Goal: Answer question/provide support: Share knowledge or assist other users

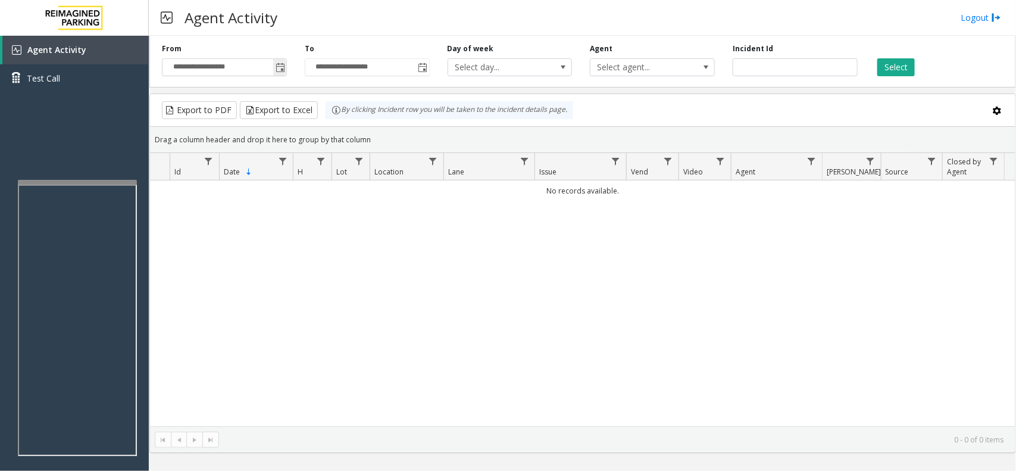
click at [281, 70] on span "Toggle popup" at bounding box center [281, 68] width 10 height 10
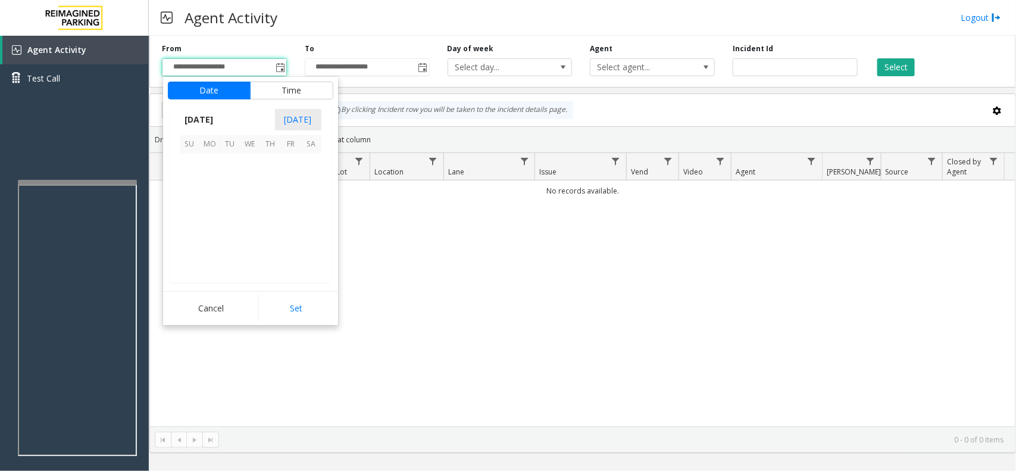
scroll to position [213342, 0]
click at [192, 242] on span "24" at bounding box center [190, 245] width 20 height 20
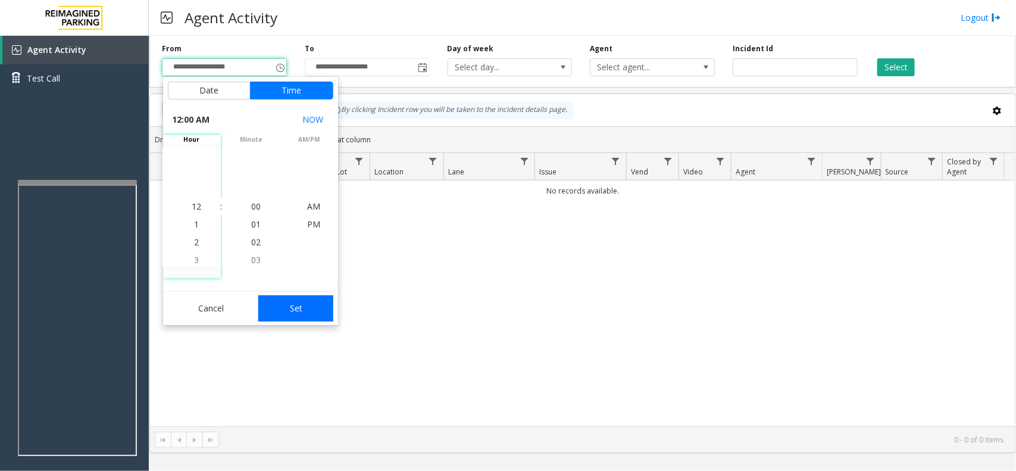
click at [323, 316] on button "Set" at bounding box center [295, 308] width 75 height 26
type input "**********"
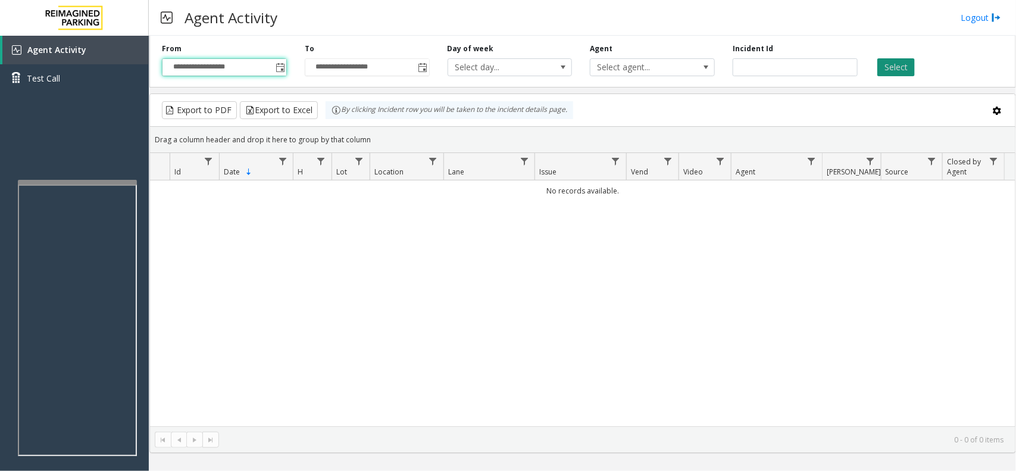
click at [896, 67] on button "Select" at bounding box center [895, 67] width 37 height 18
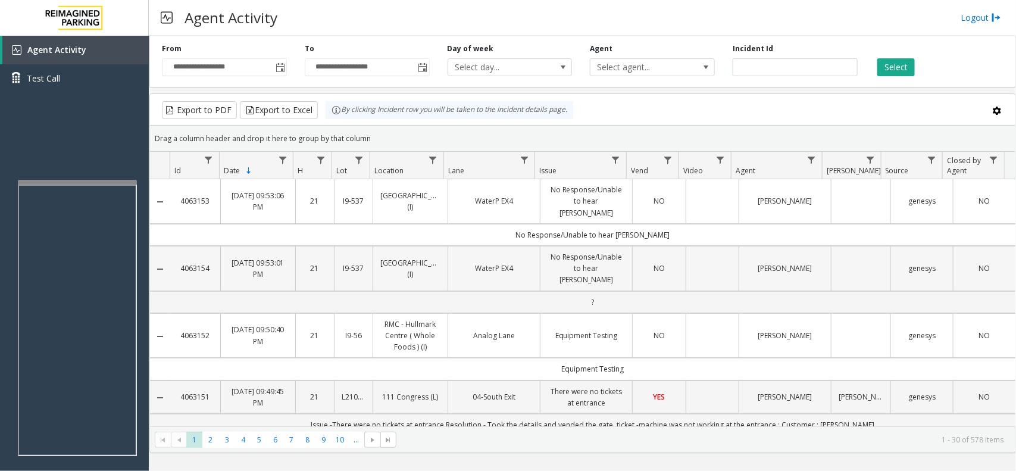
drag, startPoint x: 816, startPoint y: 253, endPoint x: 736, endPoint y: 254, distance: 79.8
click at [739, 254] on td "[PERSON_NAME]" at bounding box center [785, 268] width 92 height 45
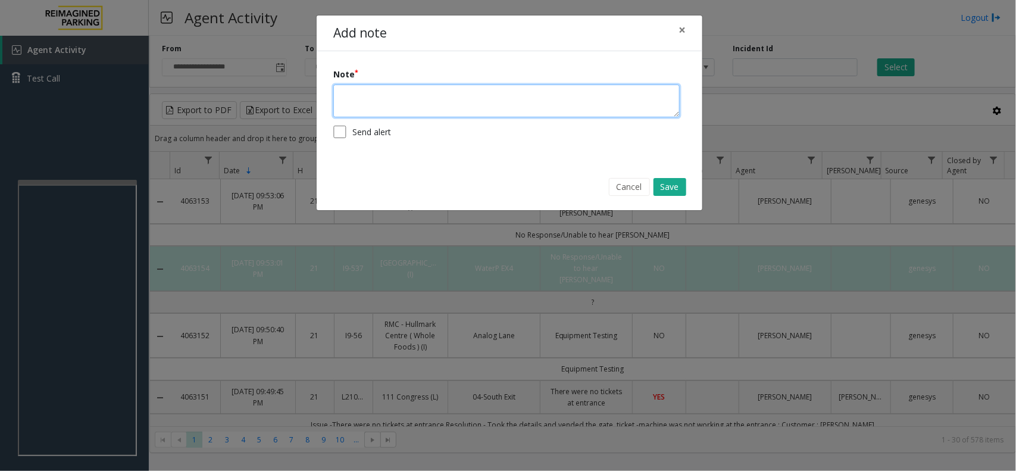
click at [518, 112] on textarea at bounding box center [506, 101] width 346 height 33
paste textarea "**********"
type textarea "**********"
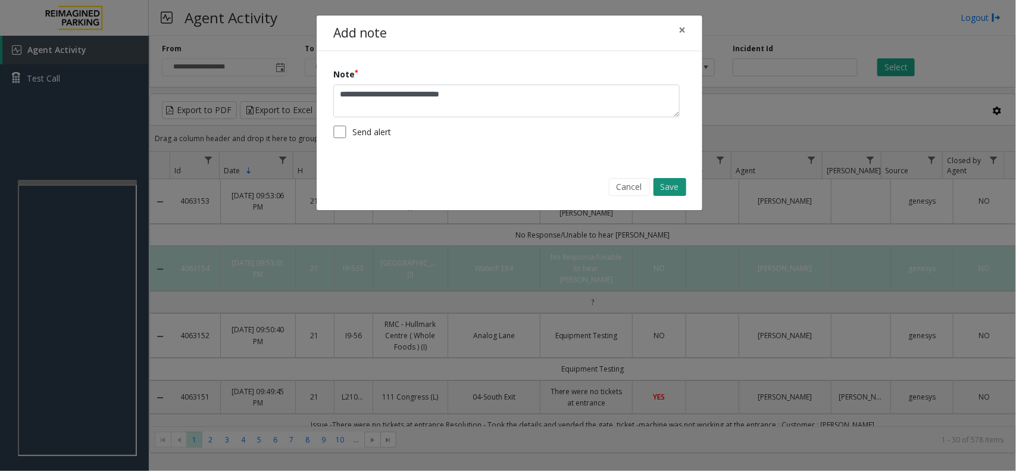
click at [675, 180] on button "Save" at bounding box center [669, 187] width 33 height 18
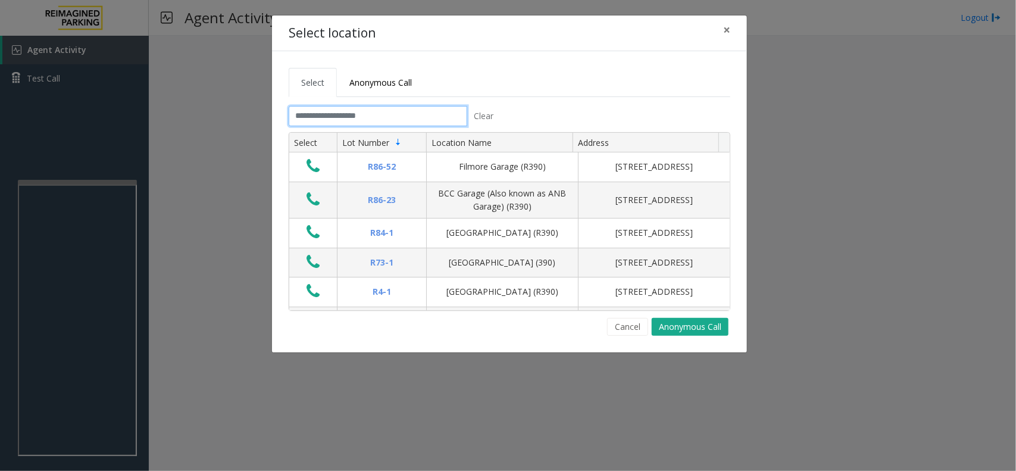
click at [356, 121] on input "text" at bounding box center [378, 116] width 179 height 20
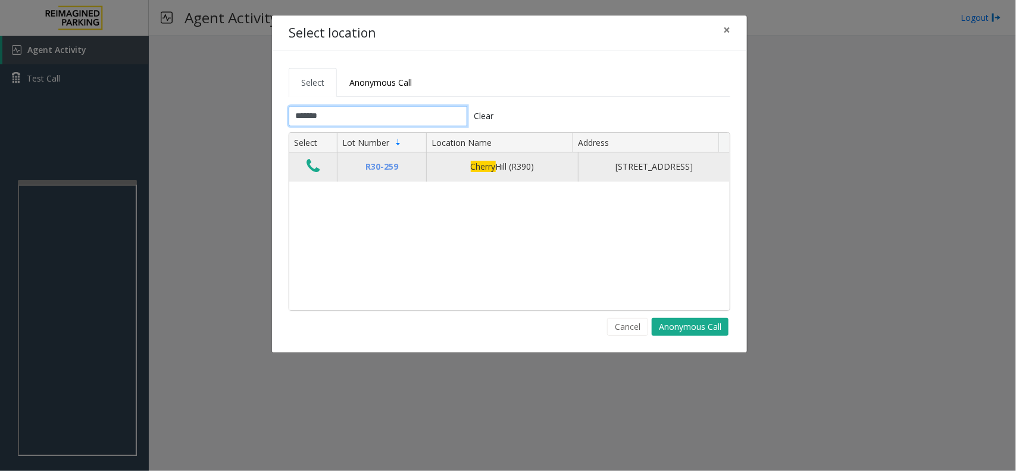
type input "******"
click at [317, 164] on icon "Data table" at bounding box center [312, 166] width 13 height 17
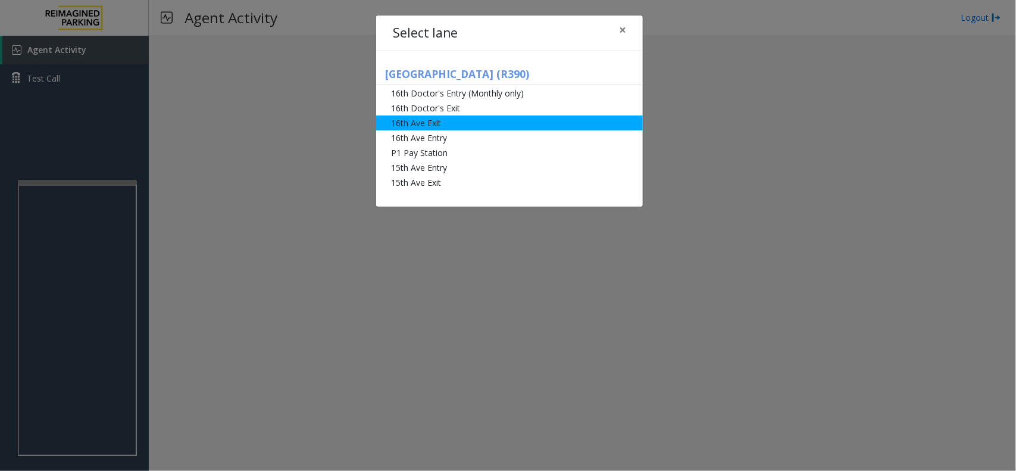
click at [502, 120] on li "16th Ave Exit" at bounding box center [509, 122] width 267 height 15
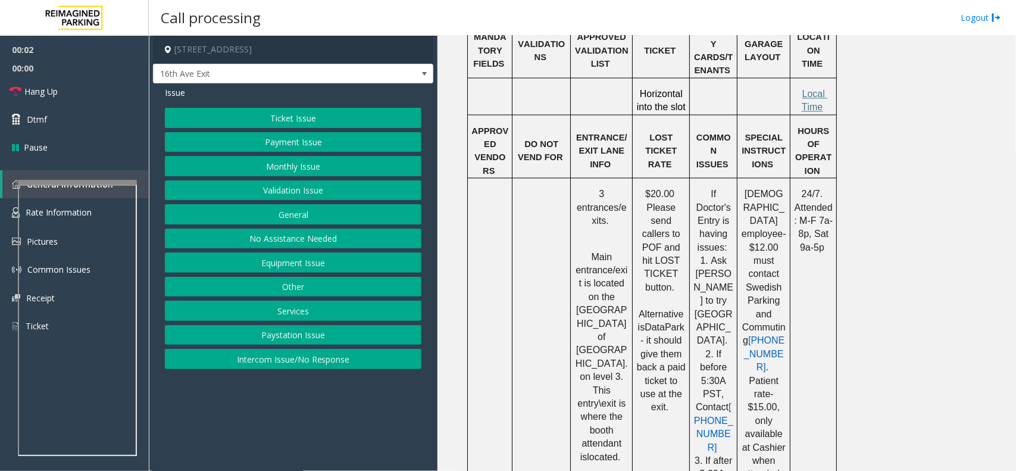
scroll to position [967, 0]
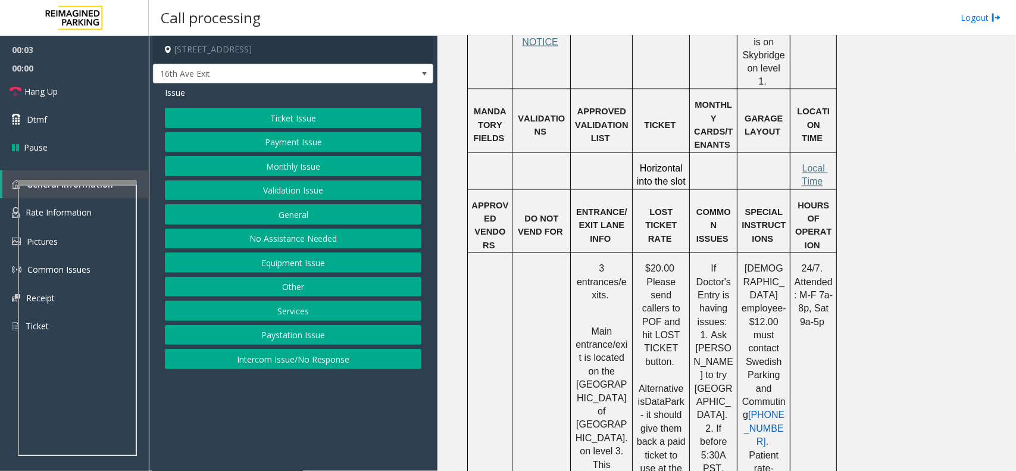
click at [307, 120] on button "Ticket Issue" at bounding box center [293, 118] width 256 height 20
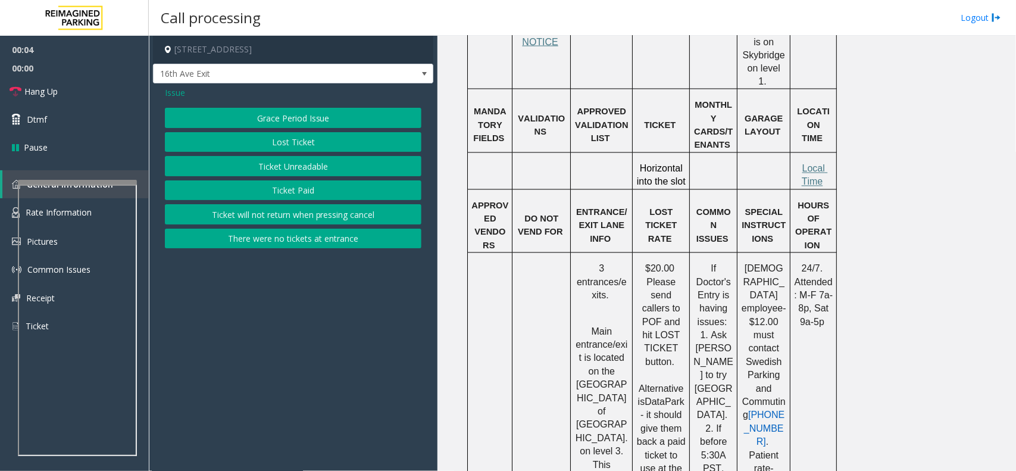
click at [333, 161] on button "Ticket Unreadable" at bounding box center [293, 166] width 256 height 20
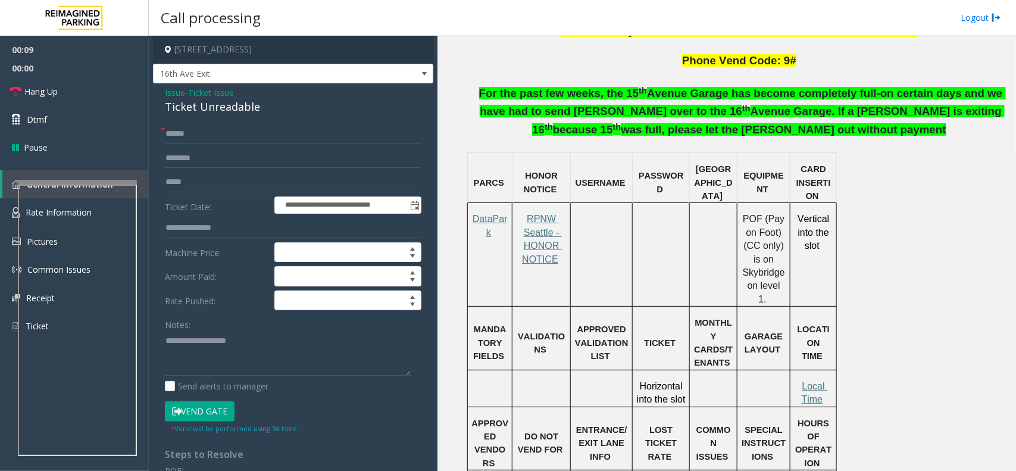
scroll to position [818, 0]
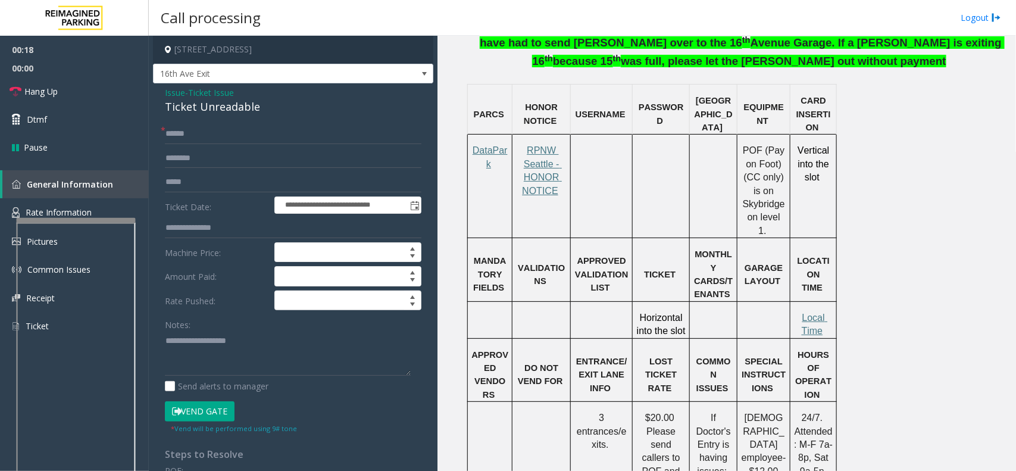
click at [73, 221] on div at bounding box center [76, 220] width 119 height 5
click at [69, 210] on span "Rate Information" at bounding box center [59, 211] width 66 height 11
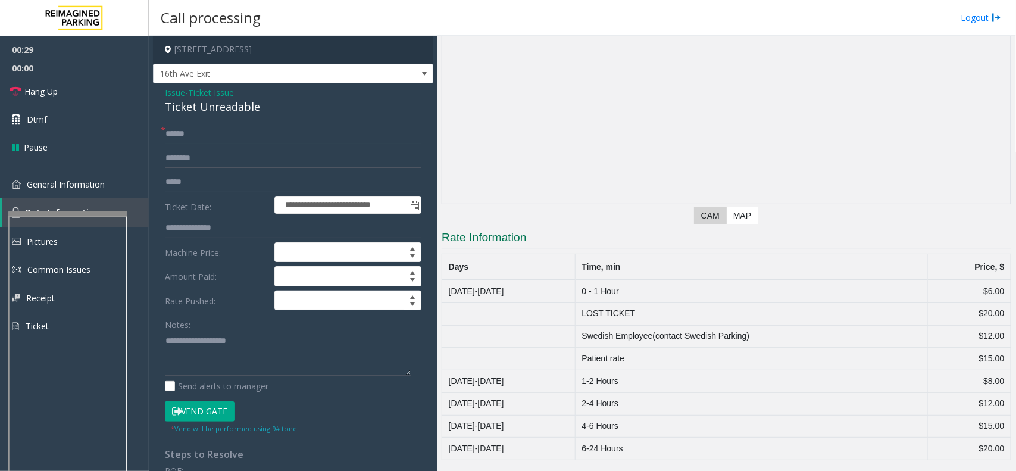
click at [68, 212] on div at bounding box center [67, 213] width 119 height 5
type textarea "**********"
click at [223, 110] on div "Ticket Unreadable" at bounding box center [293, 107] width 256 height 16
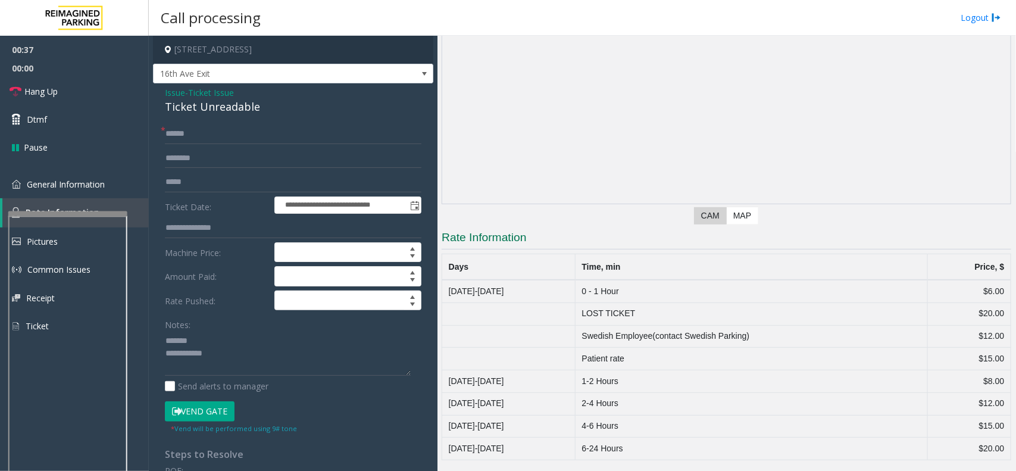
click at [221, 93] on span "Ticket Issue" at bounding box center [211, 92] width 46 height 12
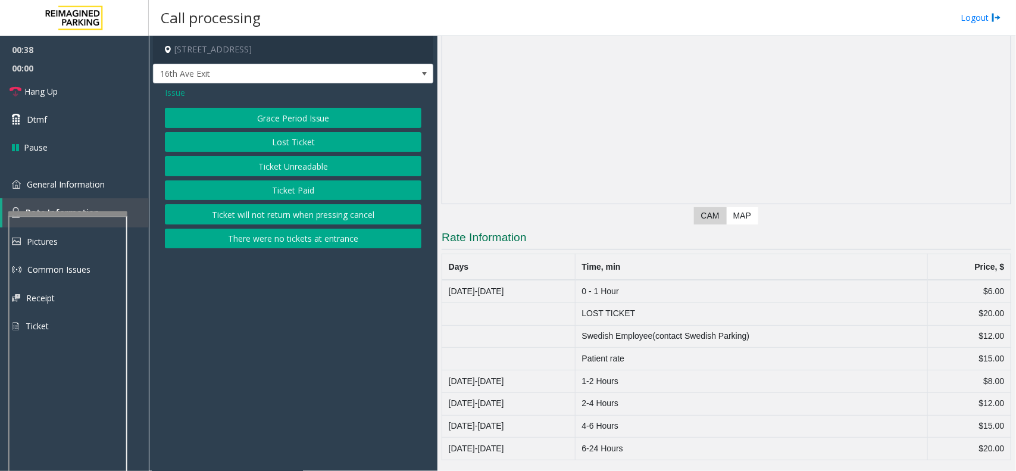
click at [268, 139] on button "Lost Ticket" at bounding box center [293, 142] width 256 height 20
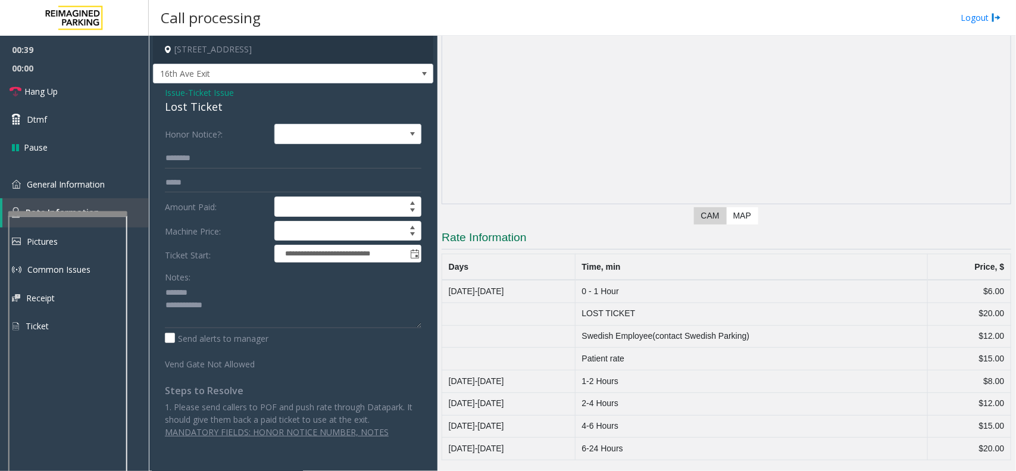
click at [192, 94] on span "Ticket Issue" at bounding box center [211, 92] width 46 height 12
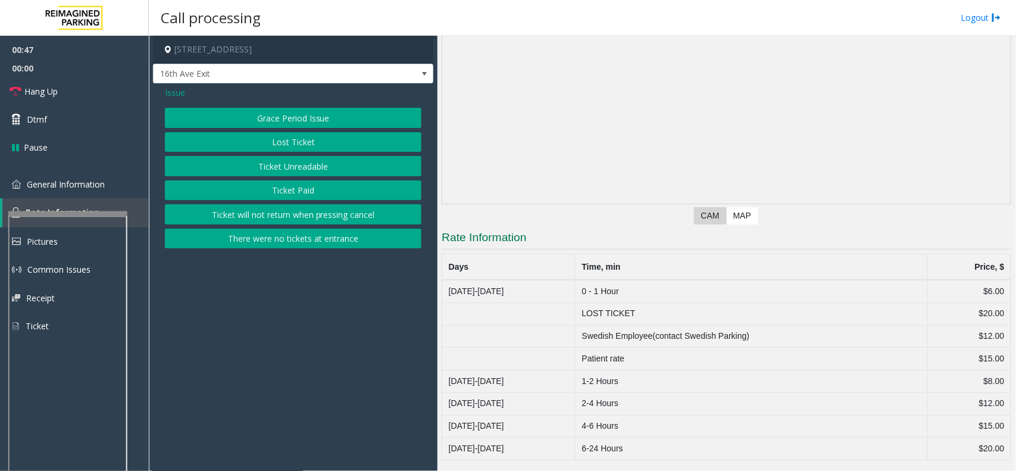
click at [292, 189] on button "Ticket Paid" at bounding box center [293, 190] width 256 height 20
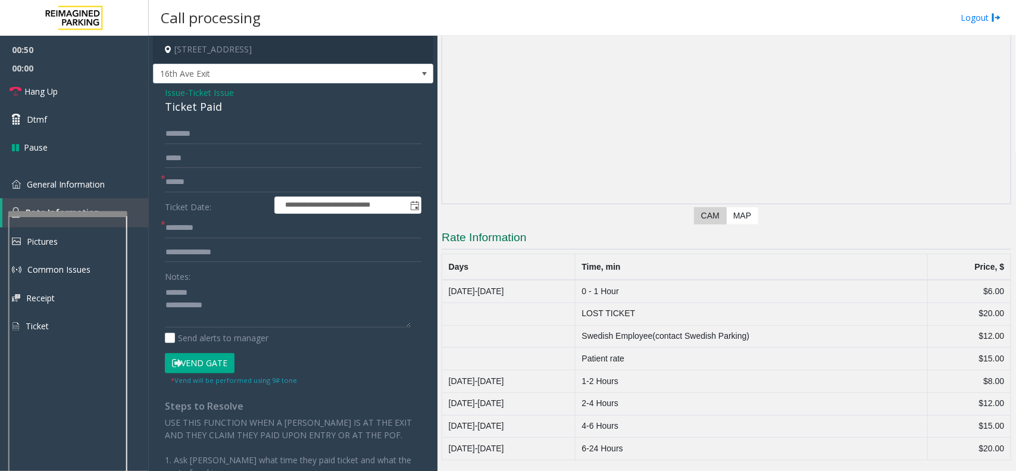
click at [195, 104] on div "Ticket Paid" at bounding box center [293, 107] width 256 height 16
copy div "Ticket Paid"
click at [204, 293] on textarea at bounding box center [288, 305] width 246 height 45
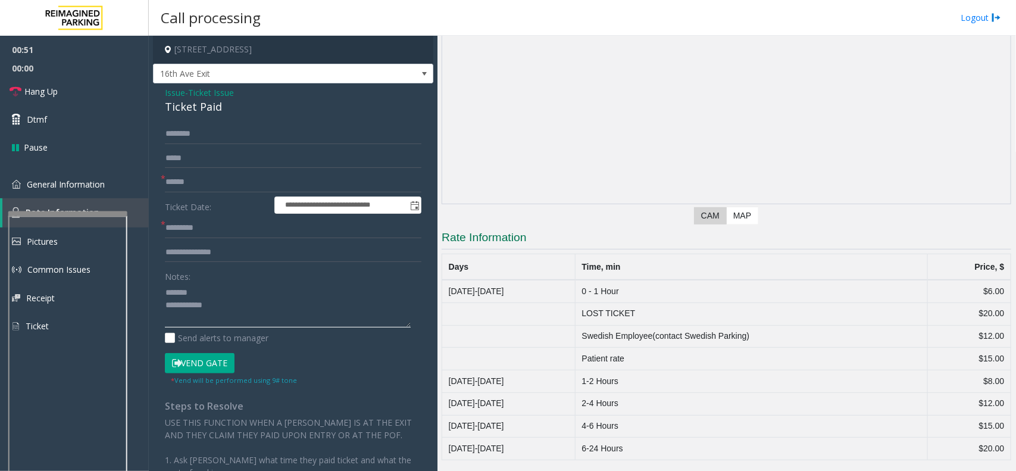
paste textarea "**********"
click at [76, 215] on div at bounding box center [68, 212] width 119 height 5
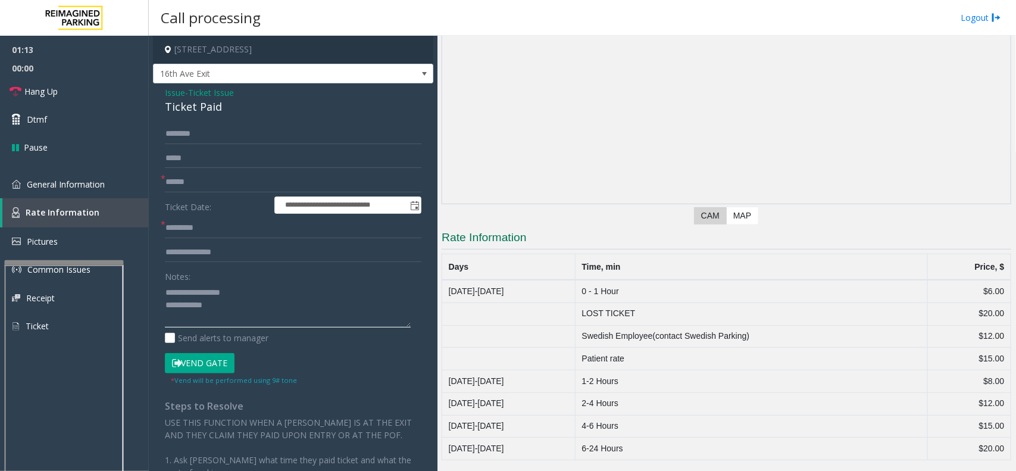
type textarea "**********"
click at [213, 92] on span "Ticket Issue" at bounding box center [211, 92] width 46 height 12
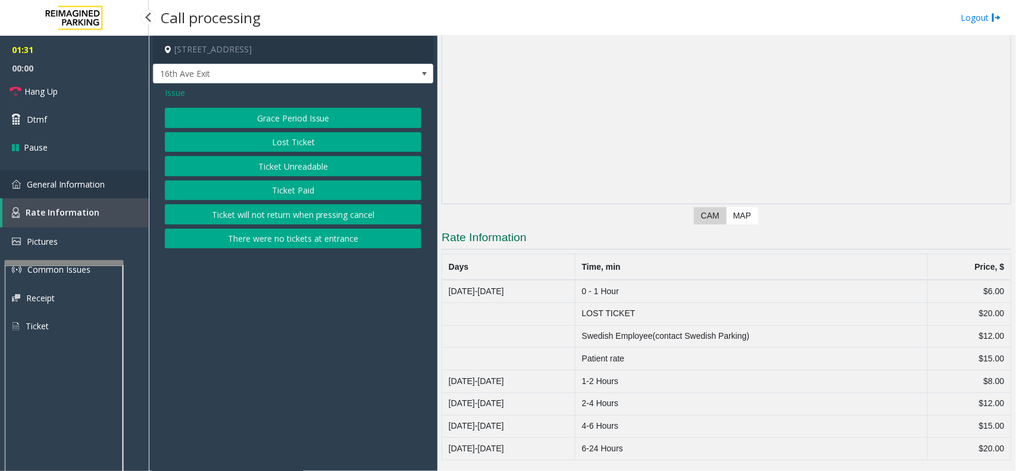
click at [120, 177] on link "General Information" at bounding box center [74, 184] width 149 height 28
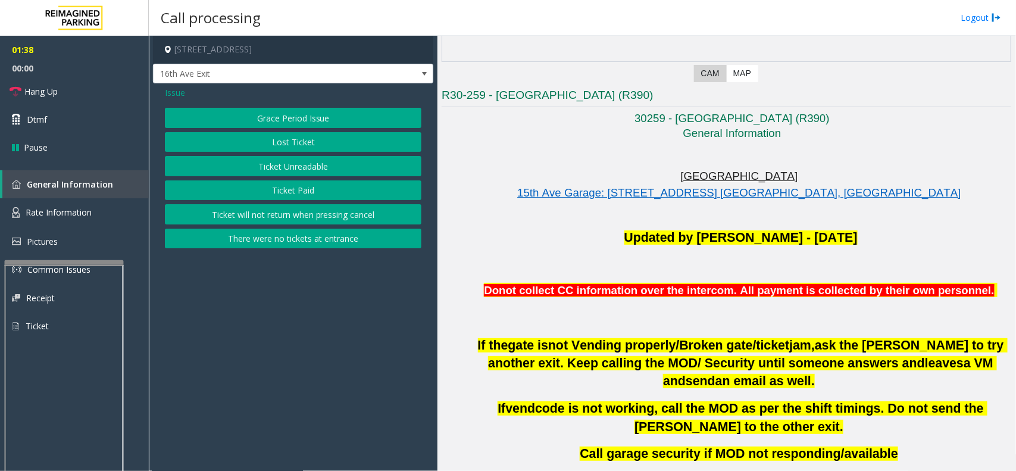
scroll to position [223, 0]
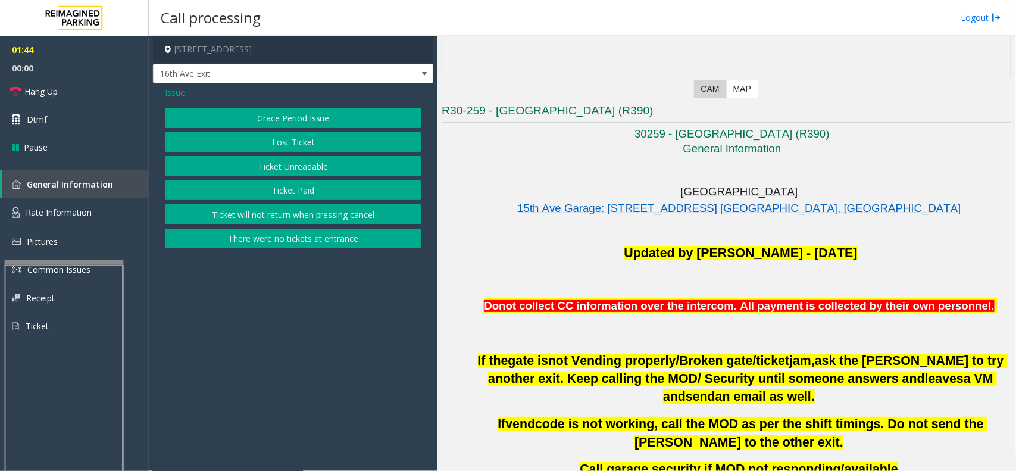
click at [305, 159] on button "Ticket Unreadable" at bounding box center [293, 166] width 256 height 20
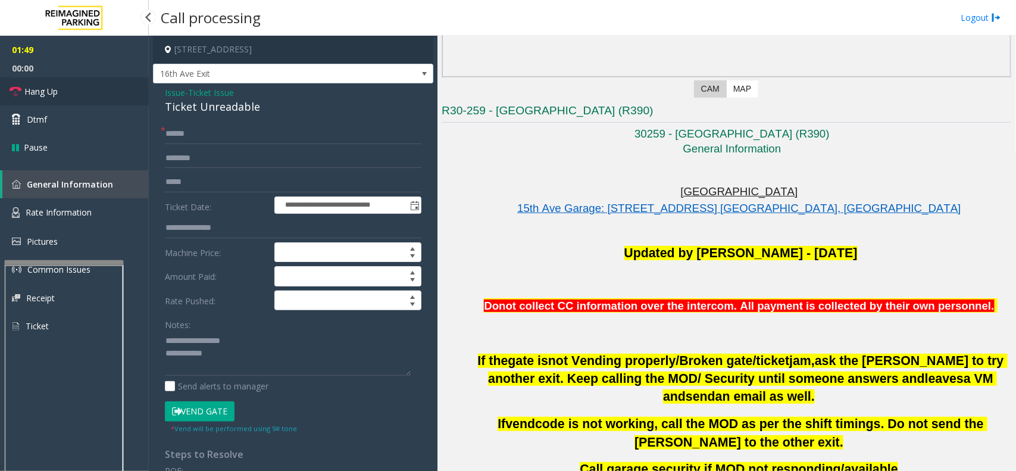
click at [88, 87] on link "Hang Up" at bounding box center [74, 91] width 149 height 28
click at [165, 126] on div "*" at bounding box center [293, 134] width 256 height 20
click at [179, 133] on input "text" at bounding box center [293, 134] width 256 height 20
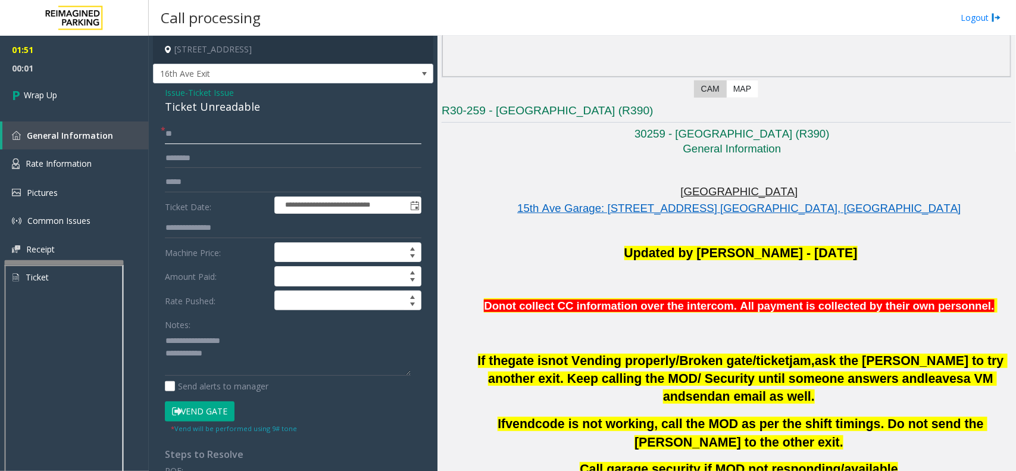
type input "**"
click at [261, 339] on textarea at bounding box center [288, 353] width 246 height 45
drag, startPoint x: 252, startPoint y: 342, endPoint x: 237, endPoint y: 340, distance: 15.0
click at [237, 340] on textarea at bounding box center [288, 353] width 246 height 45
click at [239, 343] on textarea at bounding box center [288, 353] width 246 height 45
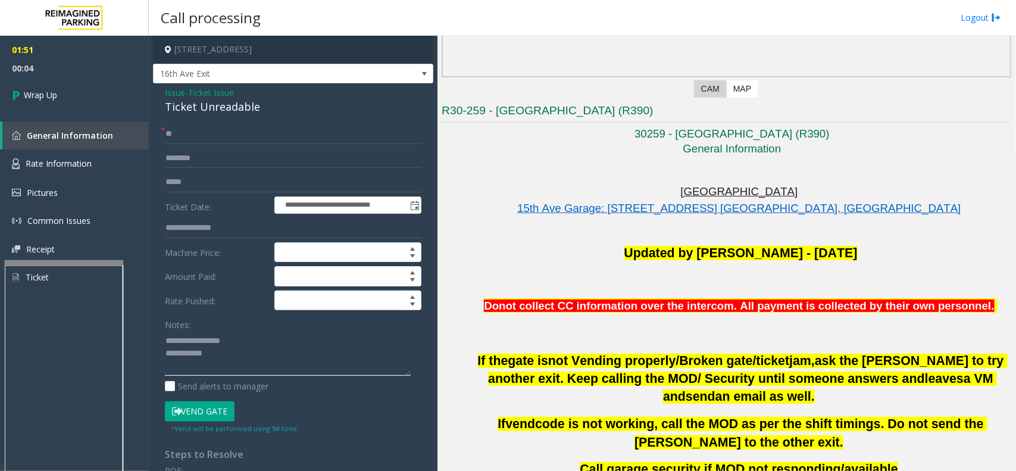
click at [218, 340] on textarea at bounding box center [288, 353] width 246 height 45
click at [242, 107] on div "Ticket Unreadable" at bounding box center [293, 107] width 256 height 16
copy div "Unreadable"
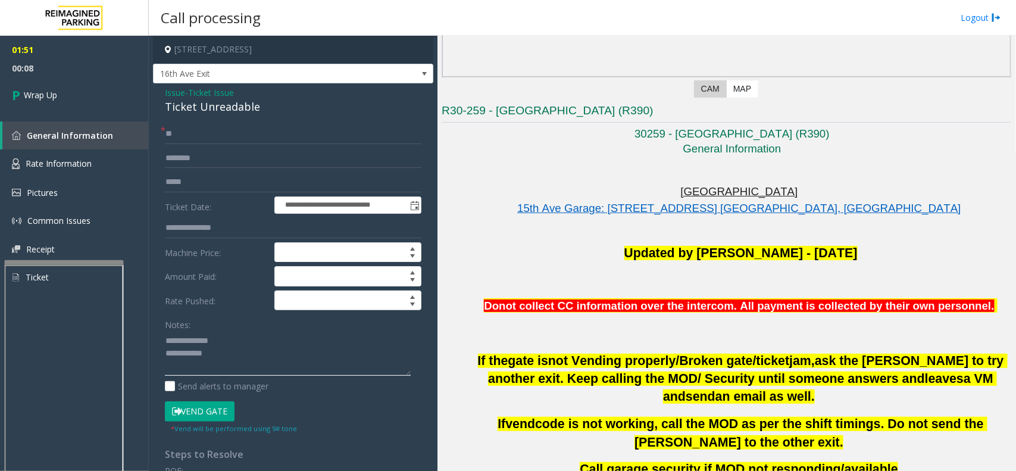
click at [228, 340] on textarea at bounding box center [288, 353] width 246 height 45
paste textarea "**********"
click at [239, 356] on textarea at bounding box center [288, 353] width 246 height 45
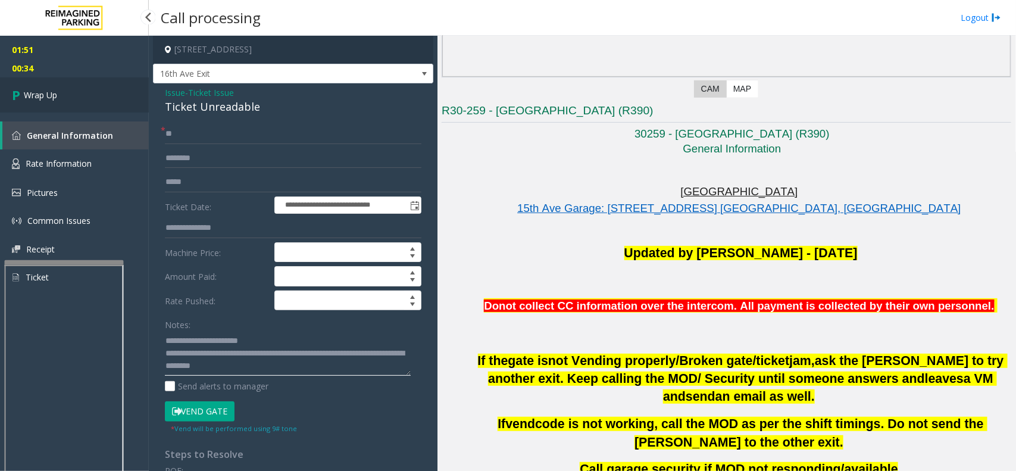
type textarea "**********"
click at [48, 93] on span "Wrap Up" at bounding box center [40, 95] width 33 height 12
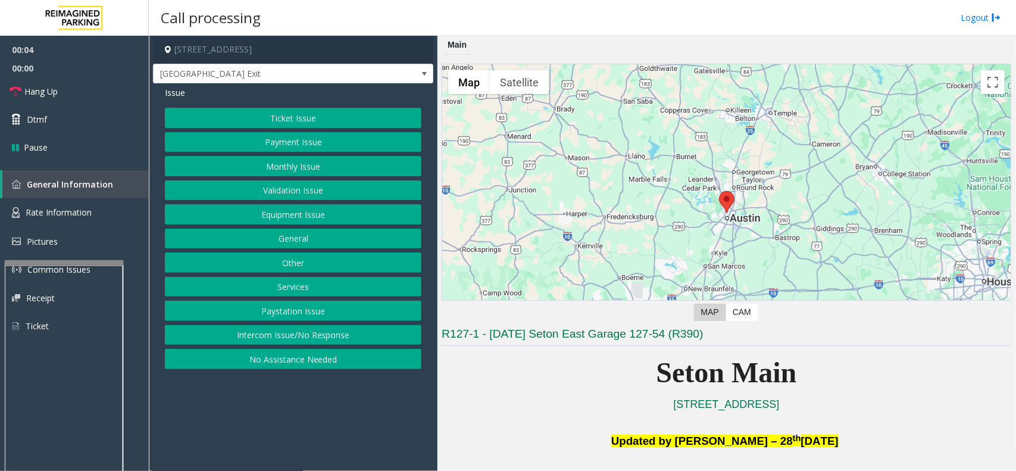
click at [348, 213] on button "Equipment Issue" at bounding box center [293, 214] width 256 height 20
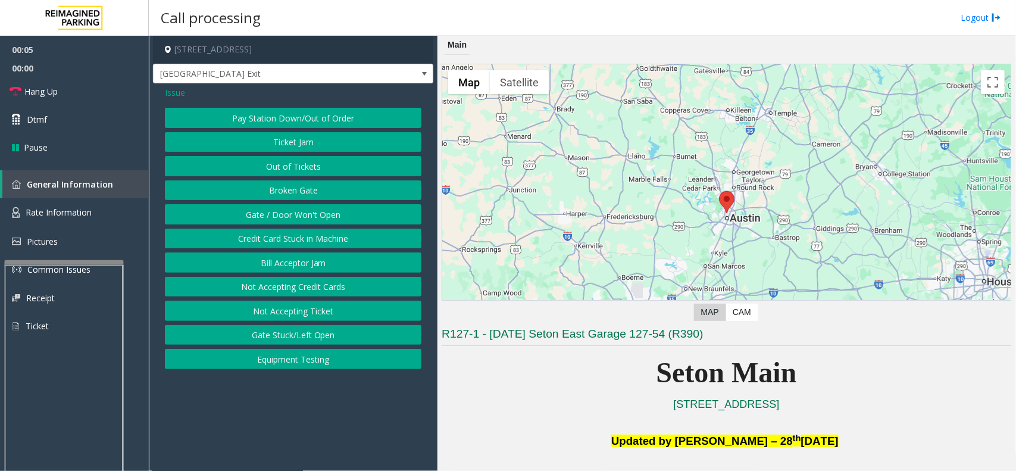
click at [347, 206] on button "Gate / Door Won't Open" at bounding box center [293, 214] width 256 height 20
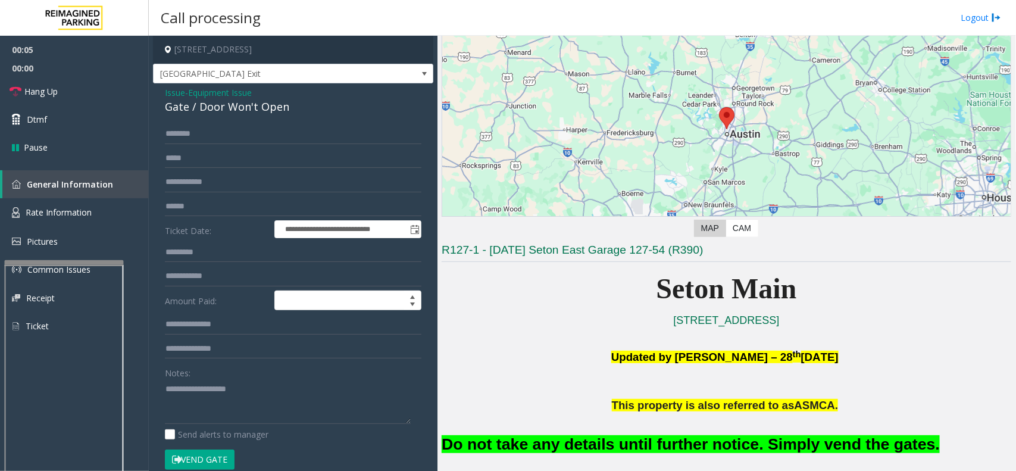
scroll to position [298, 0]
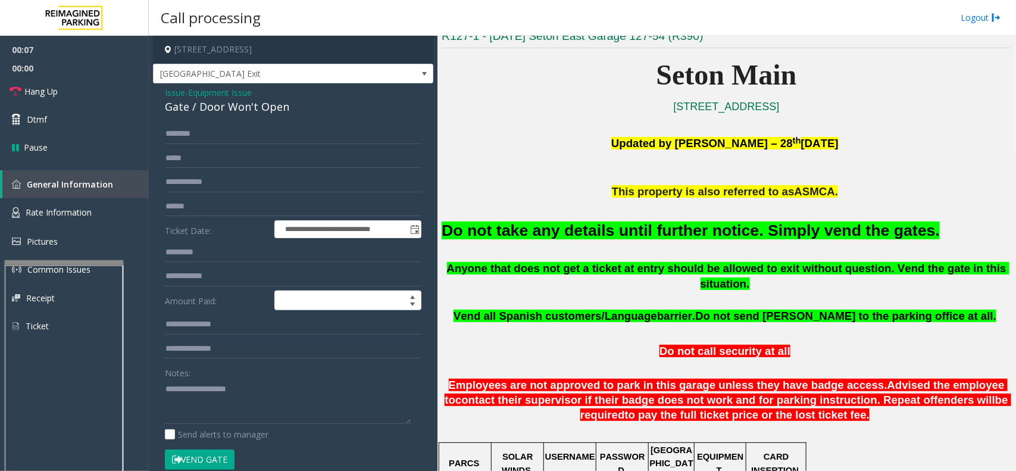
click at [225, 94] on span "Equipment Issue" at bounding box center [220, 92] width 64 height 12
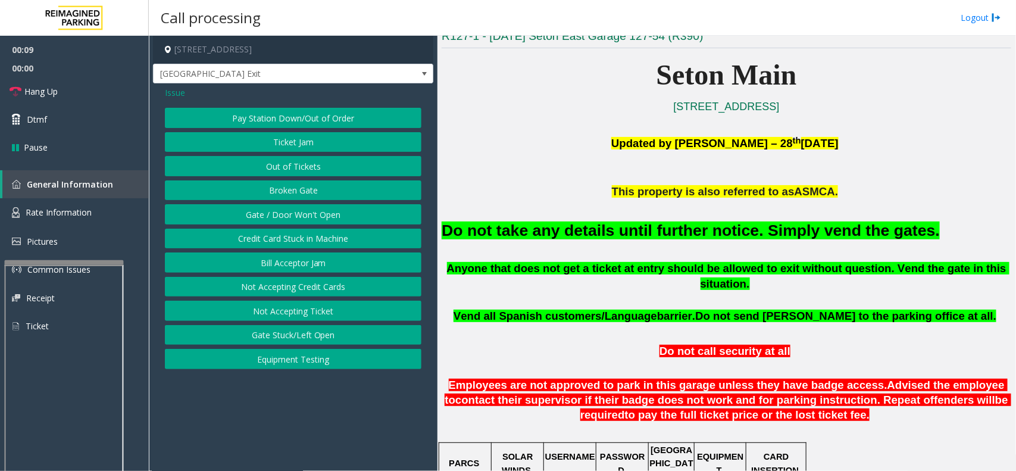
click at [180, 93] on span "Issue" at bounding box center [175, 92] width 20 height 12
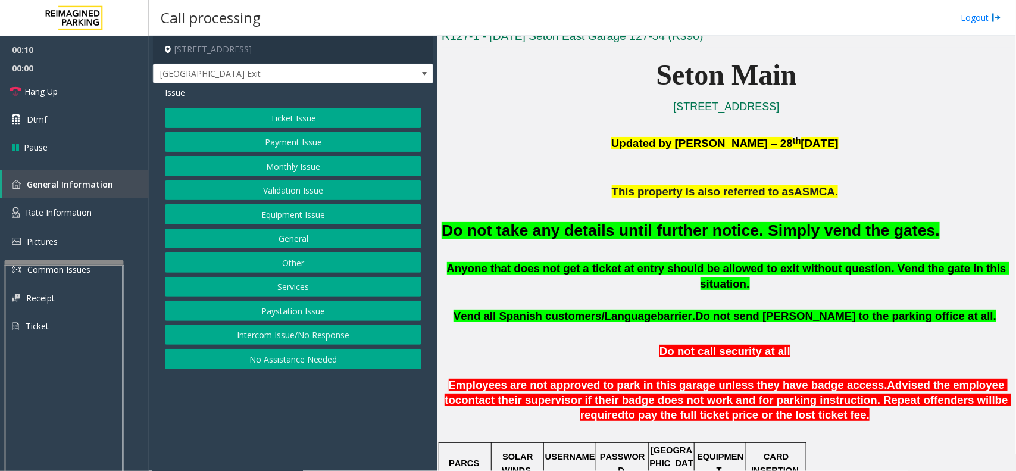
click at [263, 331] on button "Intercom Issue/No Response" at bounding box center [293, 335] width 256 height 20
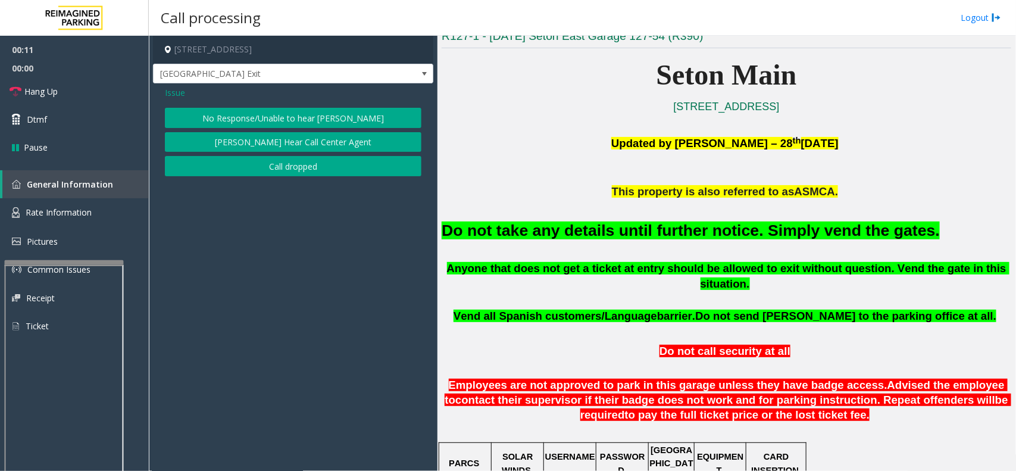
click at [267, 117] on button "No Response/Unable to hear [PERSON_NAME]" at bounding box center [293, 118] width 256 height 20
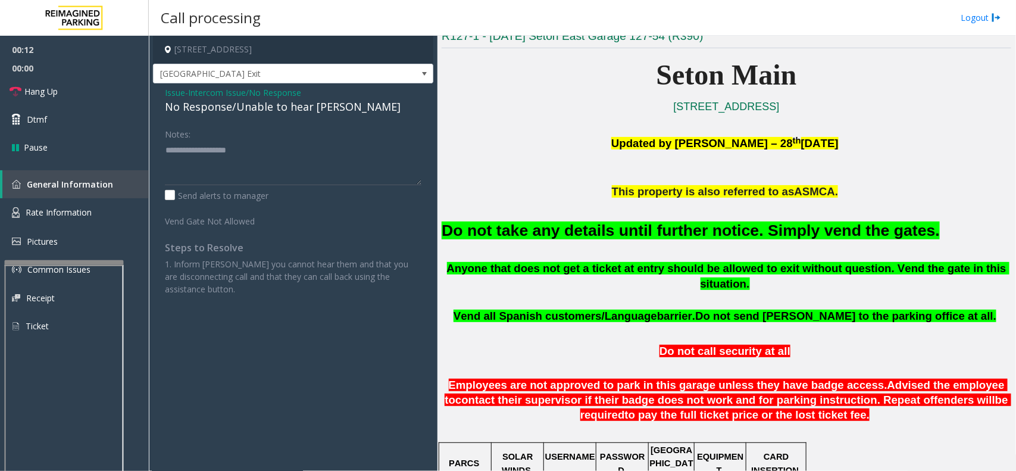
click at [269, 104] on div "No Response/Unable to hear [PERSON_NAME]" at bounding box center [293, 107] width 256 height 16
type textarea "**********"
click at [94, 98] on link "Hang Up" at bounding box center [74, 91] width 149 height 28
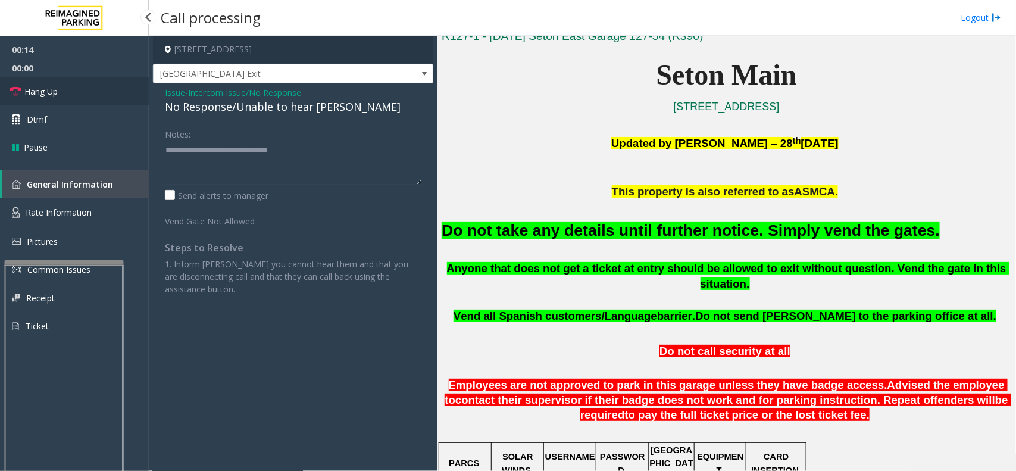
click at [94, 98] on link "Hang Up" at bounding box center [74, 91] width 149 height 28
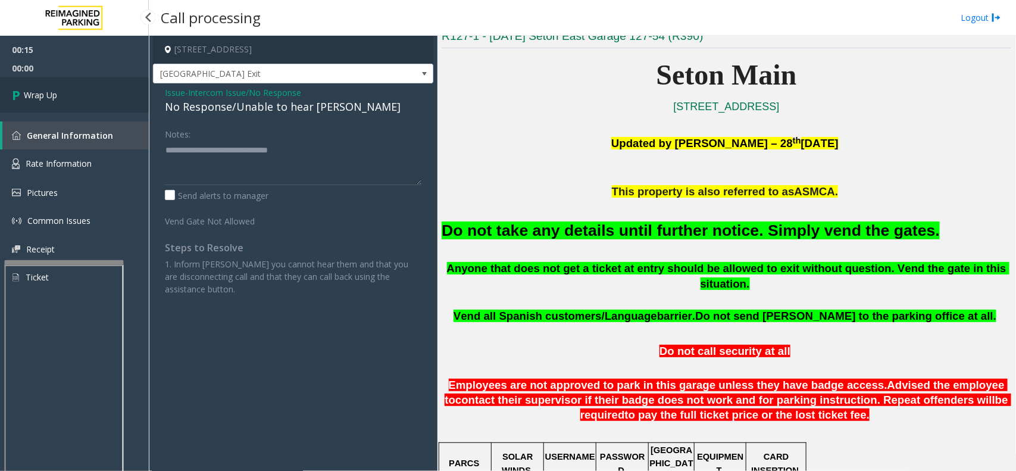
click at [94, 98] on link "Wrap Up" at bounding box center [74, 94] width 149 height 35
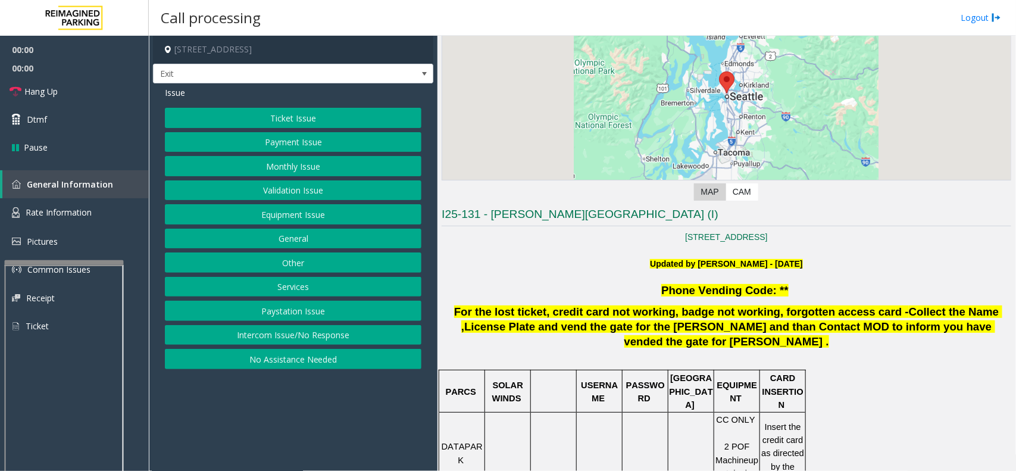
scroll to position [372, 0]
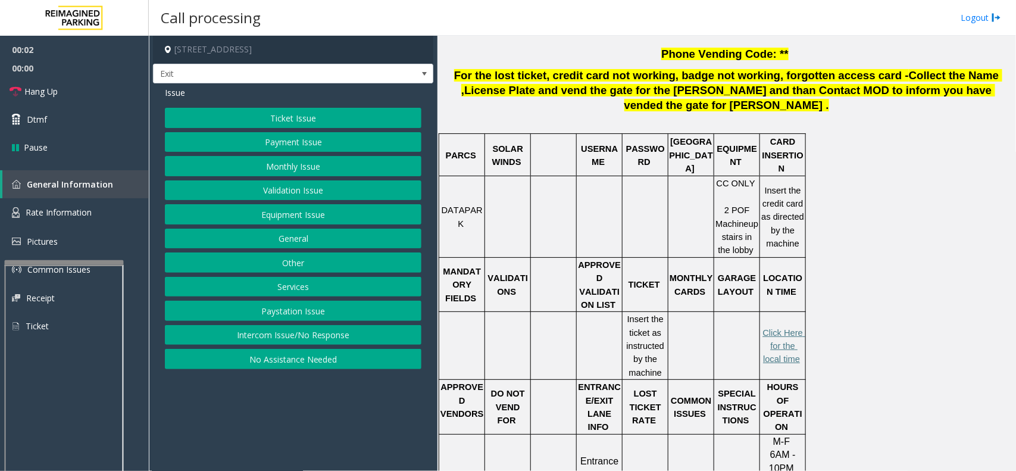
click at [355, 111] on button "Ticket Issue" at bounding box center [293, 118] width 256 height 20
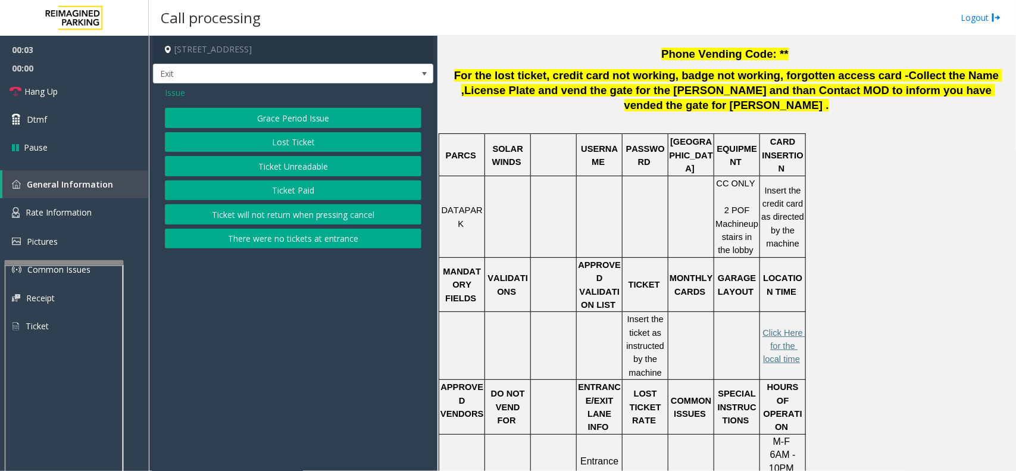
click at [302, 165] on button "Ticket Unreadable" at bounding box center [293, 166] width 256 height 20
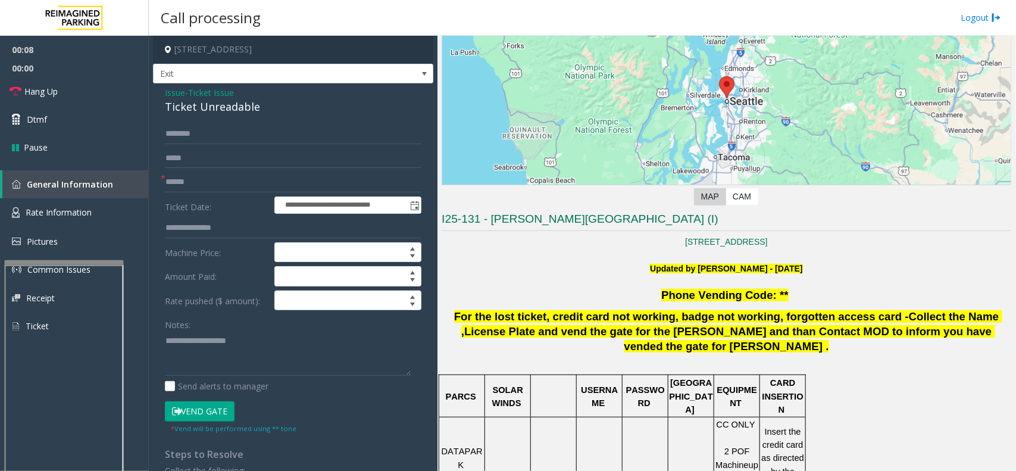
scroll to position [74, 0]
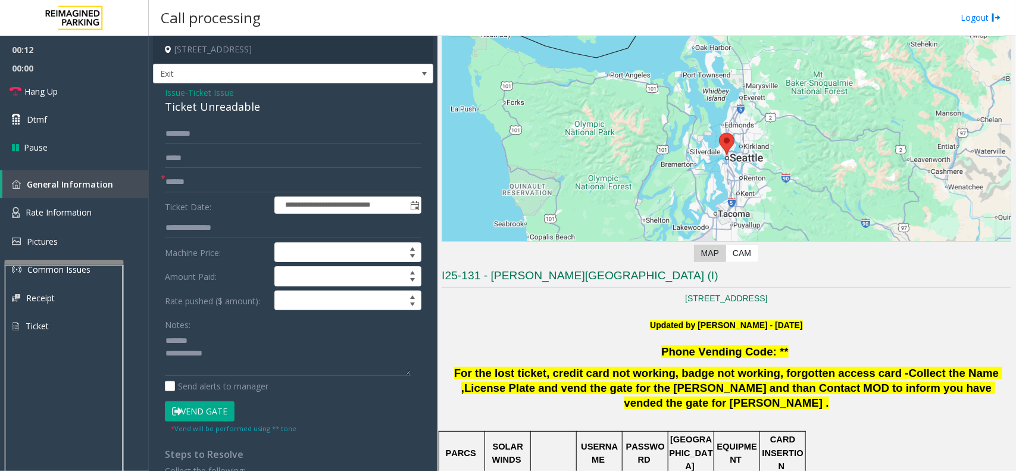
click at [211, 108] on div "Ticket Unreadable" at bounding box center [293, 107] width 256 height 16
copy div "Ticket Unreadable"
click at [222, 339] on textarea at bounding box center [288, 353] width 246 height 45
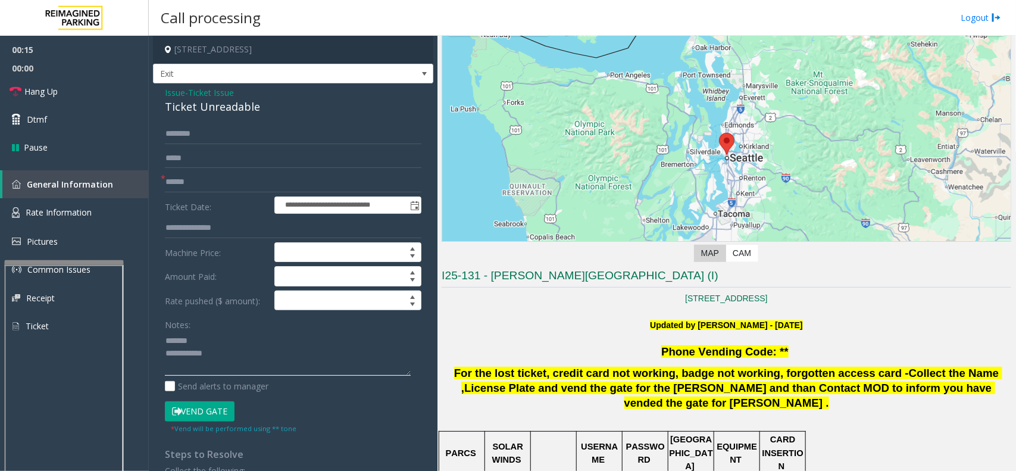
paste textarea "**********"
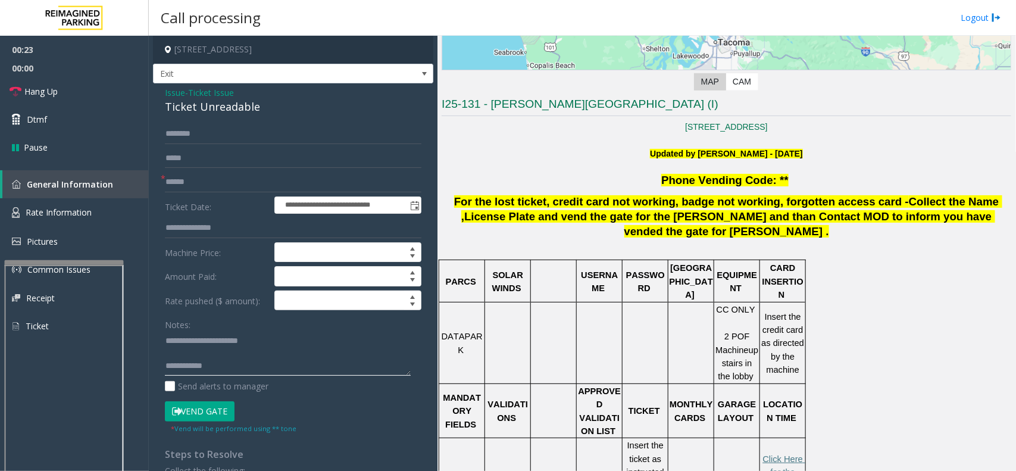
scroll to position [298, 0]
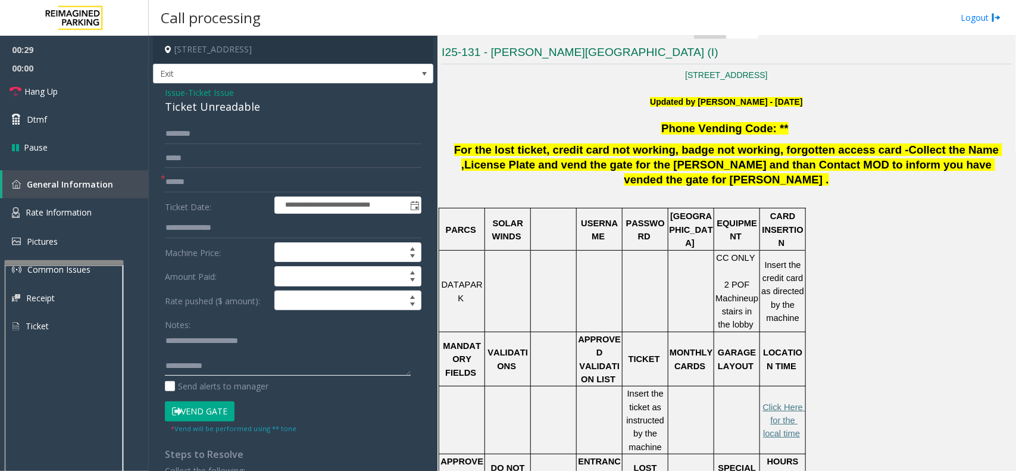
click at [227, 371] on textarea at bounding box center [288, 353] width 246 height 45
paste textarea "**********"
type textarea "**********"
click at [215, 182] on input "text" at bounding box center [293, 182] width 256 height 20
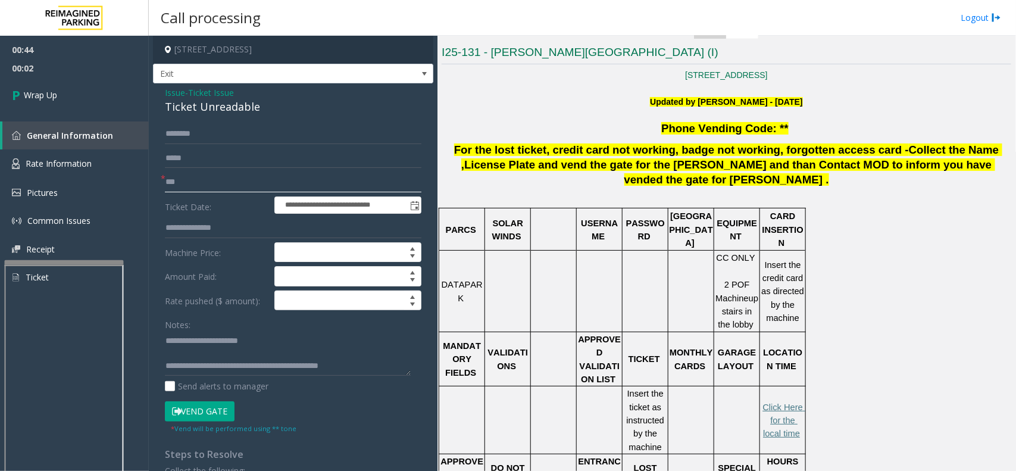
type input "***"
drag, startPoint x: 364, startPoint y: 364, endPoint x: 212, endPoint y: 354, distance: 152.0
click at [212, 354] on textarea at bounding box center [288, 353] width 246 height 45
click at [239, 346] on textarea at bounding box center [288, 353] width 246 height 45
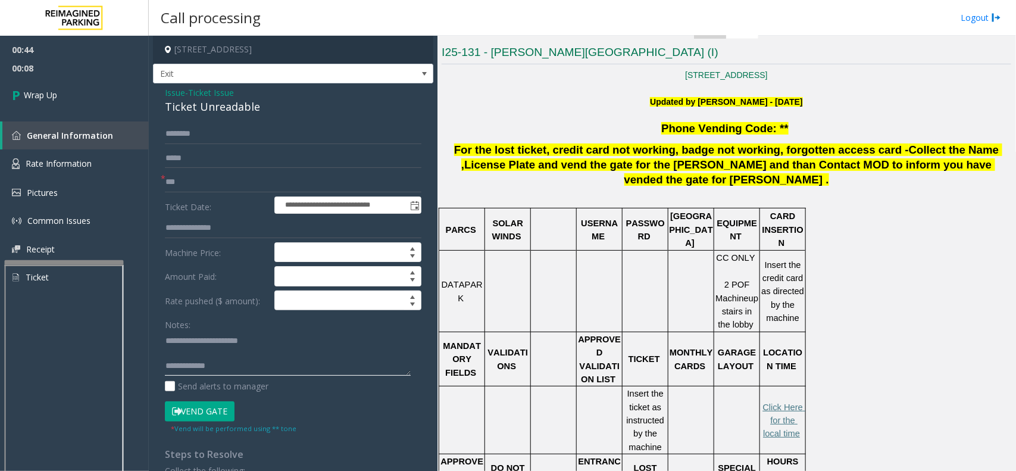
paste textarea "**********"
click at [269, 350] on textarea at bounding box center [288, 353] width 246 height 45
paste textarea "**********"
drag, startPoint x: 342, startPoint y: 358, endPoint x: 286, endPoint y: 352, distance: 56.2
click at [286, 352] on textarea at bounding box center [288, 353] width 246 height 45
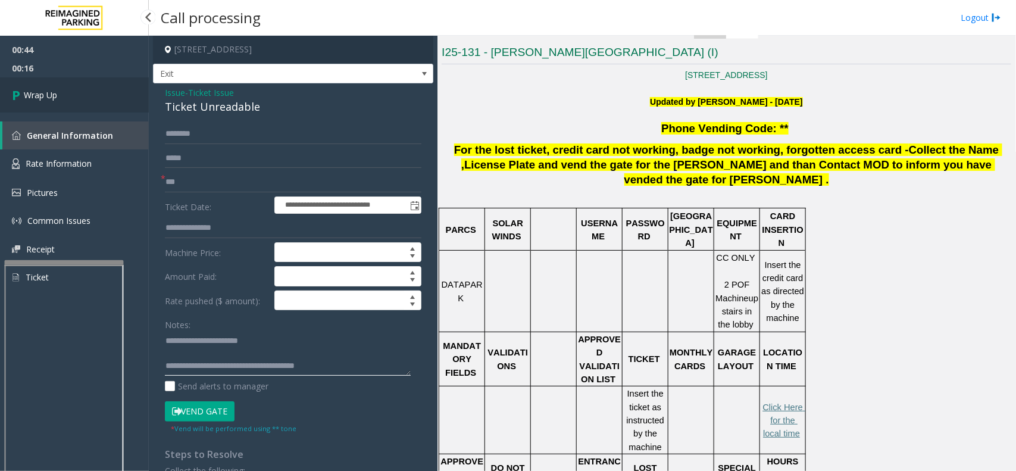
type textarea "**********"
click at [113, 87] on link "Wrap Up" at bounding box center [74, 94] width 149 height 35
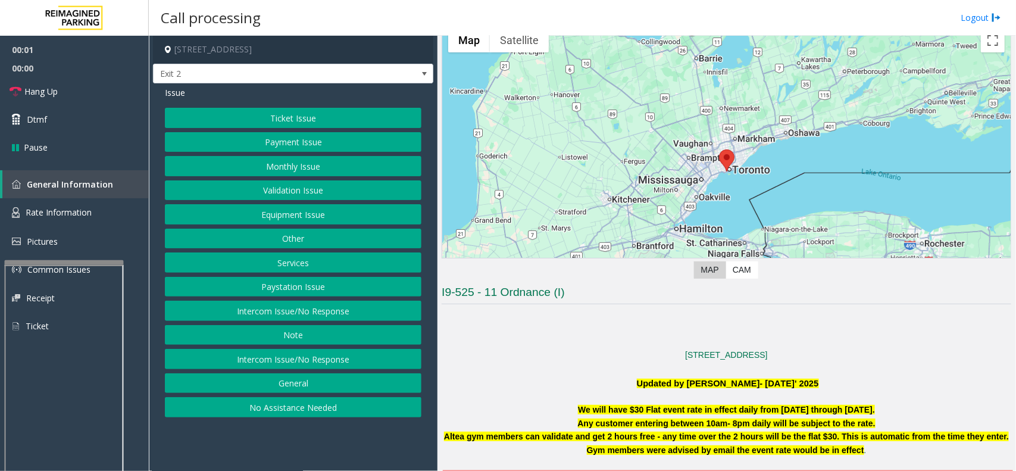
scroll to position [446, 0]
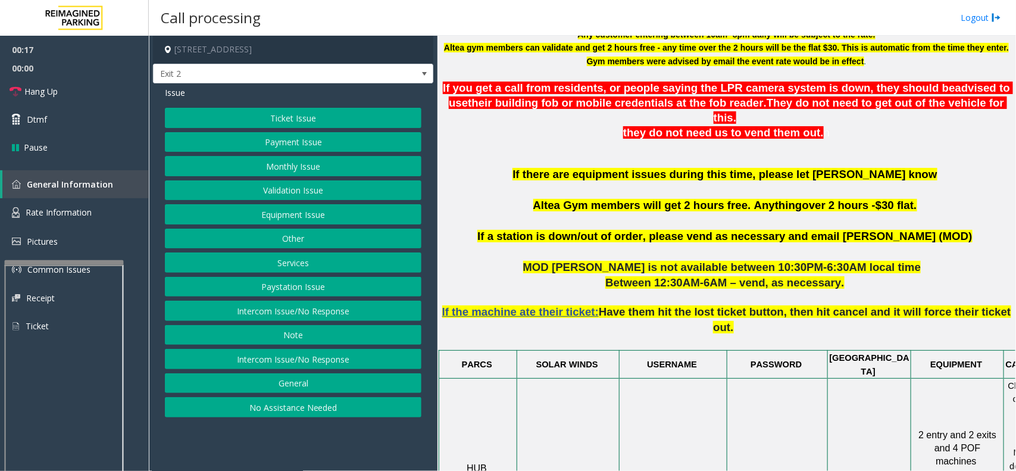
click at [331, 111] on button "Ticket Issue" at bounding box center [293, 118] width 256 height 20
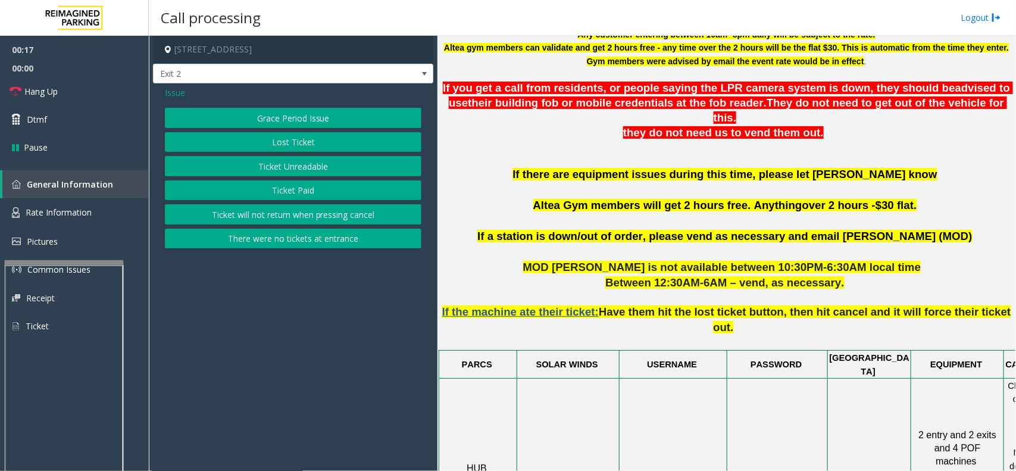
click at [317, 140] on button "Lost Ticket" at bounding box center [293, 142] width 256 height 20
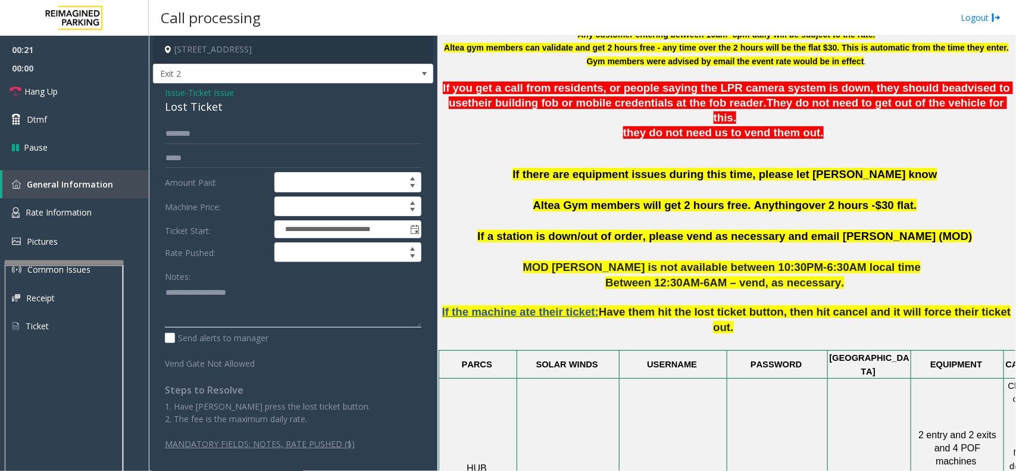
click at [176, 296] on textarea at bounding box center [293, 305] width 256 height 45
paste textarea "**********"
click at [189, 103] on div "Lost Ticket" at bounding box center [293, 107] width 256 height 16
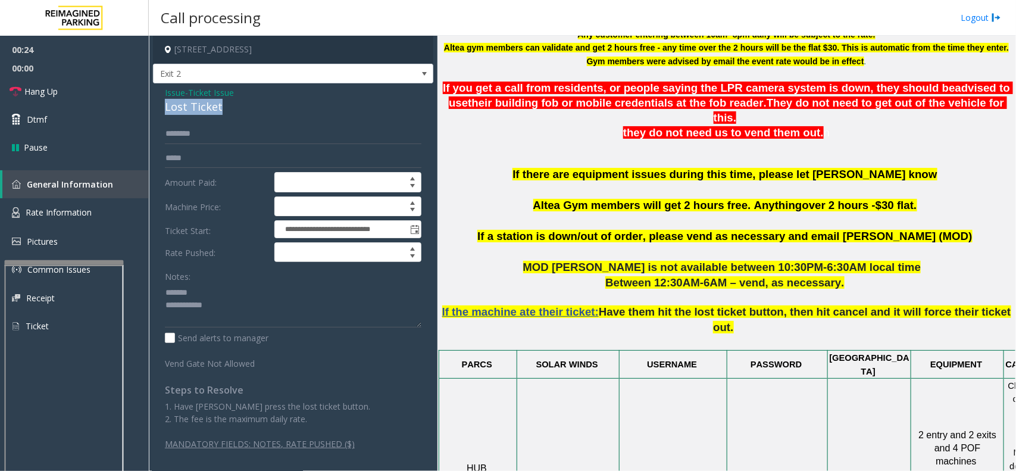
copy div "Lost Ticket"
click at [196, 296] on textarea at bounding box center [293, 305] width 256 height 45
paste textarea "**********"
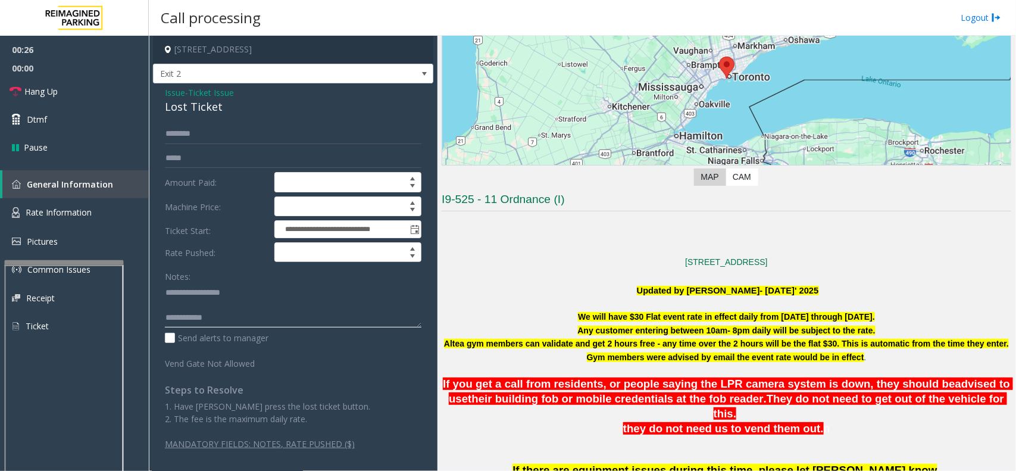
scroll to position [149, 0]
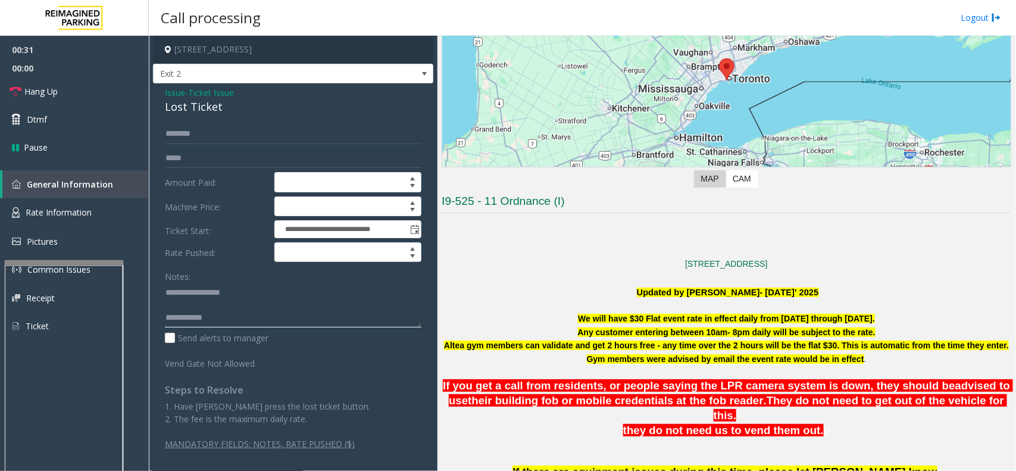
click at [225, 324] on textarea at bounding box center [293, 305] width 256 height 45
click at [65, 90] on link "Hang Up" at bounding box center [74, 91] width 149 height 28
click at [234, 316] on textarea at bounding box center [293, 305] width 256 height 45
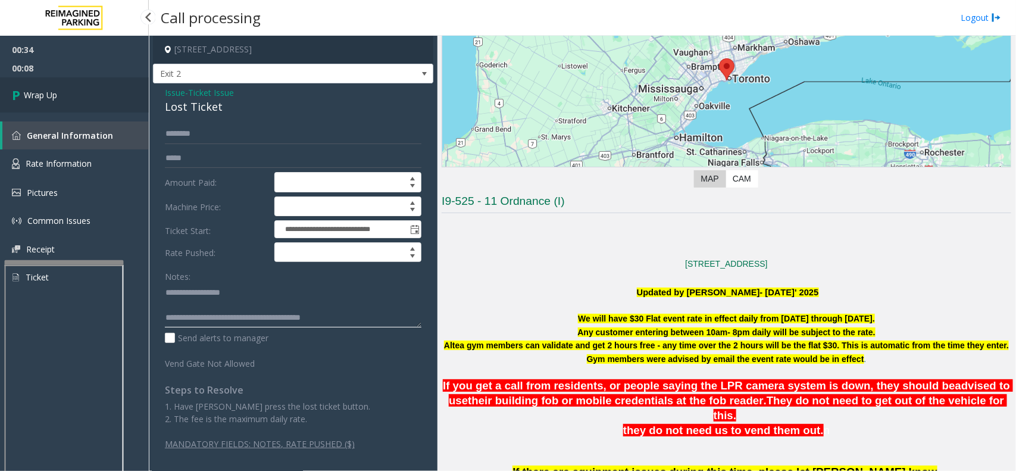
type textarea "**********"
click at [55, 90] on span "Wrap Up" at bounding box center [40, 95] width 33 height 12
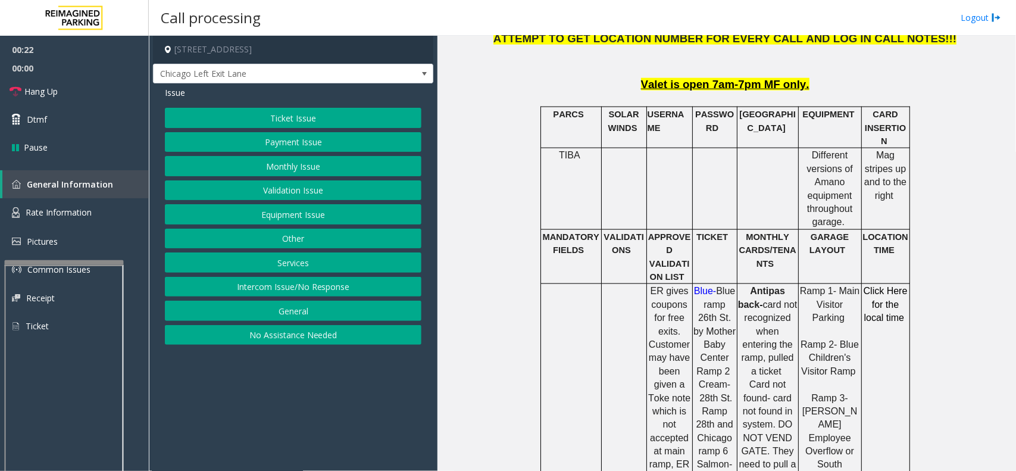
scroll to position [595, 0]
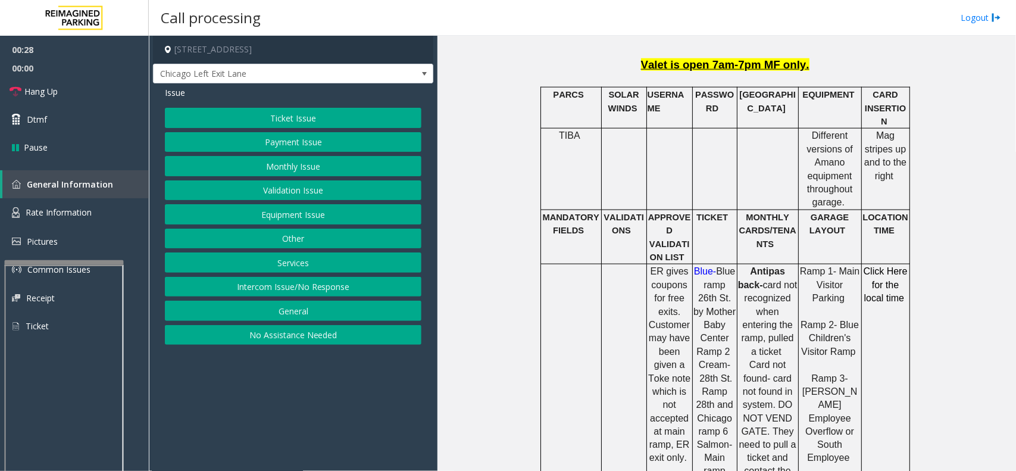
click at [336, 123] on button "Ticket Issue" at bounding box center [293, 118] width 256 height 20
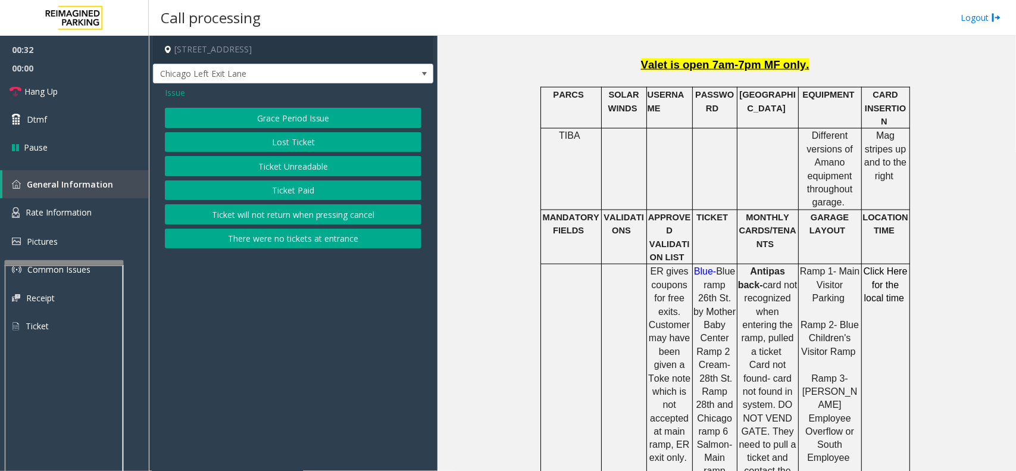
click at [320, 164] on button "Ticket Unreadable" at bounding box center [293, 166] width 256 height 20
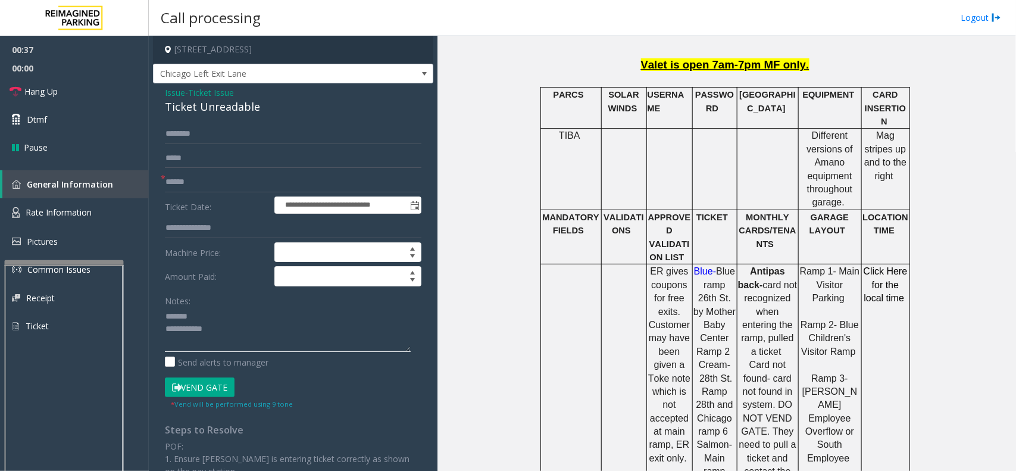
type textarea "**********"
click at [210, 99] on div "Ticket Unreadable" at bounding box center [293, 107] width 256 height 16
click at [204, 384] on button "Vend Gate" at bounding box center [200, 387] width 70 height 20
click at [212, 93] on span "Ticket Issue" at bounding box center [211, 92] width 46 height 12
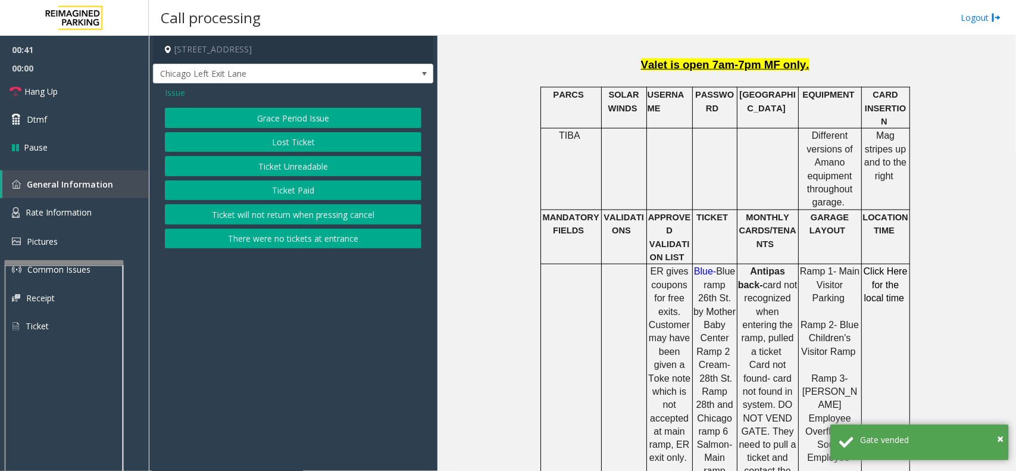
click at [174, 96] on span "Issue" at bounding box center [175, 92] width 20 height 12
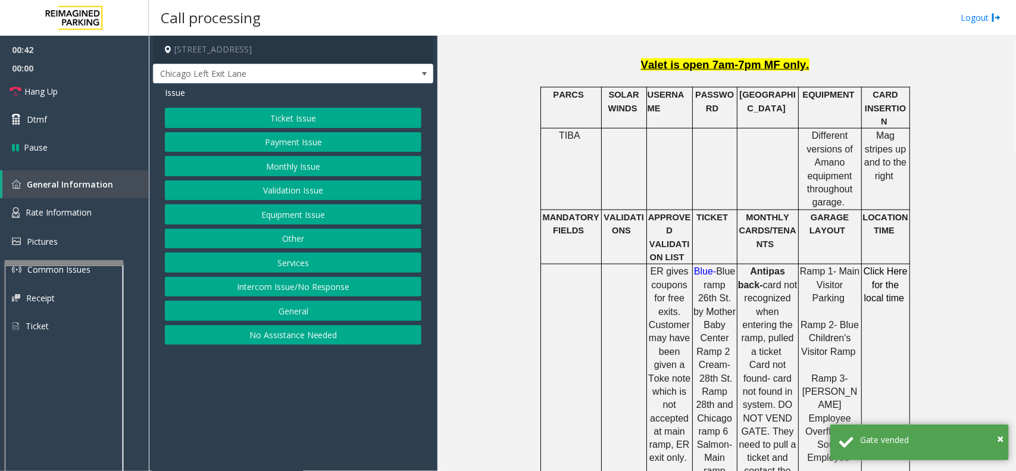
click at [296, 216] on button "Equipment Issue" at bounding box center [293, 214] width 256 height 20
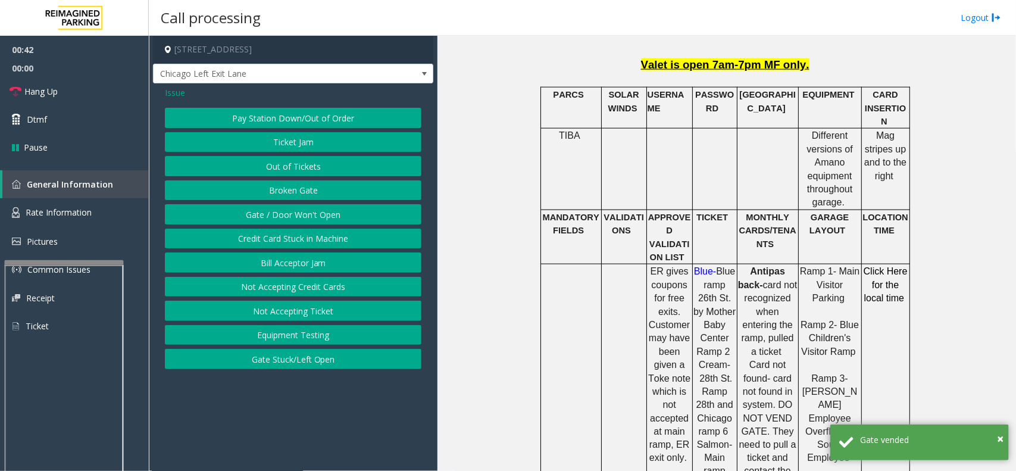
click at [296, 216] on button "Gate / Door Won't Open" at bounding box center [293, 214] width 256 height 20
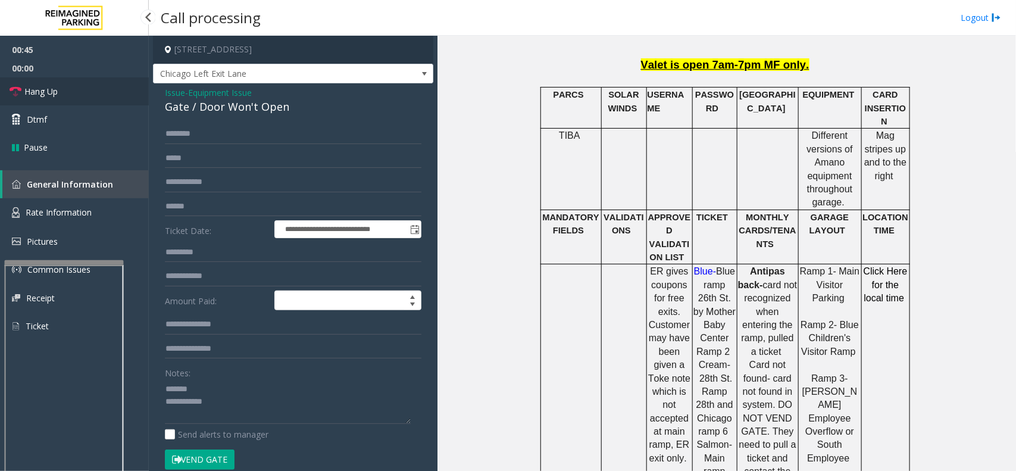
click at [82, 93] on link "Hang Up" at bounding box center [74, 91] width 149 height 28
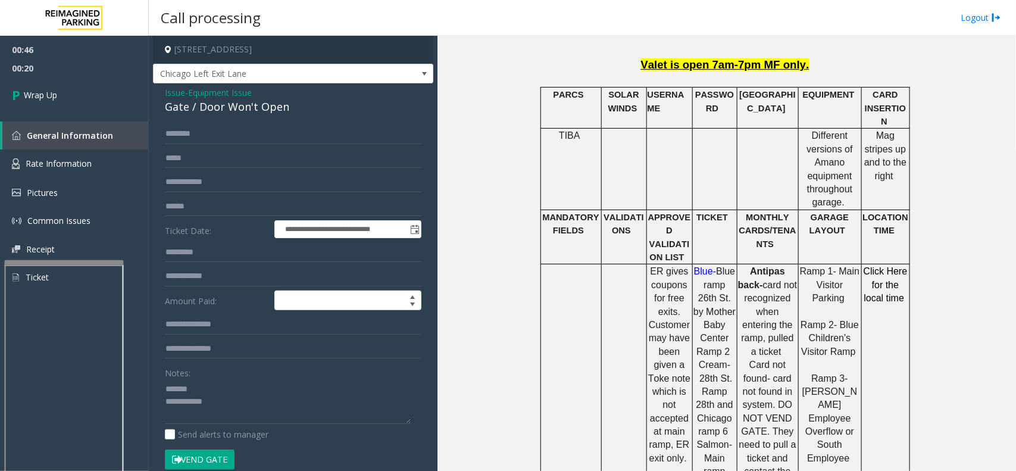
click at [217, 102] on div "Gate / Door Won't Open" at bounding box center [293, 107] width 256 height 16
click at [218, 102] on div "Gate / Door Won't Open" at bounding box center [293, 107] width 256 height 16
drag, startPoint x: 218, startPoint y: 102, endPoint x: 232, endPoint y: 106, distance: 14.1
click at [224, 105] on div "Gate / Door Won't Open" at bounding box center [293, 107] width 256 height 16
type textarea "**********"
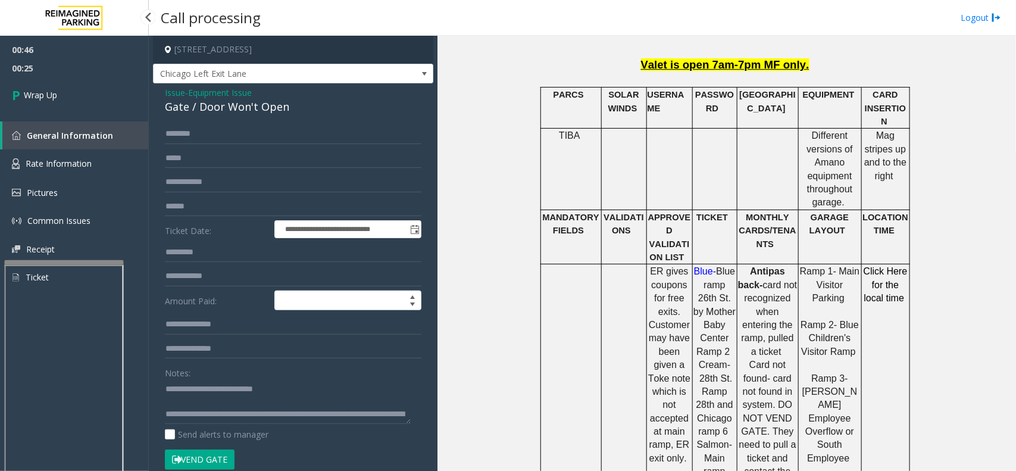
click at [93, 69] on span "00:25" at bounding box center [74, 68] width 149 height 18
click at [93, 69] on span "00:26" at bounding box center [74, 68] width 149 height 18
click at [99, 81] on link "Wrap Up" at bounding box center [74, 94] width 149 height 35
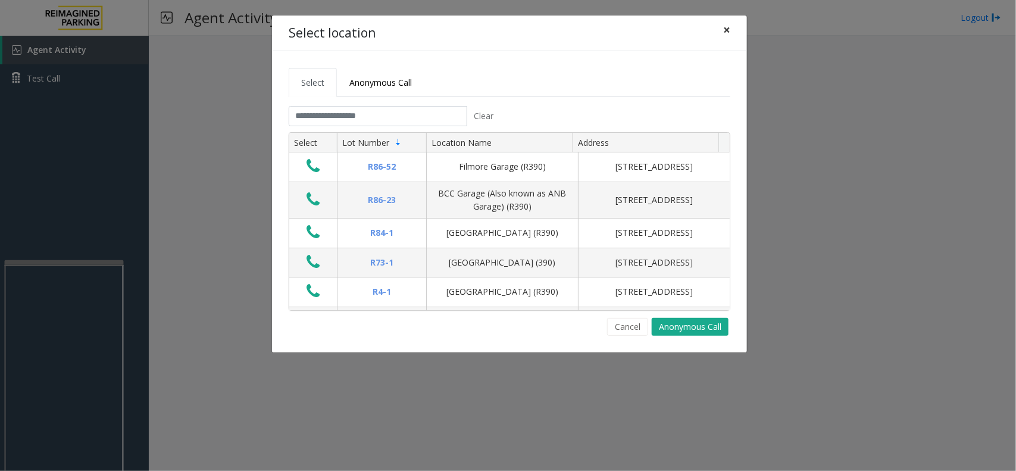
click at [723, 36] on span "×" at bounding box center [726, 29] width 7 height 17
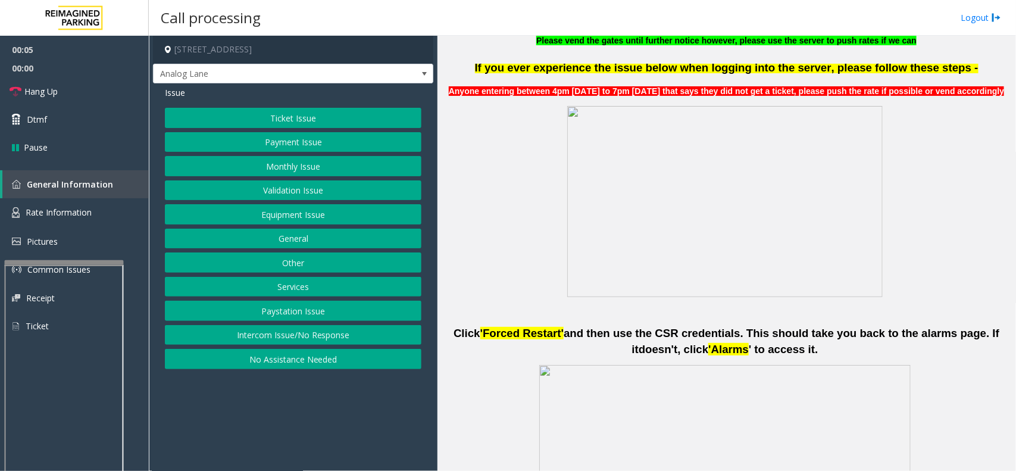
scroll to position [446, 0]
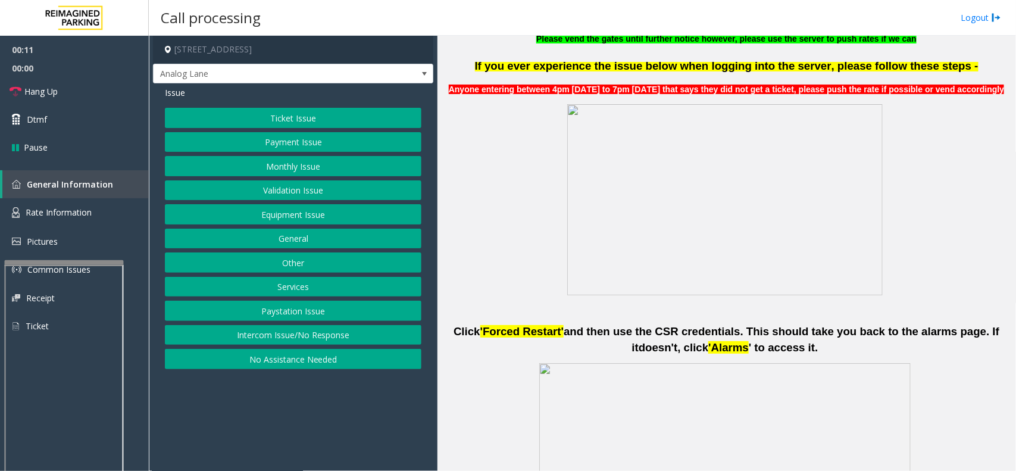
click at [346, 330] on button "Intercom Issue/No Response" at bounding box center [293, 335] width 256 height 20
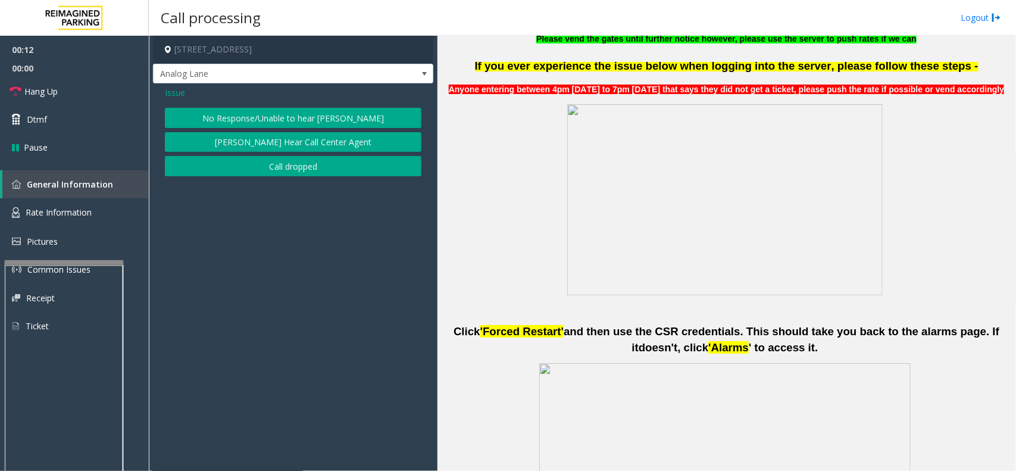
click at [289, 116] on button "No Response/Unable to hear [PERSON_NAME]" at bounding box center [293, 118] width 256 height 20
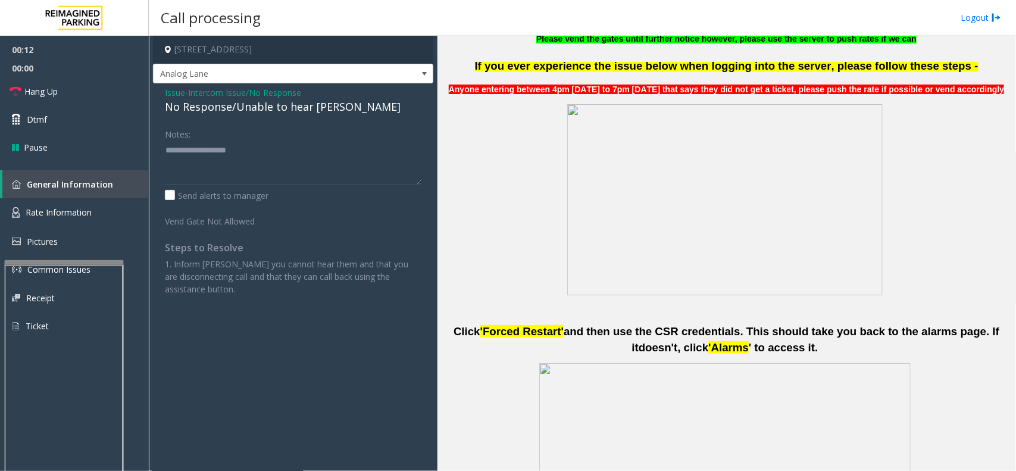
click at [280, 106] on div "No Response/Unable to hear [PERSON_NAME]" at bounding box center [293, 107] width 256 height 16
click at [280, 105] on div "No Response/Unable to hear [PERSON_NAME]" at bounding box center [293, 107] width 256 height 16
type textarea "**********"
click at [43, 81] on link "Hang Up" at bounding box center [74, 91] width 149 height 28
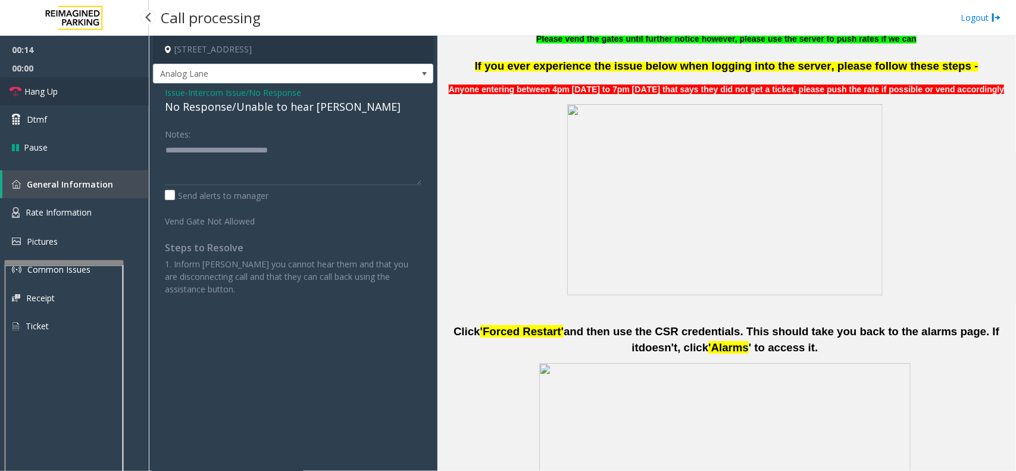
click at [43, 81] on link "Hang Up" at bounding box center [74, 91] width 149 height 28
click at [42, 80] on link "Hang Up" at bounding box center [74, 91] width 149 height 28
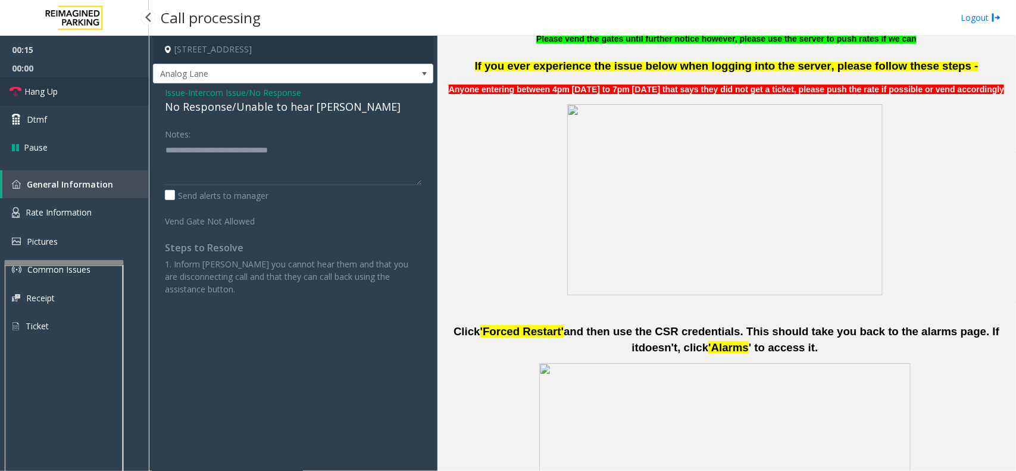
click at [42, 80] on link "Hang Up" at bounding box center [74, 91] width 149 height 28
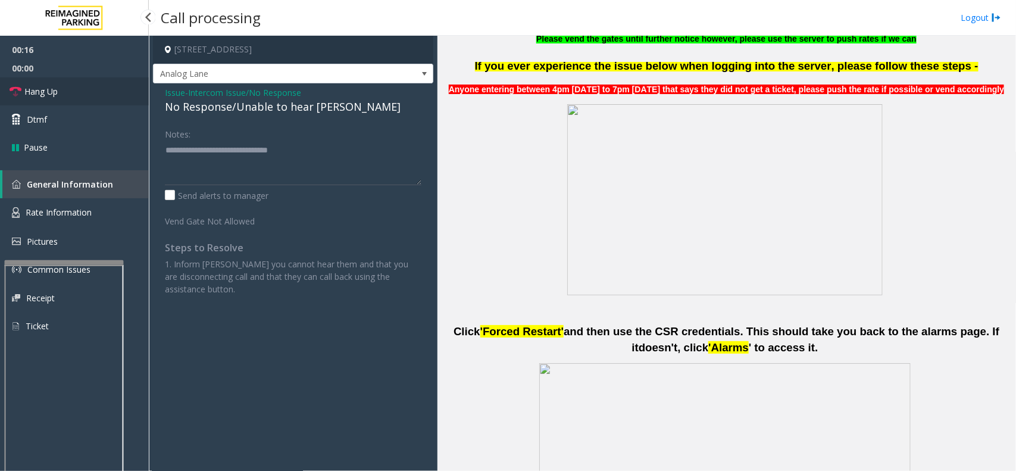
click at [42, 80] on link "Hang Up" at bounding box center [74, 91] width 149 height 28
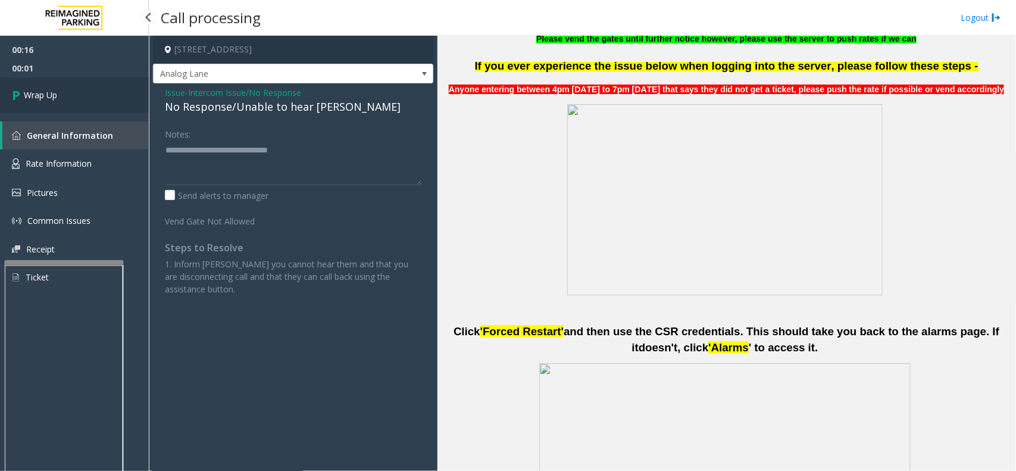
click at [39, 90] on span "Wrap Up" at bounding box center [40, 95] width 33 height 12
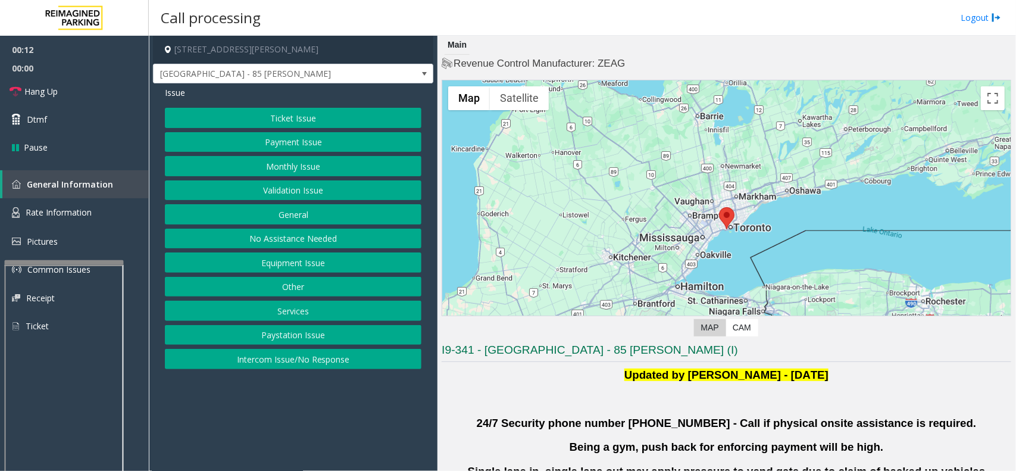
click at [320, 186] on button "Validation Issue" at bounding box center [293, 190] width 256 height 20
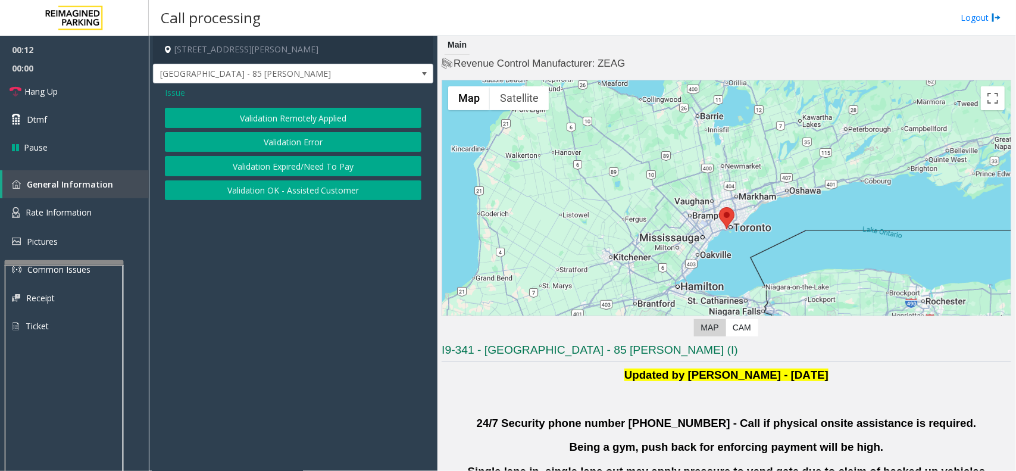
click at [316, 137] on button "Validation Error" at bounding box center [293, 142] width 256 height 20
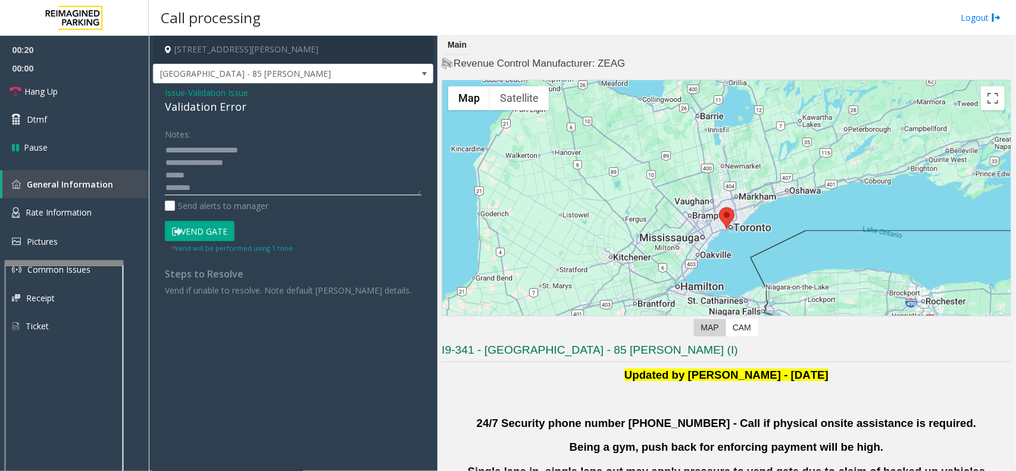
drag, startPoint x: 415, startPoint y: 183, endPoint x: 405, endPoint y: 246, distance: 63.9
click at [418, 195] on textarea at bounding box center [293, 167] width 256 height 55
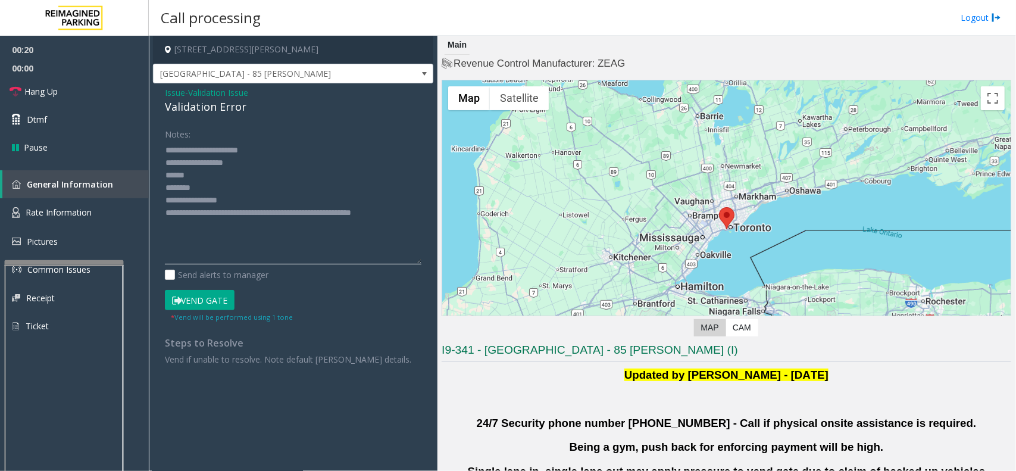
click at [227, 183] on textarea at bounding box center [293, 202] width 256 height 124
click at [259, 167] on textarea at bounding box center [293, 202] width 256 height 124
click at [239, 173] on textarea at bounding box center [293, 202] width 256 height 124
drag, startPoint x: 204, startPoint y: 173, endPoint x: 308, endPoint y: 131, distance: 112.4
click at [308, 131] on div "Notes:" at bounding box center [293, 194] width 256 height 140
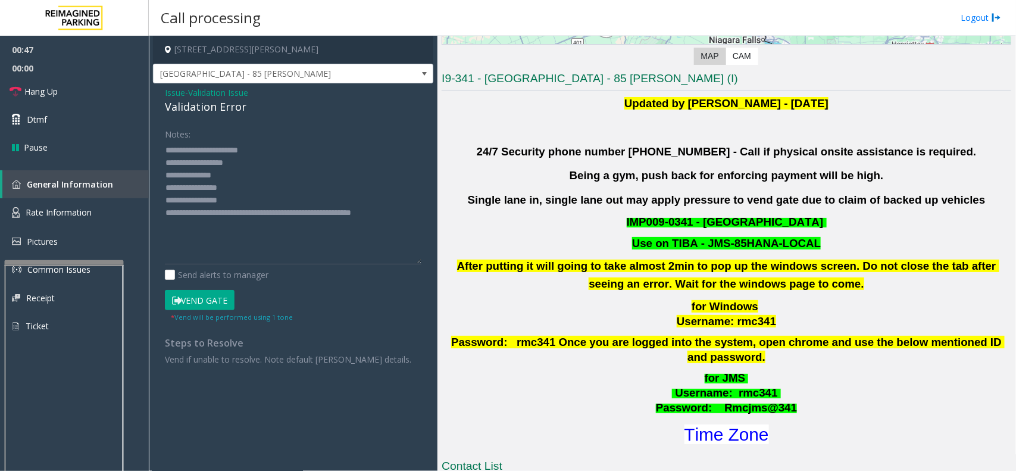
scroll to position [298, 0]
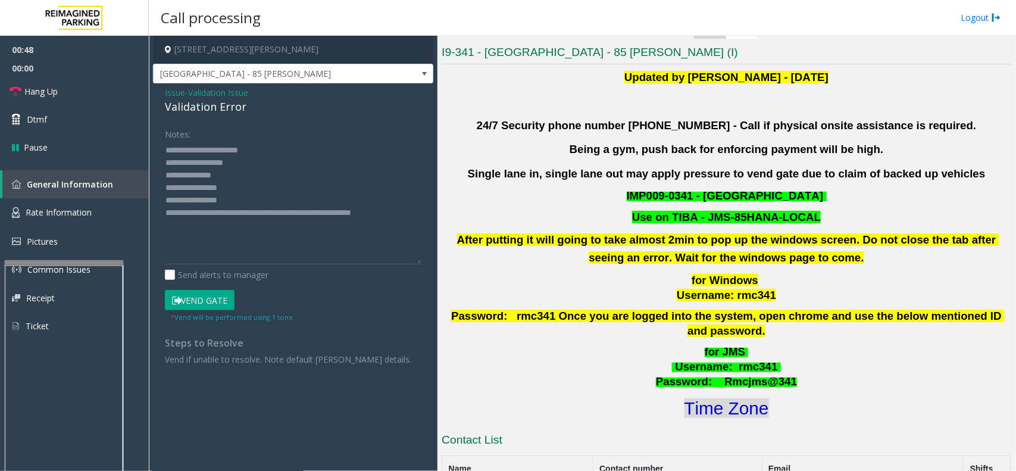
click at [721, 398] on font "Time Zone" at bounding box center [726, 408] width 85 height 20
drag, startPoint x: 242, startPoint y: 201, endPoint x: 212, endPoint y: 198, distance: 29.9
click at [212, 198] on textarea at bounding box center [293, 202] width 256 height 124
type textarea "**********"
click at [221, 299] on button "Vend Gate" at bounding box center [200, 300] width 70 height 20
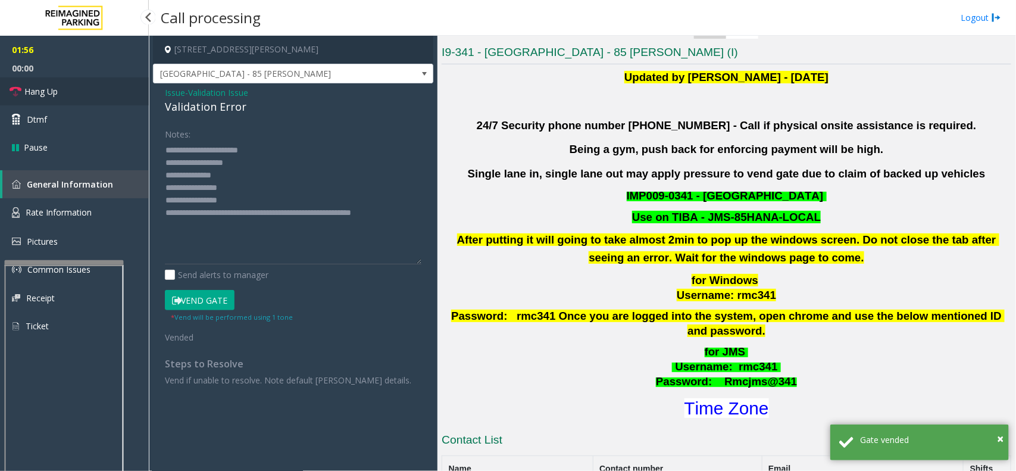
click at [99, 83] on link "Hang Up" at bounding box center [74, 91] width 149 height 28
click at [98, 83] on link "Hang Up" at bounding box center [74, 91] width 149 height 28
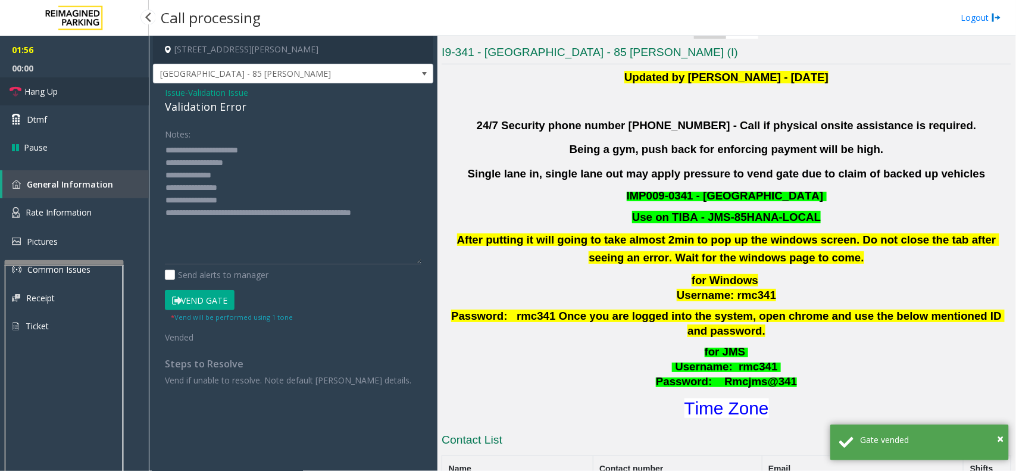
click at [98, 83] on link "Hang Up" at bounding box center [74, 91] width 149 height 28
click at [114, 82] on link "Hang Up" at bounding box center [74, 91] width 149 height 28
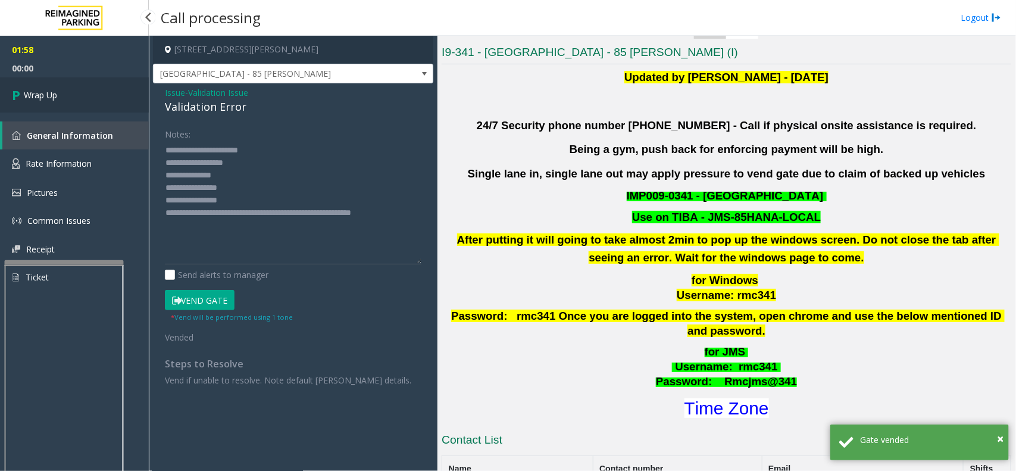
click at [102, 87] on link "Wrap Up" at bounding box center [74, 94] width 149 height 35
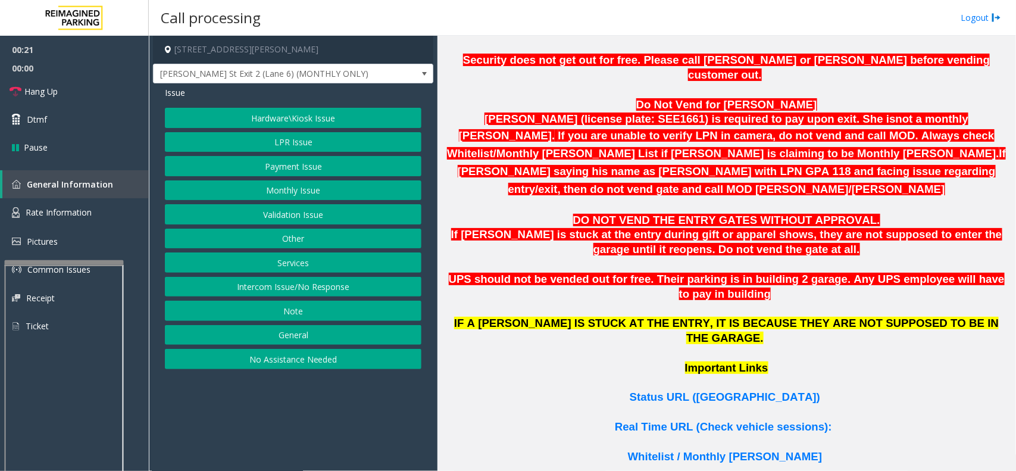
scroll to position [744, 0]
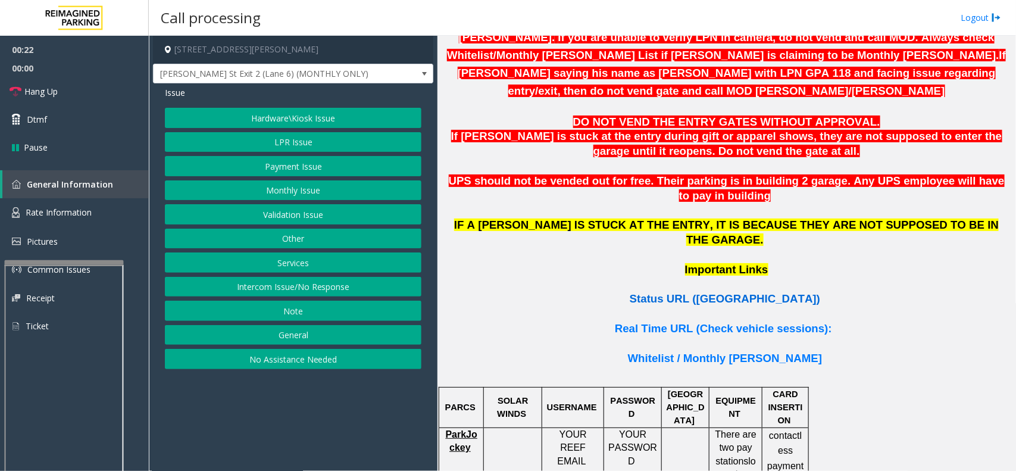
click at [691, 292] on span "Status URL ([GEOGRAPHIC_DATA])" at bounding box center [725, 298] width 190 height 12
click at [301, 122] on button "Hardware\Kiosk Issue" at bounding box center [293, 118] width 256 height 20
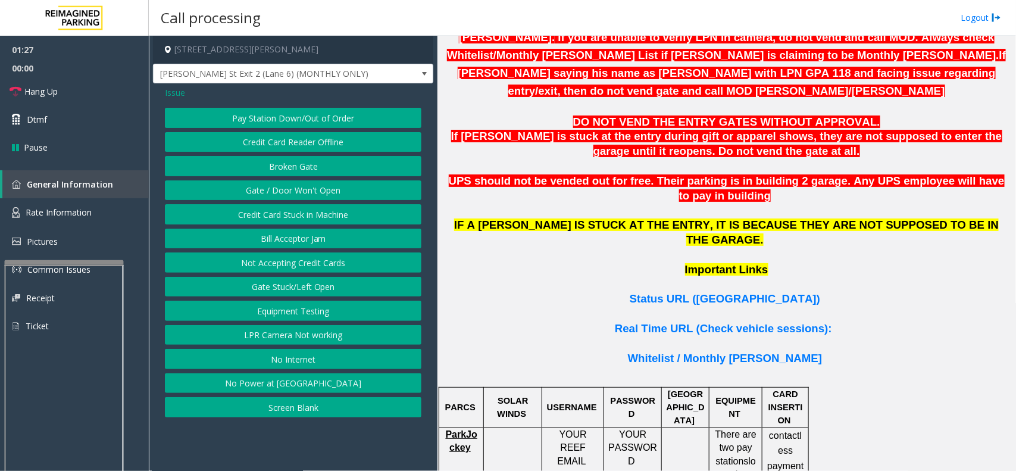
click at [301, 192] on button "Gate / Door Won't Open" at bounding box center [293, 190] width 256 height 20
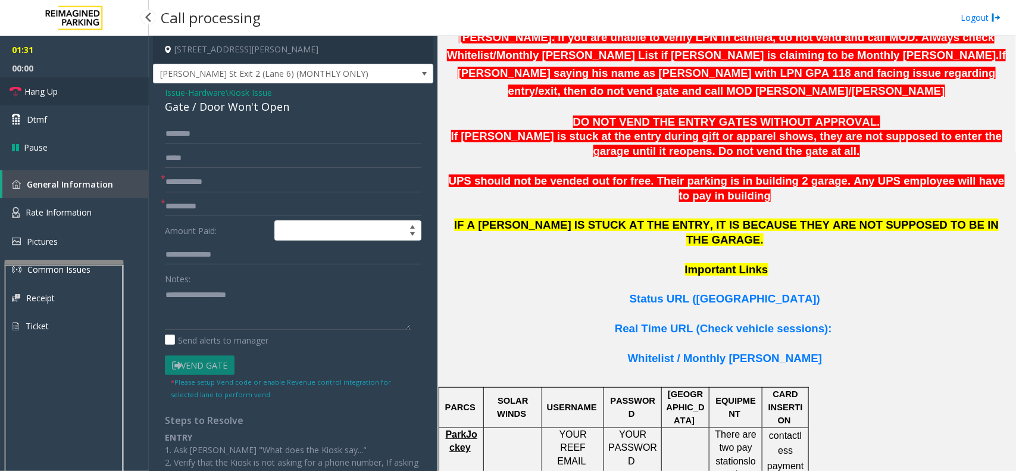
click at [78, 95] on link "Hang Up" at bounding box center [74, 91] width 149 height 28
click at [227, 189] on input "text" at bounding box center [293, 182] width 256 height 20
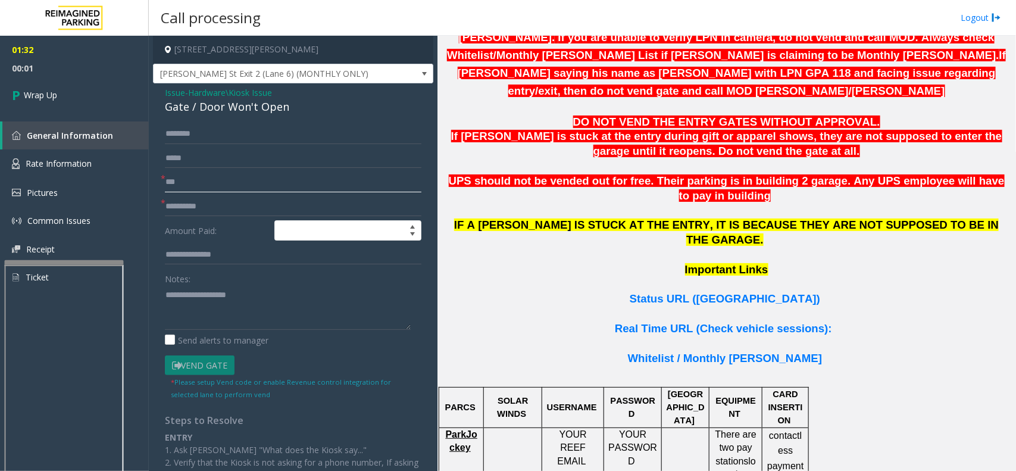
type input "***"
click at [211, 204] on input "text" at bounding box center [293, 206] width 256 height 20
type input "**"
click at [215, 302] on textarea at bounding box center [288, 307] width 246 height 45
click at [242, 315] on textarea at bounding box center [288, 307] width 246 height 45
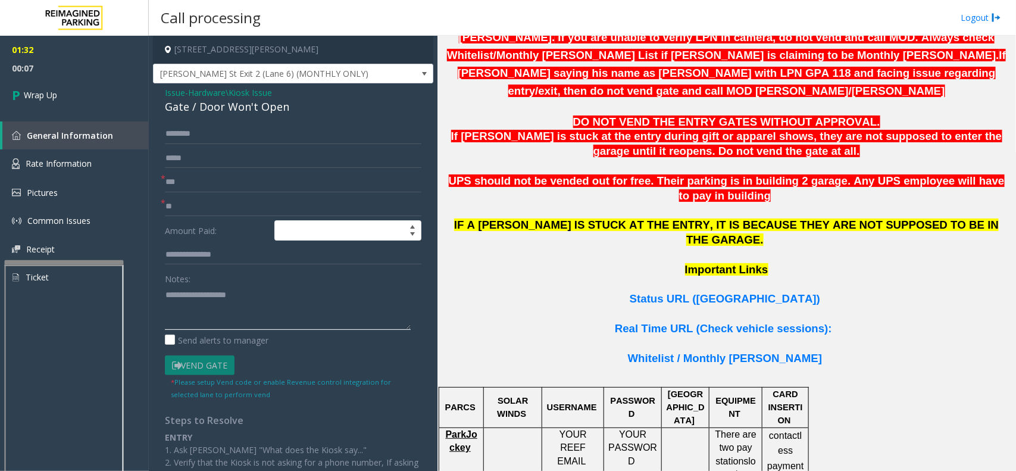
paste textarea "**********"
click at [232, 101] on div "Gate / Door Won't Open" at bounding box center [293, 107] width 256 height 16
copy div "Gate / Door Won't Open"
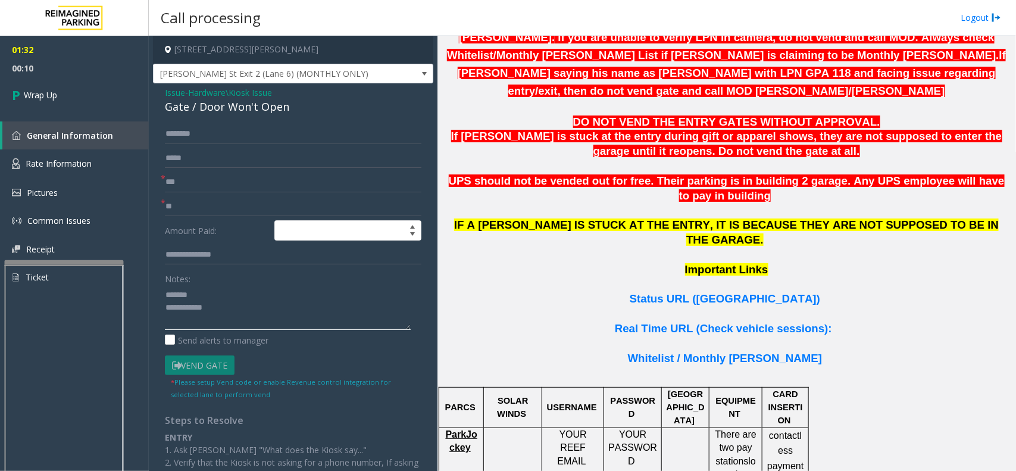
click at [200, 286] on textarea at bounding box center [288, 307] width 246 height 45
paste textarea "**********"
click at [230, 314] on textarea at bounding box center [288, 307] width 246 height 45
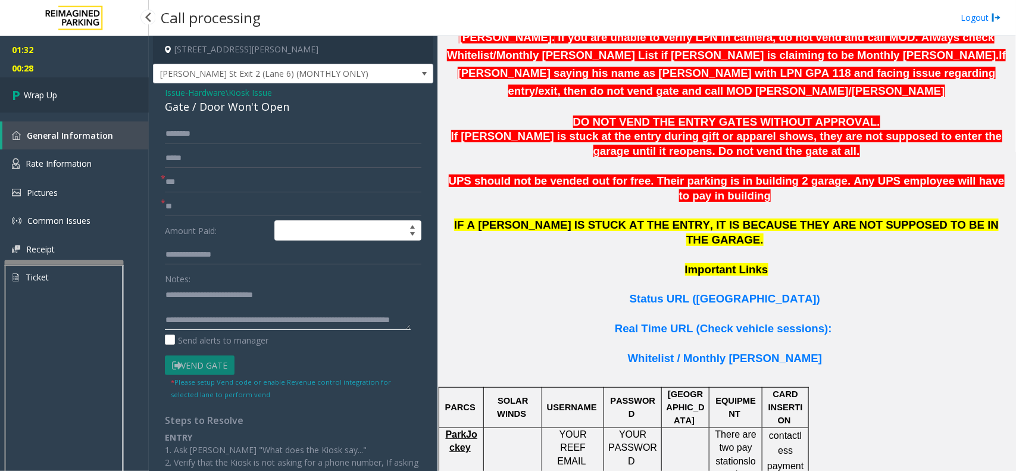
type textarea "**********"
click at [79, 112] on link "Wrap Up" at bounding box center [74, 94] width 149 height 35
click at [91, 94] on link "Wrap Up" at bounding box center [74, 94] width 149 height 35
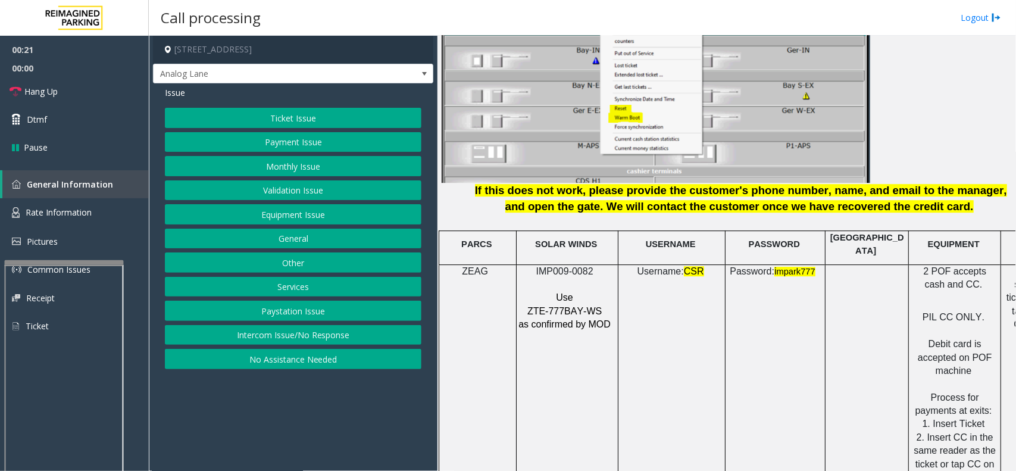
scroll to position [1488, 0]
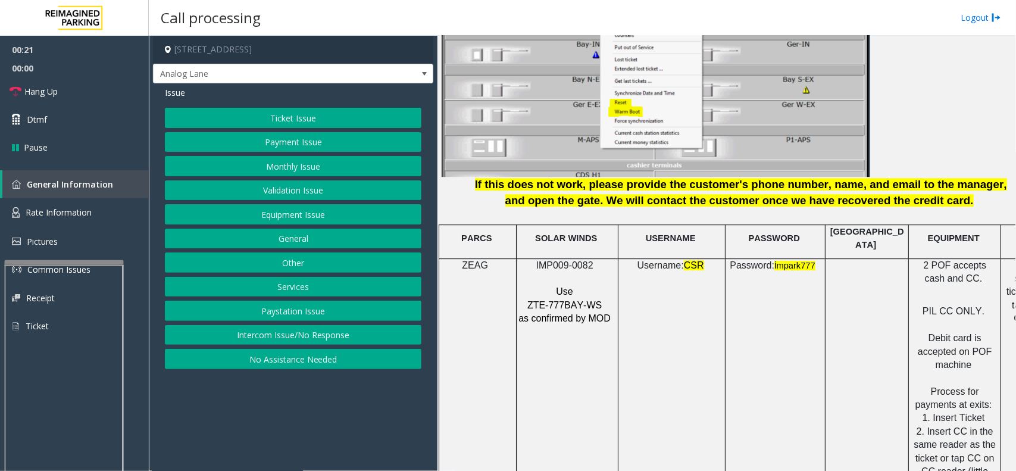
click at [570, 261] on span "IMP009-0082" at bounding box center [564, 265] width 57 height 10
copy p "IMP009-0082"
click at [102, 212] on link "Rate Information" at bounding box center [74, 212] width 149 height 29
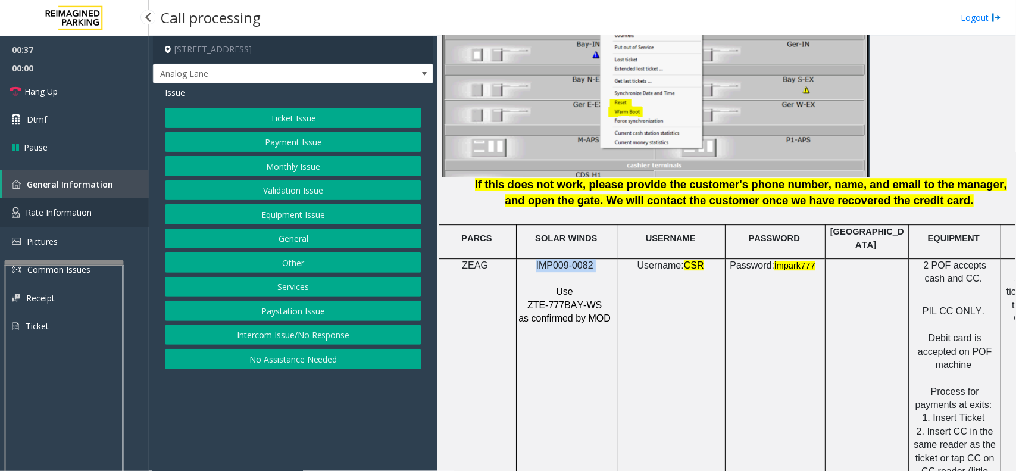
scroll to position [113, 0]
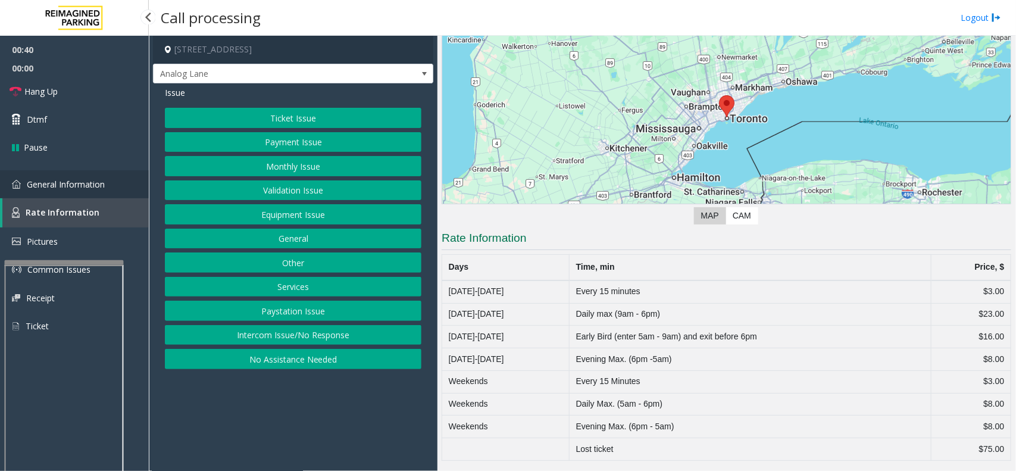
click at [102, 180] on span "General Information" at bounding box center [66, 184] width 78 height 11
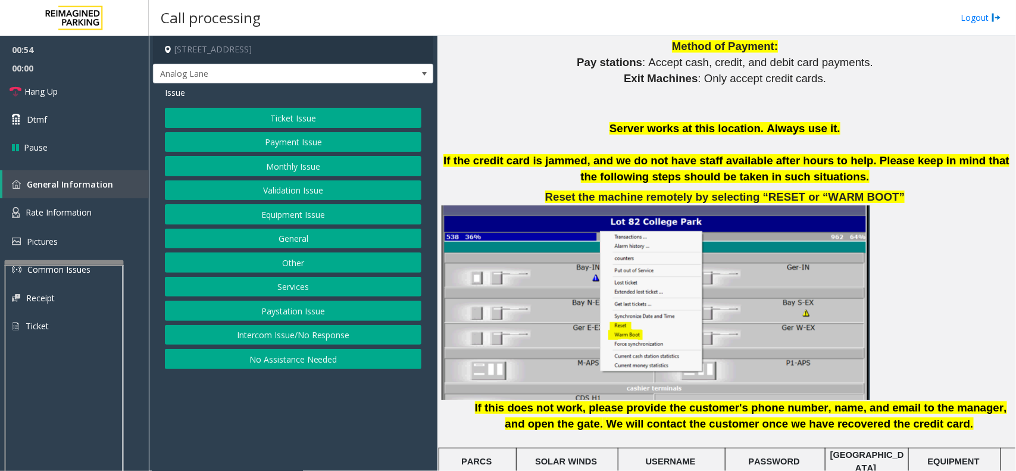
scroll to position [1488, 0]
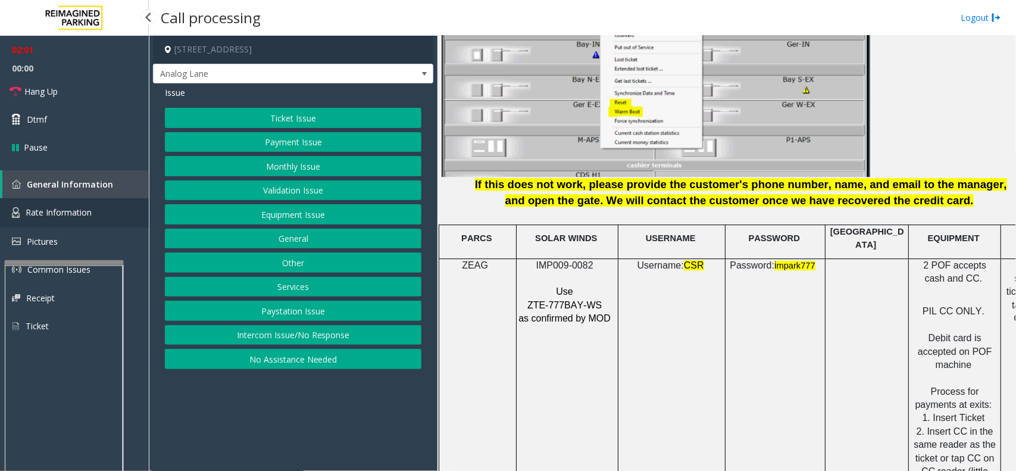
click at [94, 210] on link "Rate Information" at bounding box center [74, 212] width 149 height 29
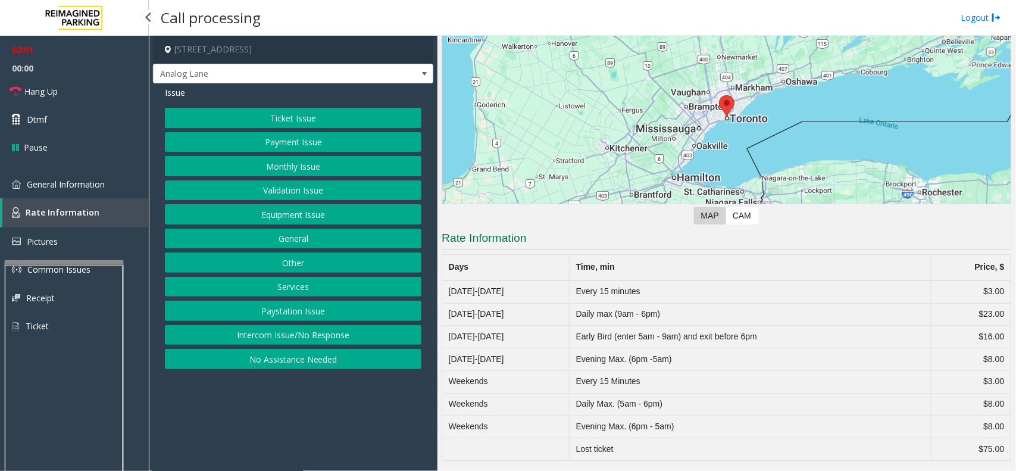
scroll to position [113, 0]
click at [103, 184] on span "General Information" at bounding box center [66, 184] width 78 height 11
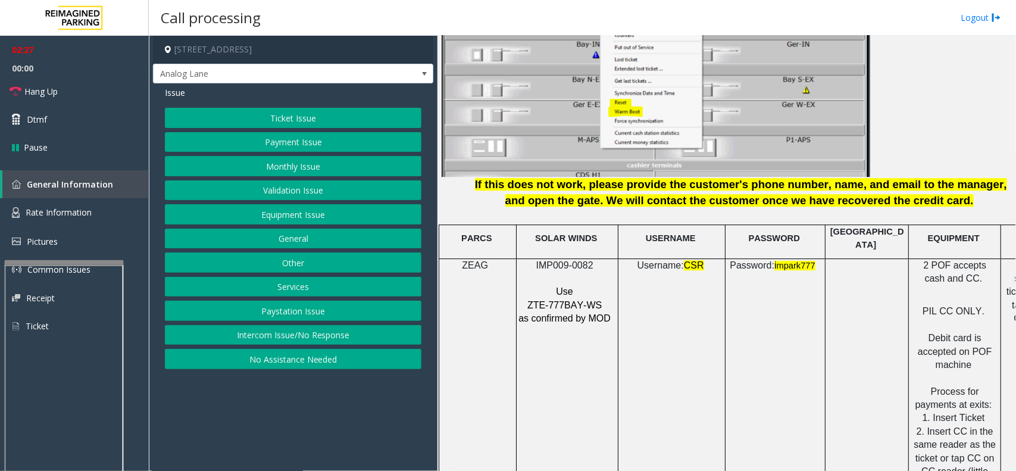
click at [330, 118] on button "Ticket Issue" at bounding box center [293, 118] width 256 height 20
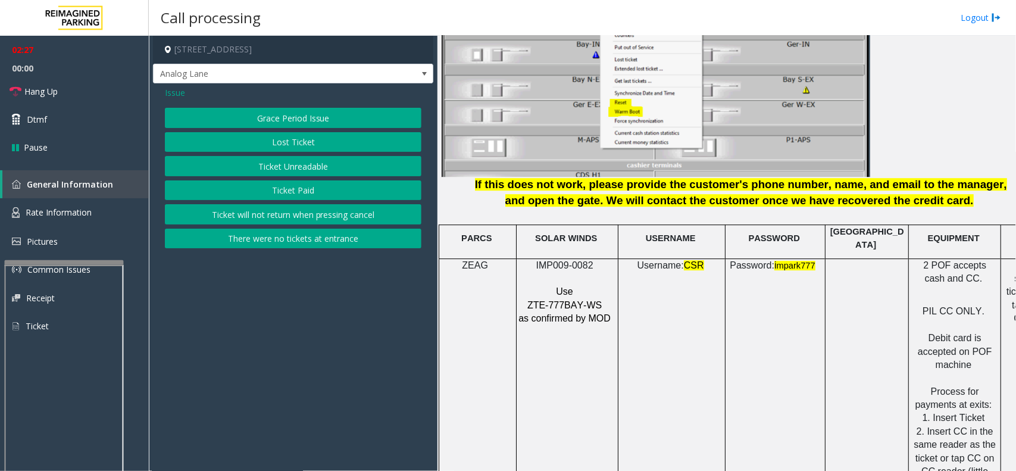
click at [364, 239] on button "There were no tickets at entrance" at bounding box center [293, 239] width 256 height 20
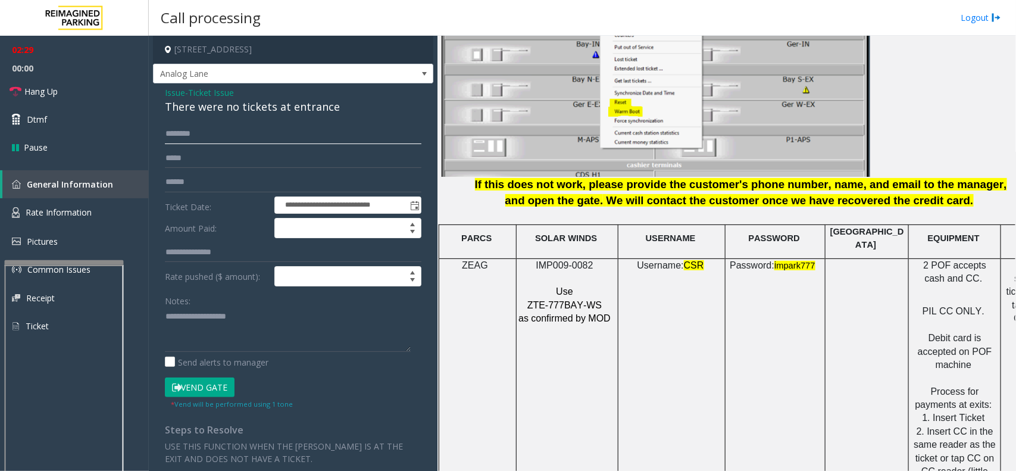
click at [260, 136] on input "text" at bounding box center [293, 134] width 256 height 20
type input "*********"
click at [192, 387] on button "Vend Gate" at bounding box center [200, 387] width 70 height 20
click at [236, 111] on div "There were no tickets at entrance" at bounding box center [293, 107] width 256 height 16
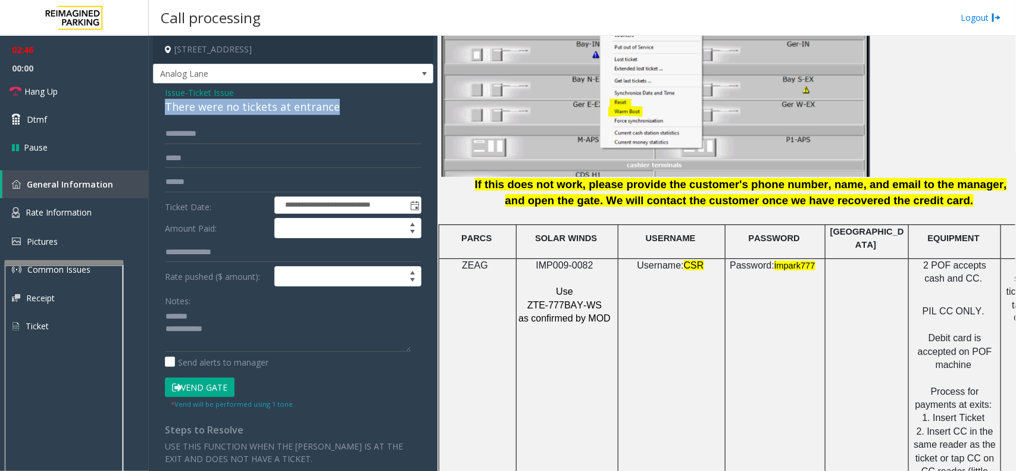
click at [236, 111] on div "There were no tickets at entrance" at bounding box center [293, 107] width 256 height 16
copy div "There were no tickets at entrance"
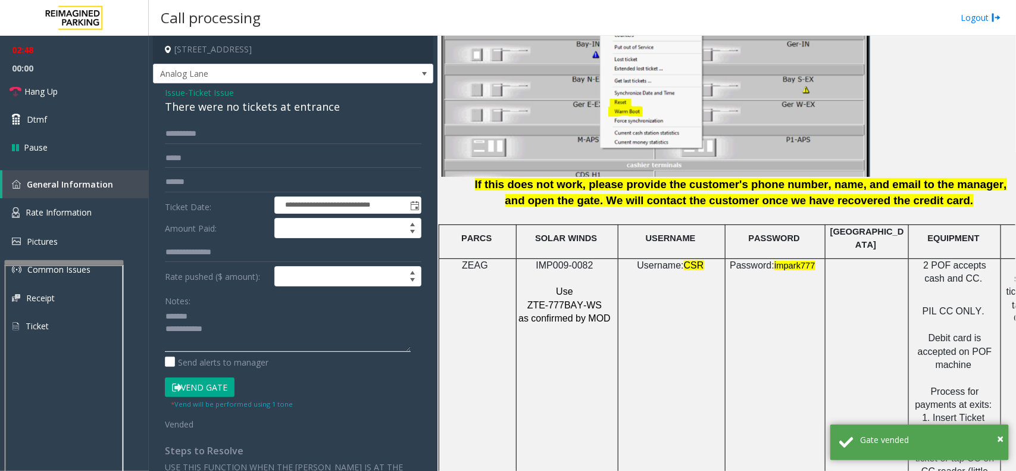
click at [210, 316] on textarea at bounding box center [288, 329] width 246 height 45
paste textarea "**********"
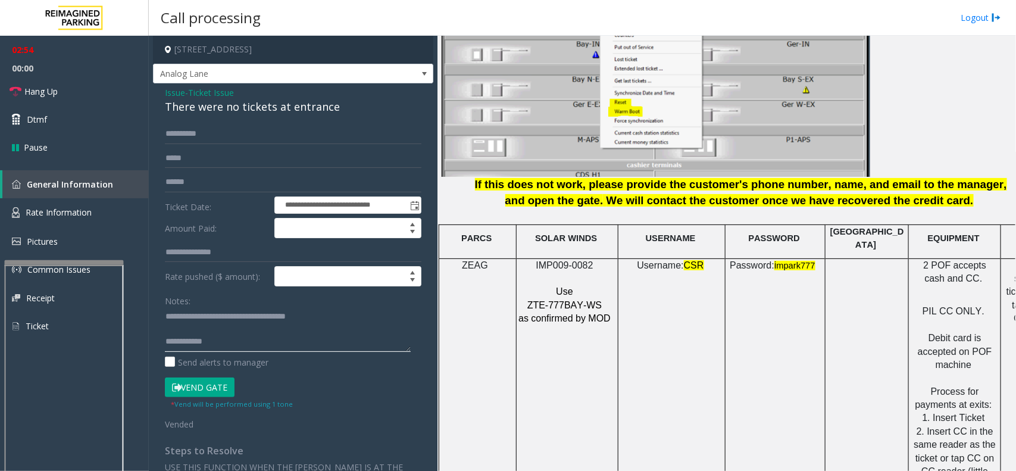
paste textarea "**********"
click at [227, 343] on textarea at bounding box center [288, 329] width 246 height 45
click at [271, 323] on textarea at bounding box center [288, 329] width 246 height 45
type textarea "**********"
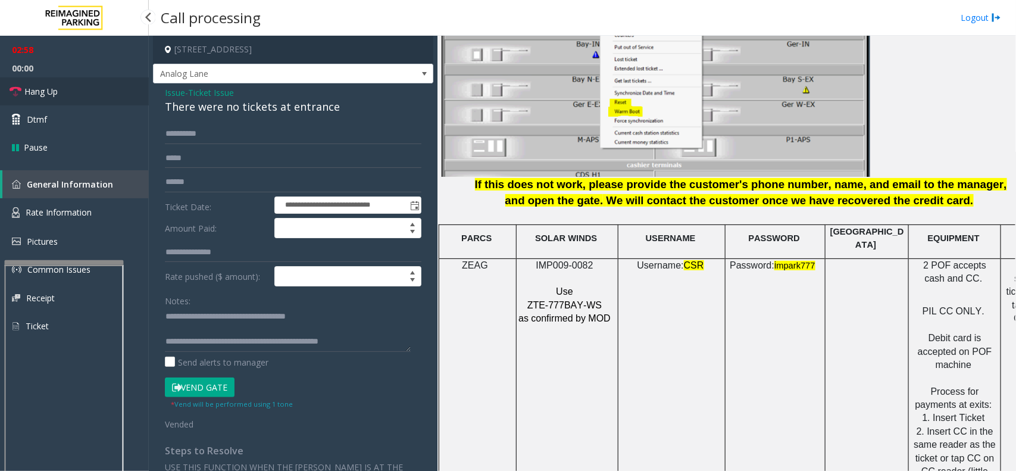
click at [70, 85] on link "Hang Up" at bounding box center [74, 91] width 149 height 28
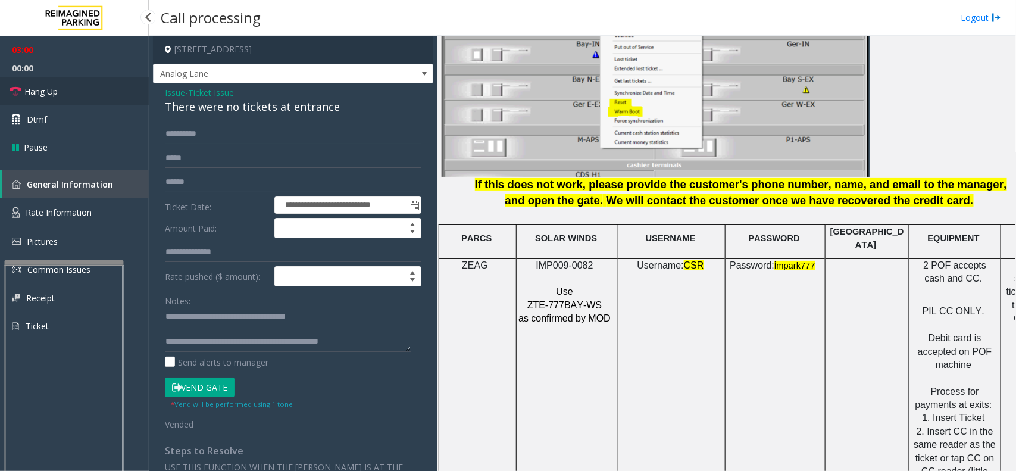
click at [72, 82] on link "Hang Up" at bounding box center [74, 91] width 149 height 28
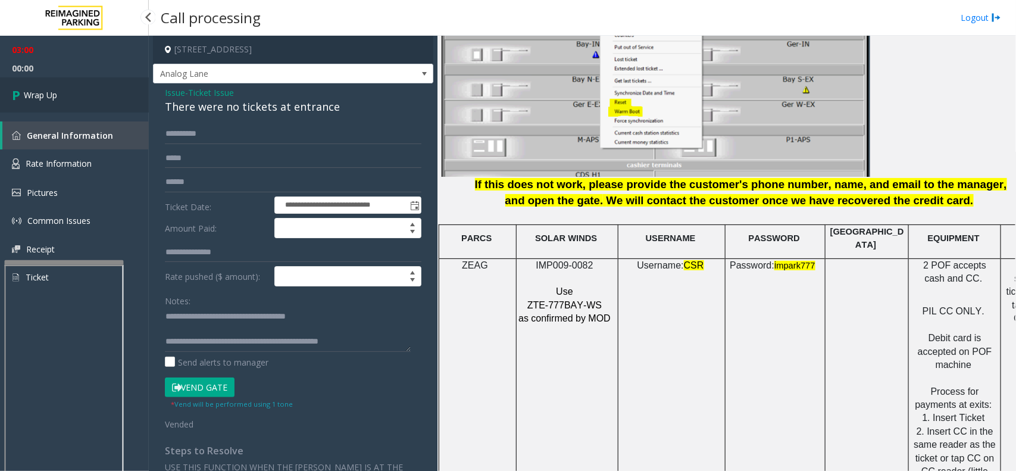
click at [72, 82] on link "Wrap Up" at bounding box center [74, 94] width 149 height 35
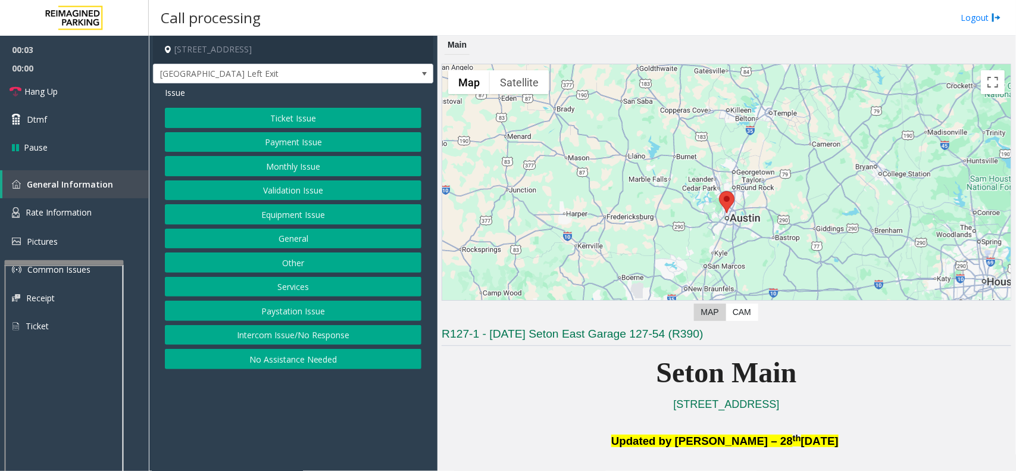
click at [326, 218] on button "Equipment Issue" at bounding box center [293, 214] width 256 height 20
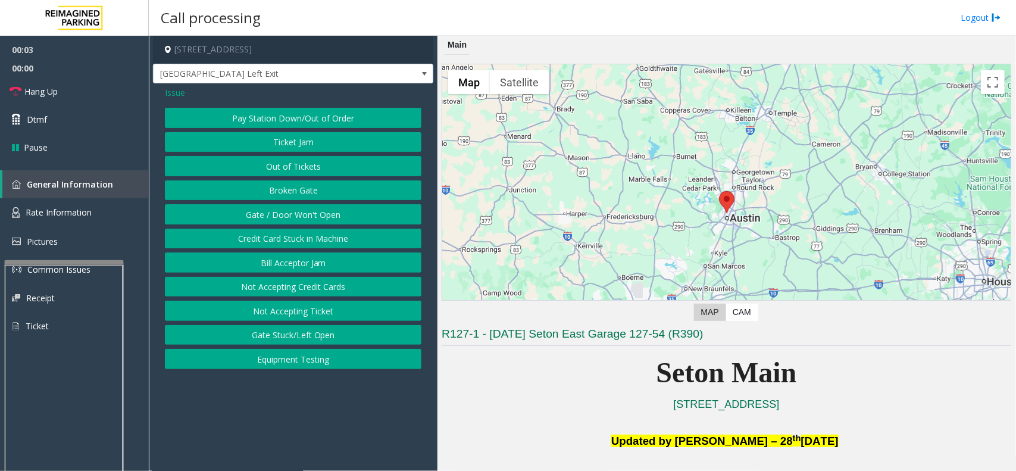
click at [326, 218] on button "Gate / Door Won't Open" at bounding box center [293, 214] width 256 height 20
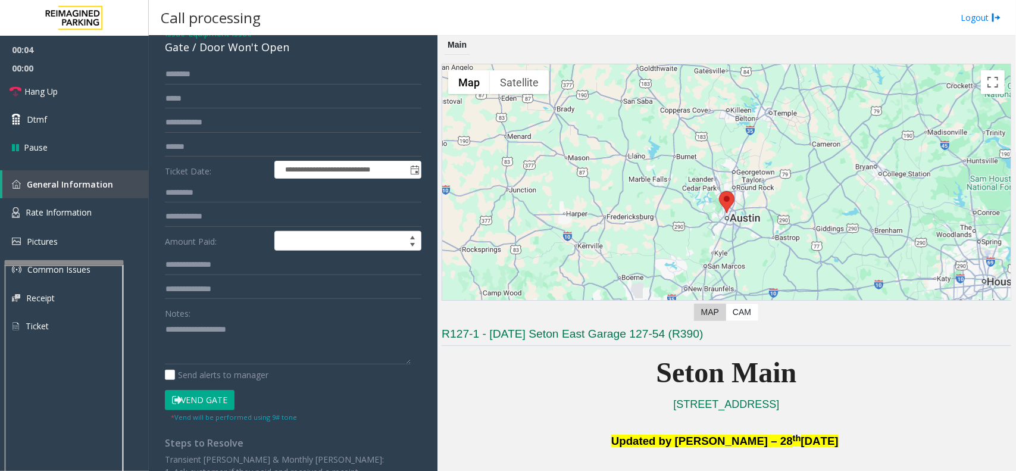
scroll to position [149, 0]
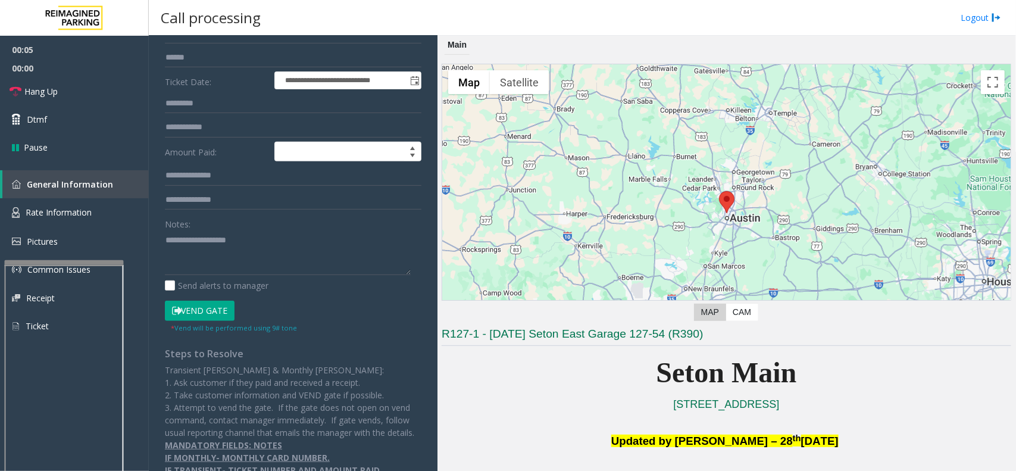
click at [222, 308] on button "Vend Gate" at bounding box center [200, 311] width 70 height 20
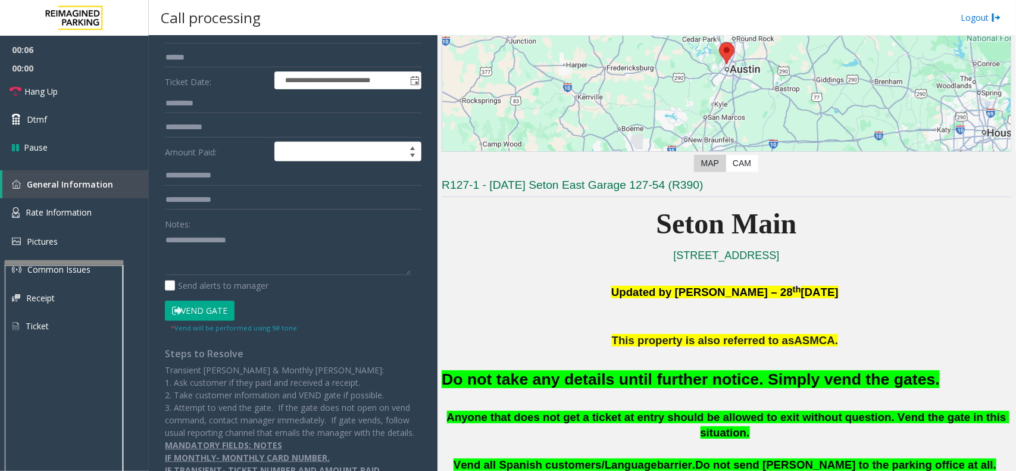
click at [689, 376] on font "Do not take any details until further notice. Simply vend the gates." at bounding box center [691, 379] width 498 height 18
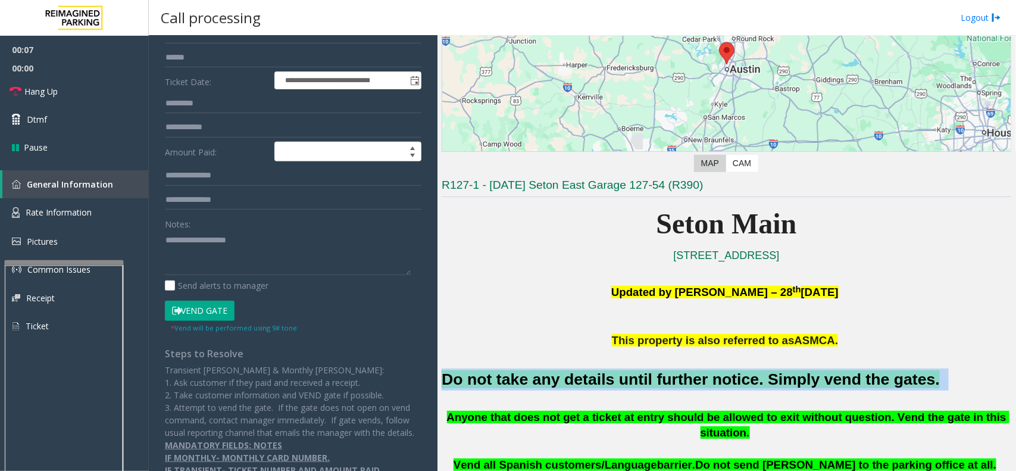
click at [689, 376] on font "Do not take any details until further notice. Simply vend the gates." at bounding box center [691, 379] width 498 height 18
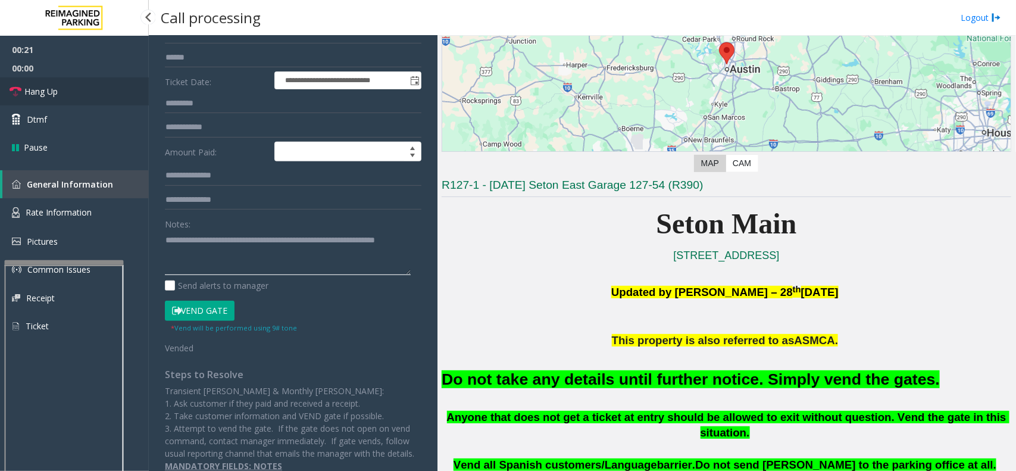
type textarea "**********"
click at [79, 85] on link "Hang Up" at bounding box center [74, 91] width 149 height 28
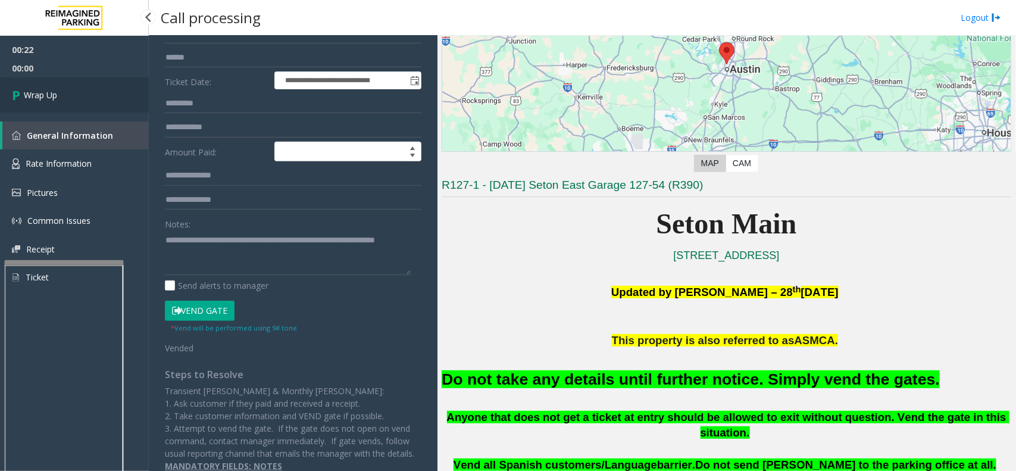
click at [79, 85] on link "Wrap Up" at bounding box center [74, 94] width 149 height 35
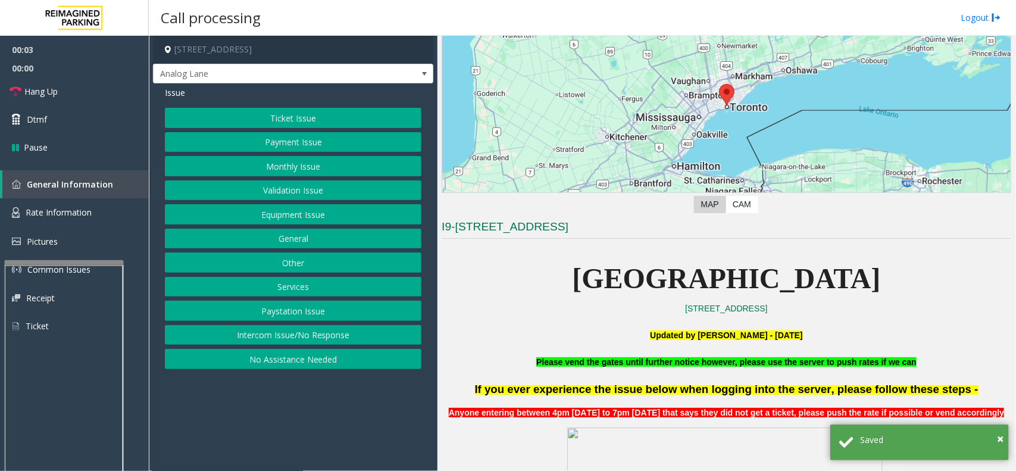
scroll to position [298, 0]
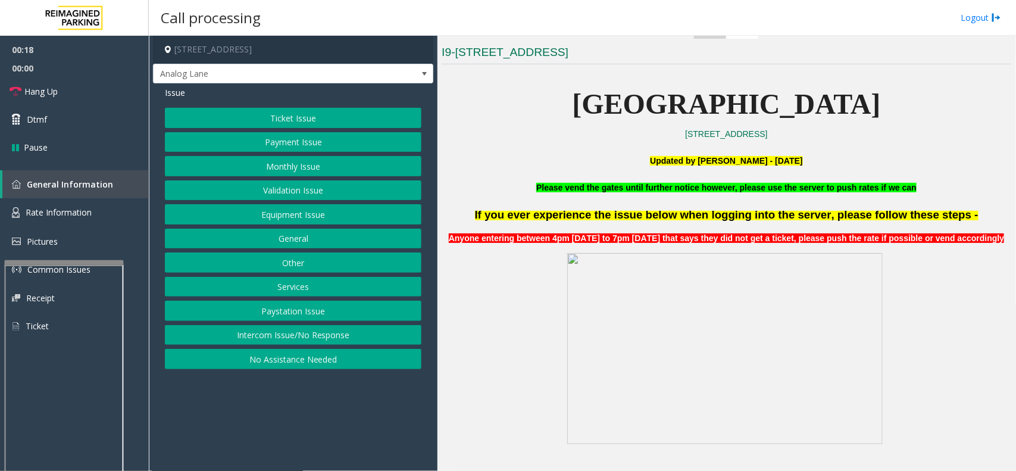
click at [334, 122] on button "Ticket Issue" at bounding box center [293, 118] width 256 height 20
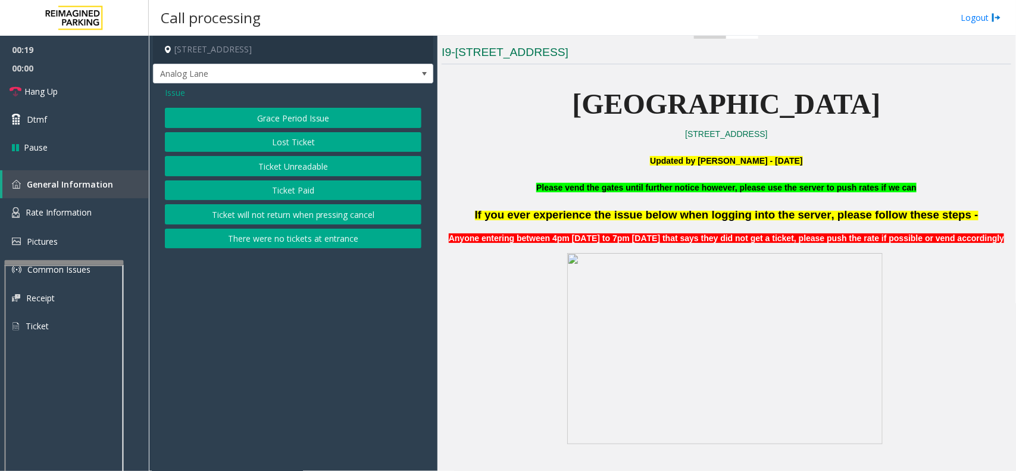
click at [292, 234] on button "There were no tickets at entrance" at bounding box center [293, 239] width 256 height 20
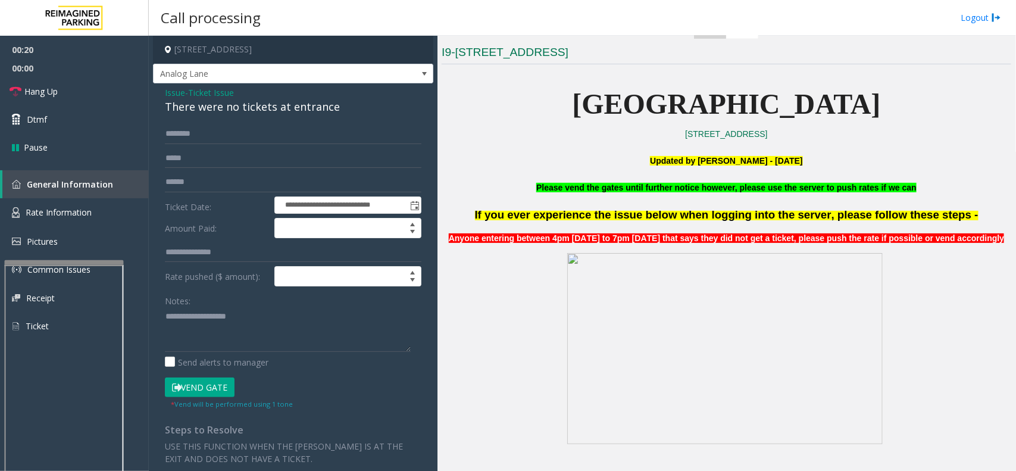
click at [211, 384] on button "Vend Gate" at bounding box center [200, 387] width 70 height 20
click at [73, 93] on link "Hang Up" at bounding box center [74, 91] width 149 height 28
click at [227, 131] on input "text" at bounding box center [293, 134] width 256 height 20
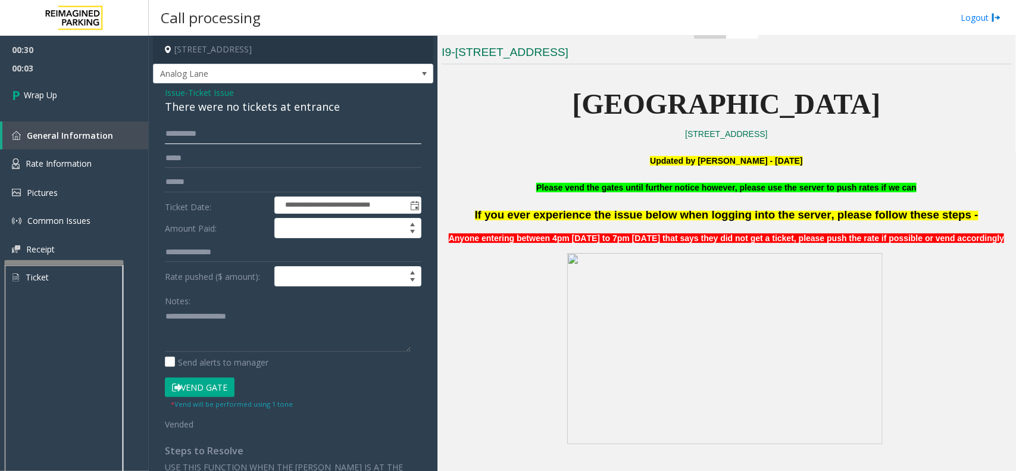
type input "*********"
click at [191, 317] on textarea at bounding box center [288, 329] width 246 height 45
type textarea "**********"
click at [82, 95] on link "Wrap Up" at bounding box center [74, 94] width 149 height 35
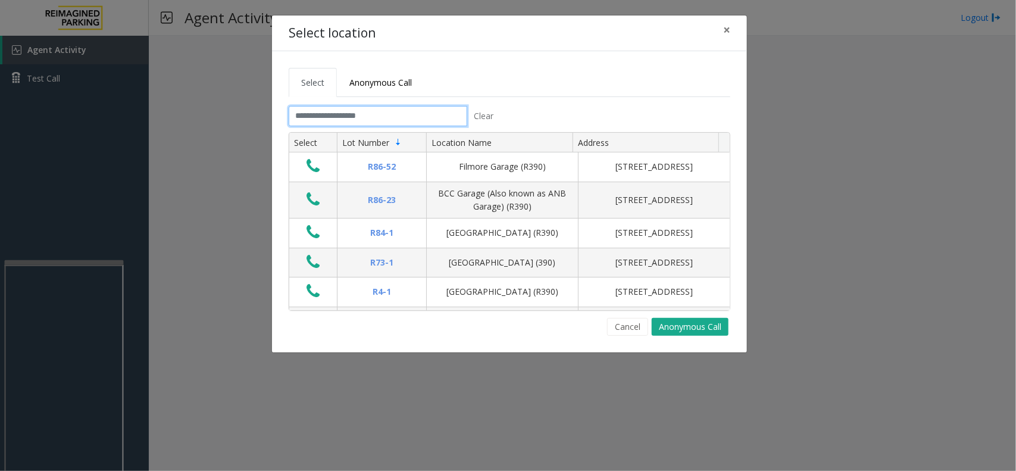
click at [340, 118] on input "text" at bounding box center [378, 116] width 179 height 20
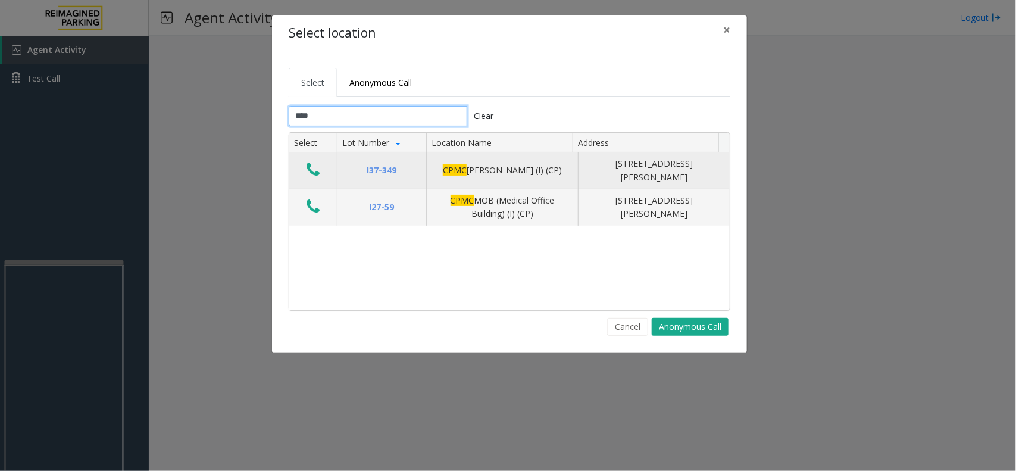
type input "****"
click at [314, 168] on icon "Data table" at bounding box center [312, 169] width 13 height 17
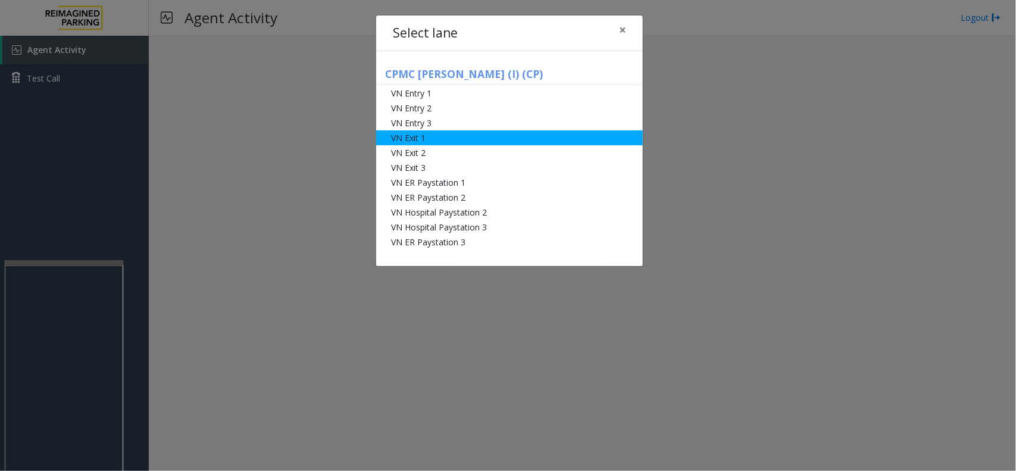
click at [421, 132] on li "VN Exit 1" at bounding box center [509, 137] width 267 height 15
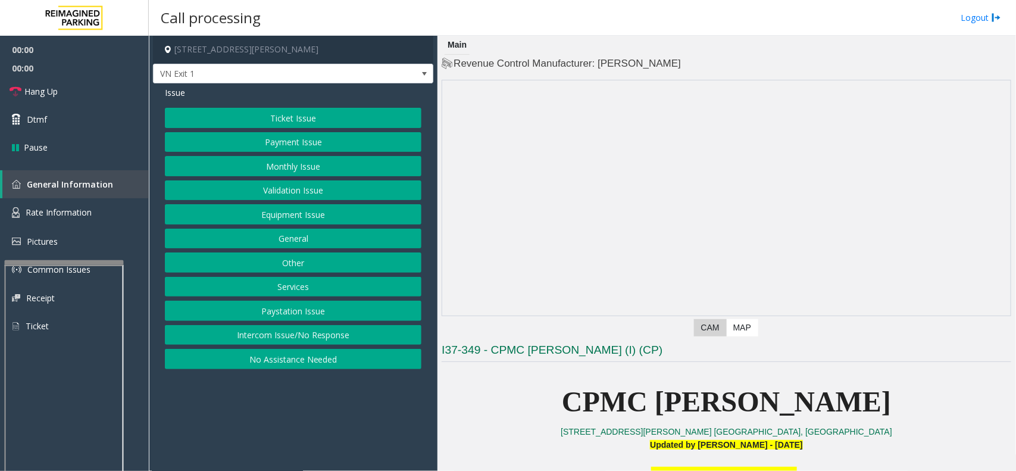
click at [327, 164] on button "Monthly Issue" at bounding box center [293, 166] width 256 height 20
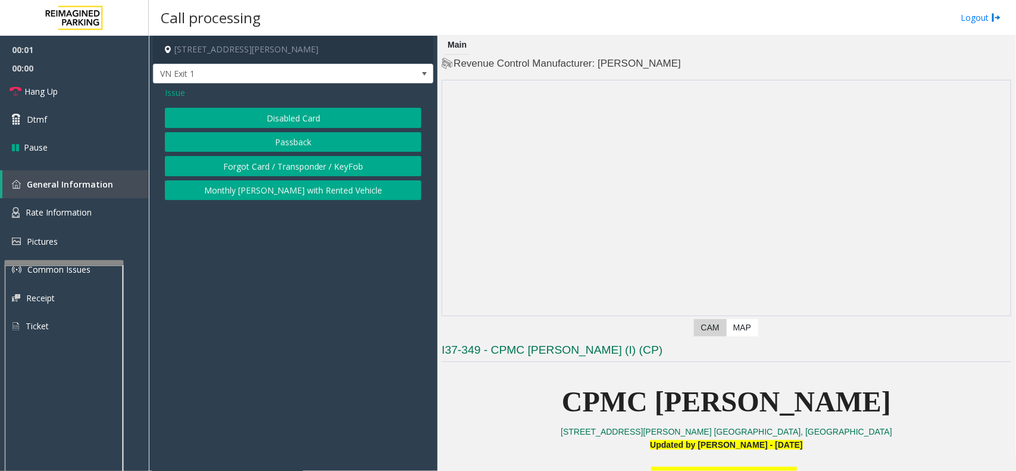
click at [324, 117] on button "Disabled Card" at bounding box center [293, 118] width 256 height 20
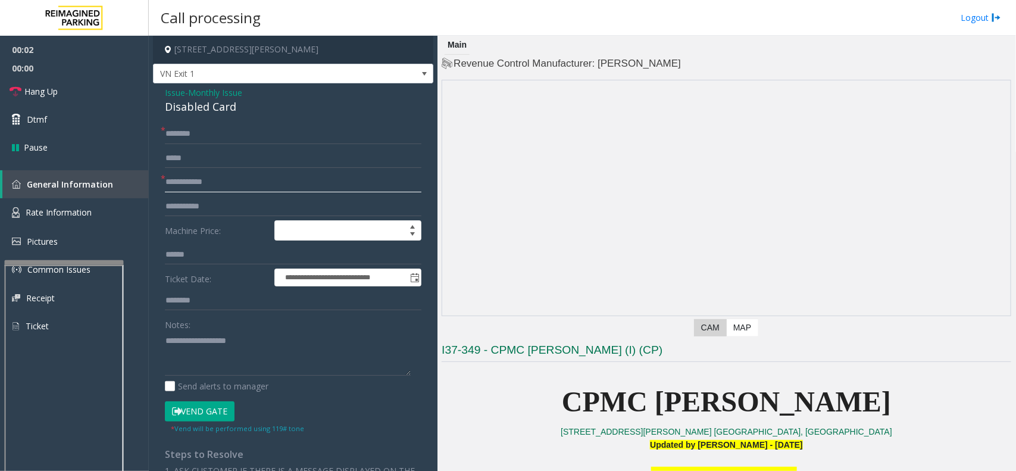
click at [219, 180] on input "text" at bounding box center [293, 182] width 256 height 20
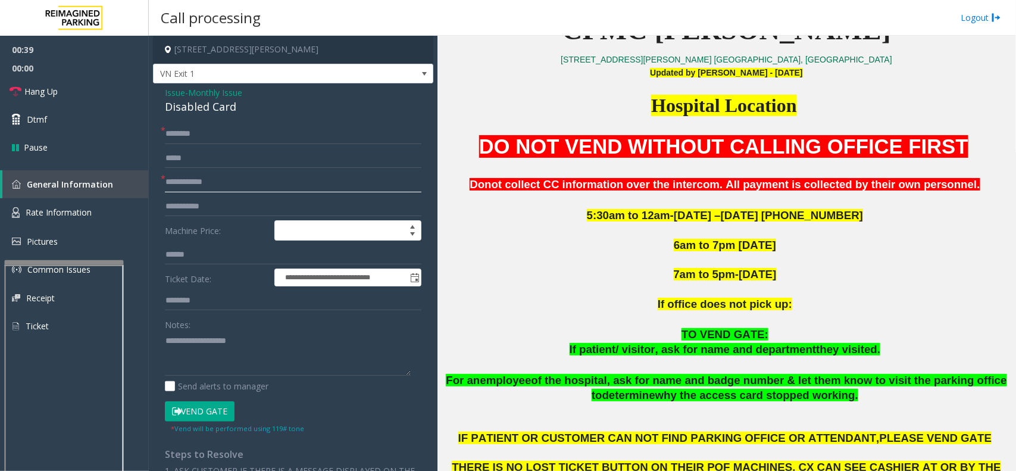
scroll to position [446, 0]
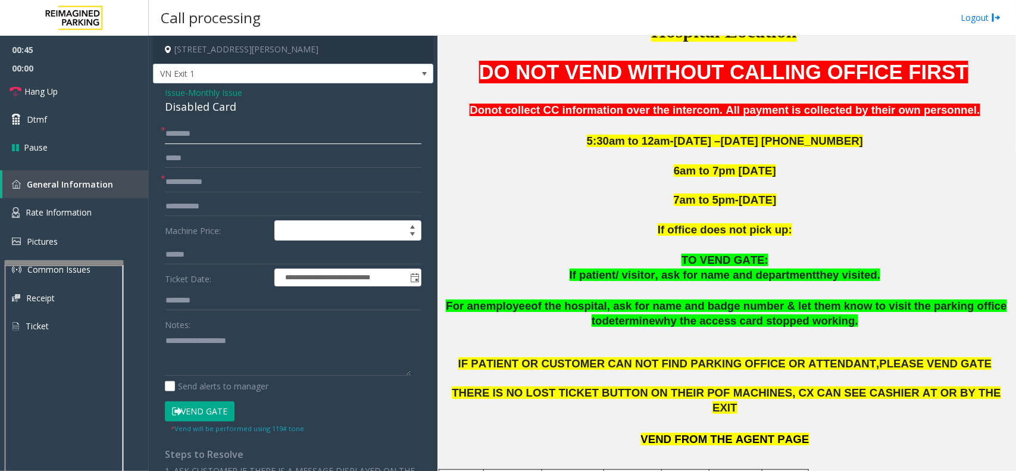
click at [245, 136] on input "text" at bounding box center [293, 134] width 256 height 20
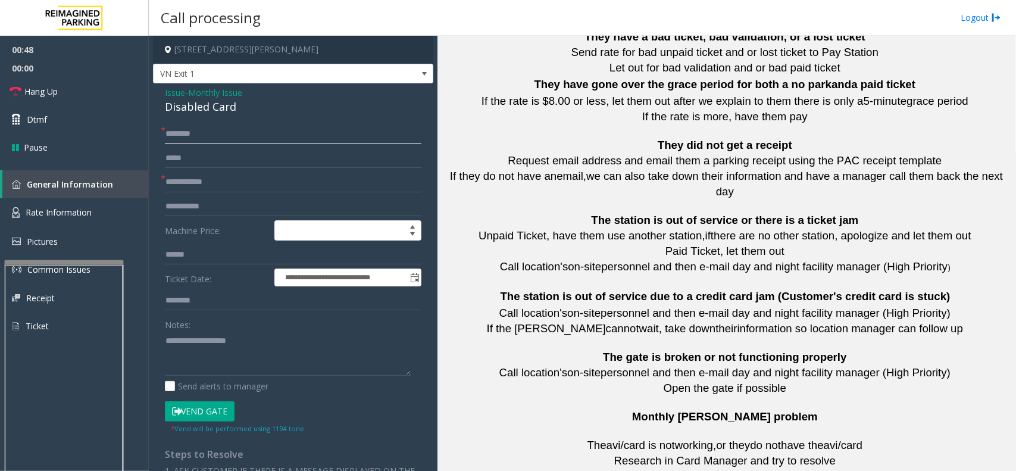
scroll to position [2008, 0]
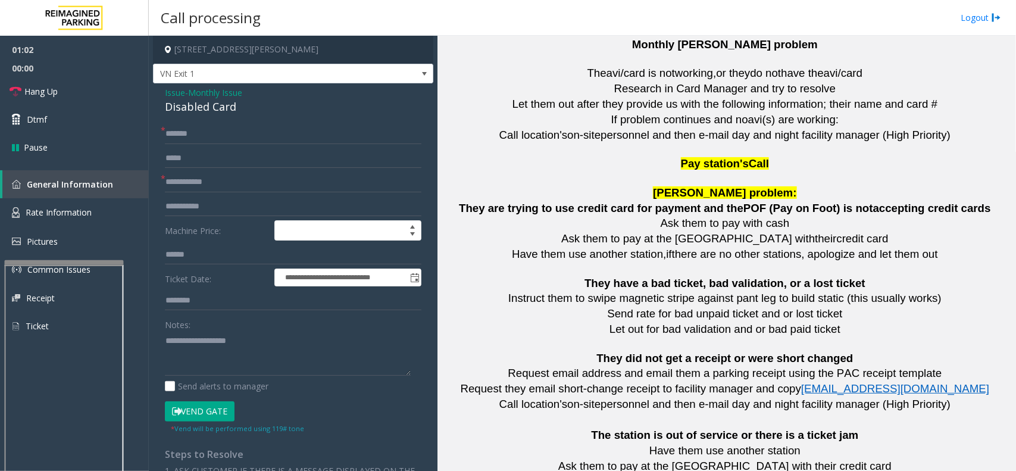
drag, startPoint x: 173, startPoint y: 138, endPoint x: 372, endPoint y: 121, distance: 200.1
click at [372, 121] on div "**********" at bounding box center [293, 404] width 280 height 642
click at [173, 136] on input "******" at bounding box center [293, 134] width 256 height 20
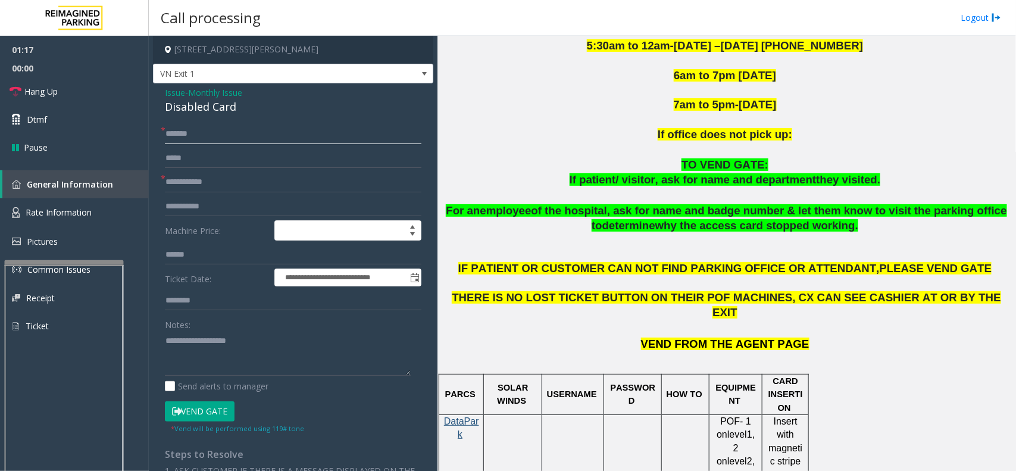
scroll to position [489, 0]
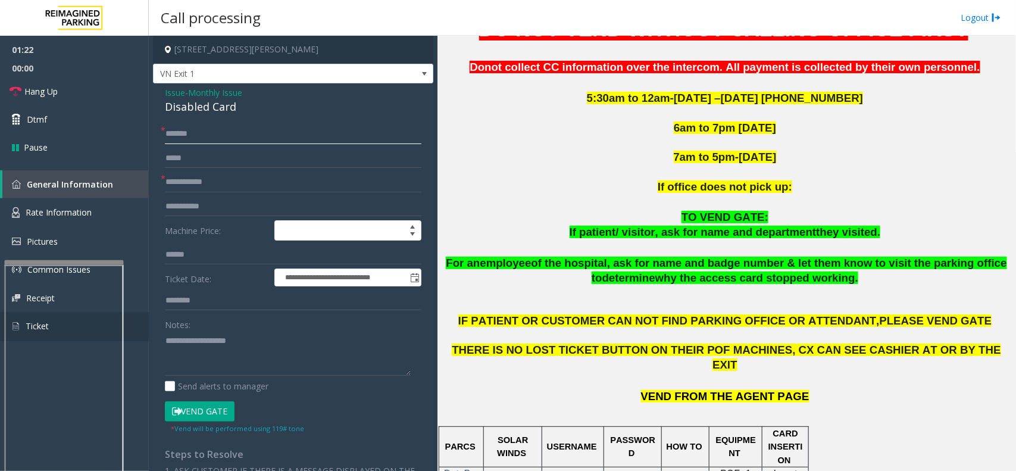
type input "******"
click at [226, 412] on button "Vend Gate" at bounding box center [200, 411] width 70 height 20
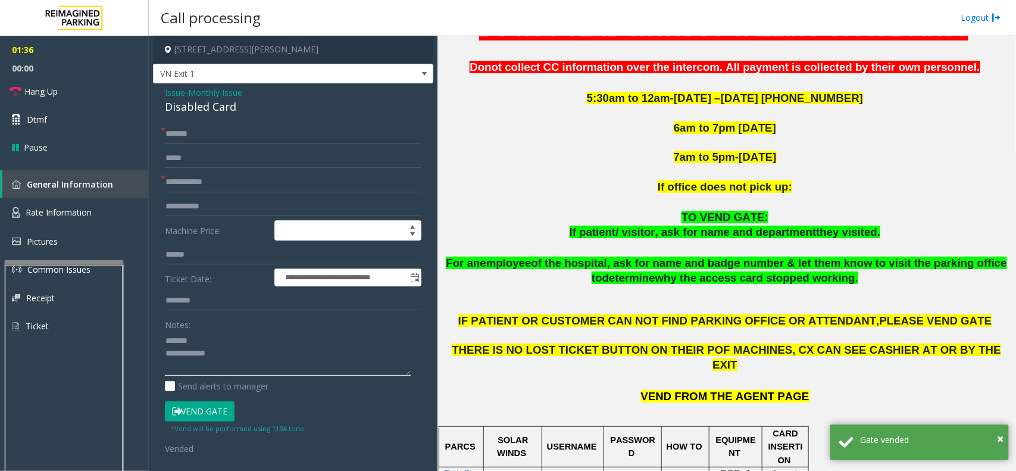
type textarea "**********"
click at [211, 182] on input "text" at bounding box center [293, 182] width 256 height 20
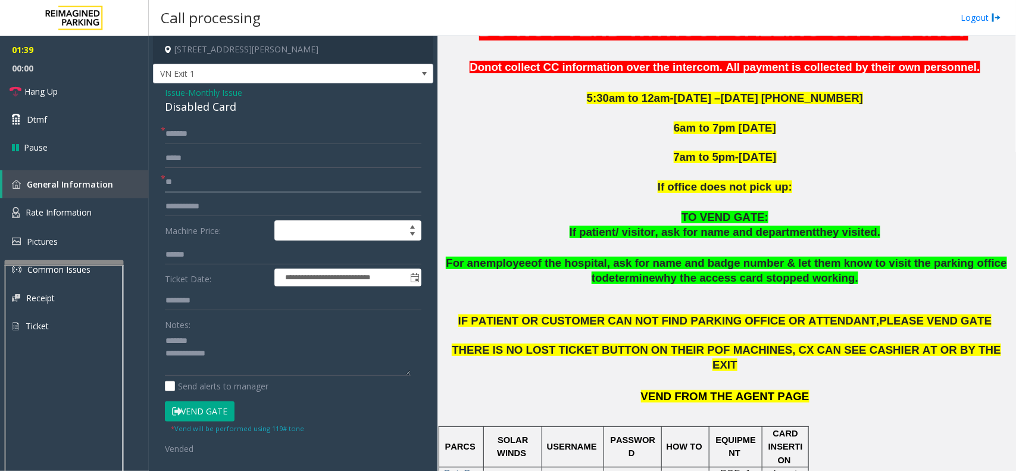
type input "**"
click at [189, 101] on div "Disabled Card" at bounding box center [293, 107] width 256 height 16
copy div "Disabled Card"
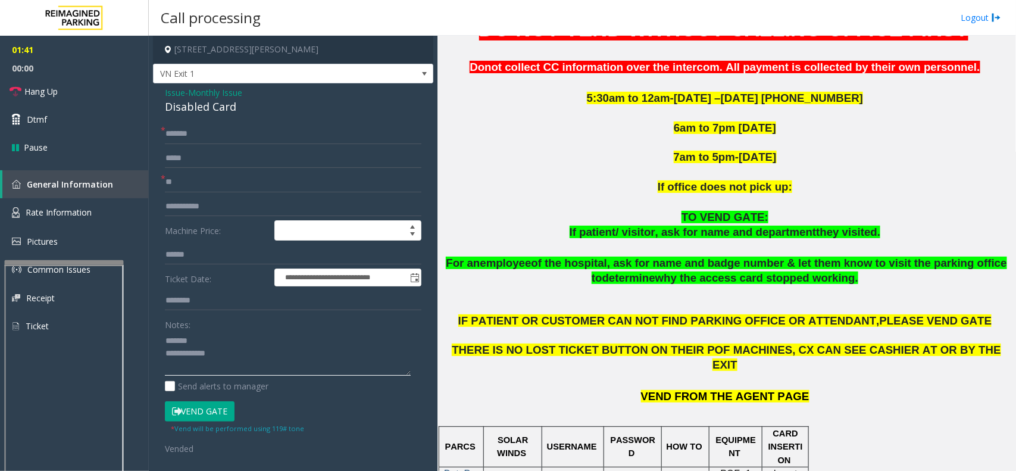
click at [216, 334] on textarea at bounding box center [288, 353] width 246 height 45
paste textarea "**********"
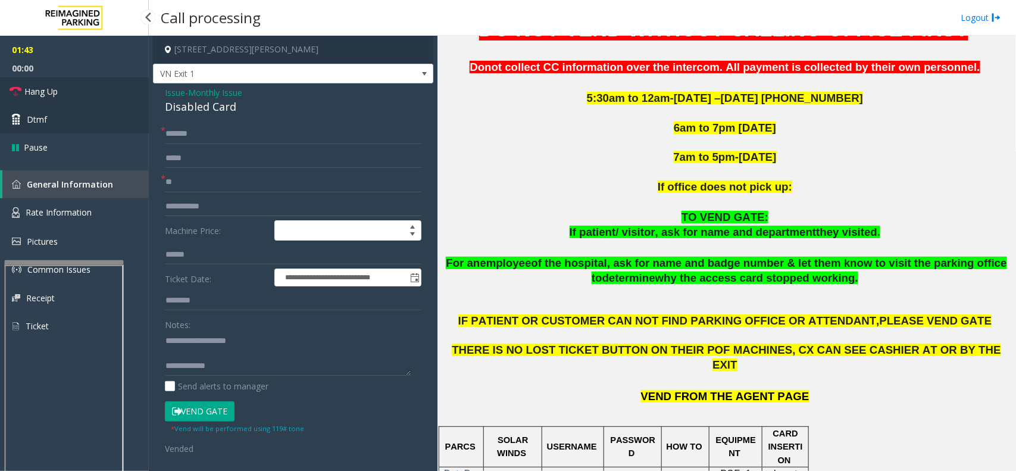
click at [68, 99] on link "Hang Up" at bounding box center [74, 91] width 149 height 28
click at [226, 354] on textarea at bounding box center [288, 353] width 246 height 45
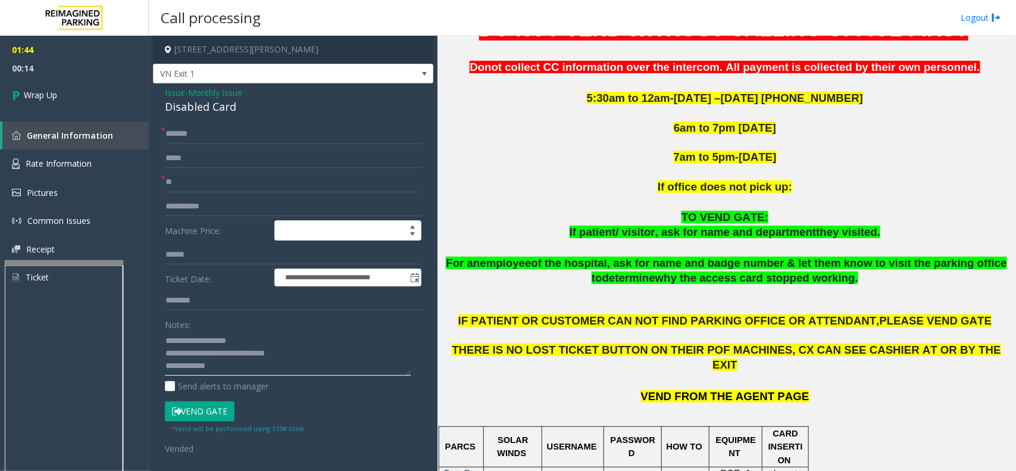
click at [265, 352] on textarea at bounding box center [288, 353] width 246 height 45
type textarea "**********"
click at [85, 96] on link "Wrap Up" at bounding box center [74, 94] width 149 height 35
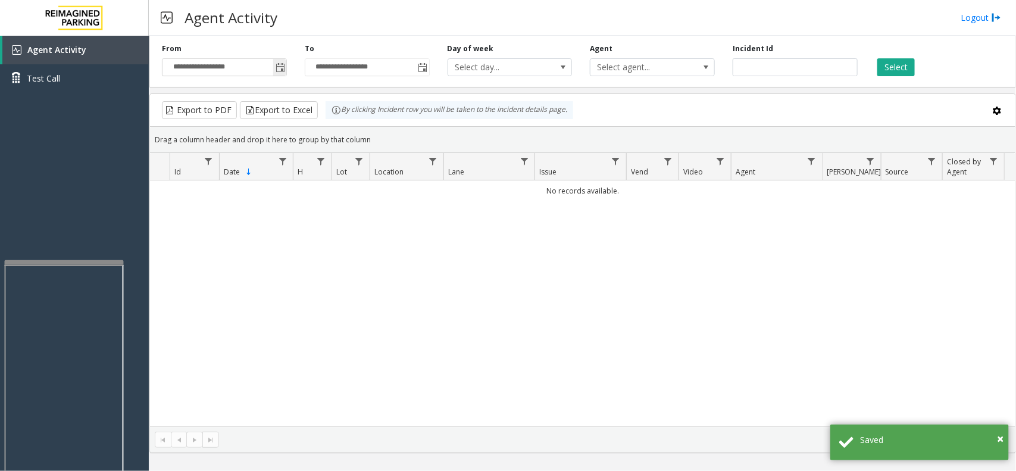
click at [284, 68] on span "Toggle popup" at bounding box center [281, 68] width 10 height 10
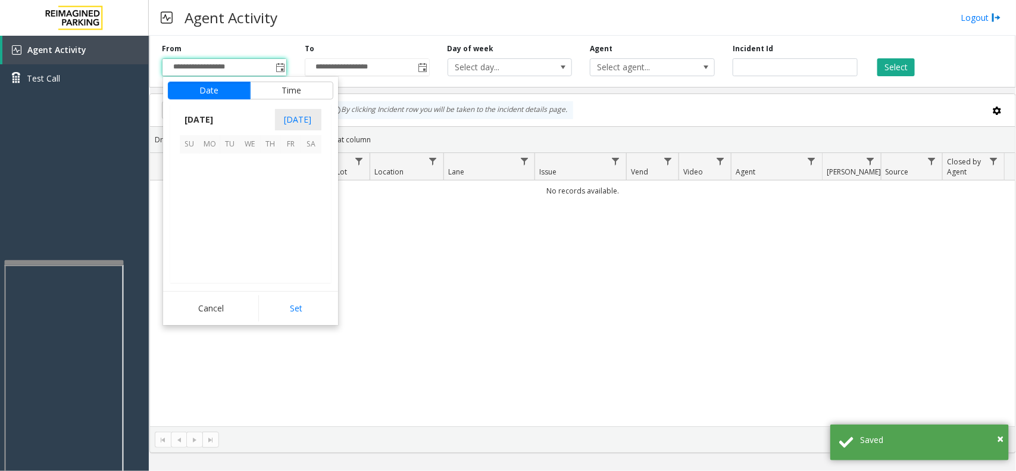
scroll to position [213342, 0]
click at [195, 236] on span "24" at bounding box center [190, 245] width 20 height 20
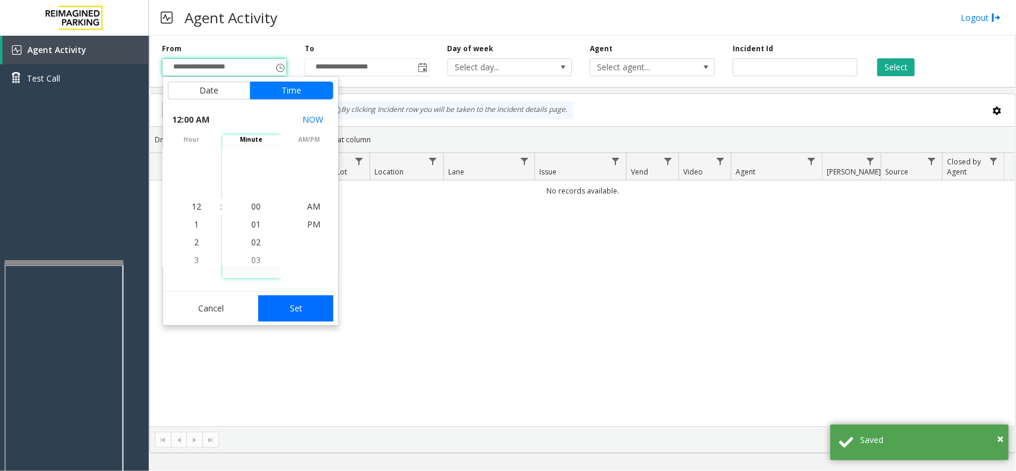
click at [304, 314] on button "Set" at bounding box center [295, 308] width 75 height 26
type input "**********"
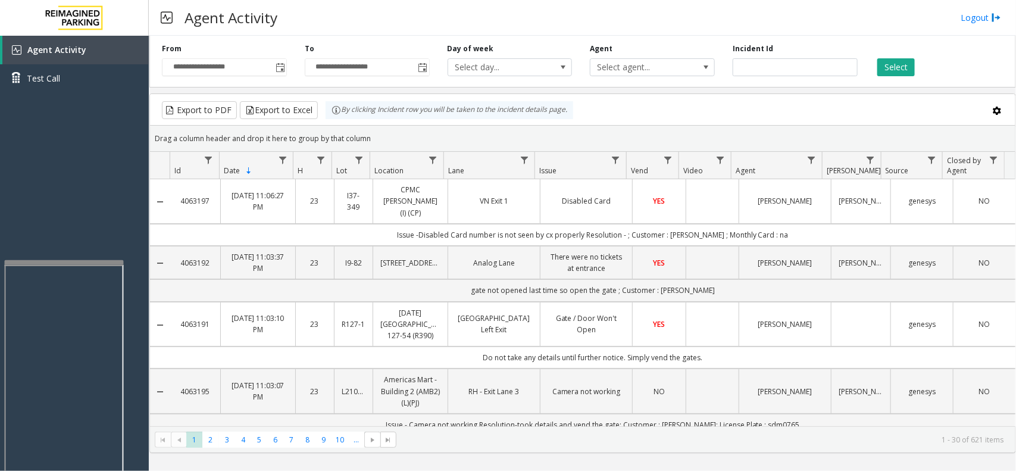
drag, startPoint x: 817, startPoint y: 194, endPoint x: 750, endPoint y: 198, distance: 66.8
click at [750, 198] on td "[PERSON_NAME]" at bounding box center [785, 201] width 92 height 45
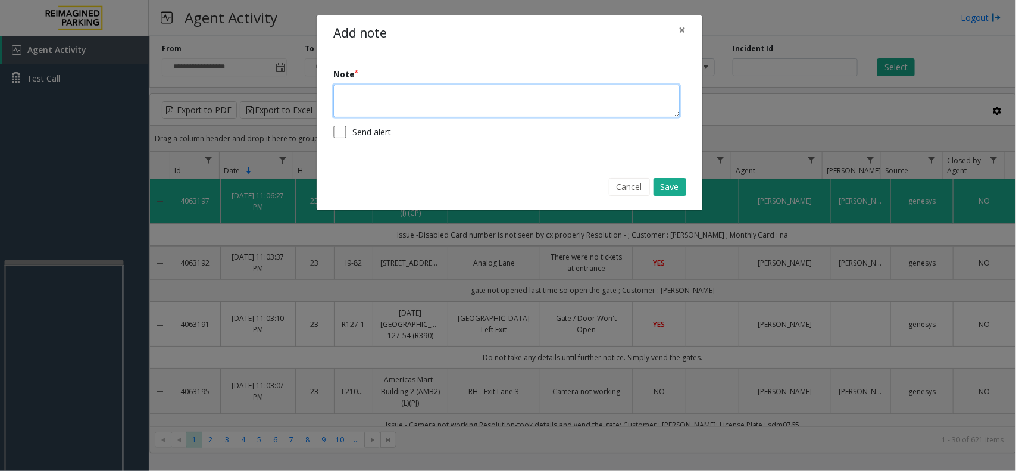
click at [445, 100] on textarea at bounding box center [506, 101] width 346 height 33
click at [387, 93] on textarea at bounding box center [506, 101] width 346 height 33
paste textarea "**********"
type textarea "**********"
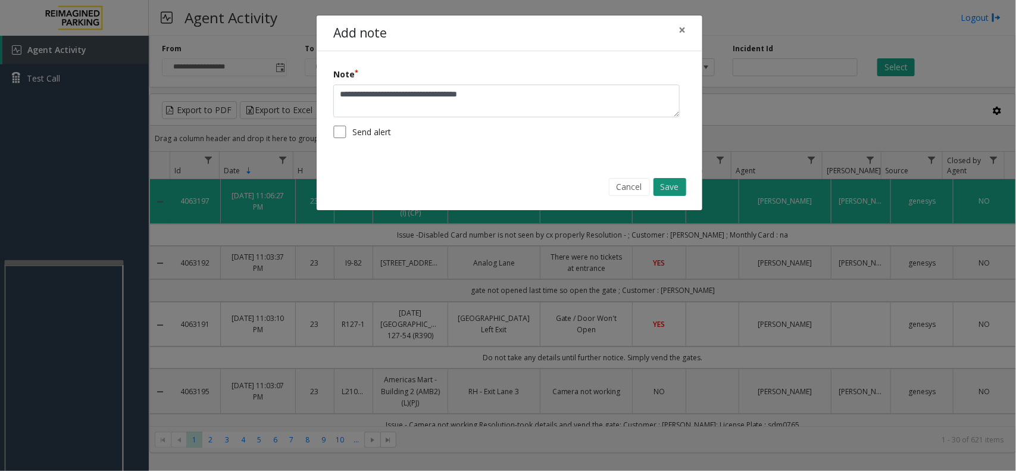
click at [664, 186] on button "Save" at bounding box center [669, 187] width 33 height 18
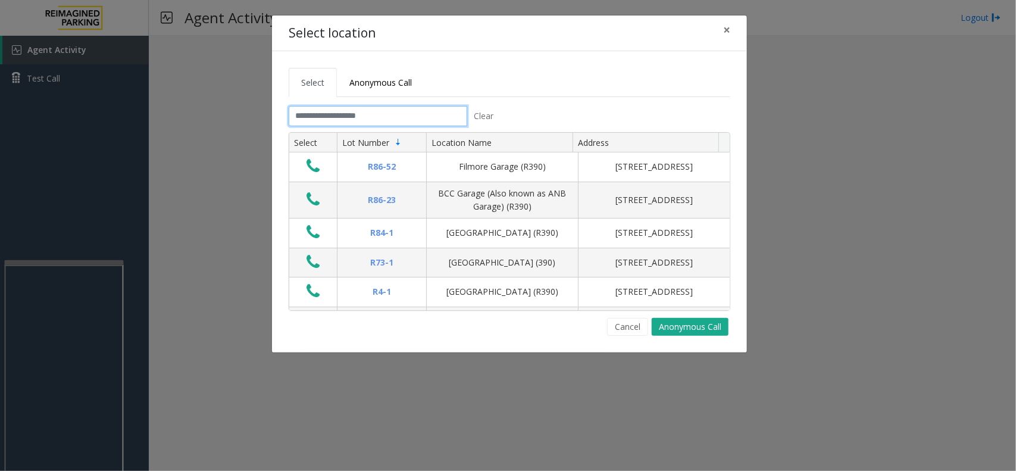
click at [340, 117] on input "text" at bounding box center [378, 116] width 179 height 20
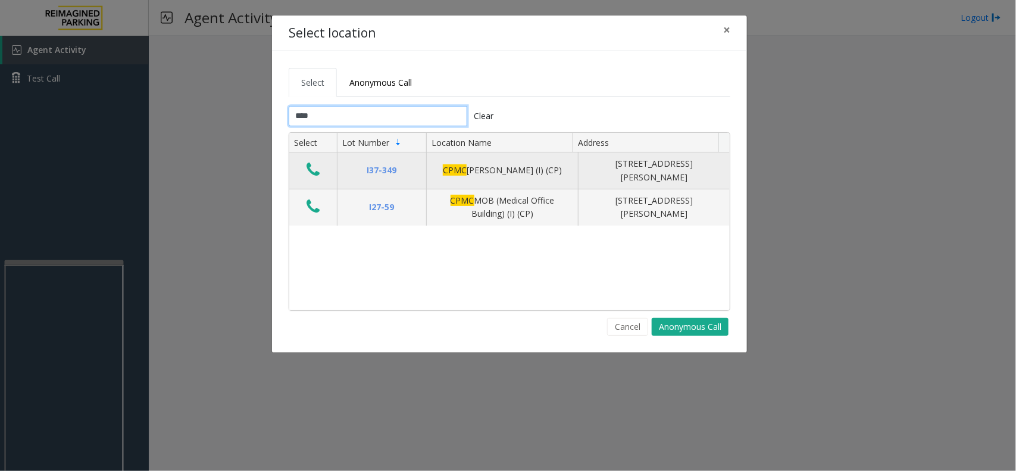
type input "****"
click at [317, 171] on icon "Data table" at bounding box center [312, 169] width 13 height 17
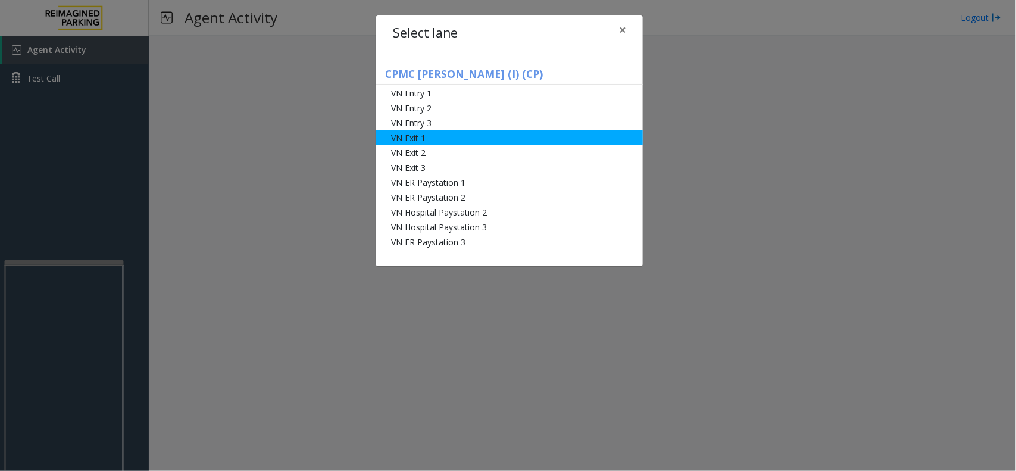
click at [417, 137] on li "VN Exit 1" at bounding box center [509, 137] width 267 height 15
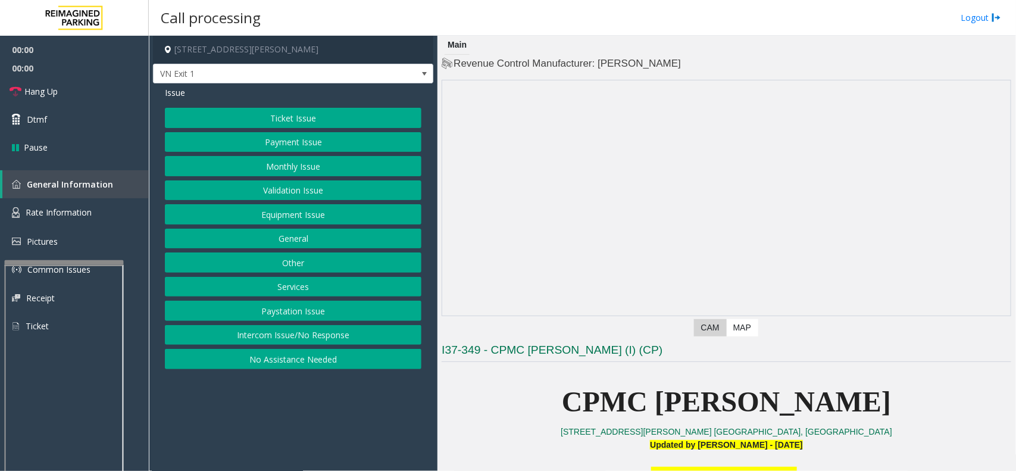
click at [332, 120] on button "Ticket Issue" at bounding box center [293, 118] width 256 height 20
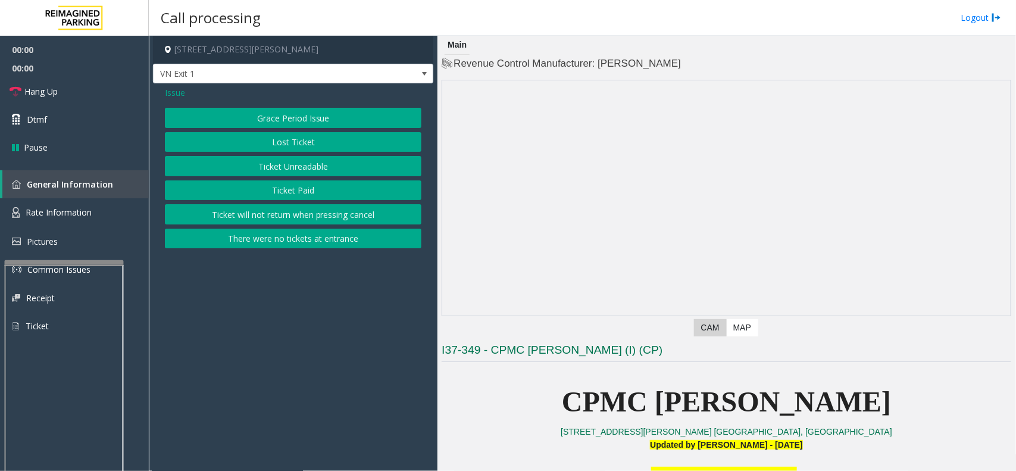
click at [328, 187] on button "Ticket Paid" at bounding box center [293, 190] width 256 height 20
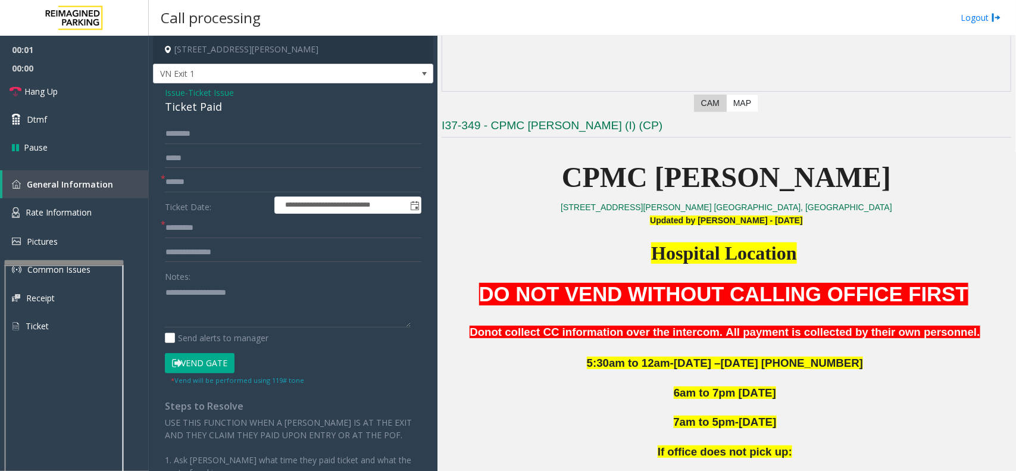
scroll to position [298, 0]
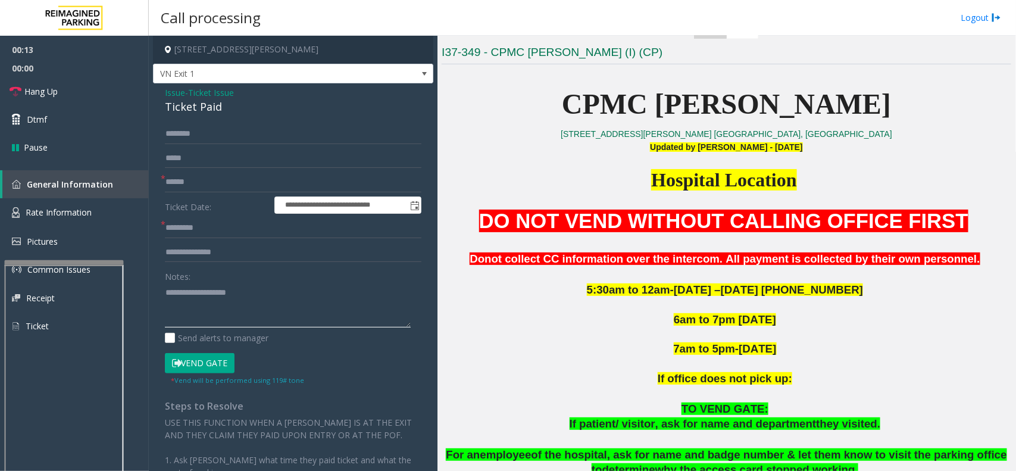
click at [200, 299] on textarea at bounding box center [288, 305] width 246 height 45
paste textarea "**********"
click at [230, 299] on textarea at bounding box center [288, 305] width 246 height 45
click at [123, 208] on link "Rate Information" at bounding box center [74, 212] width 149 height 29
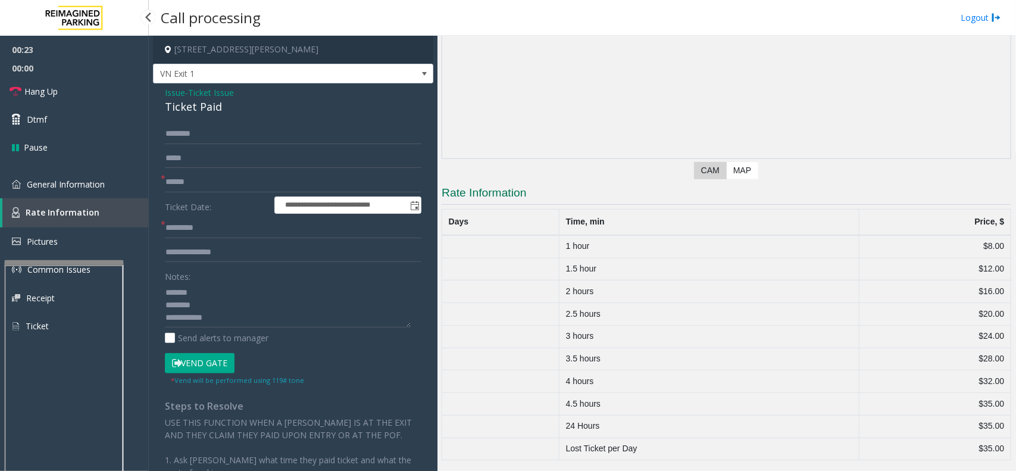
scroll to position [158, 0]
click at [119, 180] on link "General Information" at bounding box center [74, 184] width 149 height 28
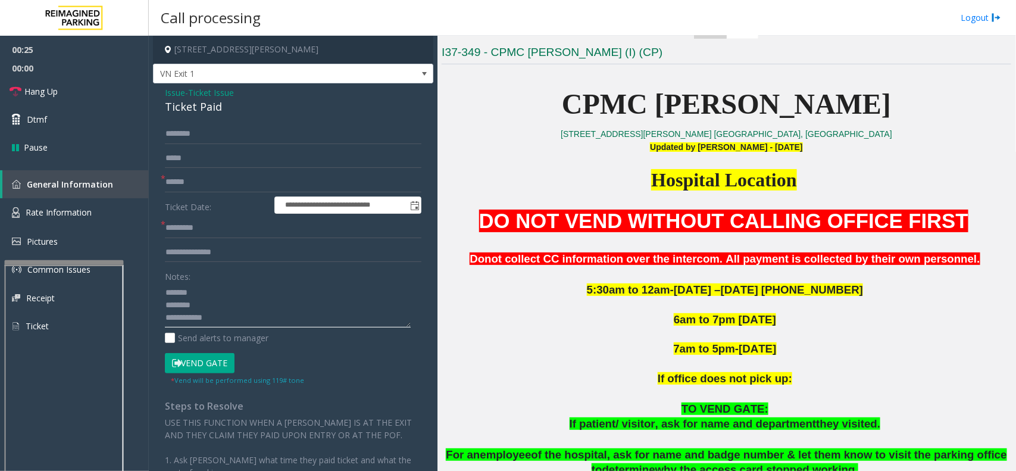
click at [213, 299] on textarea at bounding box center [288, 305] width 246 height 45
click at [216, 304] on textarea at bounding box center [288, 305] width 246 height 45
type textarea "**********"
click at [214, 182] on input "text" at bounding box center [293, 182] width 256 height 20
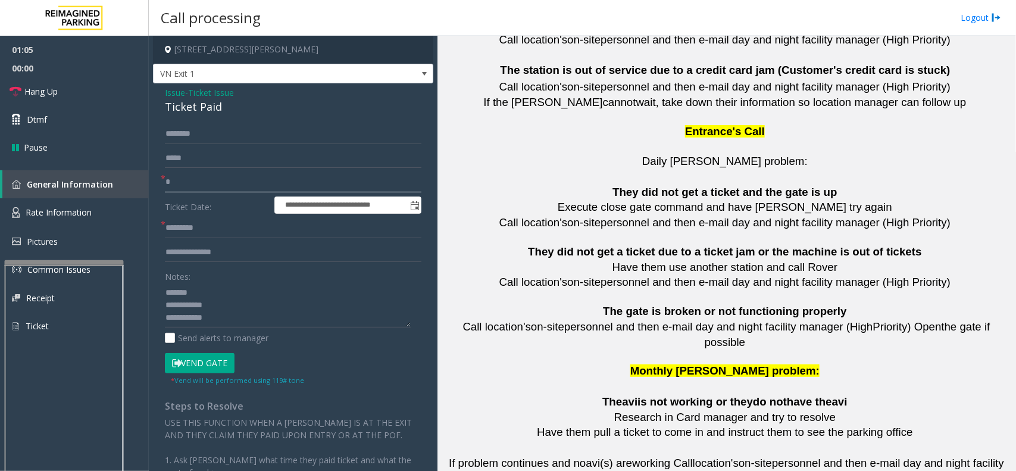
scroll to position [2646, 0]
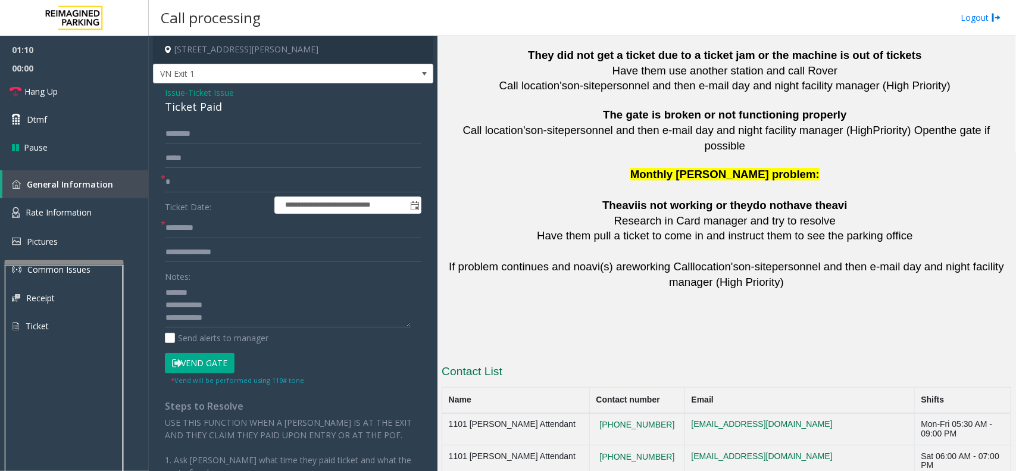
drag, startPoint x: 664, startPoint y: 423, endPoint x: 596, endPoint y: 424, distance: 67.9
copy button "[PHONE_NUMBER]"
click at [214, 286] on textarea at bounding box center [288, 305] width 246 height 45
click at [204, 177] on input "text" at bounding box center [293, 182] width 256 height 20
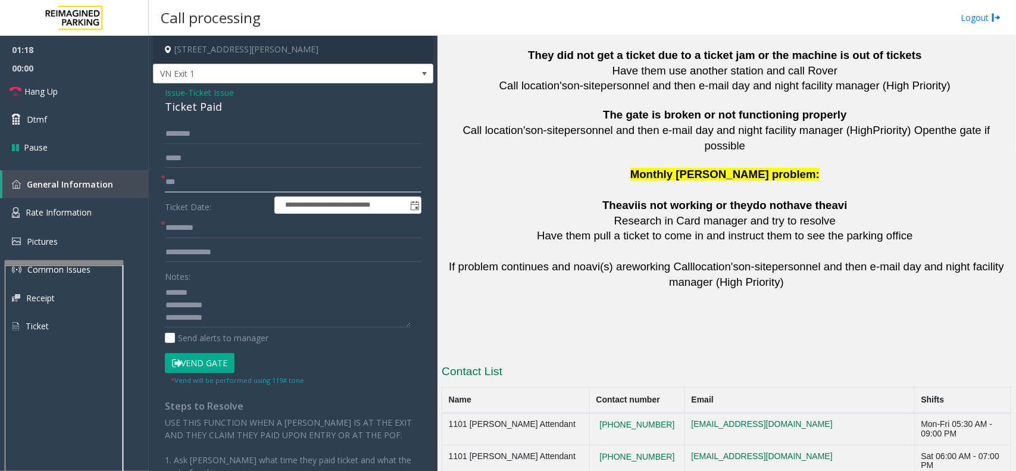
type input "**"
click at [239, 319] on textarea at bounding box center [288, 305] width 246 height 45
drag, startPoint x: 664, startPoint y: 398, endPoint x: 593, endPoint y: 400, distance: 70.9
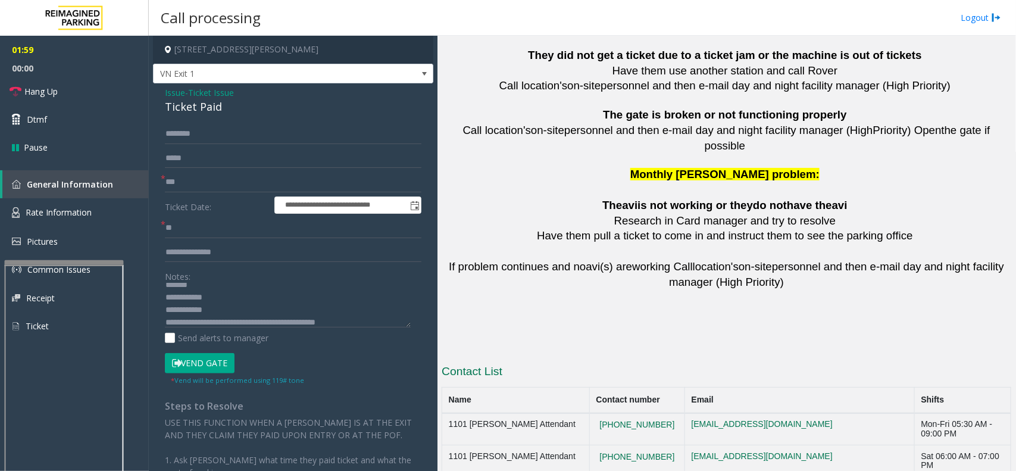
copy button "415.600.8994"
click at [191, 104] on div "Ticket Paid" at bounding box center [293, 107] width 256 height 16
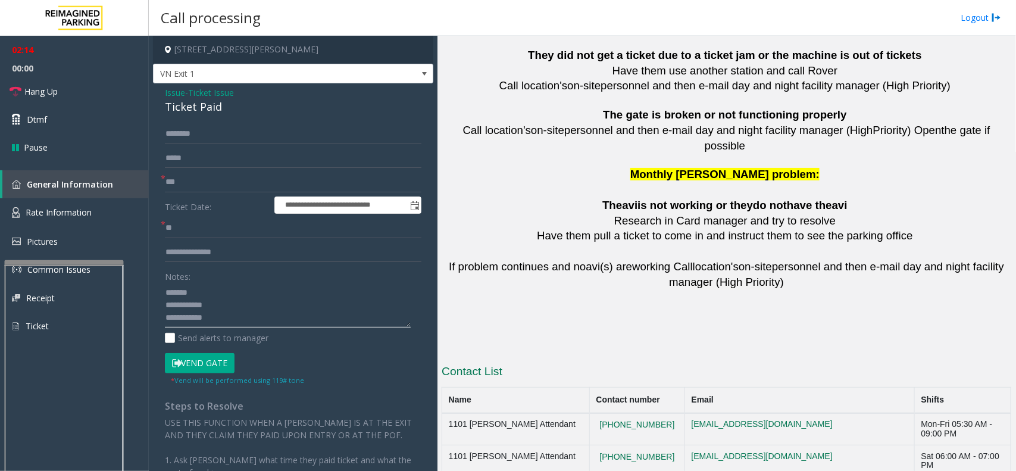
click at [204, 290] on textarea at bounding box center [288, 305] width 246 height 45
paste textarea "**********"
click at [230, 314] on textarea at bounding box center [288, 305] width 246 height 45
click at [85, 81] on link "Hang Up" at bounding box center [74, 91] width 149 height 28
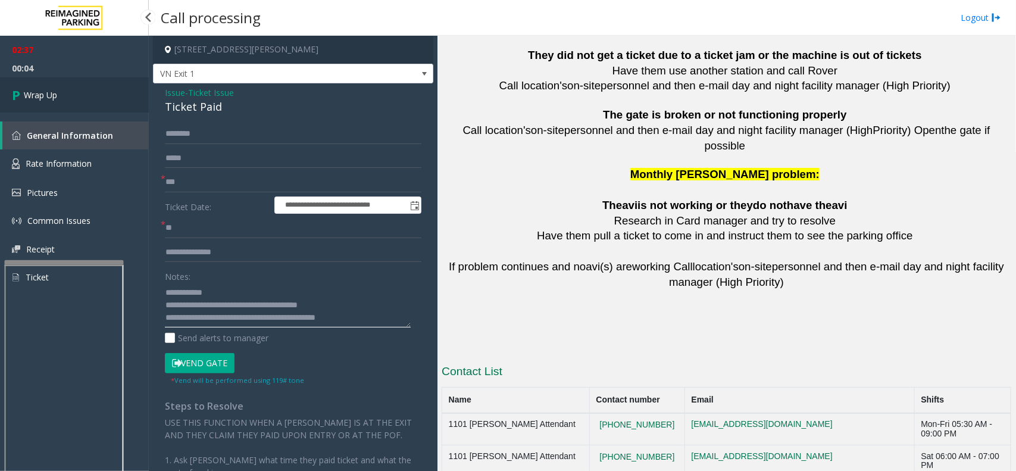
type textarea "**********"
click at [34, 86] on link "Wrap Up" at bounding box center [74, 94] width 149 height 35
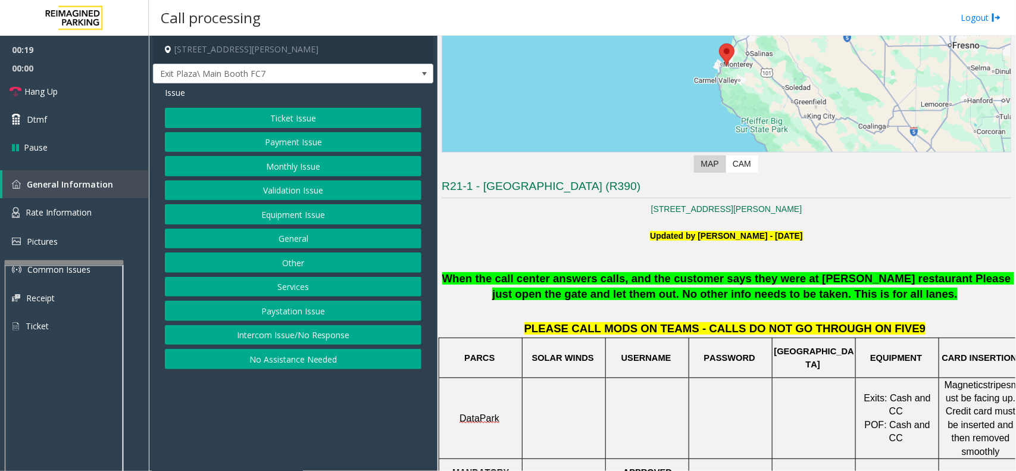
scroll to position [372, 0]
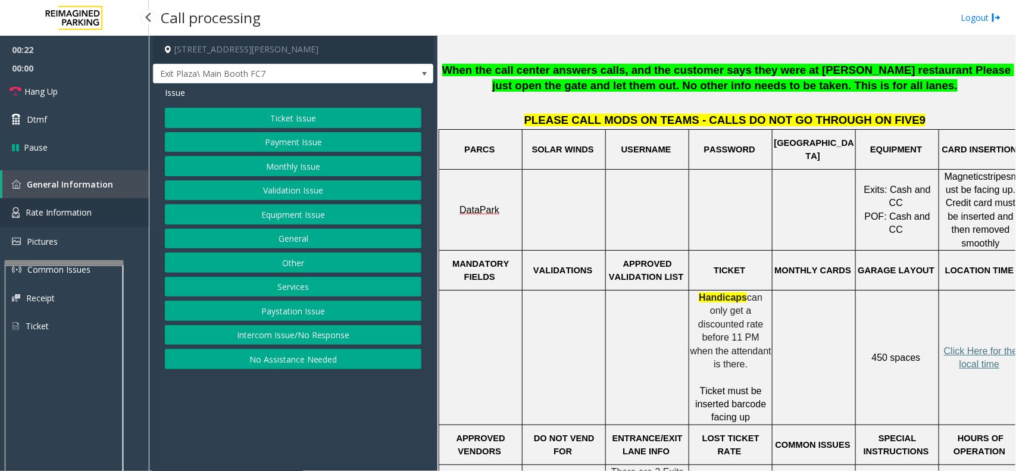
click at [52, 208] on span "Rate Information" at bounding box center [59, 211] width 66 height 11
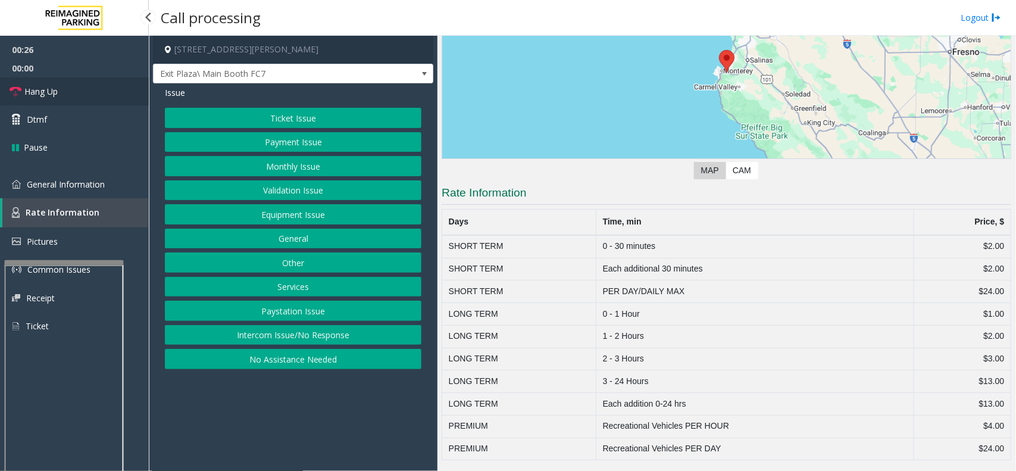
click at [72, 96] on link "Hang Up" at bounding box center [74, 91] width 149 height 28
click at [302, 360] on button "No Assistance Needed" at bounding box center [293, 359] width 256 height 20
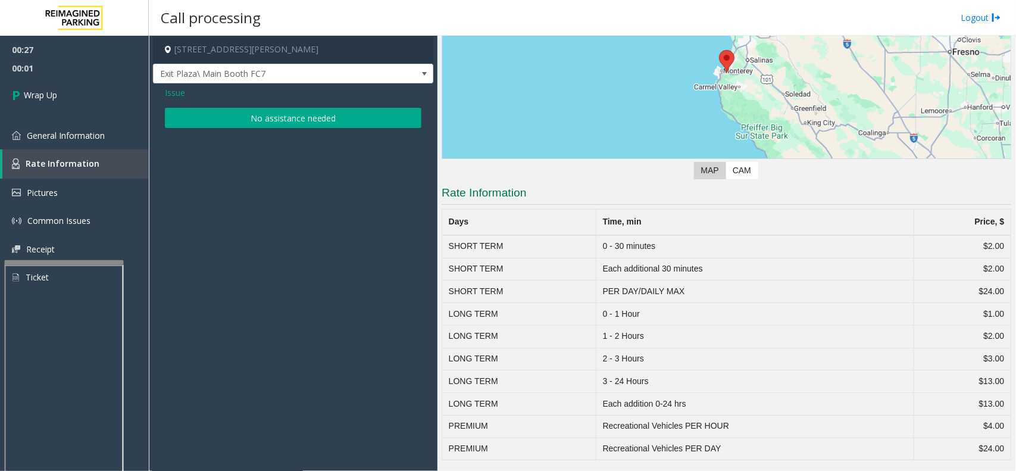
click at [249, 119] on button "No assistance needed" at bounding box center [293, 118] width 256 height 20
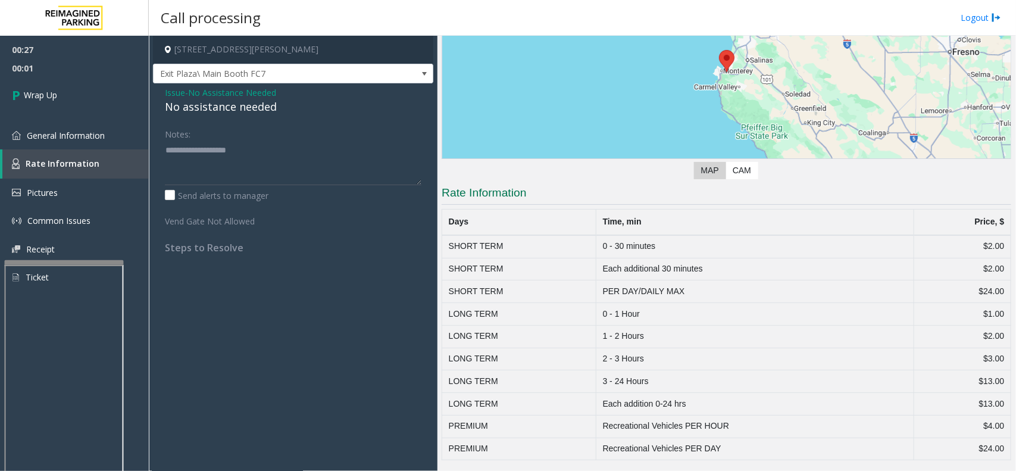
click at [230, 98] on span "No Assistance Needed" at bounding box center [232, 92] width 88 height 12
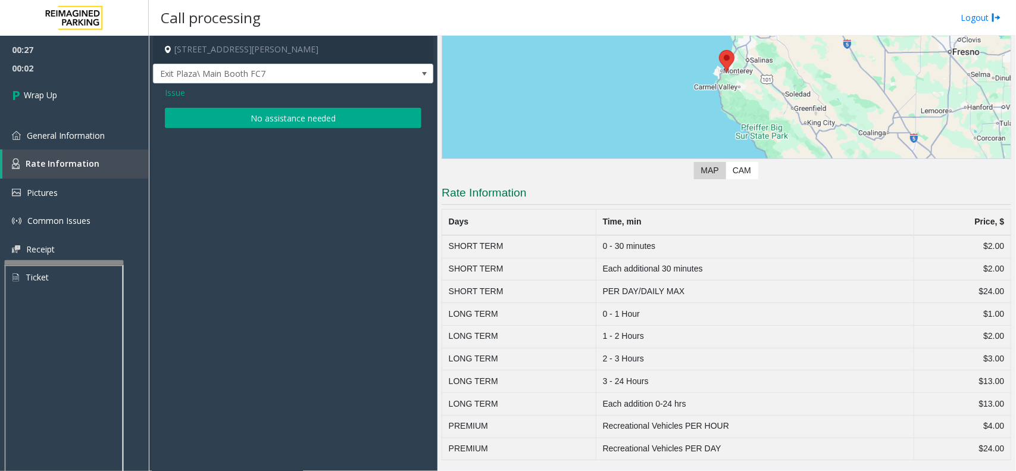
click at [231, 112] on button "No assistance needed" at bounding box center [293, 118] width 256 height 20
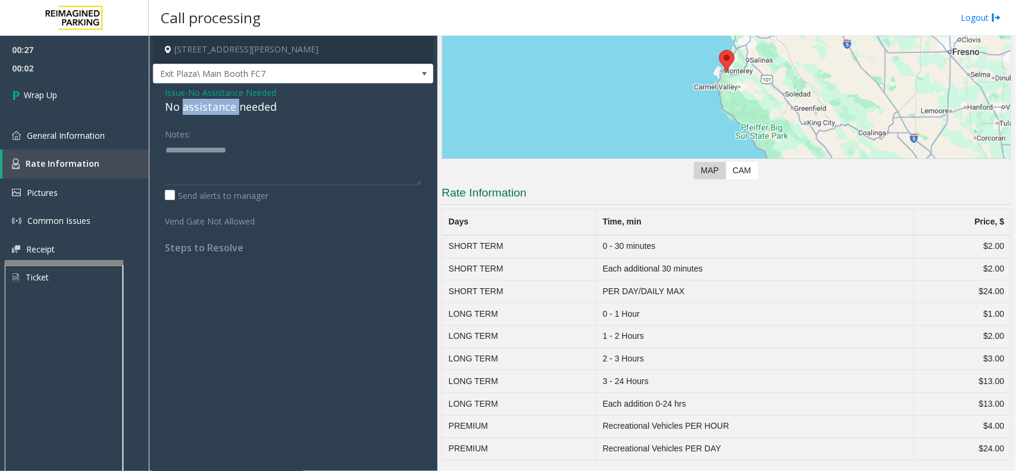
click at [230, 111] on div "No assistance needed" at bounding box center [293, 107] width 256 height 16
type textarea "**********"
click at [45, 94] on span "Wrap Up" at bounding box center [40, 95] width 33 height 12
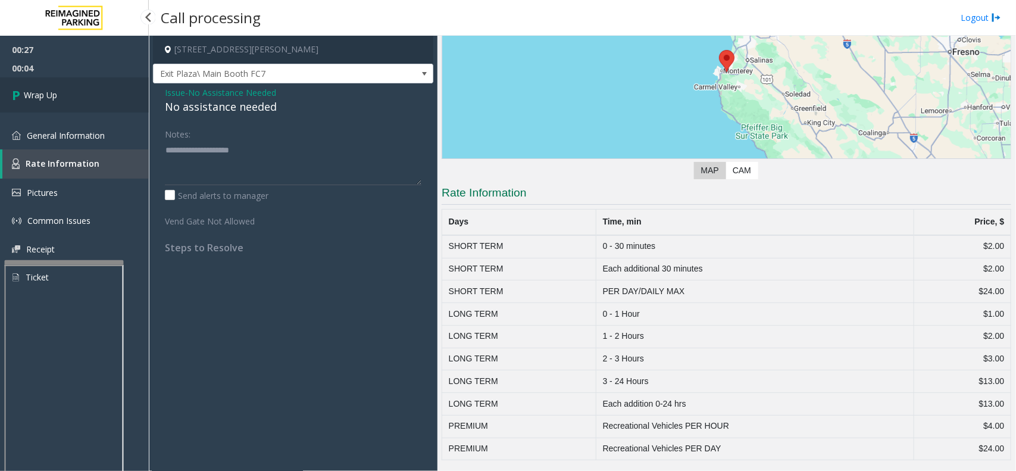
click at [45, 94] on span "Wrap Up" at bounding box center [40, 95] width 33 height 12
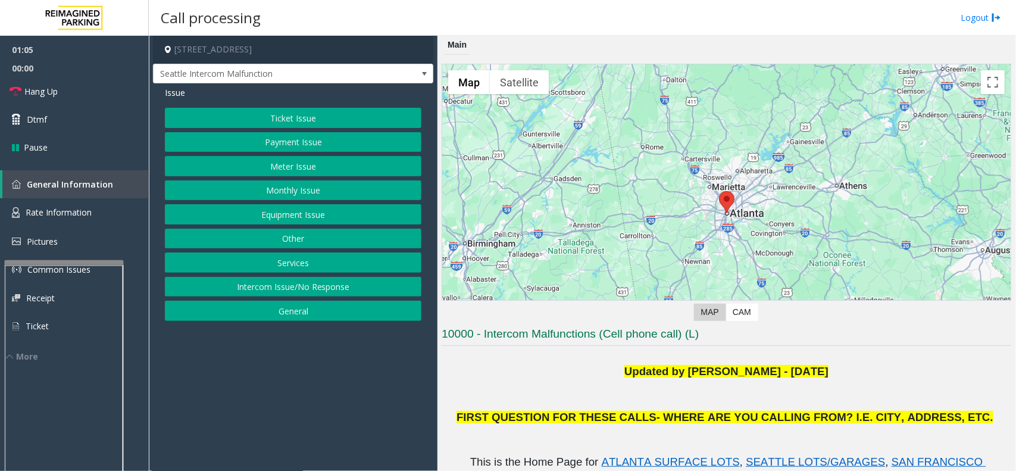
click at [293, 116] on button "Ticket Issue" at bounding box center [293, 118] width 256 height 20
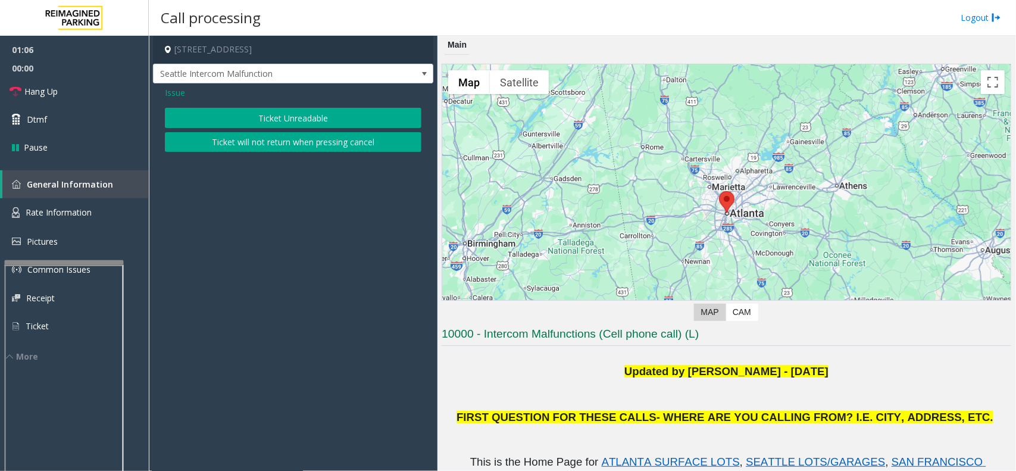
click at [293, 120] on button "Ticket Unreadable" at bounding box center [293, 118] width 256 height 20
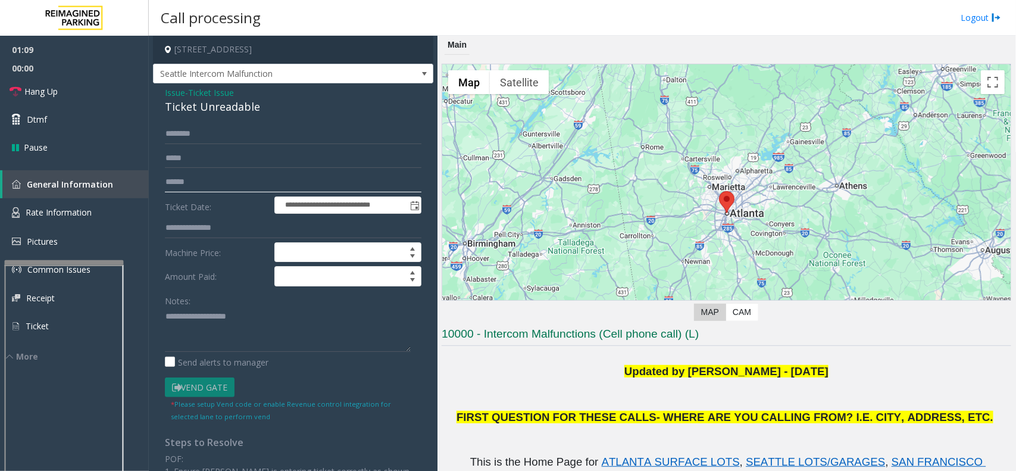
click at [187, 182] on input "text" at bounding box center [293, 182] width 256 height 20
type input "*******"
click at [183, 111] on div "Ticket Unreadable" at bounding box center [293, 107] width 256 height 16
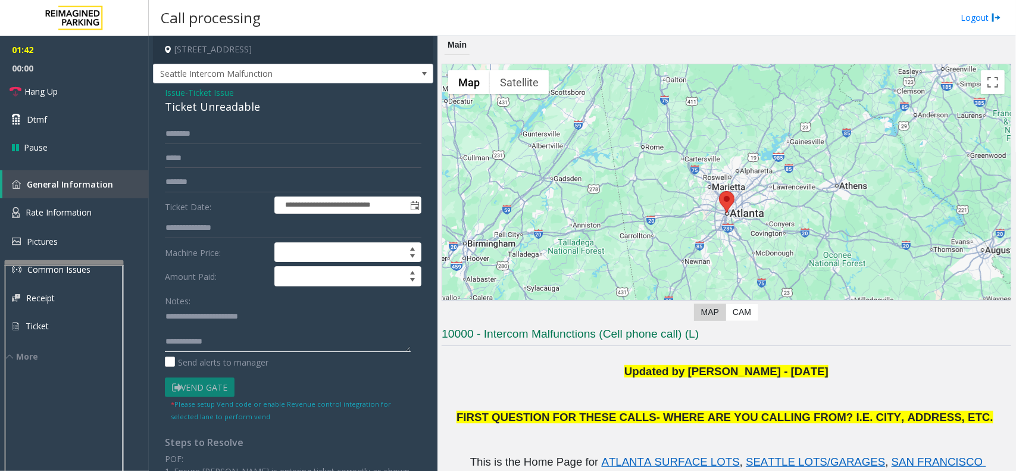
click at [230, 341] on textarea at bounding box center [288, 329] width 246 height 45
click at [321, 348] on textarea at bounding box center [288, 329] width 246 height 45
click at [232, 330] on textarea at bounding box center [288, 329] width 246 height 45
click at [318, 329] on textarea at bounding box center [288, 329] width 246 height 45
click at [230, 190] on input "*******" at bounding box center [293, 182] width 256 height 20
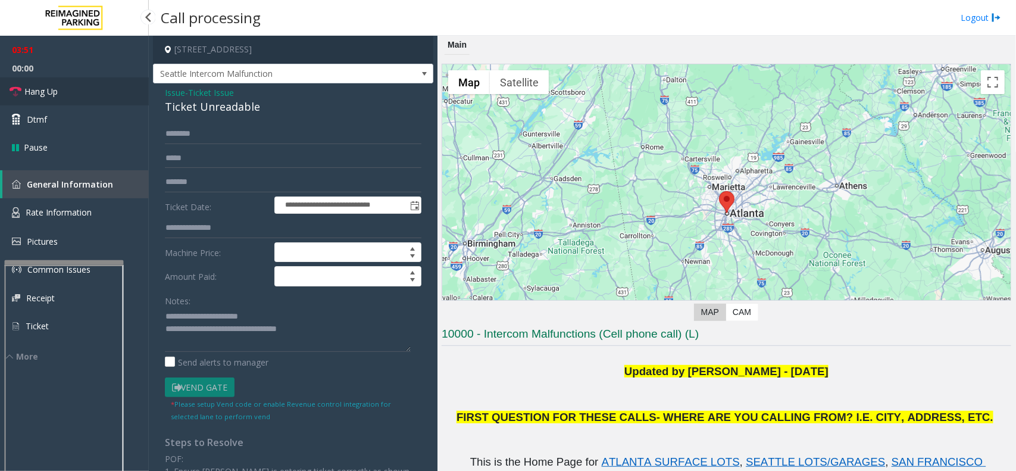
click at [91, 93] on link "Hang Up" at bounding box center [74, 91] width 149 height 28
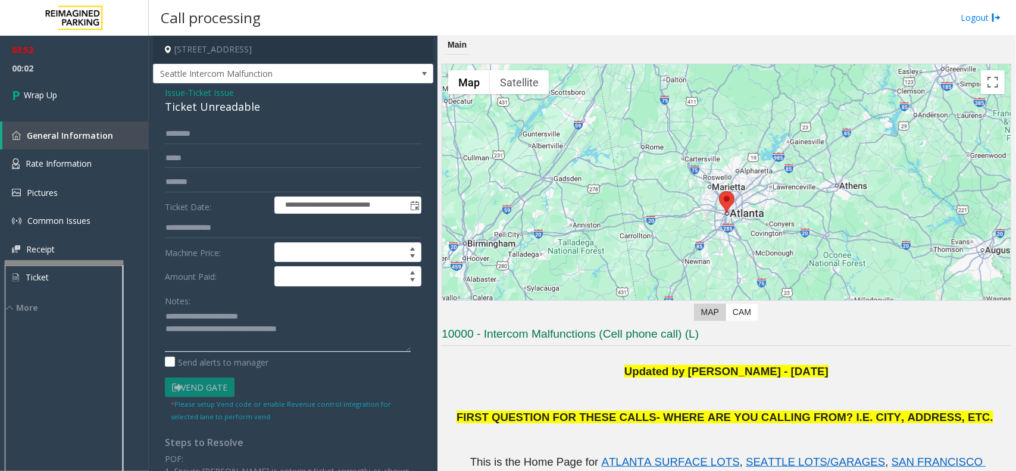
click at [334, 330] on textarea at bounding box center [288, 329] width 246 height 45
type textarea "**********"
click at [91, 96] on link "Wrap Up" at bounding box center [74, 94] width 149 height 35
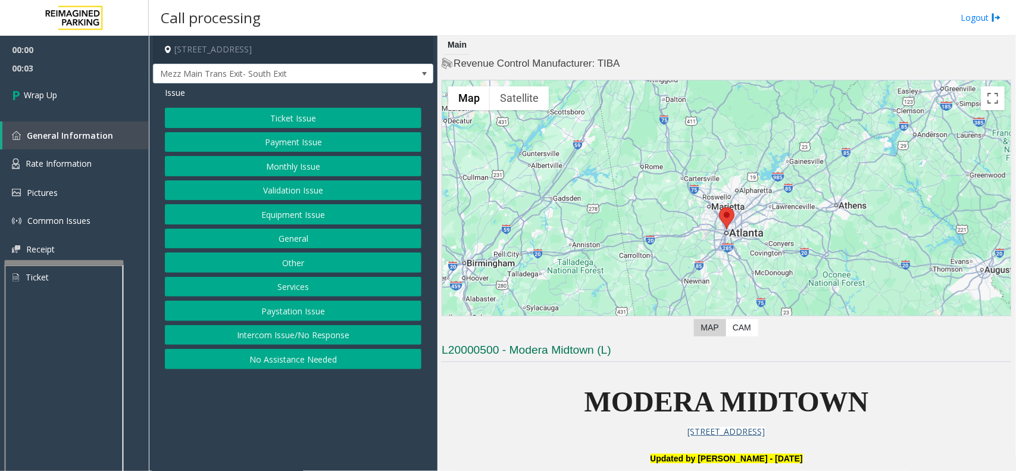
click at [319, 339] on button "Intercom Issue/No Response" at bounding box center [293, 335] width 256 height 20
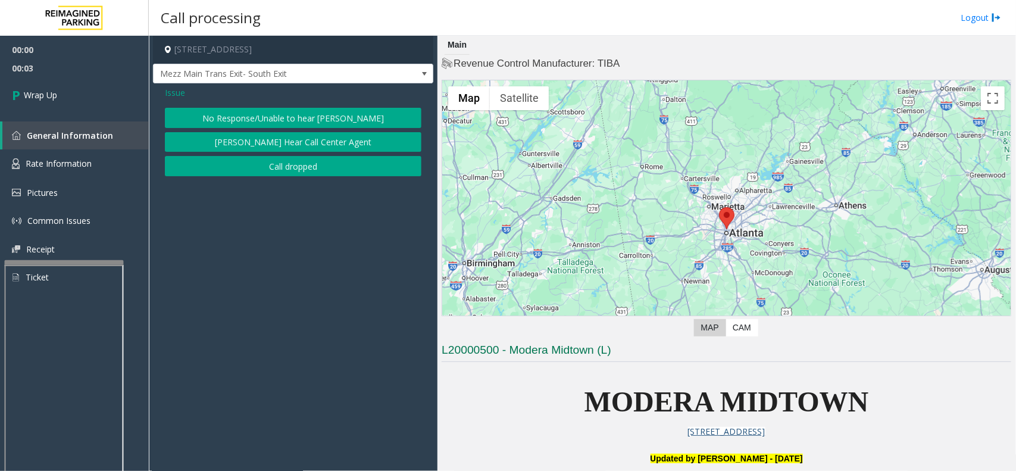
click at [293, 164] on button "Call dropped" at bounding box center [293, 166] width 256 height 20
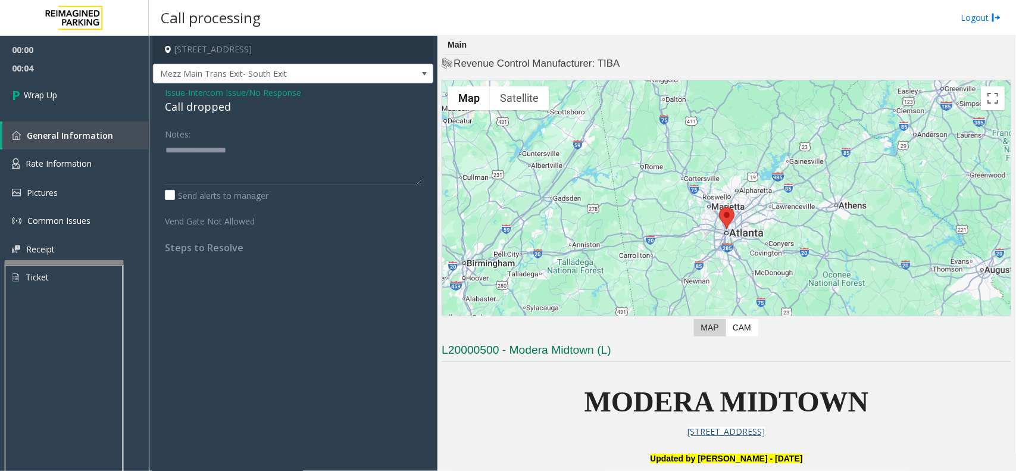
click at [196, 109] on div "Call dropped" at bounding box center [293, 107] width 256 height 16
click at [204, 145] on textarea at bounding box center [293, 162] width 256 height 45
paste textarea "**********"
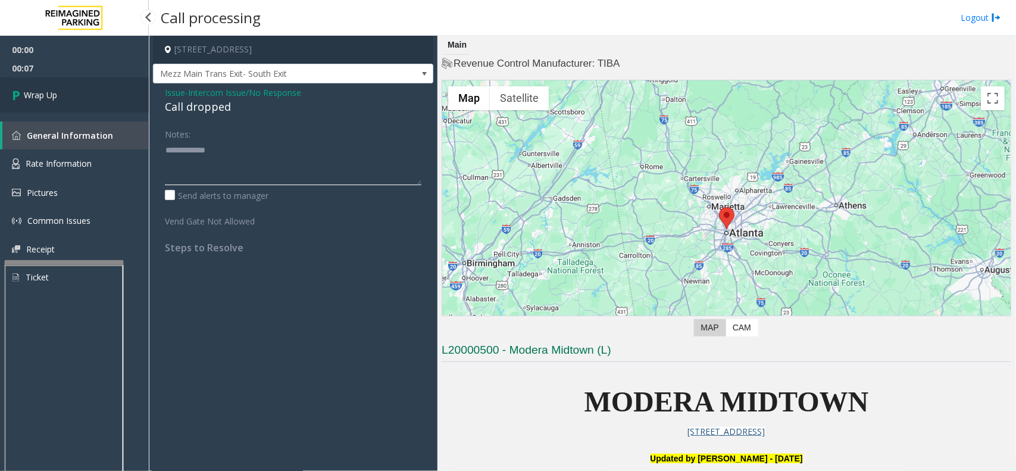
type textarea "**********"
click at [101, 101] on link "Wrap Up" at bounding box center [74, 94] width 149 height 35
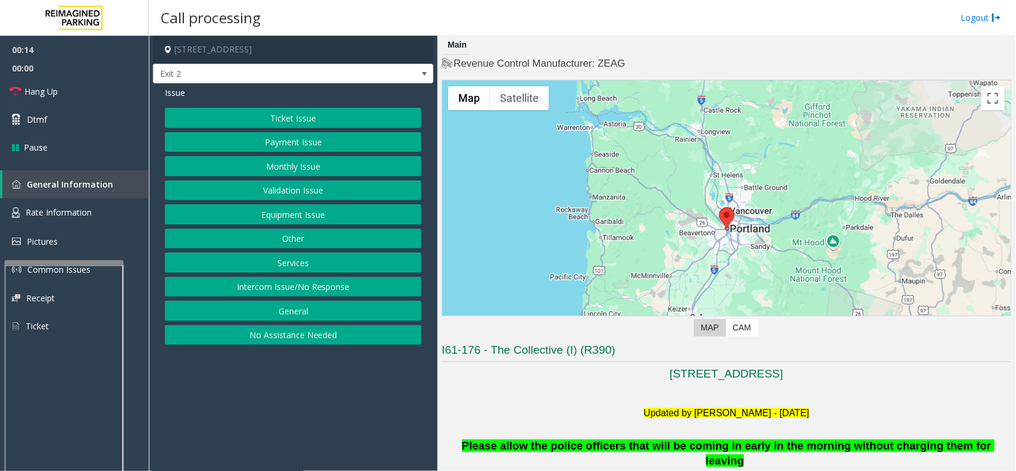
click at [354, 290] on button "Intercom Issue/No Response" at bounding box center [293, 287] width 256 height 20
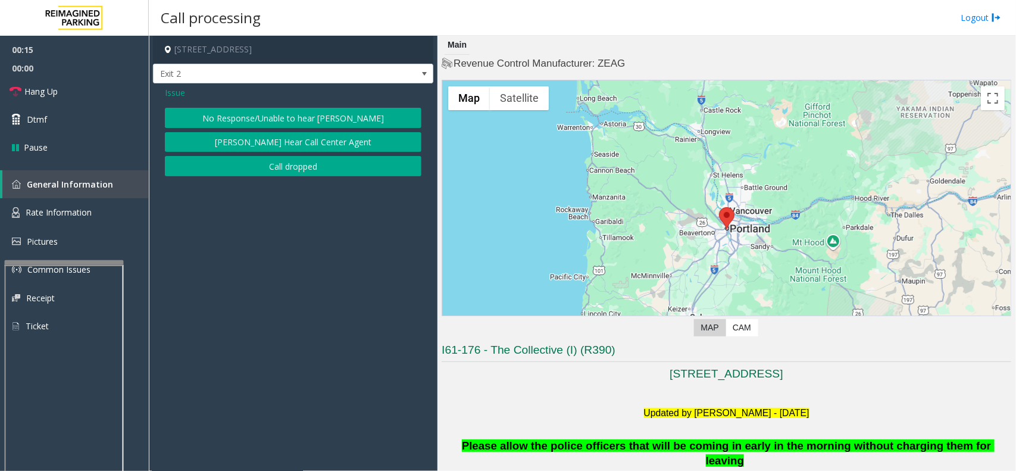
click at [254, 117] on button "No Response/Unable to hear [PERSON_NAME]" at bounding box center [293, 118] width 256 height 20
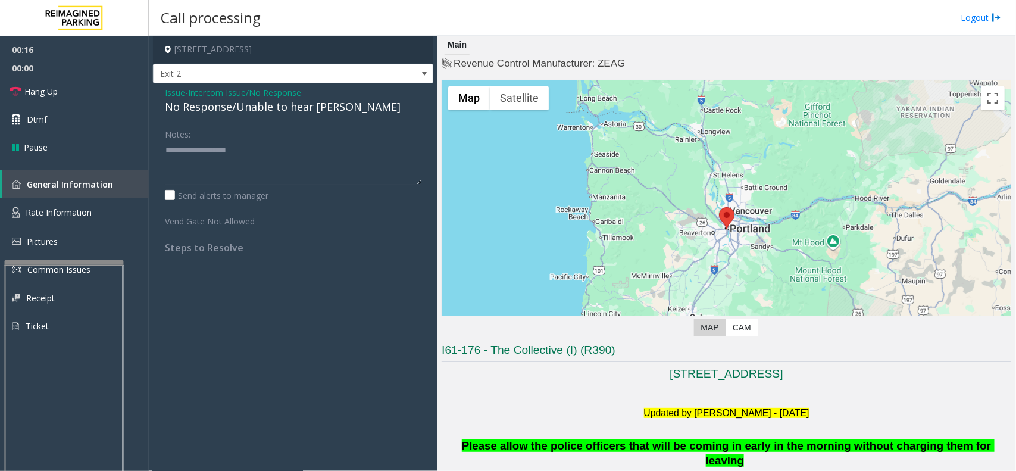
click at [248, 105] on div "No Response/Unable to hear [PERSON_NAME]" at bounding box center [293, 107] width 256 height 16
type textarea "**********"
click at [60, 87] on link "Hang Up" at bounding box center [74, 91] width 149 height 28
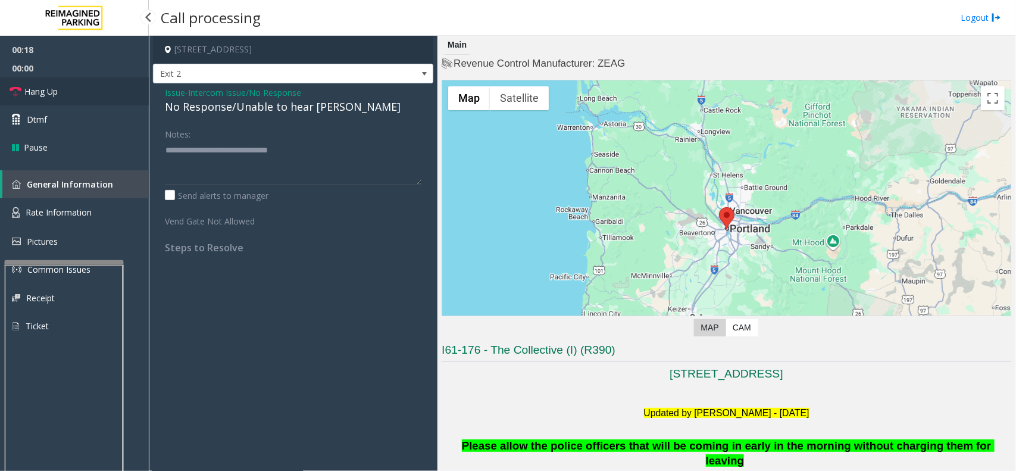
click at [60, 87] on link "Hang Up" at bounding box center [74, 91] width 149 height 28
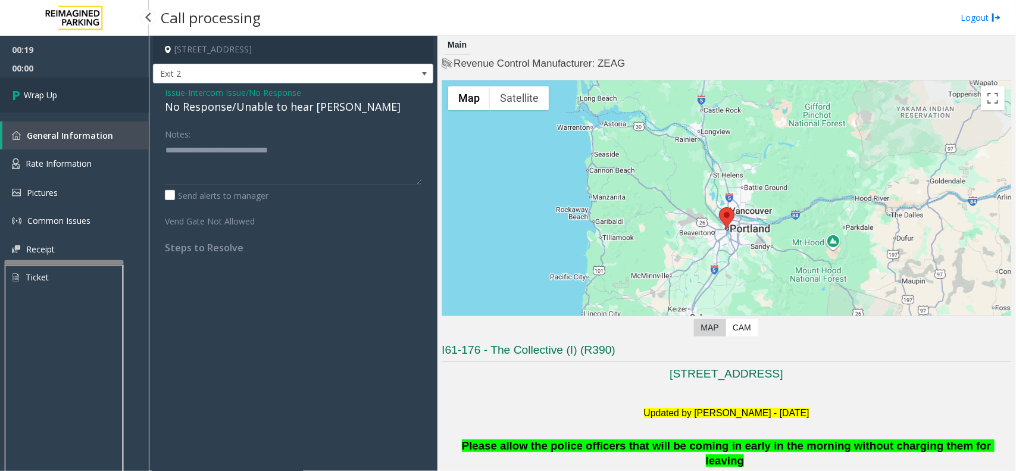
click at [60, 84] on link "Wrap Up" at bounding box center [74, 94] width 149 height 35
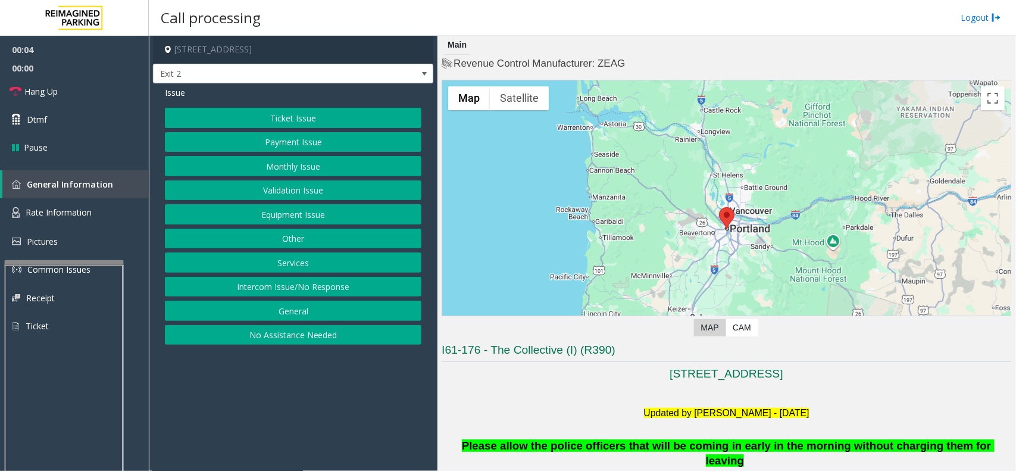
click at [328, 286] on button "Intercom Issue/No Response" at bounding box center [293, 287] width 256 height 20
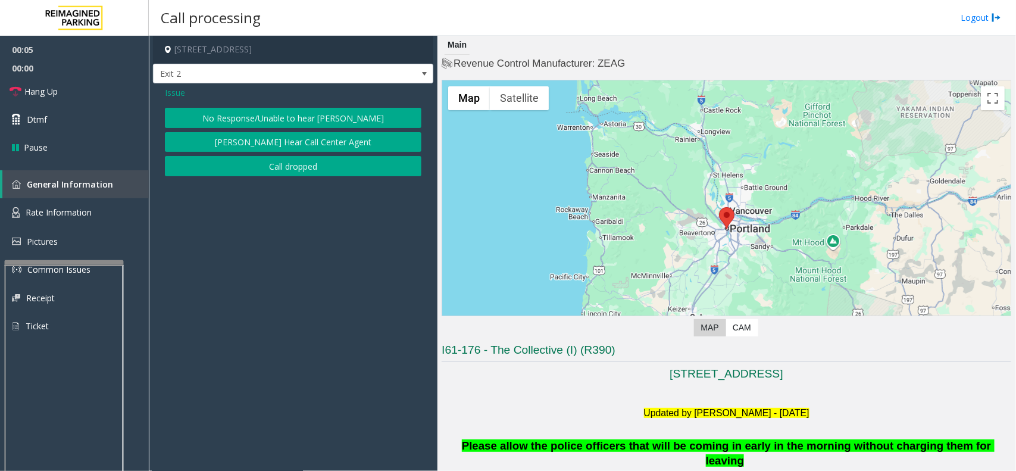
click at [268, 113] on button "No Response/Unable to hear [PERSON_NAME]" at bounding box center [293, 118] width 256 height 20
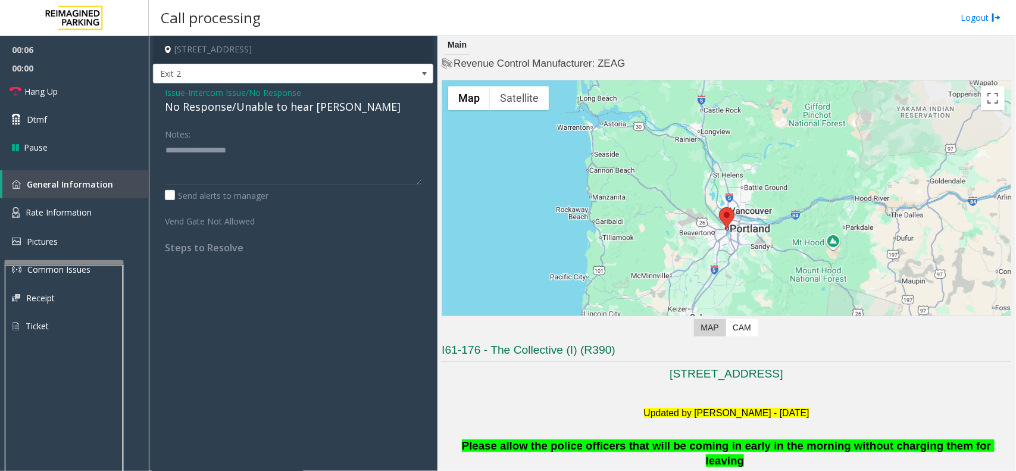
click at [266, 104] on div "No Response/Unable to hear [PERSON_NAME]" at bounding box center [293, 107] width 256 height 16
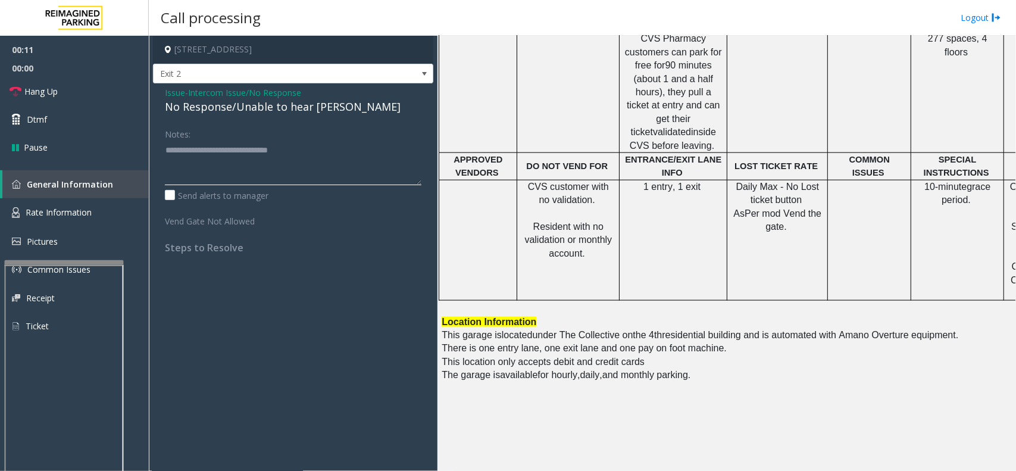
scroll to position [744, 0]
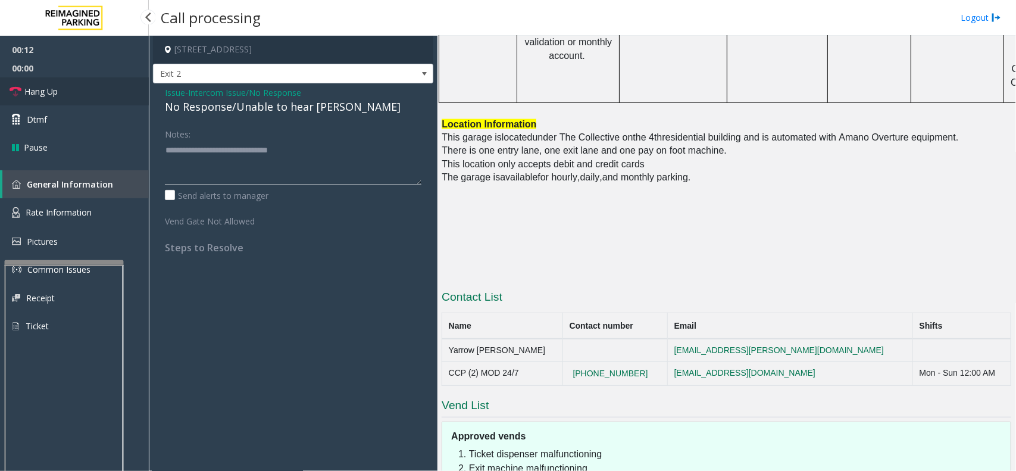
type textarea "**********"
click at [68, 93] on link "Hang Up" at bounding box center [74, 91] width 149 height 28
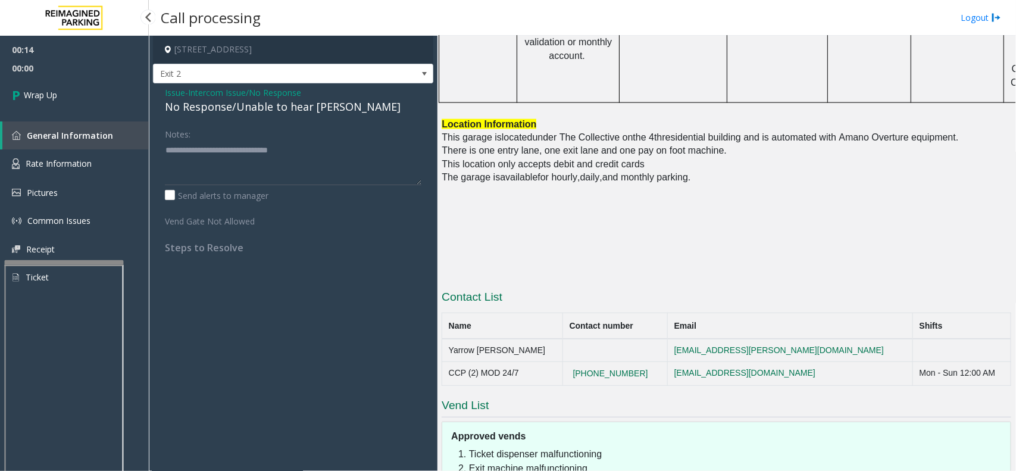
click at [68, 93] on link "Wrap Up" at bounding box center [74, 94] width 149 height 35
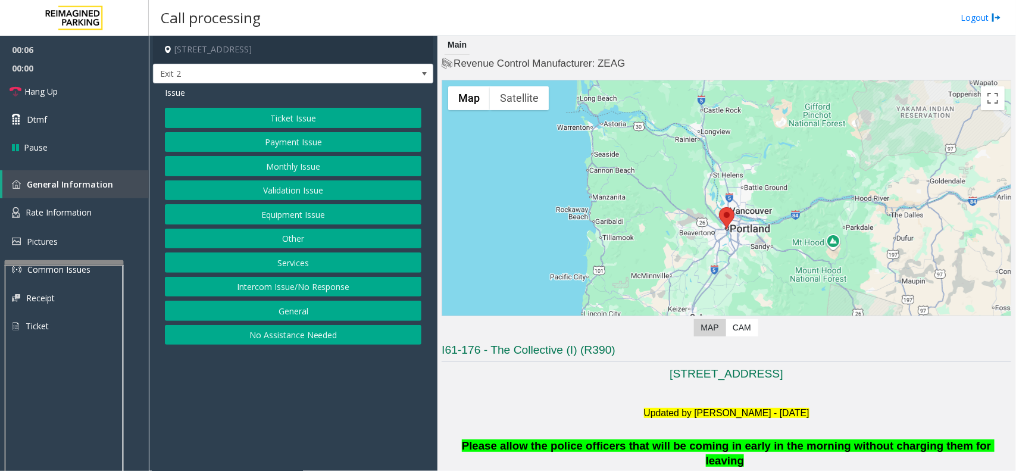
click at [295, 296] on button "Intercom Issue/No Response" at bounding box center [293, 287] width 256 height 20
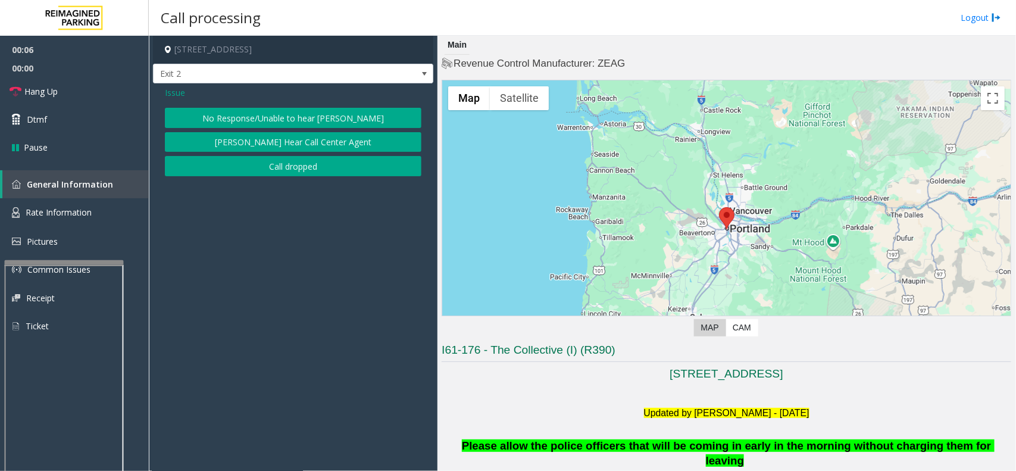
click at [299, 122] on button "No Response/Unable to hear [PERSON_NAME]" at bounding box center [293, 118] width 256 height 20
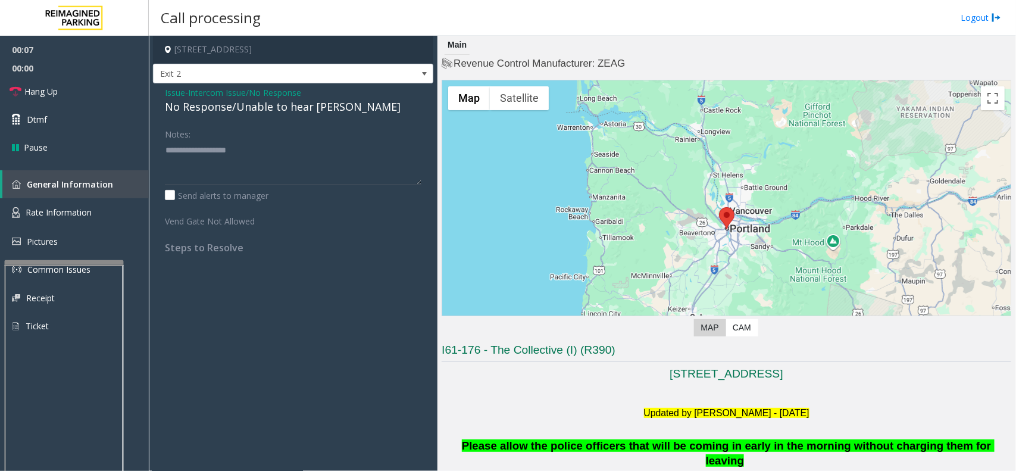
click at [286, 107] on div "No Response/Unable to hear [PERSON_NAME]" at bounding box center [293, 107] width 256 height 16
type textarea "**********"
click at [170, 195] on label "Send alerts to manager" at bounding box center [217, 195] width 104 height 12
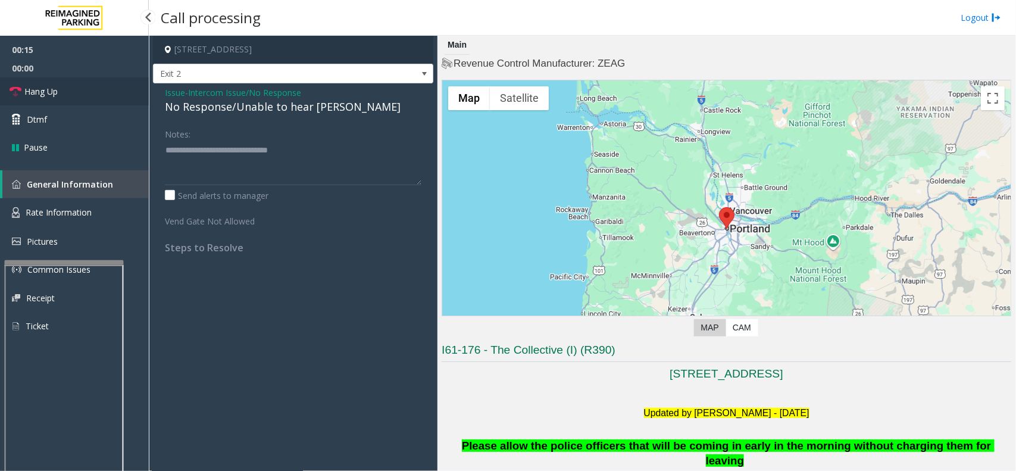
click at [120, 86] on link "Hang Up" at bounding box center [74, 91] width 149 height 28
drag, startPoint x: 120, startPoint y: 87, endPoint x: 108, endPoint y: 96, distance: 15.2
click at [118, 88] on link "Hang Up" at bounding box center [74, 91] width 149 height 28
click at [102, 108] on link "Dtmf" at bounding box center [74, 119] width 149 height 28
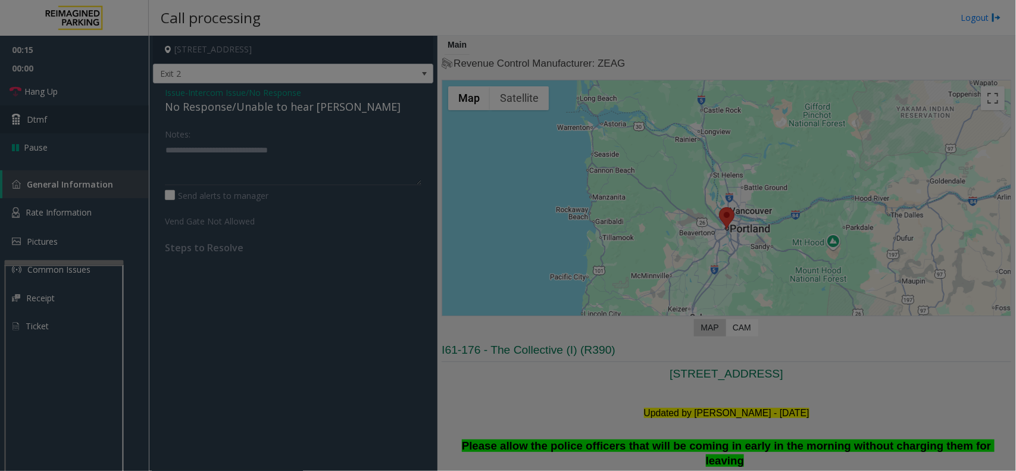
click at [102, 108] on body "00:15 00:00 Hang Up Dtmf Pause General Information Rate Information Pictures Co…" at bounding box center [508, 235] width 1016 height 471
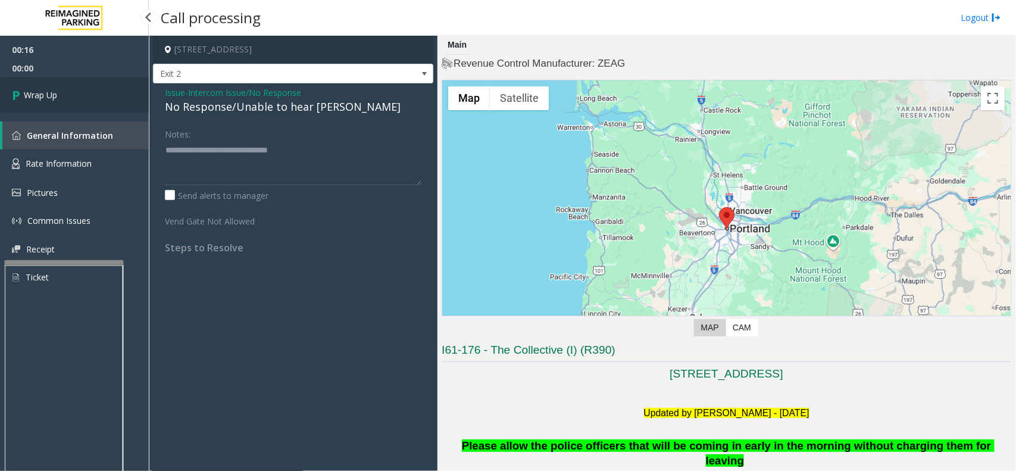
click at [113, 98] on link "Wrap Up" at bounding box center [74, 94] width 149 height 35
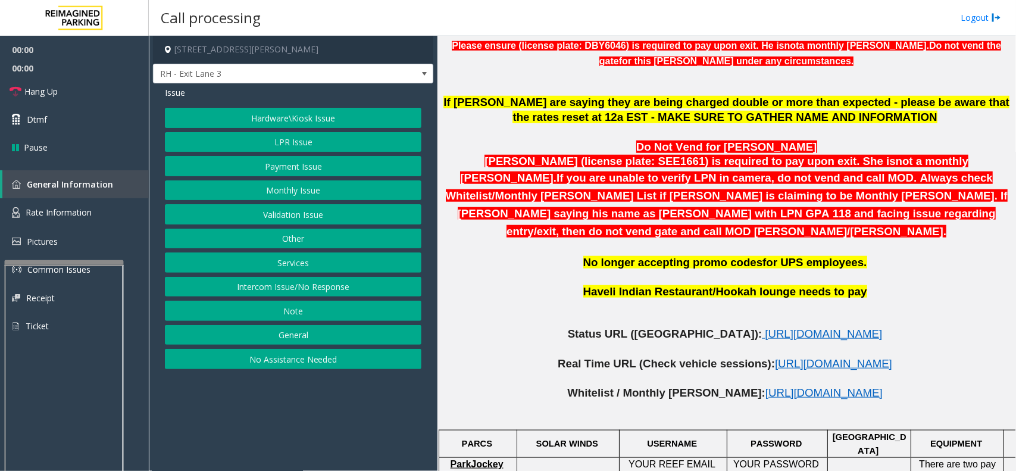
scroll to position [446, 0]
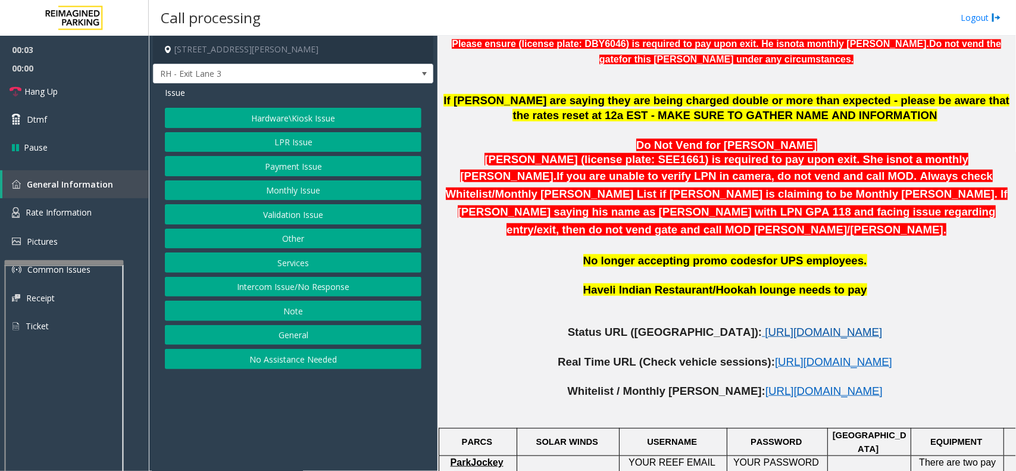
click at [765, 326] on span "[URL][DOMAIN_NAME]" at bounding box center [823, 332] width 117 height 12
click at [55, 99] on link "Hang Up" at bounding box center [74, 91] width 149 height 28
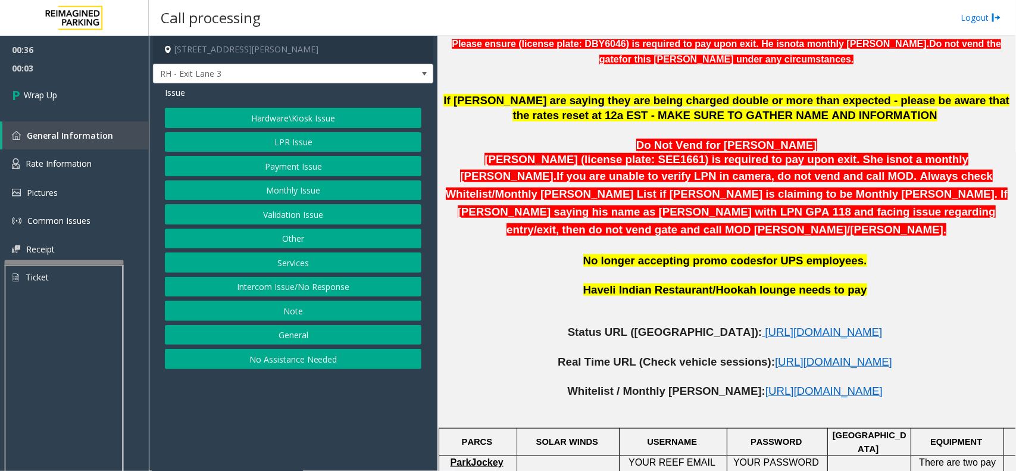
click at [304, 118] on button "Hardware\Kiosk Issue" at bounding box center [293, 118] width 256 height 20
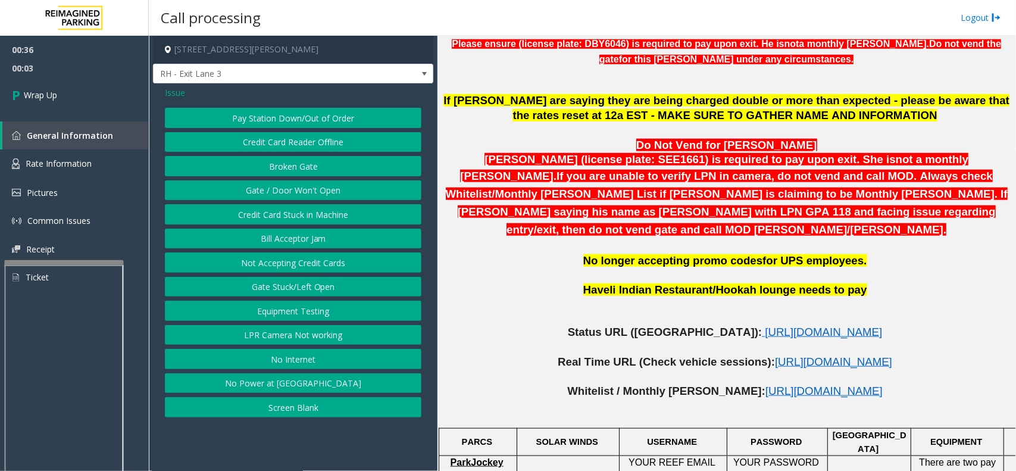
click at [301, 190] on button "Gate / Door Won't Open" at bounding box center [293, 190] width 256 height 20
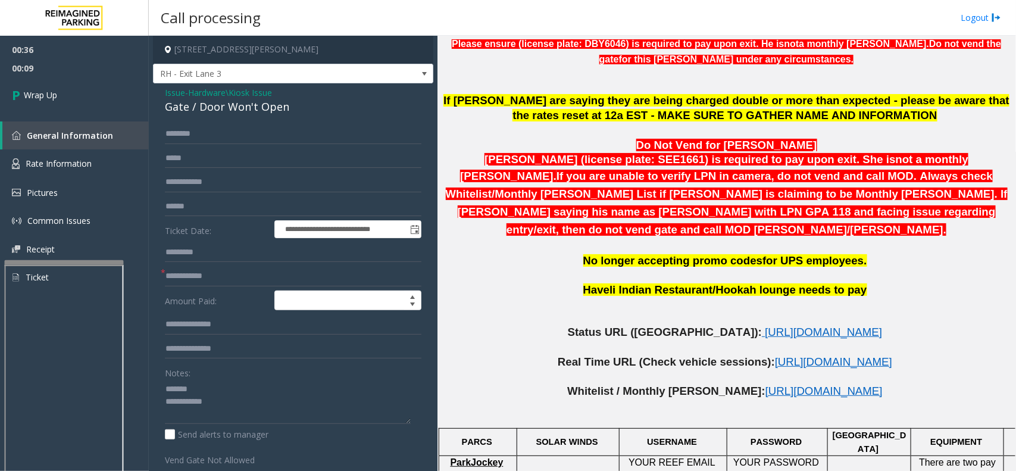
click at [189, 107] on div "Gate / Door Won't Open" at bounding box center [293, 107] width 256 height 16
click at [219, 390] on textarea at bounding box center [288, 401] width 246 height 45
paste textarea "**********"
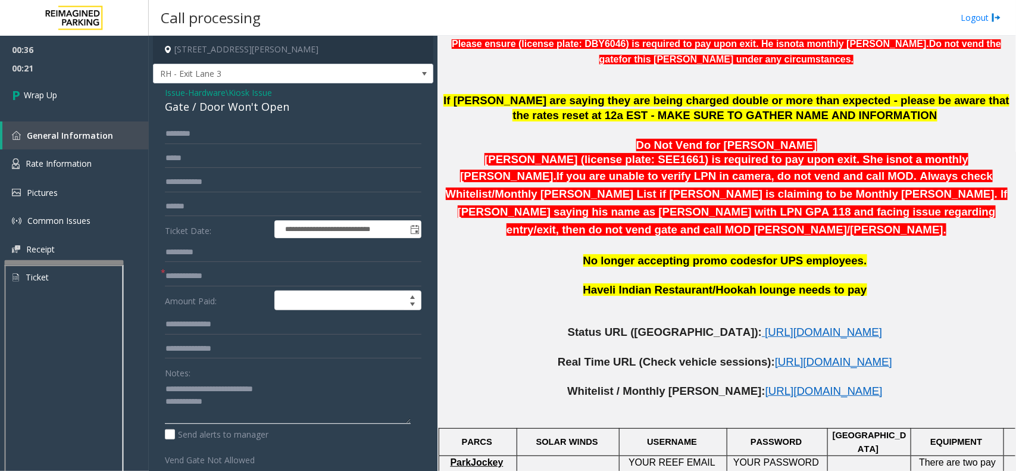
click at [242, 399] on textarea at bounding box center [288, 401] width 246 height 45
paste textarea "**********"
type textarea "**********"
click at [207, 284] on input "text" at bounding box center [293, 276] width 256 height 20
type input "**"
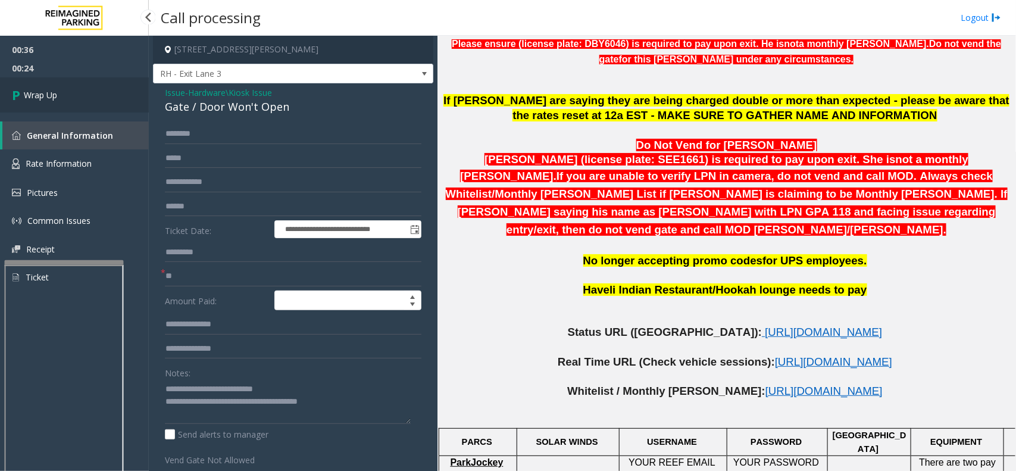
click at [64, 105] on link "Wrap Up" at bounding box center [74, 94] width 149 height 35
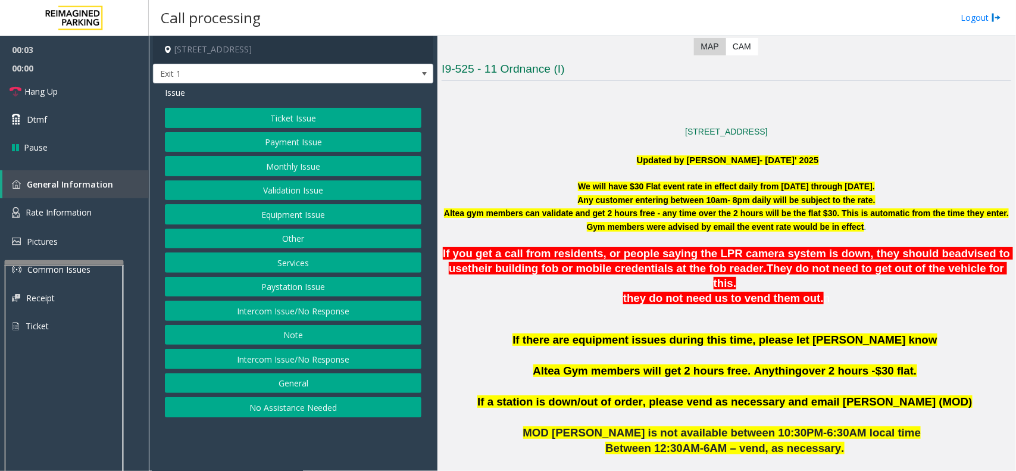
scroll to position [298, 0]
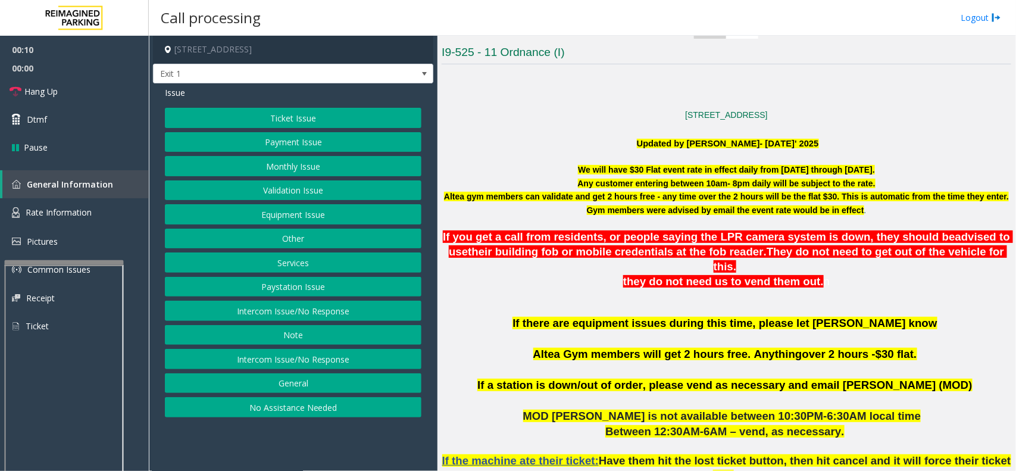
click at [242, 117] on button "Ticket Issue" at bounding box center [293, 118] width 256 height 20
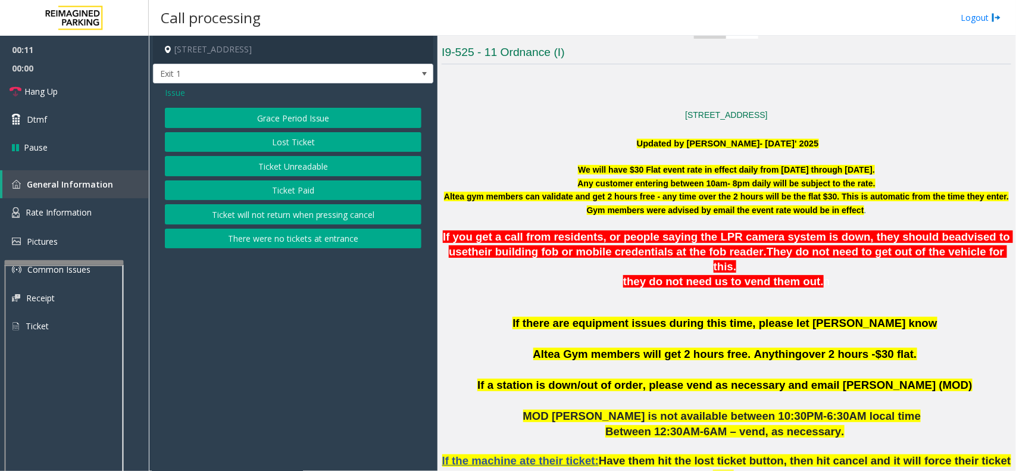
click at [265, 188] on button "Ticket Paid" at bounding box center [293, 190] width 256 height 20
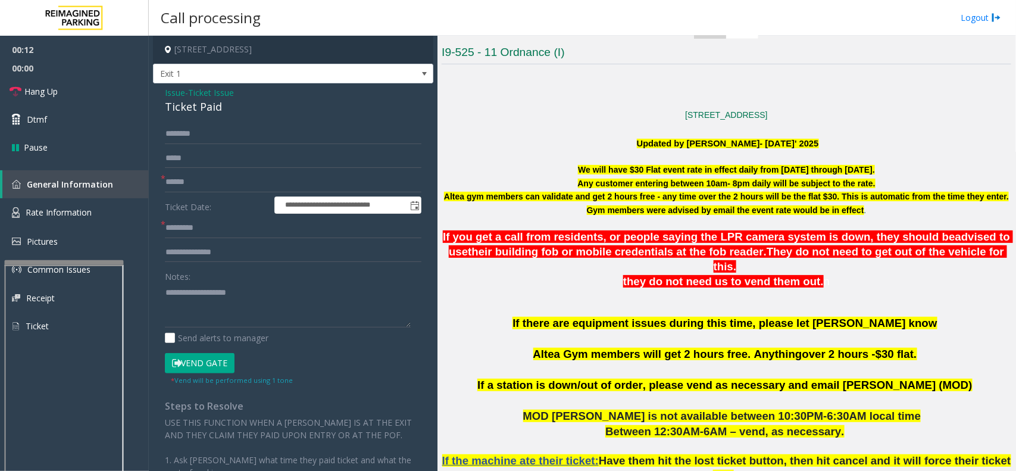
click at [210, 94] on span "Ticket Issue" at bounding box center [211, 92] width 46 height 12
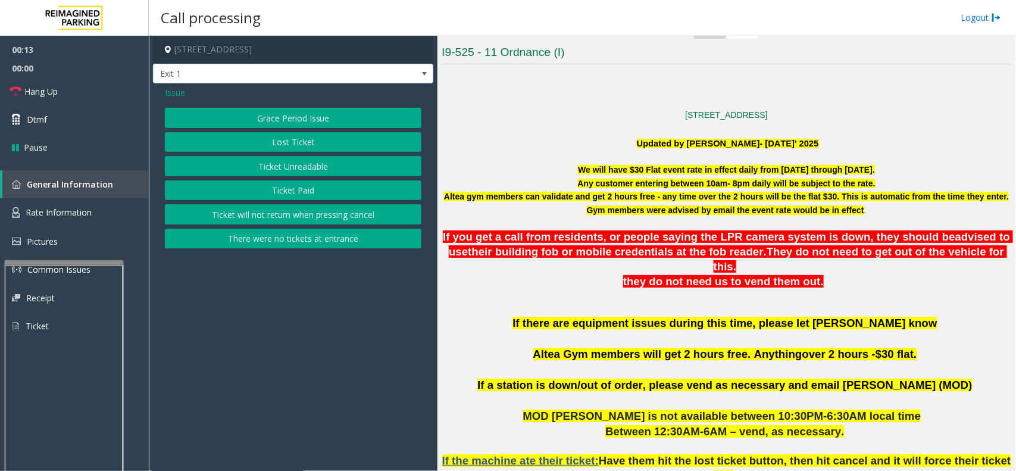
click at [251, 164] on button "Ticket Unreadable" at bounding box center [293, 166] width 256 height 20
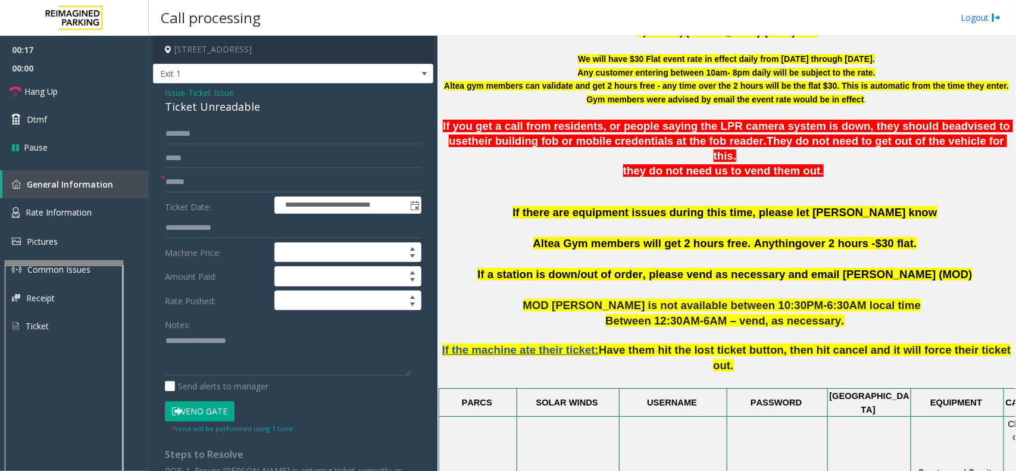
scroll to position [372, 0]
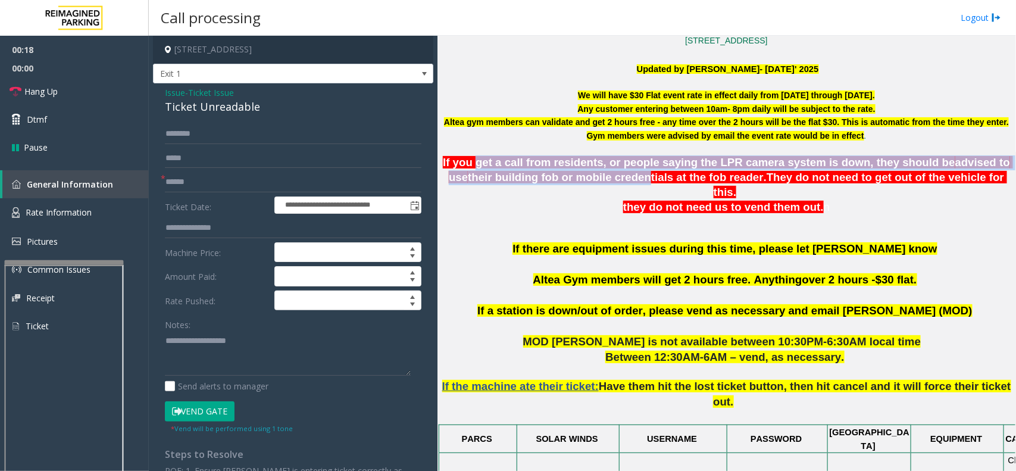
drag, startPoint x: 482, startPoint y: 161, endPoint x: 619, endPoint y: 179, distance: 138.0
click at [615, 179] on span "If you get a call from residents, or people saying the LPR camera system is dow…" at bounding box center [728, 177] width 570 height 42
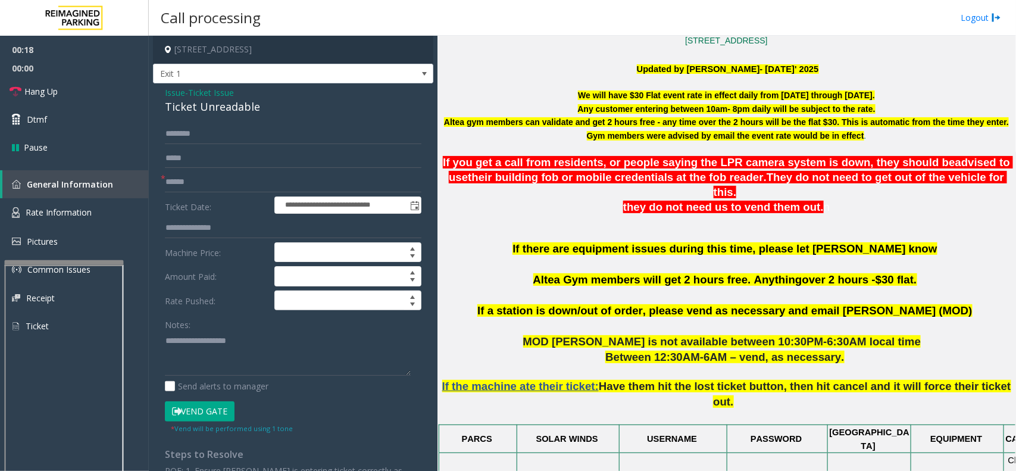
click at [653, 171] on span "their building fob or mobile credentials at the fob reader" at bounding box center [616, 177] width 296 height 12
drag, startPoint x: 740, startPoint y: 173, endPoint x: 805, endPoint y: 183, distance: 66.1
click at [805, 183] on span "They do not need to get out of the vehicle for this." at bounding box center [860, 184] width 293 height 27
click at [655, 184] on p "If you get a call from residents, or people saying the LPR camera system is dow…" at bounding box center [727, 177] width 570 height 44
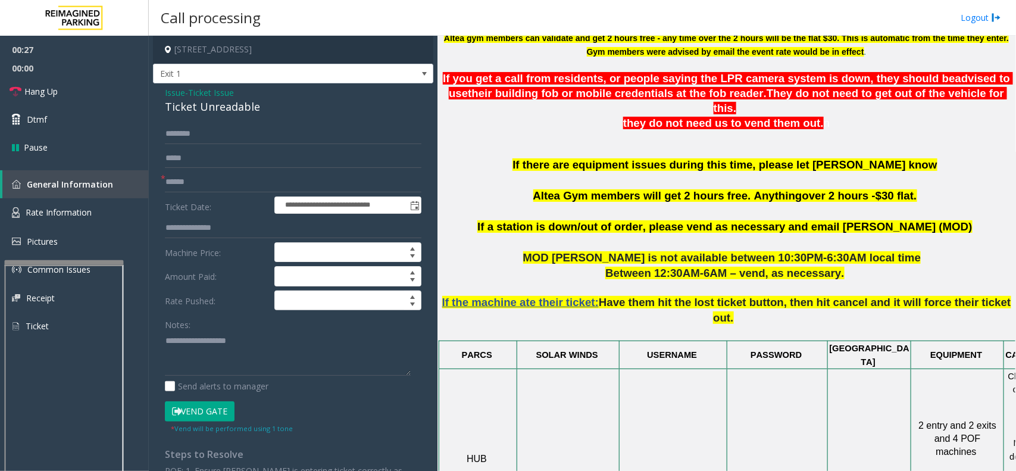
scroll to position [521, 0]
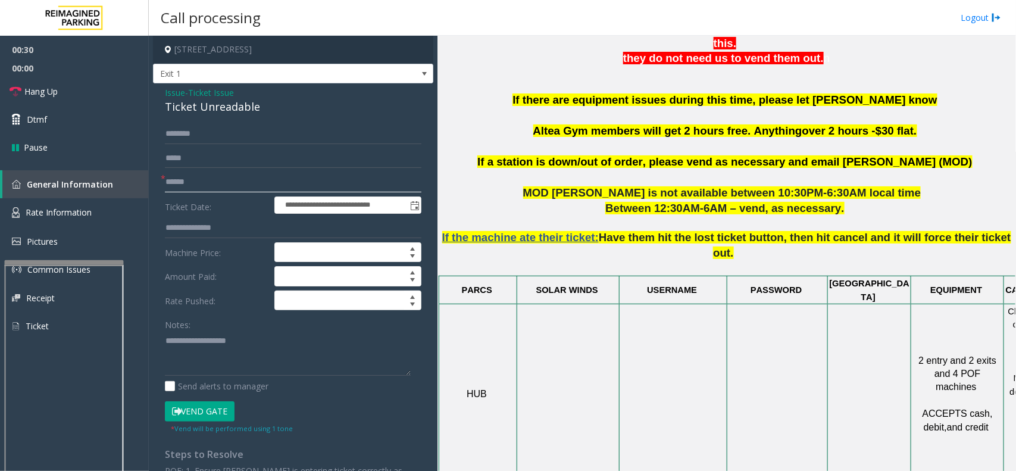
click at [209, 183] on input "text" at bounding box center [293, 182] width 256 height 20
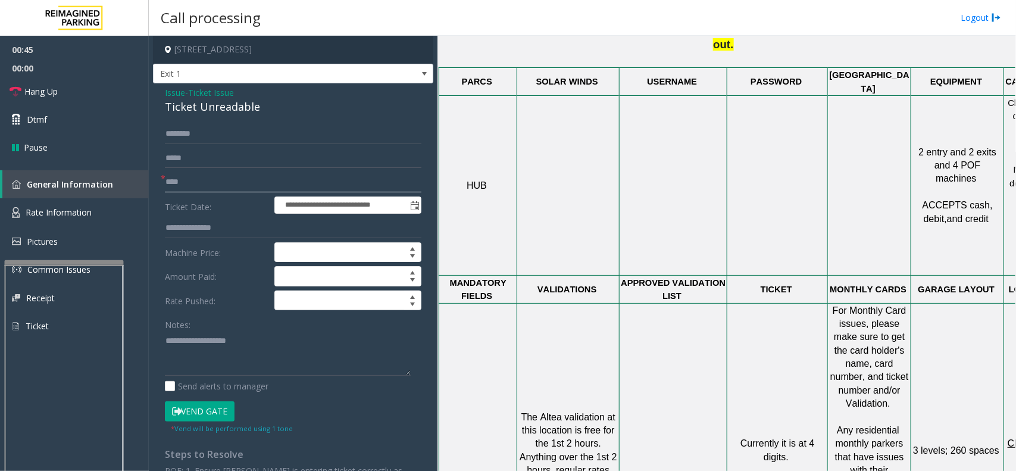
scroll to position [818, 0]
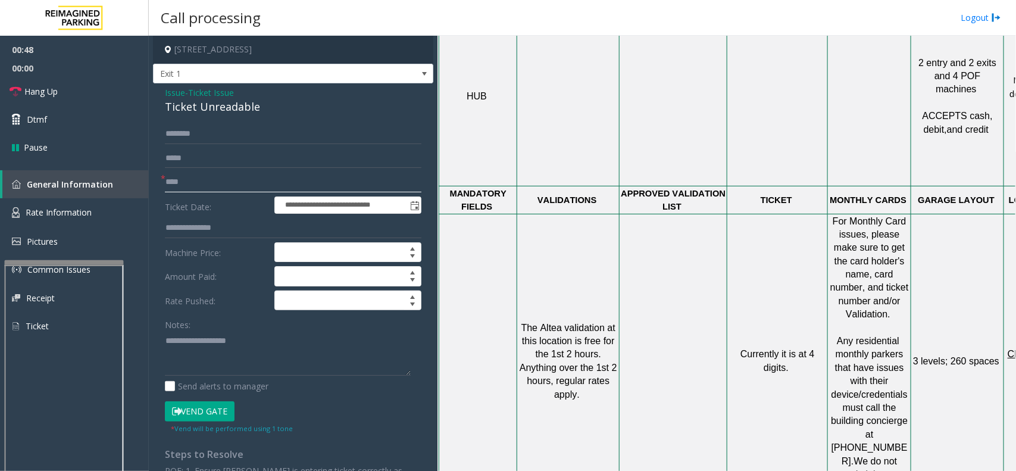
type input "****"
click at [226, 339] on textarea at bounding box center [288, 353] width 246 height 45
click at [236, 135] on input "text" at bounding box center [293, 134] width 256 height 20
type input "********"
click at [193, 415] on button "Vend Gate" at bounding box center [200, 411] width 70 height 20
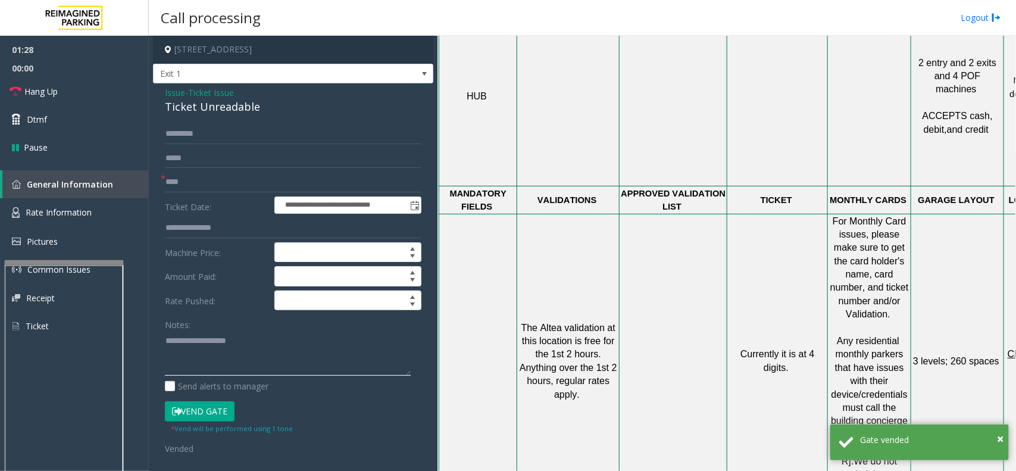
click at [205, 343] on textarea at bounding box center [288, 353] width 246 height 45
paste textarea "**********"
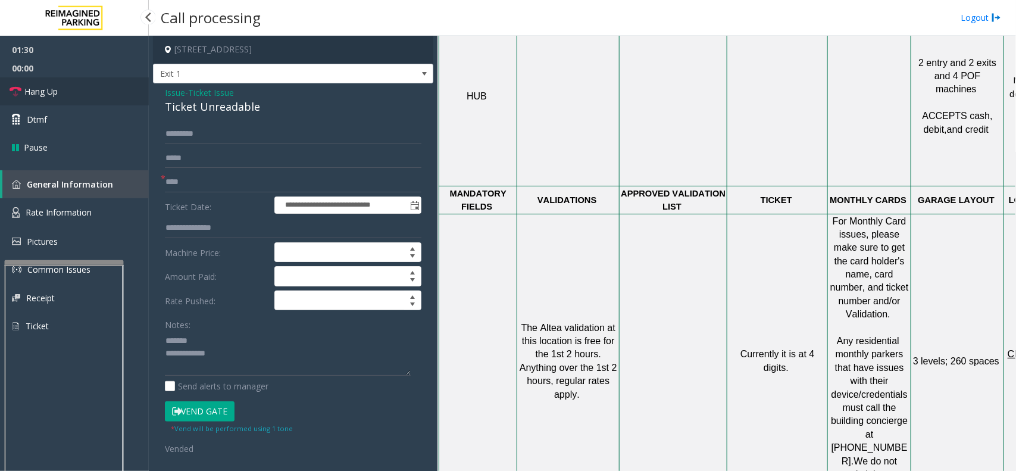
click at [70, 98] on link "Hang Up" at bounding box center [74, 91] width 149 height 28
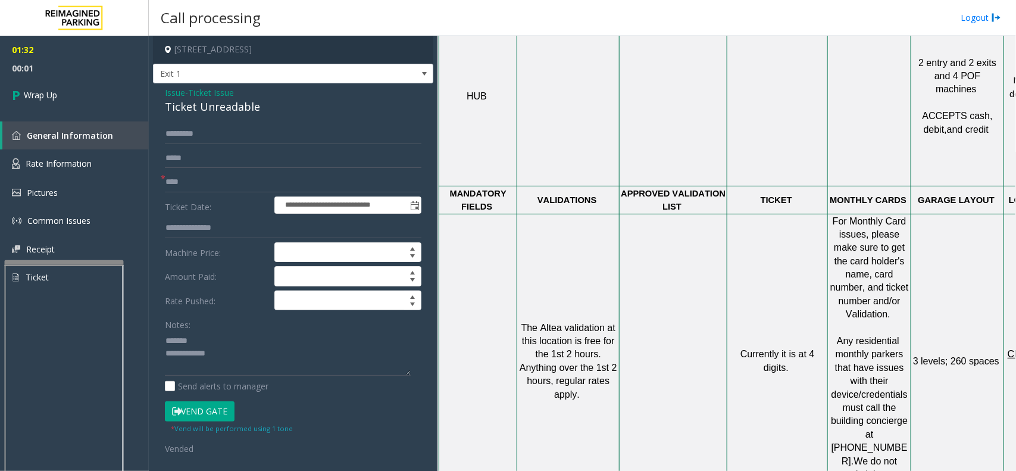
click at [209, 108] on div "Ticket Unreadable" at bounding box center [293, 107] width 256 height 16
click at [215, 338] on textarea at bounding box center [288, 353] width 246 height 45
paste textarea "**********"
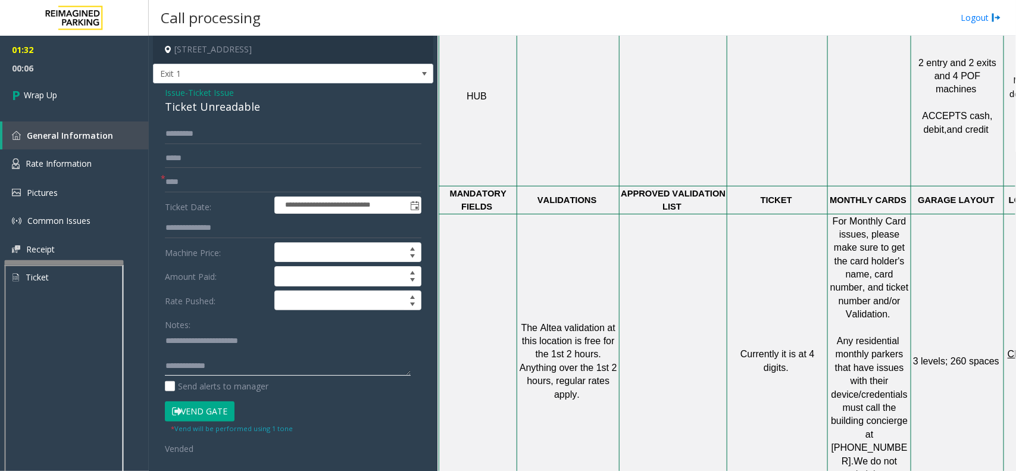
paste textarea "**********"
click at [242, 368] on textarea at bounding box center [288, 353] width 246 height 45
type textarea "**********"
click at [40, 86] on link "Wrap Up" at bounding box center [74, 94] width 149 height 35
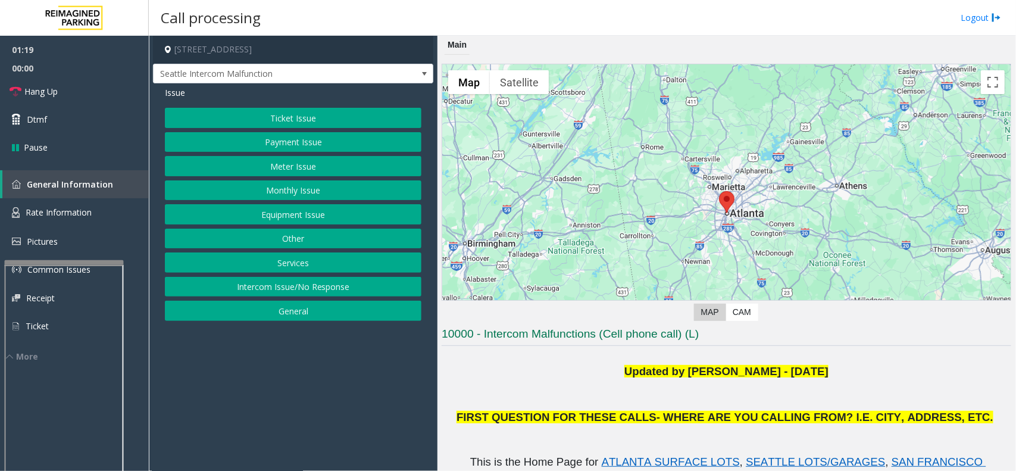
click at [316, 212] on button "Equipment Issue" at bounding box center [293, 214] width 256 height 20
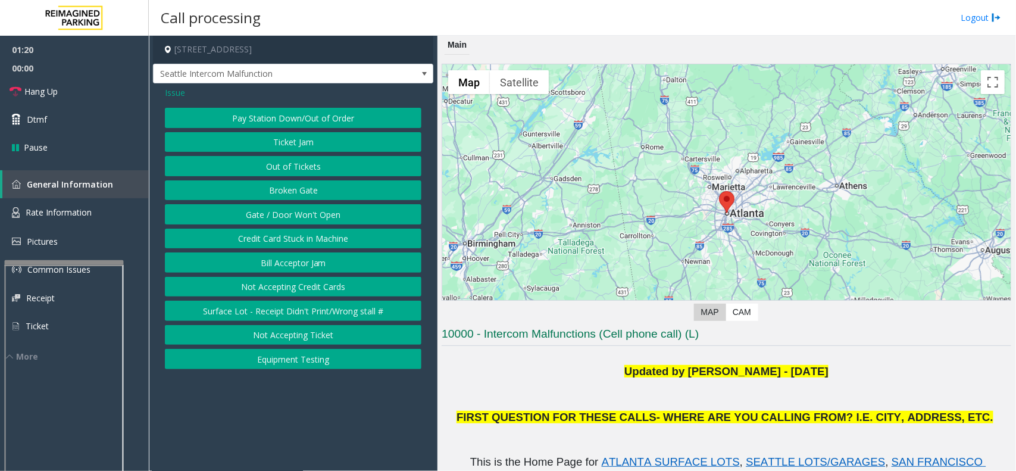
click at [314, 216] on button "Gate / Door Won't Open" at bounding box center [293, 214] width 256 height 20
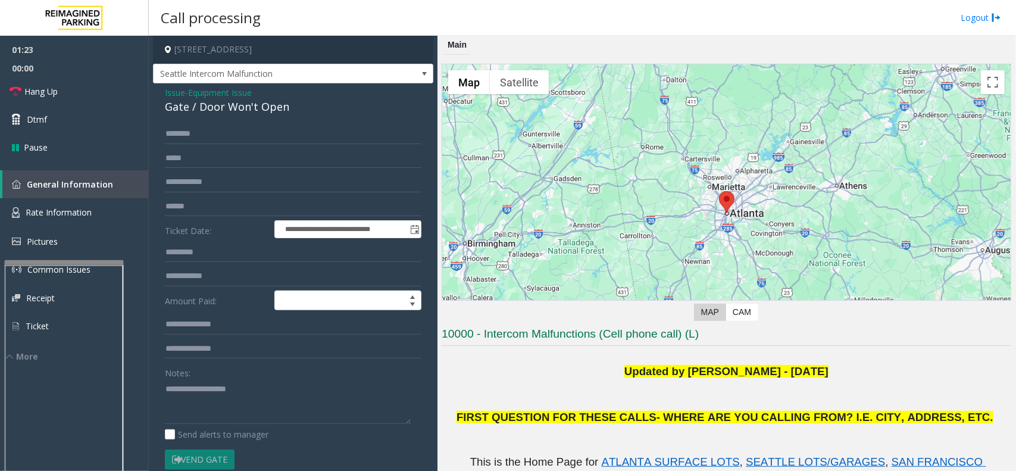
click at [241, 89] on span "Equipment Issue" at bounding box center [220, 92] width 64 height 12
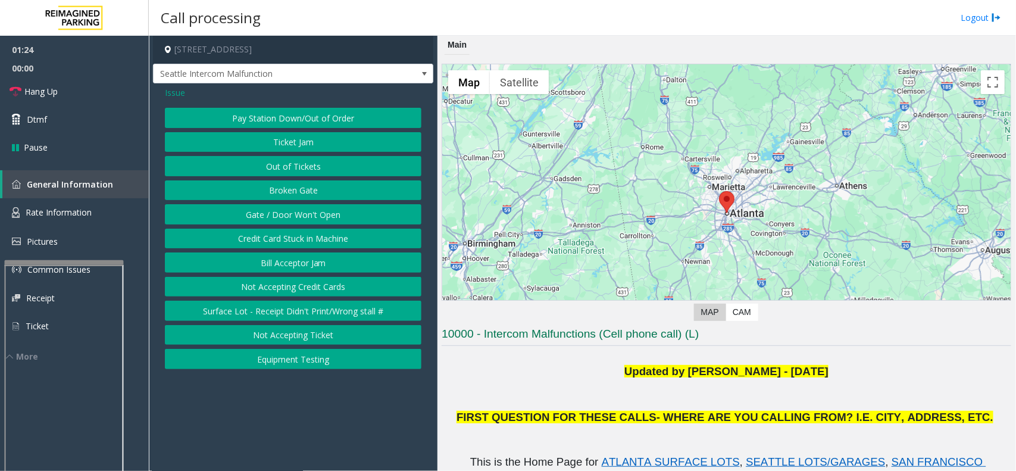
click at [176, 93] on span "Issue" at bounding box center [175, 92] width 20 height 12
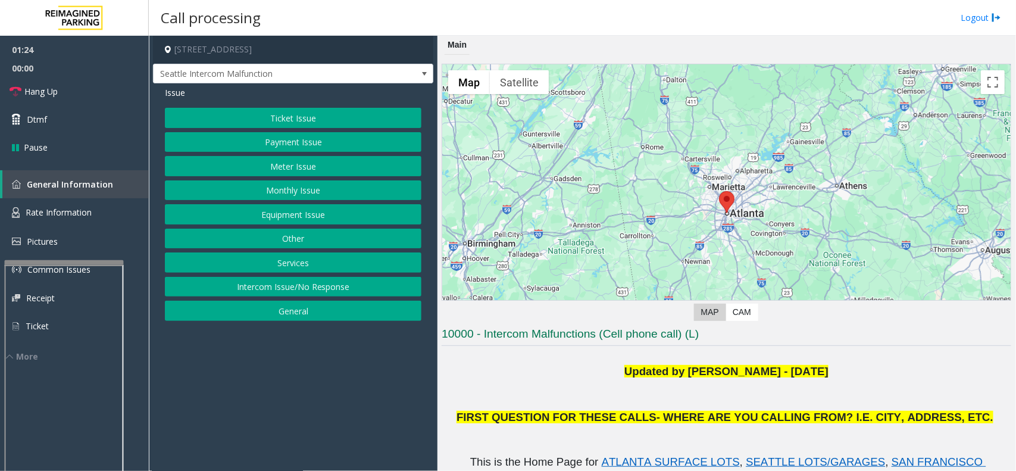
click at [257, 115] on button "Ticket Issue" at bounding box center [293, 118] width 256 height 20
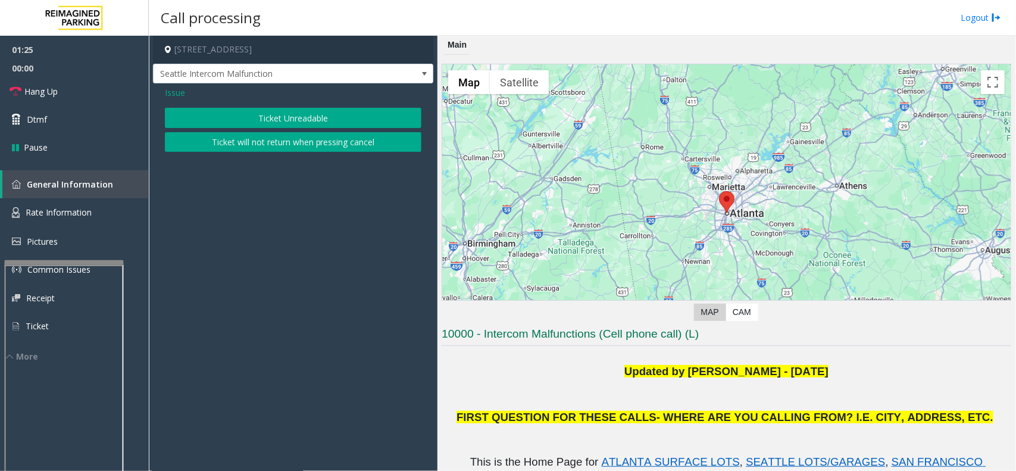
click at [268, 118] on button "Ticket Unreadable" at bounding box center [293, 118] width 256 height 20
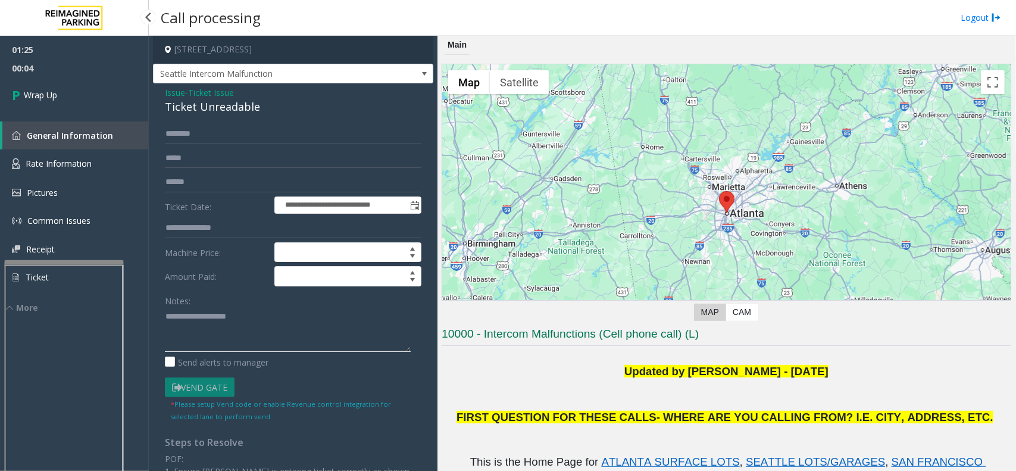
click at [190, 334] on textarea at bounding box center [288, 329] width 246 height 45
paste textarea "**********"
click at [206, 110] on div "Ticket Unreadable" at bounding box center [293, 107] width 256 height 16
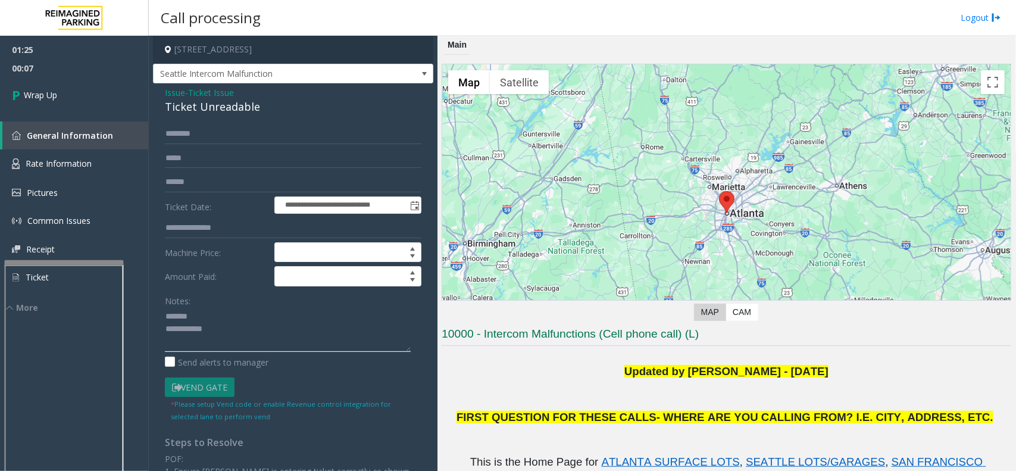
click at [214, 313] on textarea at bounding box center [288, 329] width 246 height 45
paste textarea "**********"
click at [298, 345] on textarea at bounding box center [288, 329] width 246 height 45
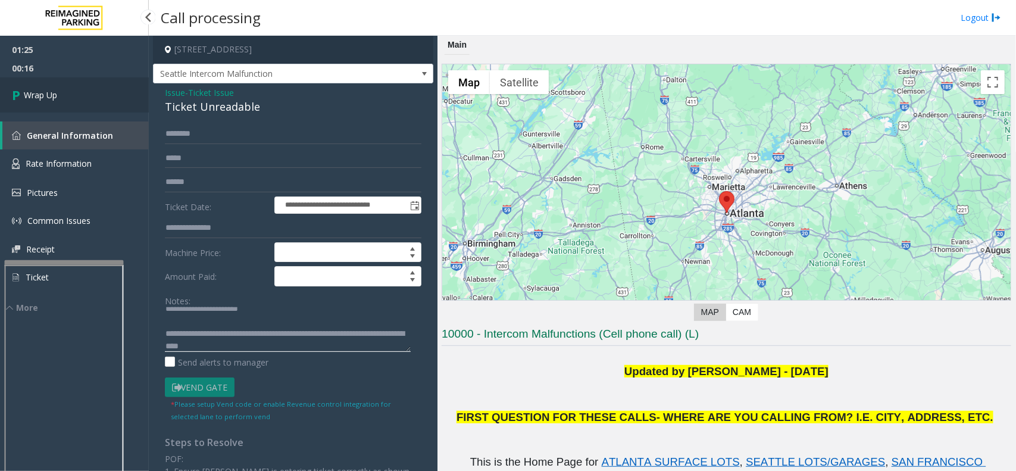
type textarea "**********"
click at [100, 97] on link "Wrap Up" at bounding box center [74, 94] width 149 height 35
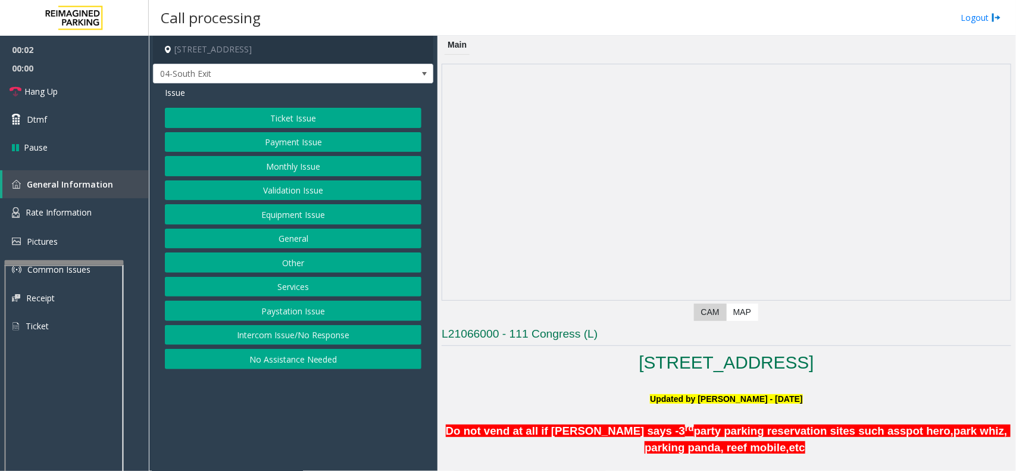
scroll to position [521, 0]
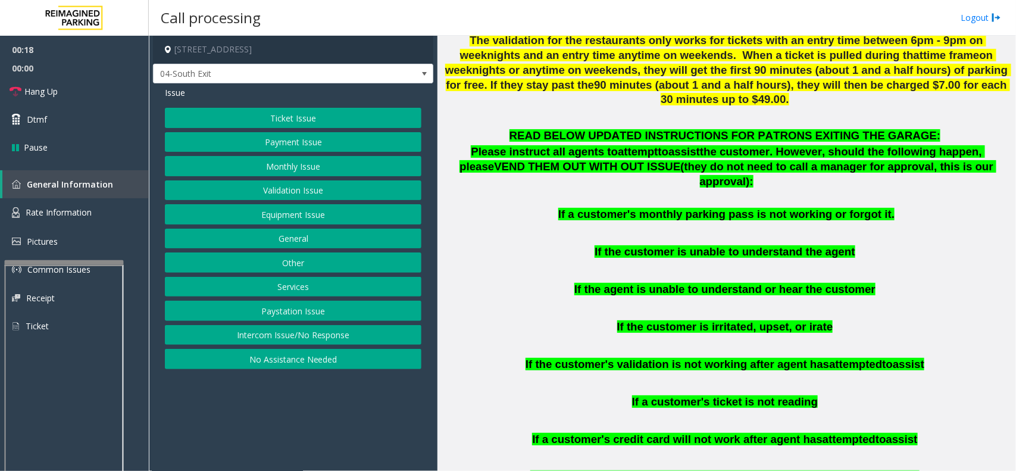
click at [305, 120] on button "Ticket Issue" at bounding box center [293, 118] width 256 height 20
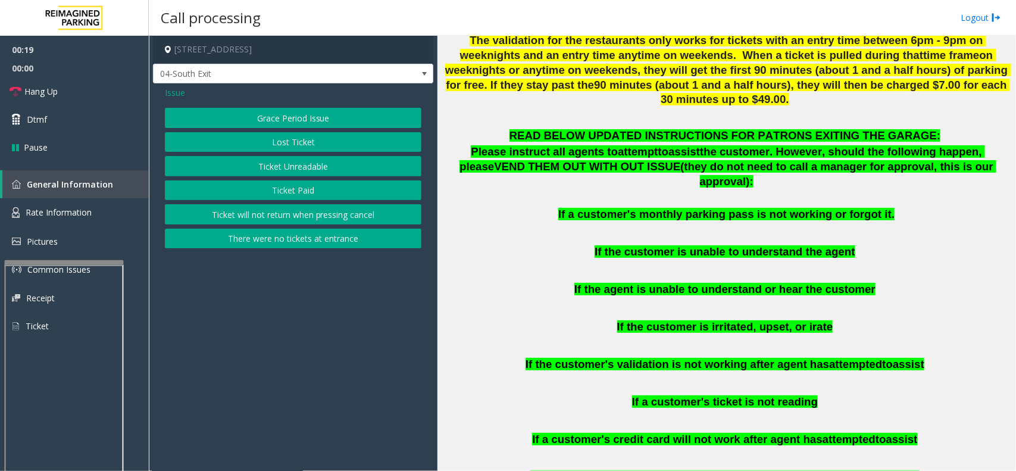
click at [308, 238] on button "There were no tickets at entrance" at bounding box center [293, 239] width 256 height 20
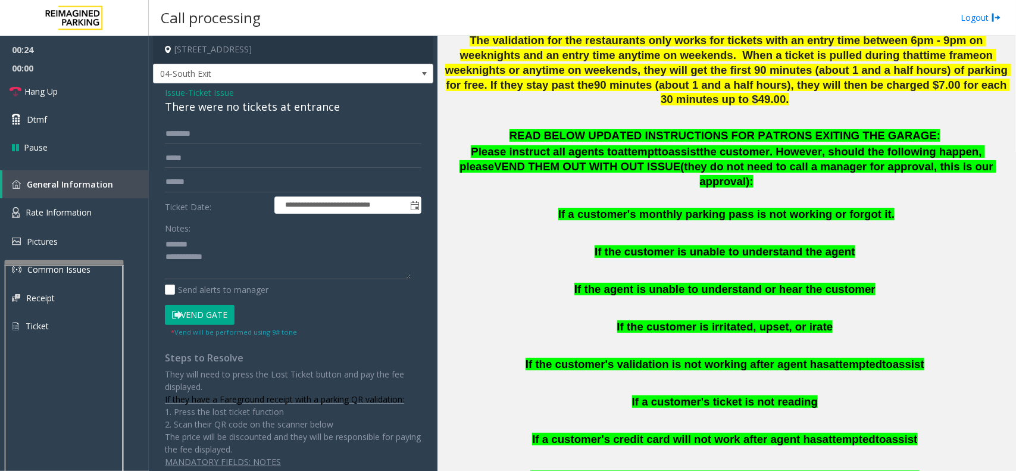
click at [230, 107] on div "There were no tickets at entrance" at bounding box center [293, 107] width 256 height 16
click at [249, 262] on textarea at bounding box center [288, 256] width 246 height 45
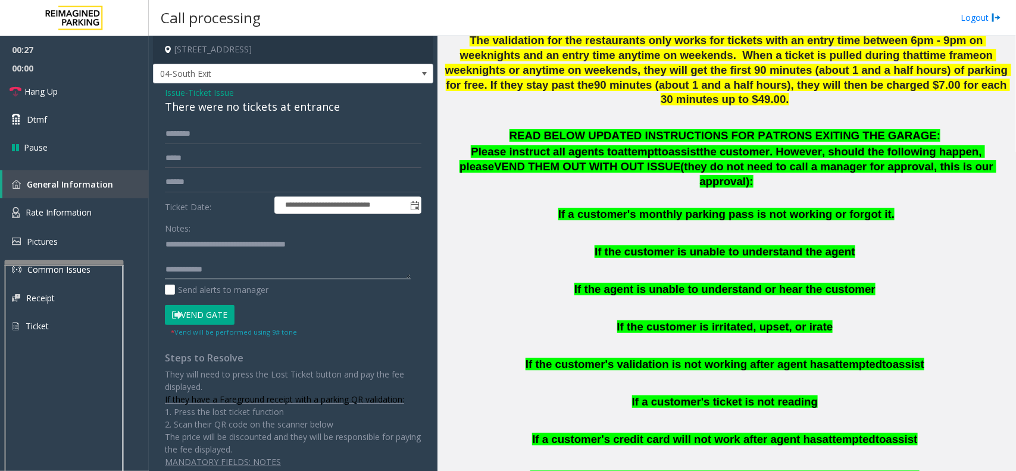
drag, startPoint x: 249, startPoint y: 263, endPoint x: 239, endPoint y: 253, distance: 13.9
click at [249, 264] on textarea at bounding box center [288, 256] width 246 height 45
type textarea "**********"
click at [186, 136] on input "text" at bounding box center [293, 134] width 256 height 20
type input "*****"
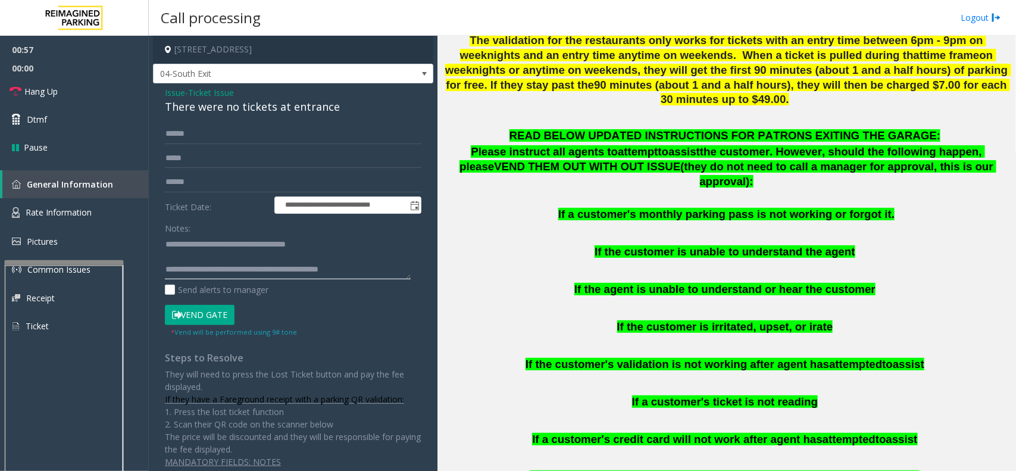
type textarea "**********"
click at [225, 311] on button "Vend Gate" at bounding box center [200, 315] width 70 height 20
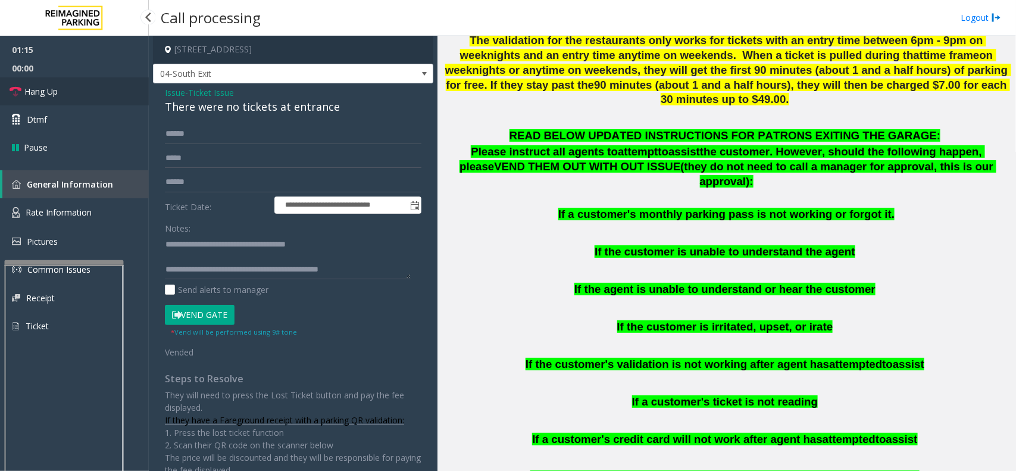
click at [81, 96] on link "Hang Up" at bounding box center [74, 91] width 149 height 28
click at [82, 94] on link "Hang Up" at bounding box center [74, 91] width 149 height 28
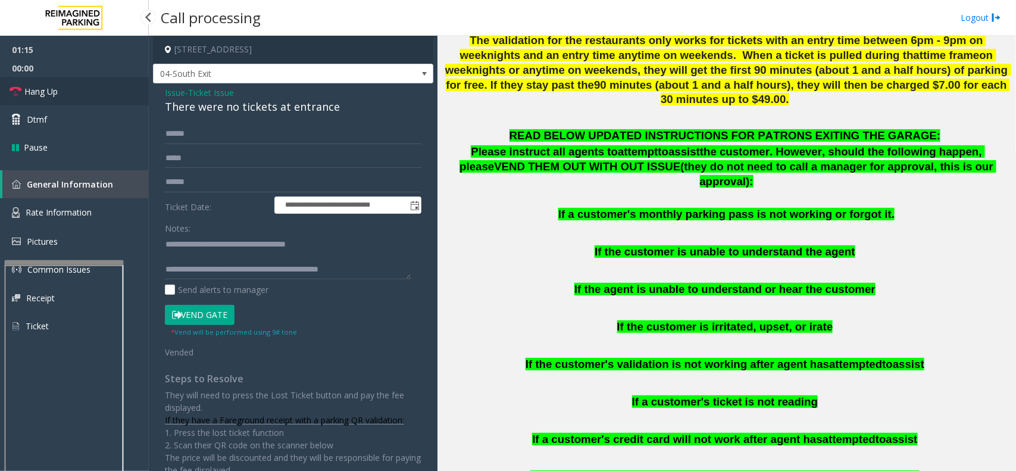
click at [82, 94] on link "Hang Up" at bounding box center [74, 91] width 149 height 28
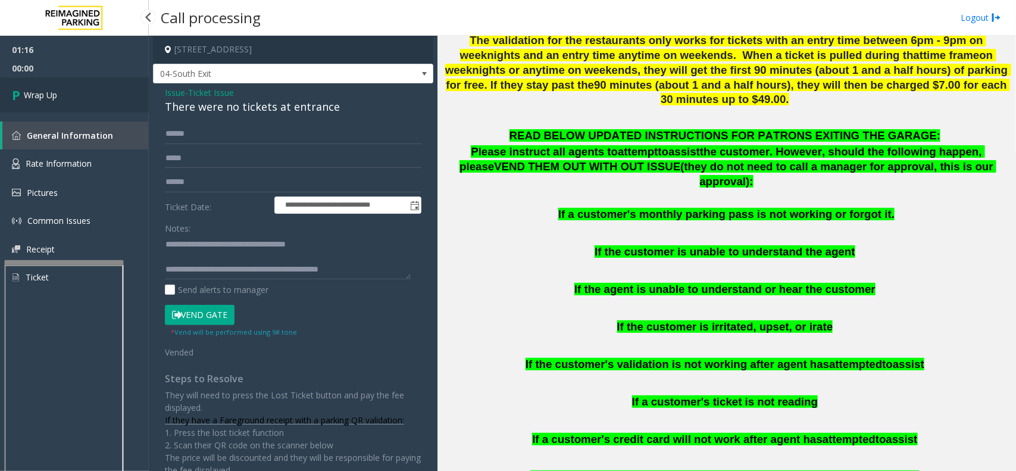
click at [82, 94] on link "Wrap Up" at bounding box center [74, 94] width 149 height 35
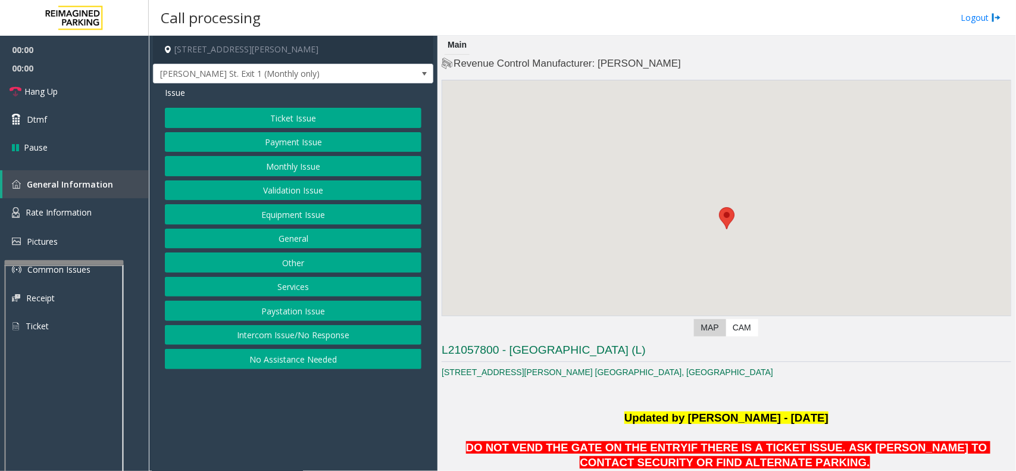
scroll to position [446, 0]
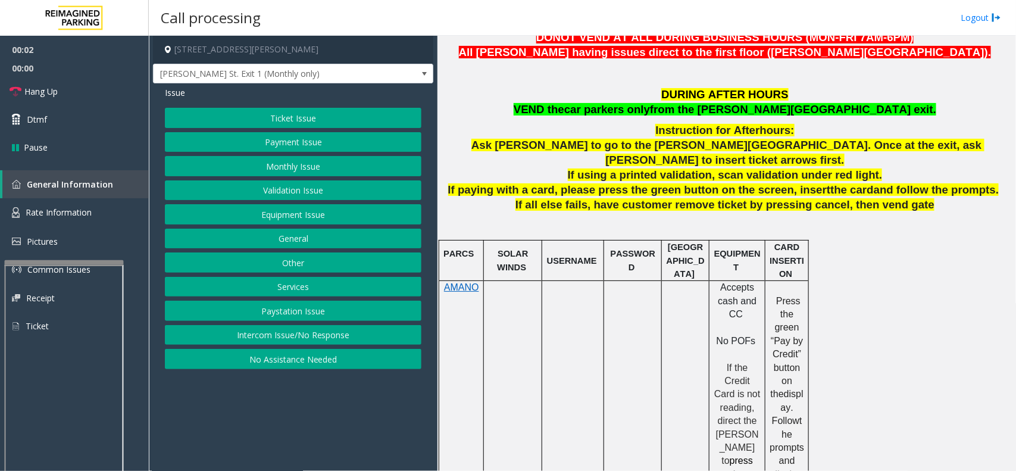
click at [780, 108] on span "from the [PERSON_NAME][GEOGRAPHIC_DATA] exit." at bounding box center [793, 109] width 286 height 12
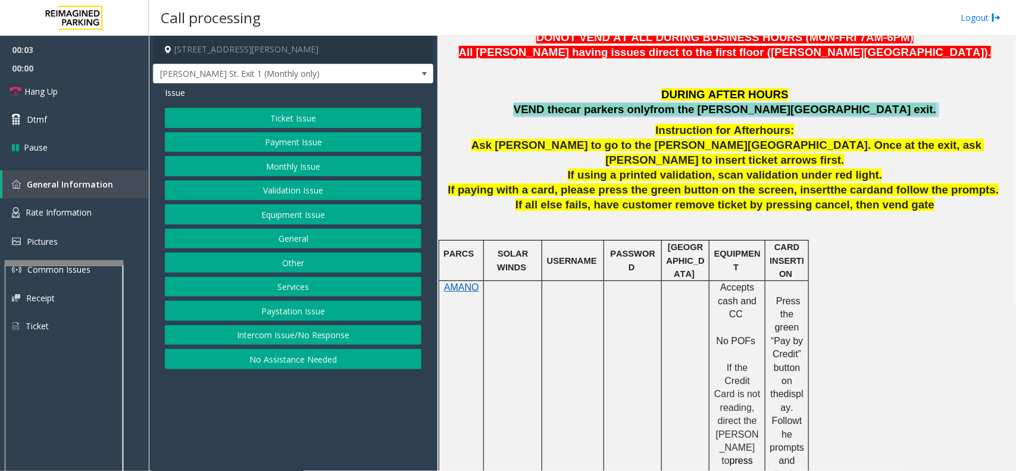
click at [780, 108] on span "from the [PERSON_NAME][GEOGRAPHIC_DATA] exit." at bounding box center [793, 109] width 286 height 12
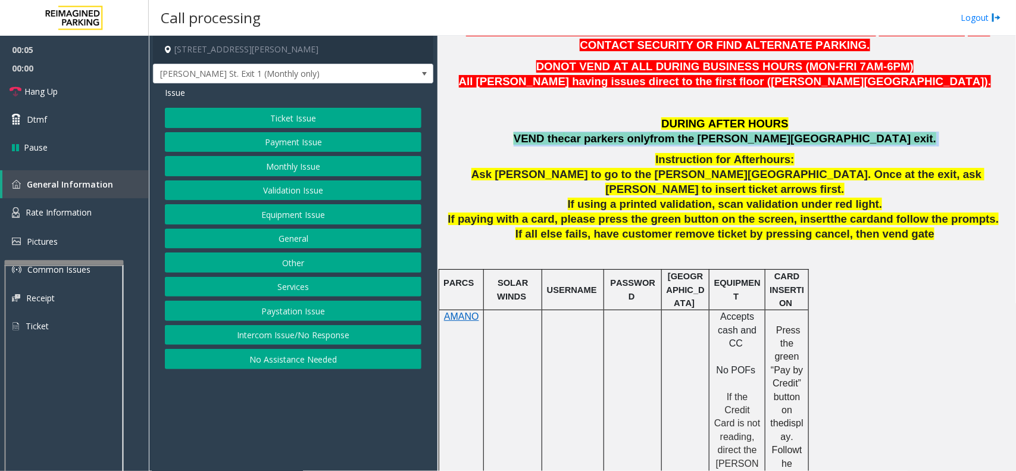
scroll to position [372, 0]
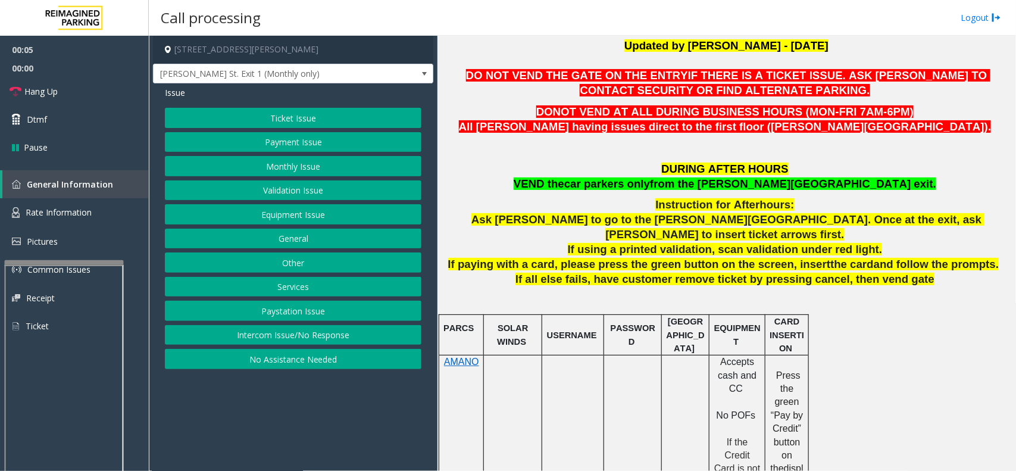
click at [734, 158] on p at bounding box center [727, 151] width 570 height 17
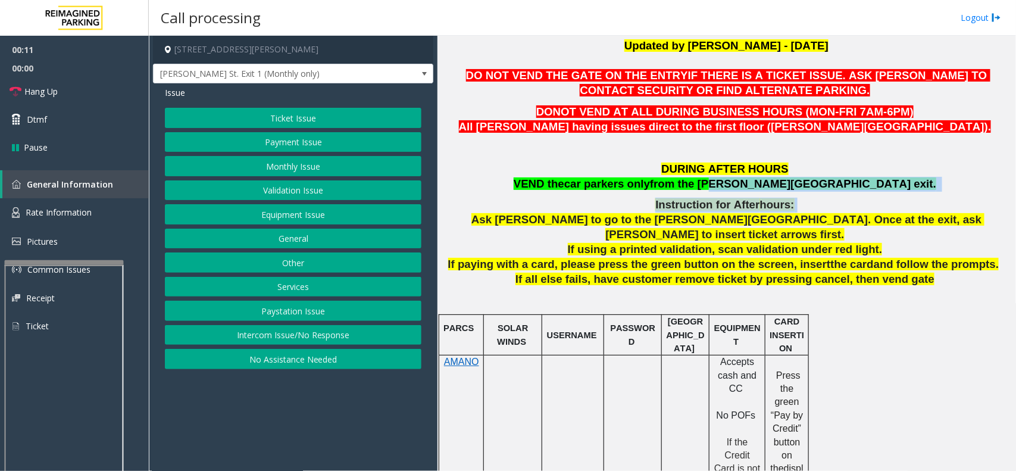
drag, startPoint x: 777, startPoint y: 190, endPoint x: 872, endPoint y: 204, distance: 96.2
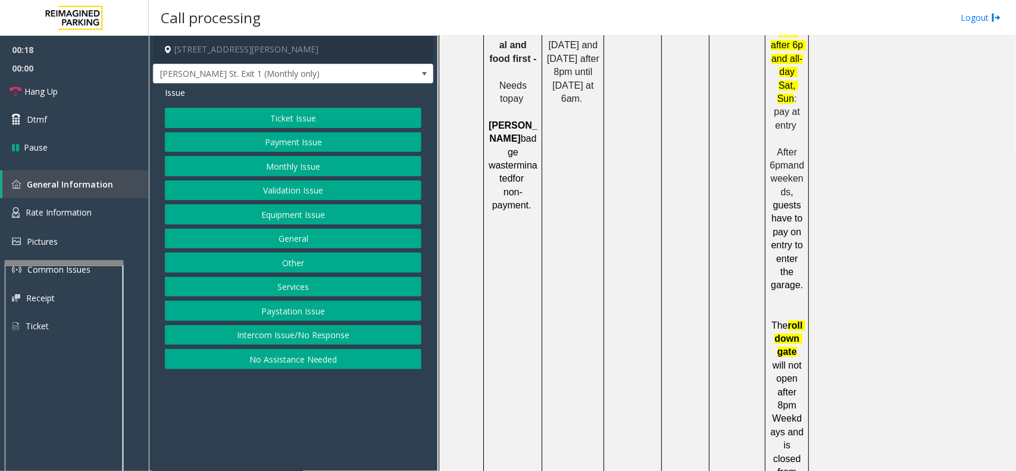
scroll to position [1519, 0]
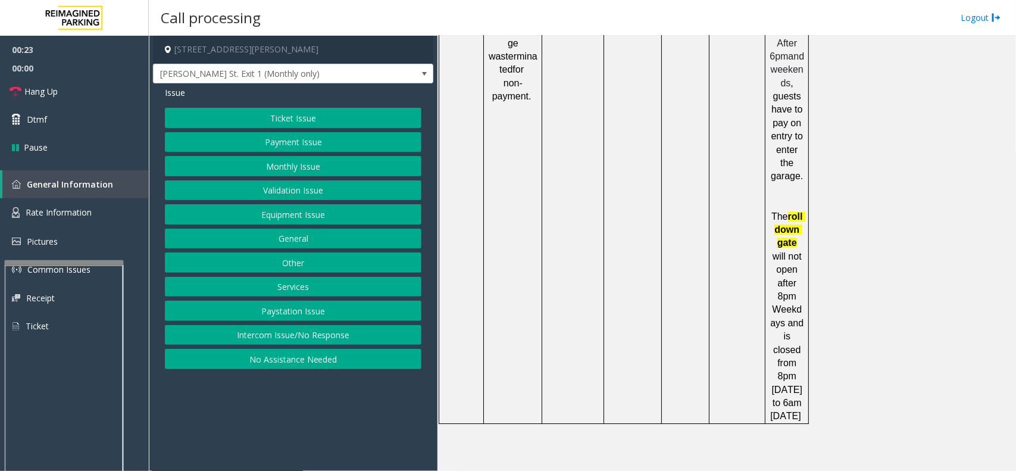
click at [305, 221] on button "Equipment Issue" at bounding box center [293, 214] width 256 height 20
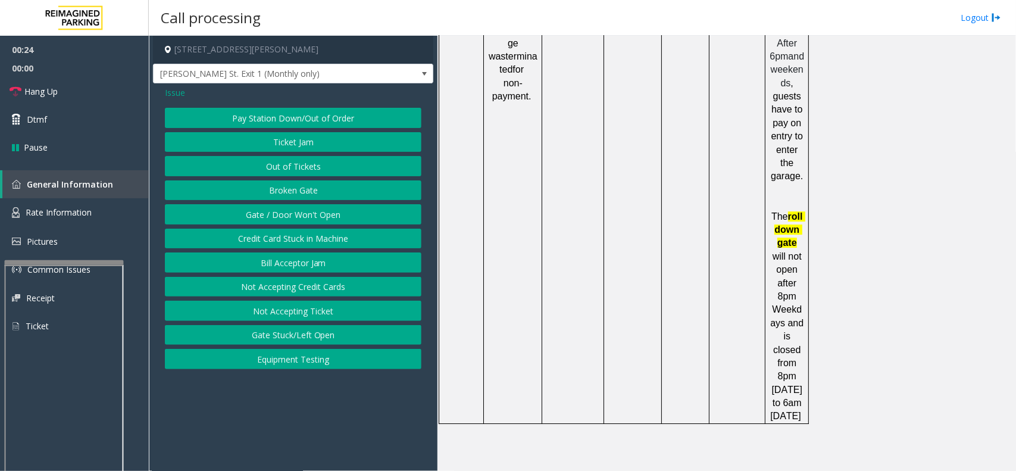
click at [303, 216] on button "Gate / Door Won't Open" at bounding box center [293, 214] width 256 height 20
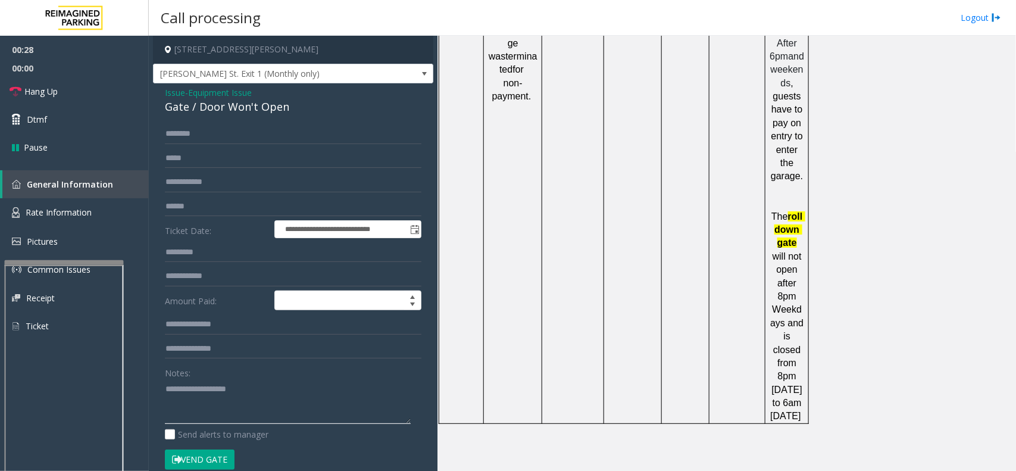
paste textarea "**********"
click at [188, 393] on textarea at bounding box center [288, 401] width 246 height 45
click at [206, 386] on textarea at bounding box center [288, 401] width 246 height 45
click at [97, 82] on link "Hang Up" at bounding box center [74, 91] width 149 height 28
click at [224, 101] on div "Gate / Door Won't Open" at bounding box center [293, 107] width 256 height 16
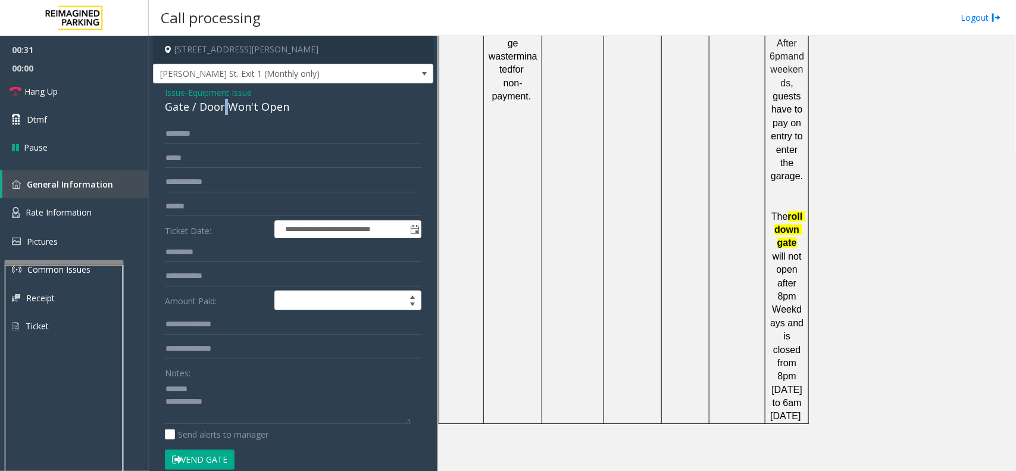
click at [224, 101] on div "Gate / Door Won't Open" at bounding box center [293, 107] width 256 height 16
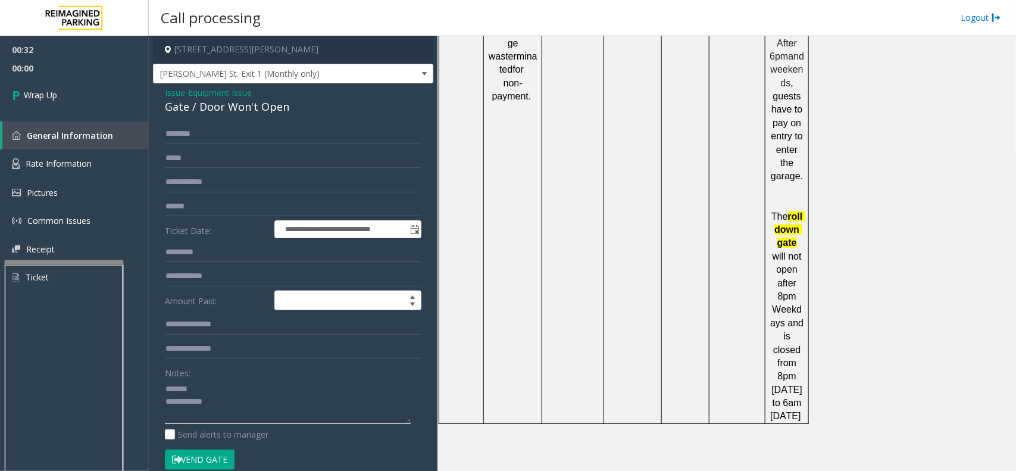
click at [216, 383] on textarea at bounding box center [288, 401] width 246 height 45
paste textarea "**********"
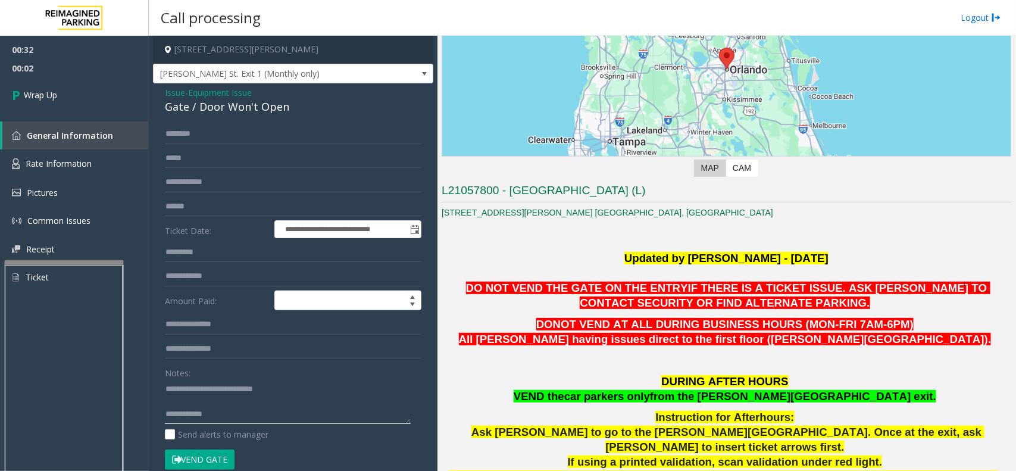
scroll to position [255, 0]
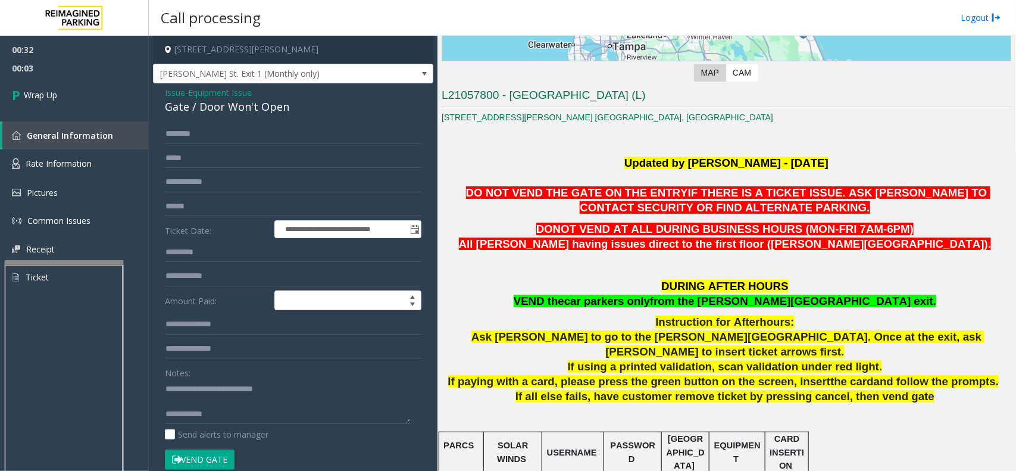
click at [650, 298] on span "car parkers only" at bounding box center [607, 301] width 86 height 12
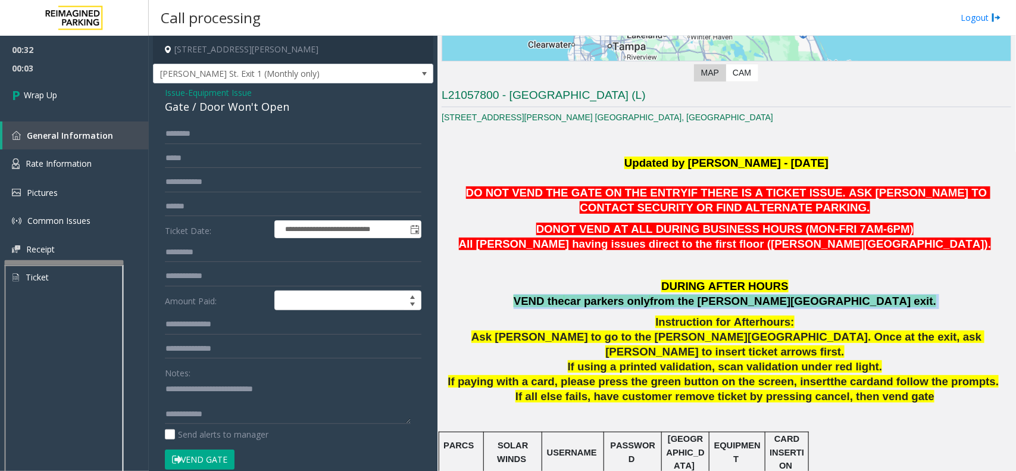
click at [650, 298] on span "car parkers only" at bounding box center [607, 301] width 86 height 12
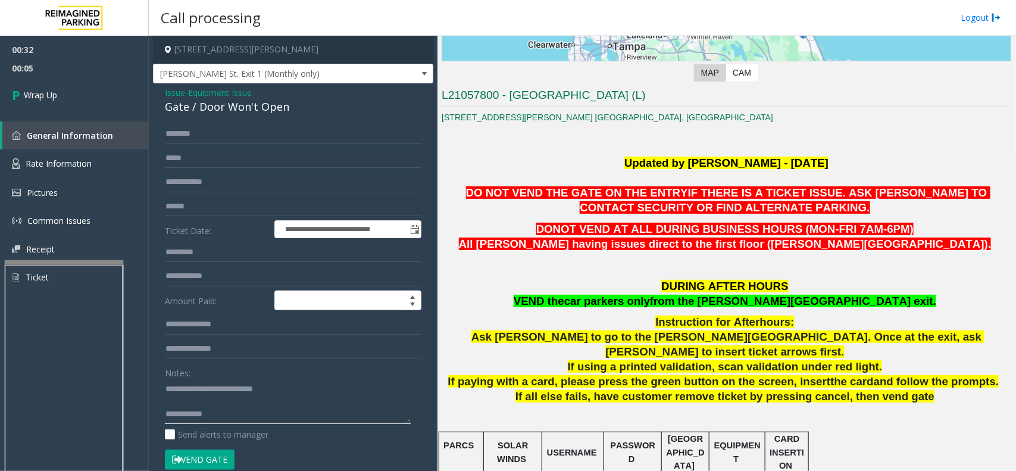
click at [326, 415] on textarea at bounding box center [288, 401] width 246 height 45
paste textarea "**********"
type textarea "**********"
click at [55, 92] on span "Wrap Up" at bounding box center [40, 95] width 33 height 12
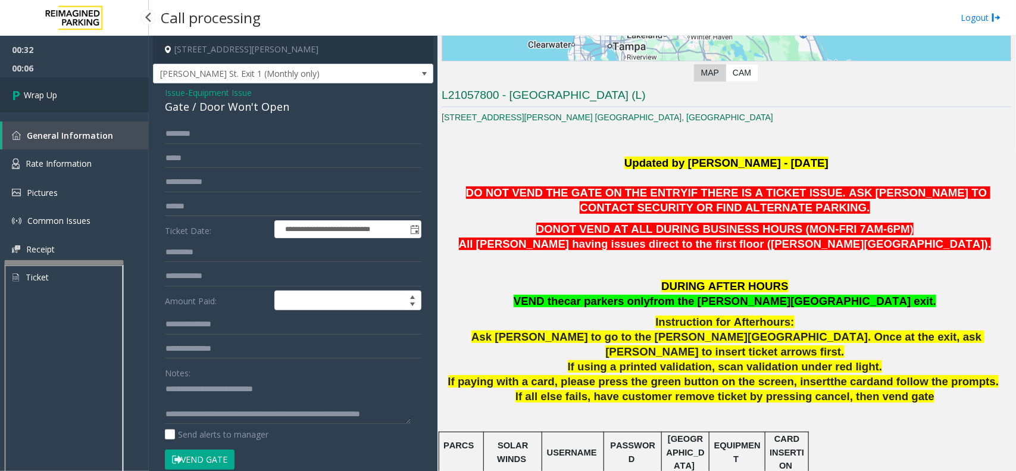
click at [57, 92] on span "Wrap Up" at bounding box center [40, 95] width 33 height 12
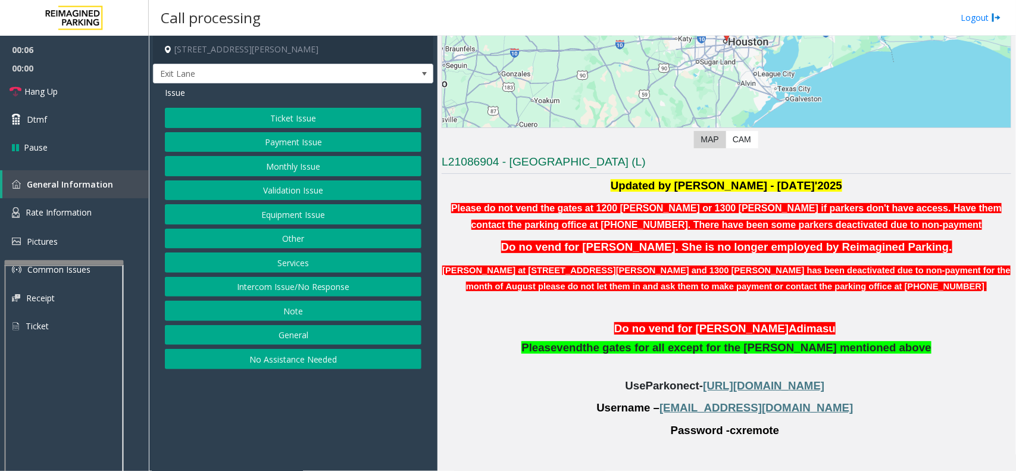
scroll to position [223, 0]
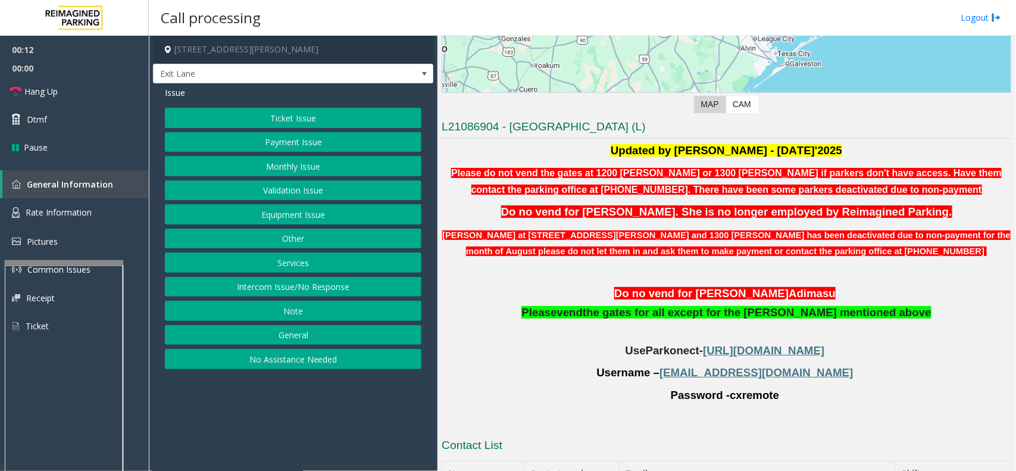
click at [335, 168] on button "Monthly Issue" at bounding box center [293, 166] width 256 height 20
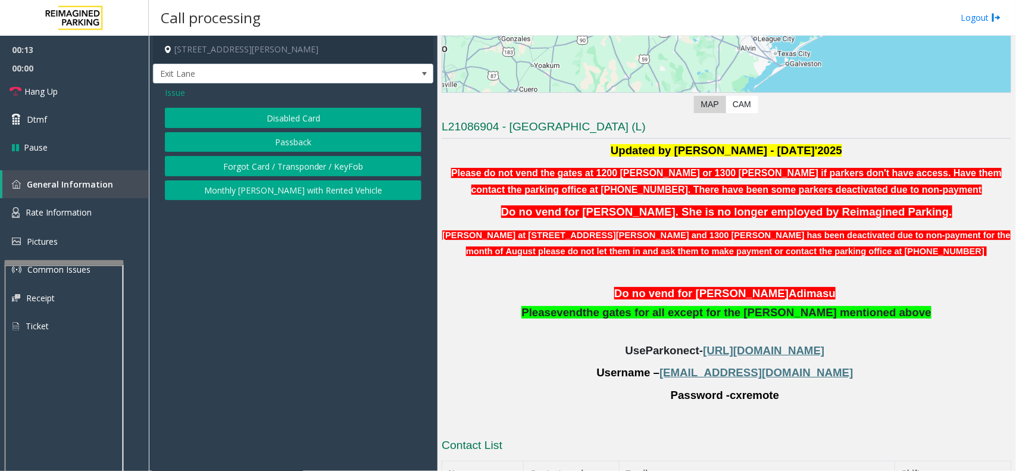
click at [311, 118] on button "Disabled Card" at bounding box center [293, 118] width 256 height 20
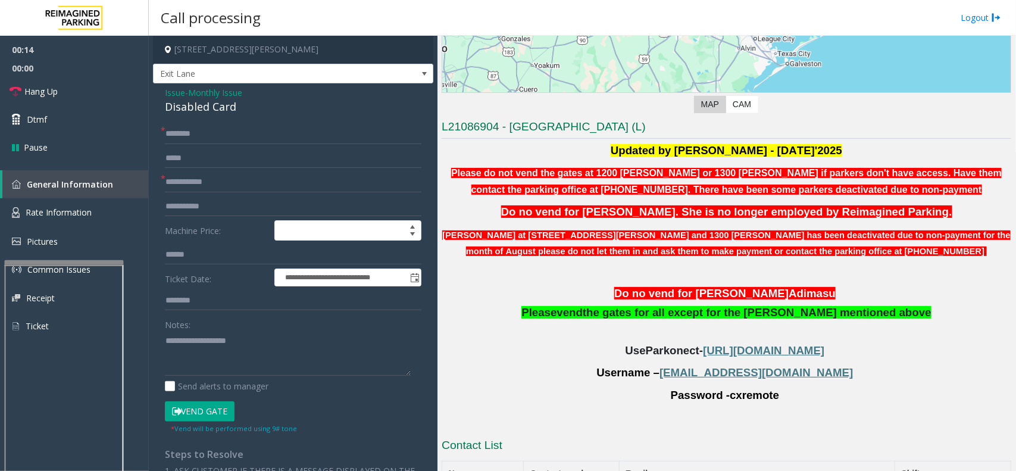
scroll to position [298, 0]
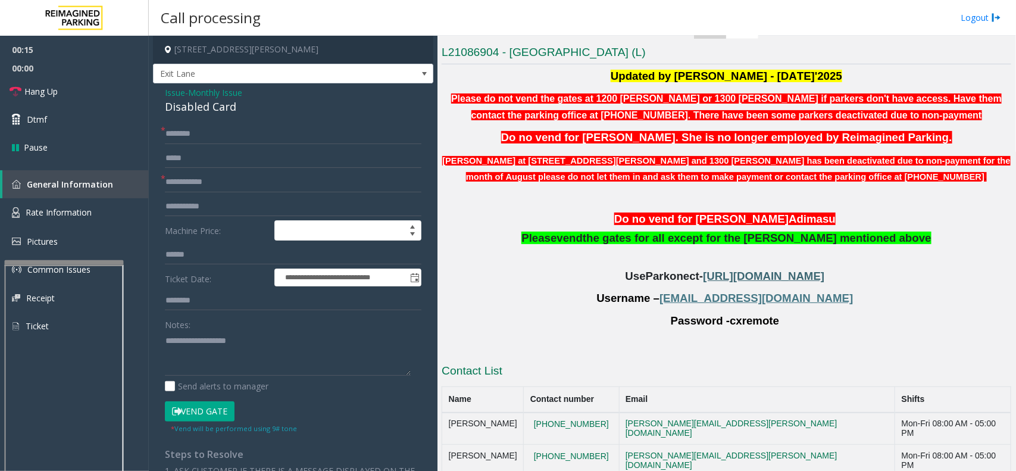
click at [710, 274] on span "[URL][DOMAIN_NAME]" at bounding box center [763, 276] width 121 height 12
drag, startPoint x: 720, startPoint y: 217, endPoint x: 797, endPoint y: 217, distance: 77.4
click at [797, 217] on p "Do no vend for [PERSON_NAME] Ad imasu" at bounding box center [727, 219] width 570 height 16
click at [804, 216] on p "Do no vend for [PERSON_NAME] Ad imasu" at bounding box center [727, 219] width 570 height 16
click at [198, 186] on input "text" at bounding box center [293, 182] width 256 height 20
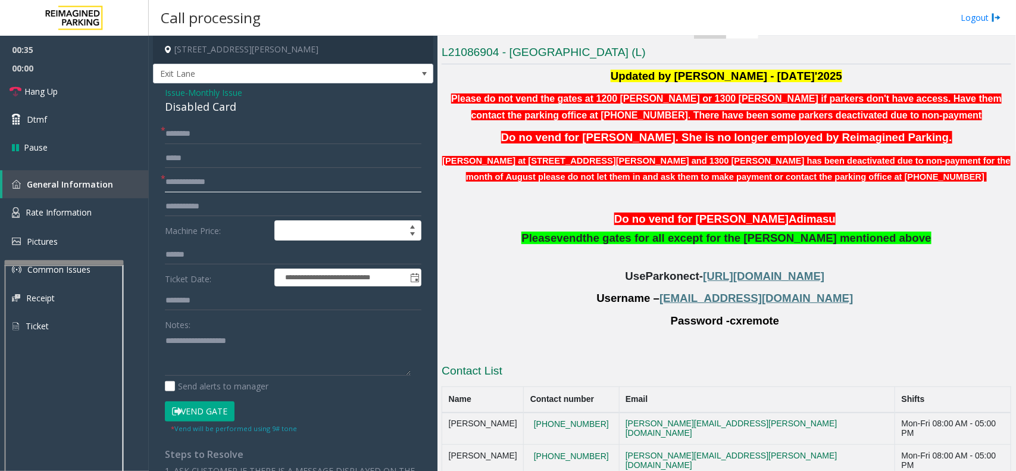
type input "**********"
drag, startPoint x: 810, startPoint y: 301, endPoint x: 715, endPoint y: 295, distance: 94.8
click at [700, 296] on p "Username – [EMAIL_ADDRESS][DOMAIN_NAME]" at bounding box center [727, 298] width 570 height 16
drag, startPoint x: 724, startPoint y: 324, endPoint x: 765, endPoint y: 326, distance: 41.1
click at [765, 326] on span "cxremote" at bounding box center [754, 320] width 49 height 13
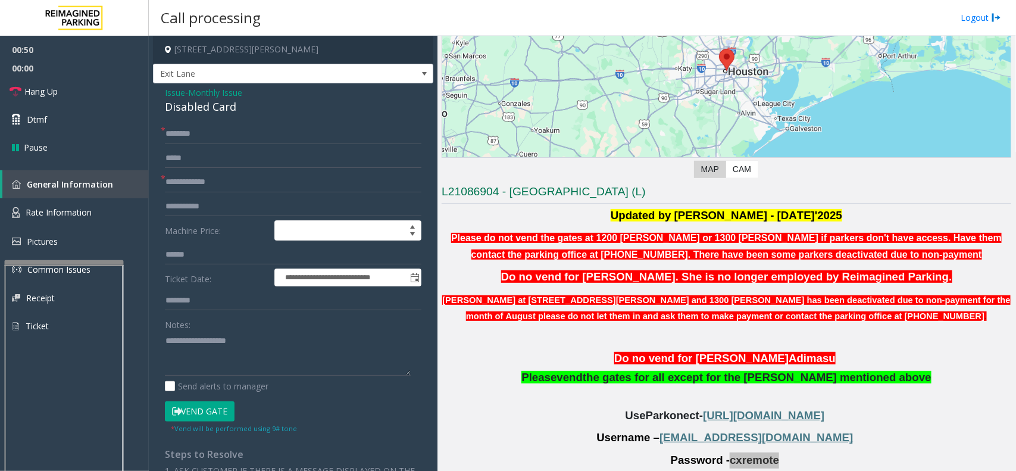
scroll to position [149, 0]
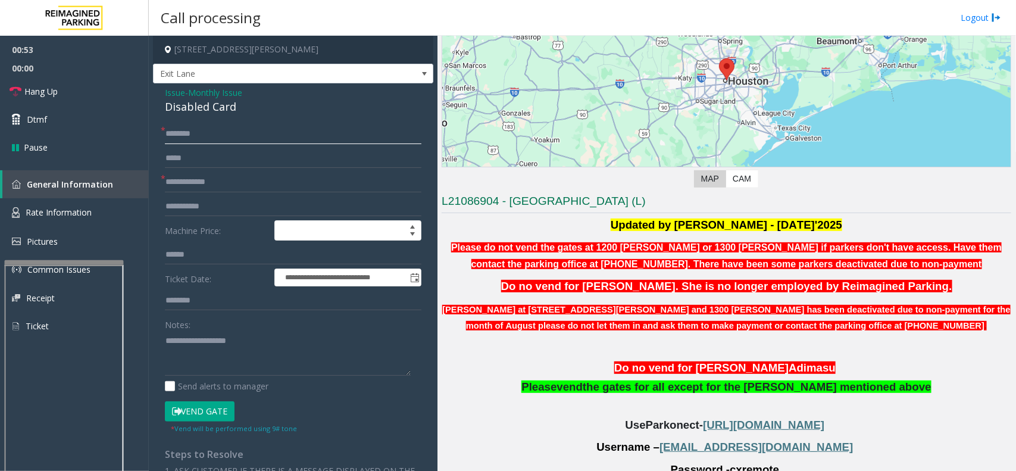
click at [195, 134] on input "text" at bounding box center [293, 134] width 256 height 20
click at [209, 140] on input "text" at bounding box center [293, 134] width 256 height 20
type input "*******"
click at [183, 107] on div "Disabled Card" at bounding box center [293, 107] width 256 height 16
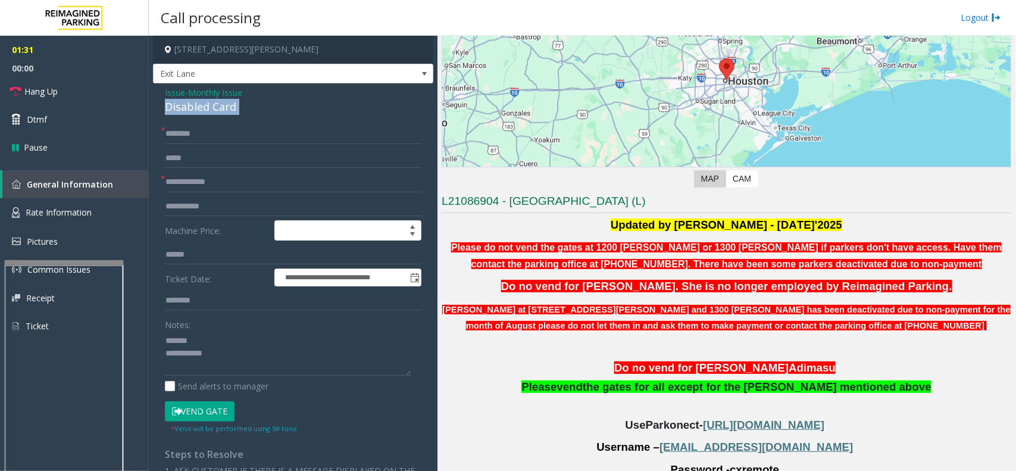
click at [183, 107] on div "Disabled Card" at bounding box center [293, 107] width 256 height 16
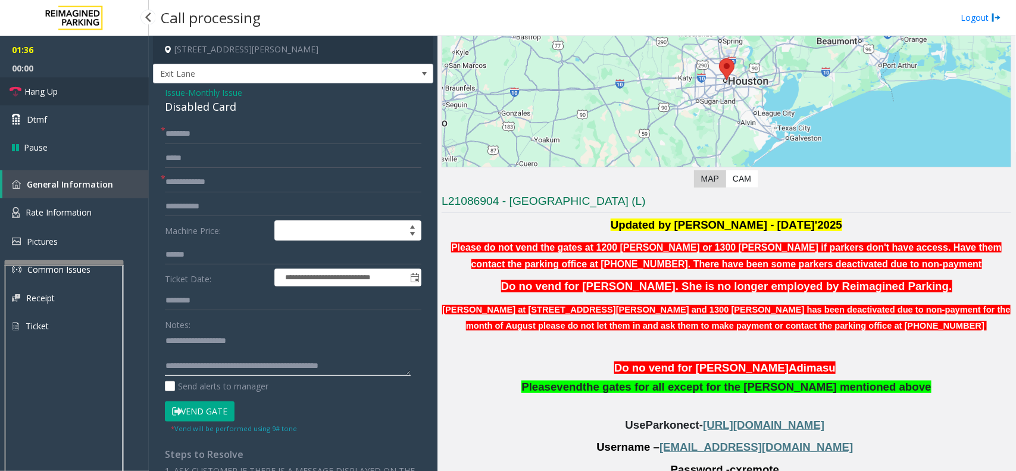
type textarea "**********"
click at [35, 95] on span "Hang Up" at bounding box center [40, 91] width 33 height 12
click at [37, 95] on span "Hang Up" at bounding box center [40, 91] width 33 height 12
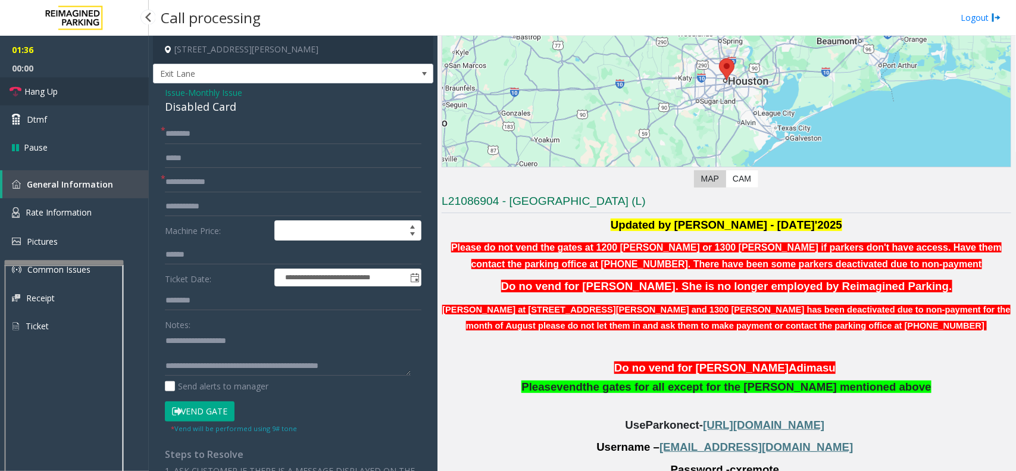
click at [37, 95] on span "Hang Up" at bounding box center [40, 91] width 33 height 12
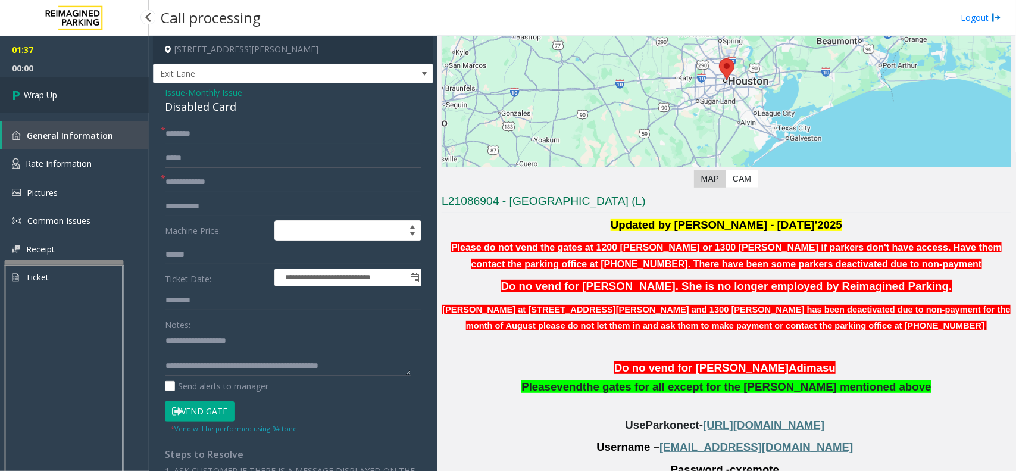
click at [46, 99] on span "Wrap Up" at bounding box center [40, 95] width 33 height 12
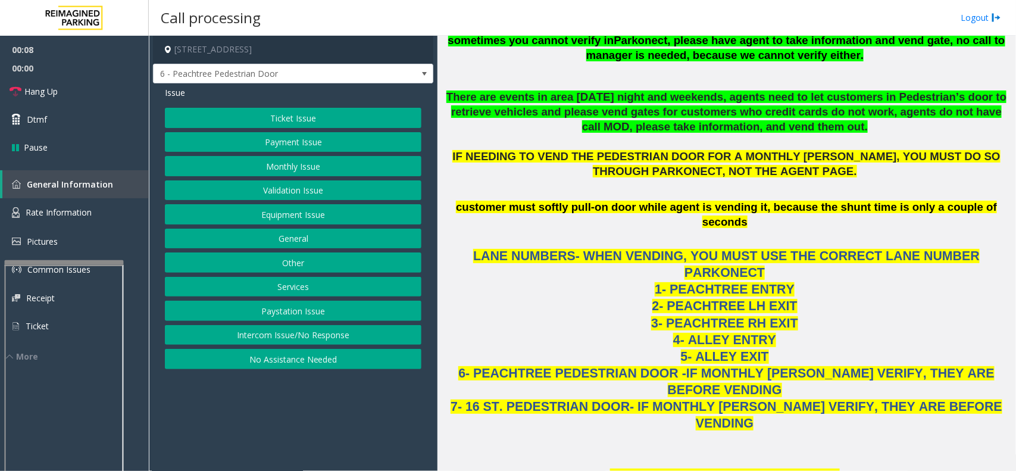
scroll to position [1190, 0]
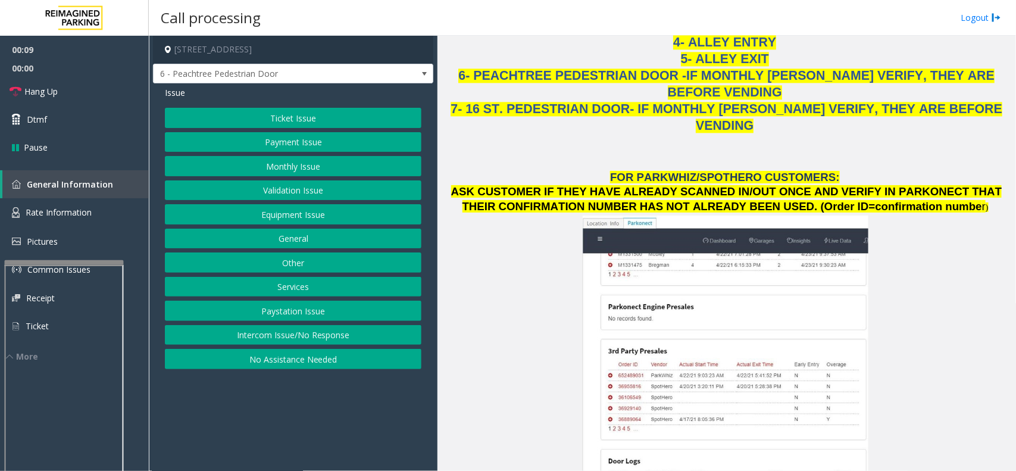
click at [310, 170] on button "Monthly Issue" at bounding box center [293, 166] width 256 height 20
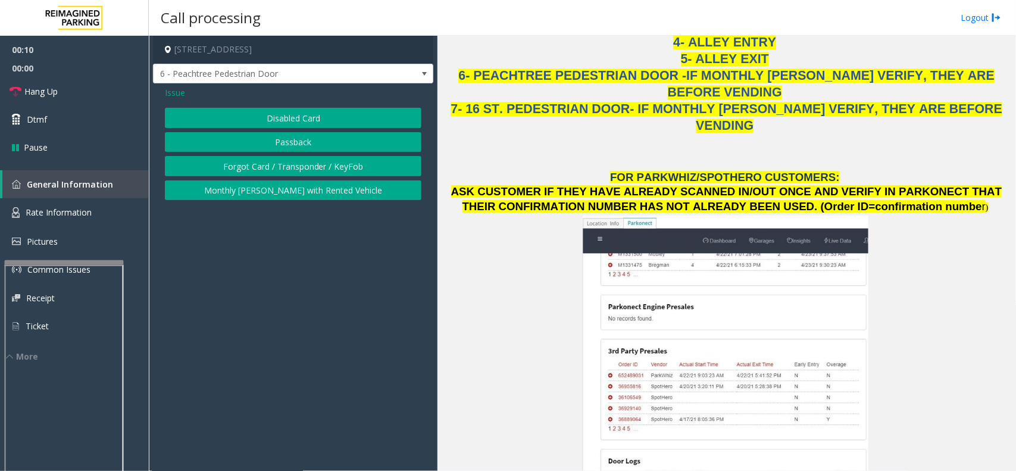
click at [301, 112] on button "Disabled Card" at bounding box center [293, 118] width 256 height 20
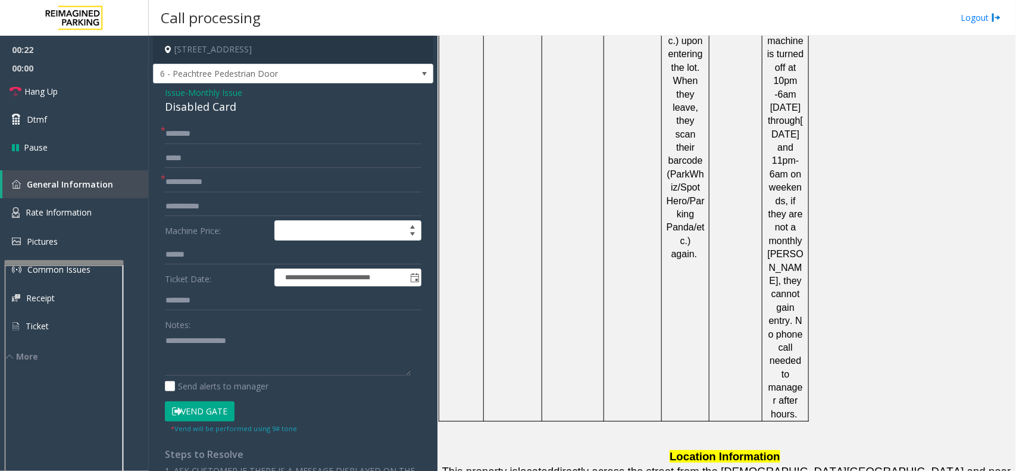
scroll to position [233, 0]
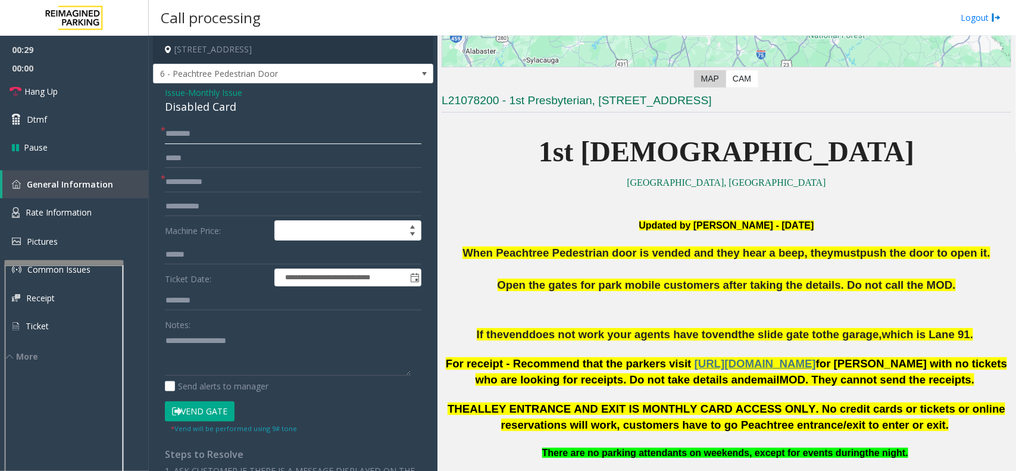
click at [206, 137] on input "text" at bounding box center [293, 134] width 256 height 20
click at [210, 180] on input "text" at bounding box center [293, 182] width 256 height 20
type input "**"
click at [205, 132] on input "text" at bounding box center [293, 134] width 256 height 20
type input "**********"
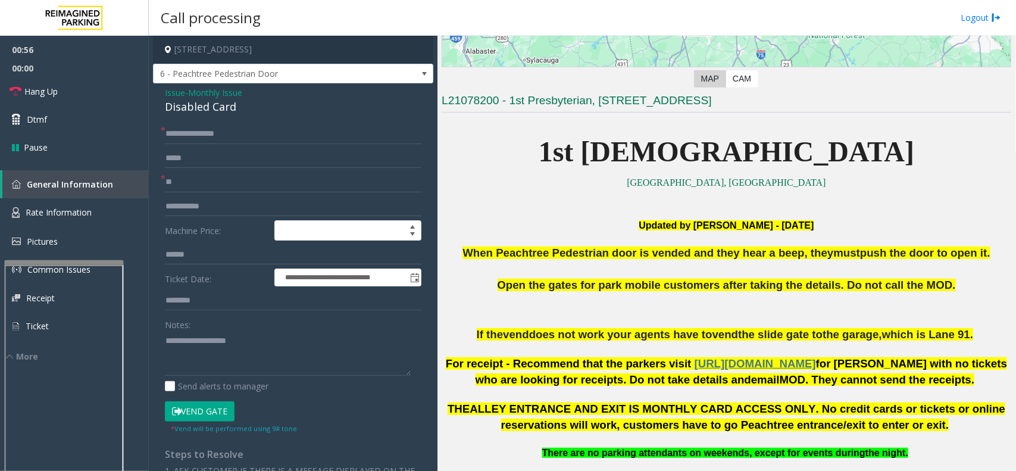
click at [201, 414] on button "Vend Gate" at bounding box center [200, 411] width 70 height 20
click at [62, 76] on span "00:00" at bounding box center [74, 68] width 149 height 18
click at [55, 88] on span "Hang Up" at bounding box center [40, 91] width 33 height 12
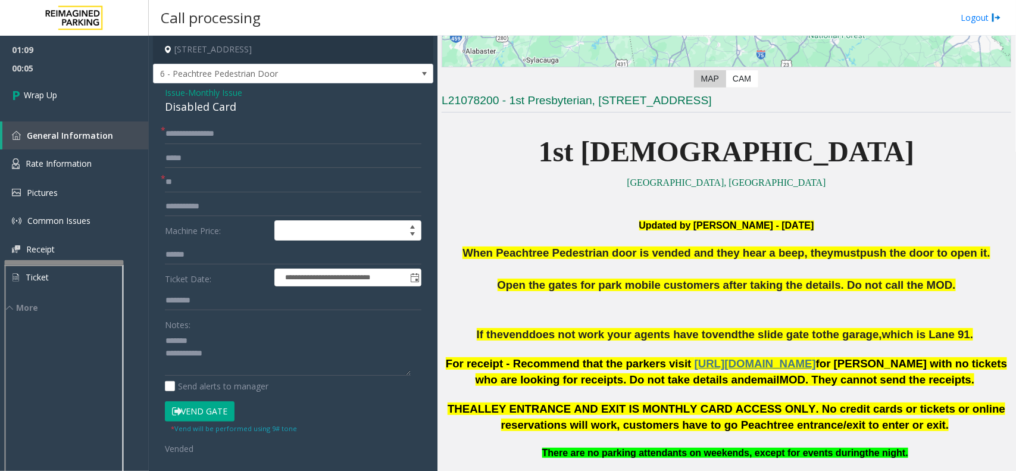
click at [204, 109] on div "Disabled Card" at bounding box center [293, 107] width 256 height 16
click at [210, 336] on textarea at bounding box center [288, 353] width 246 height 45
paste textarea "**********"
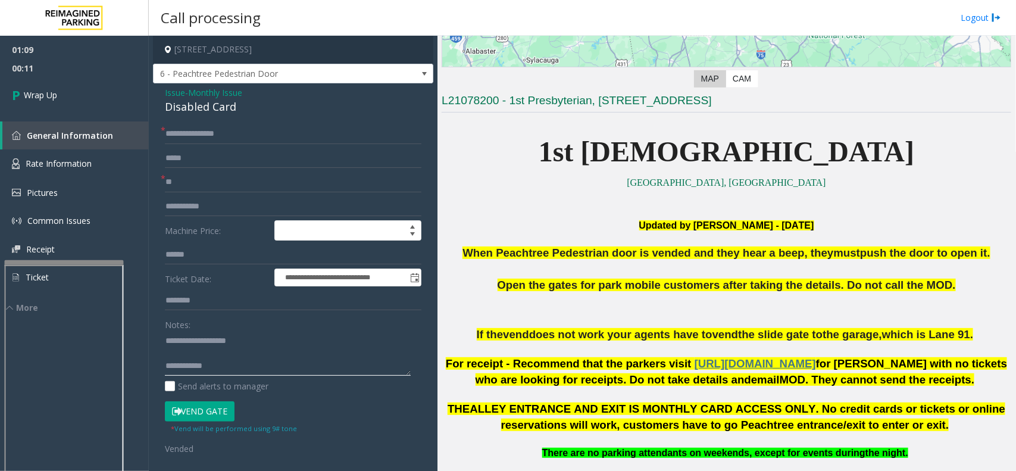
click at [230, 366] on textarea at bounding box center [288, 353] width 246 height 45
click at [242, 367] on textarea at bounding box center [288, 353] width 246 height 45
paste textarea "**********"
type textarea "**********"
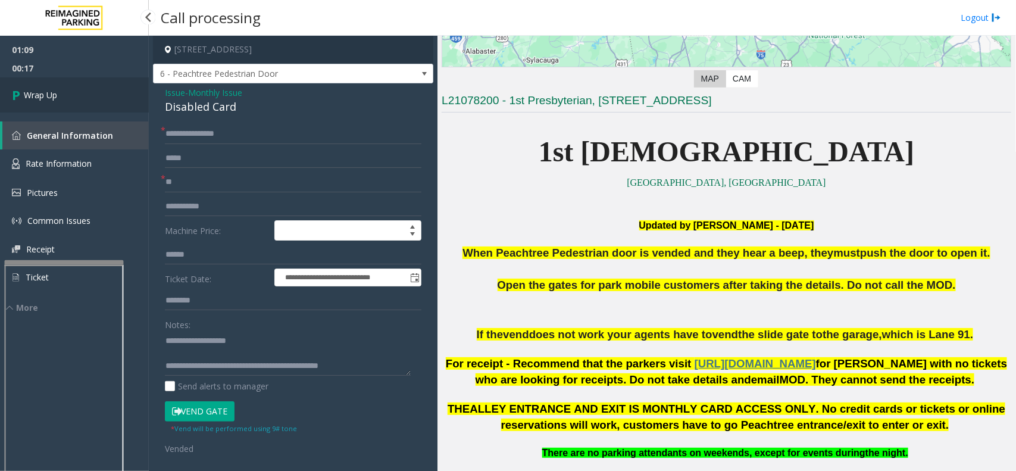
click at [58, 86] on link "Wrap Up" at bounding box center [74, 94] width 149 height 35
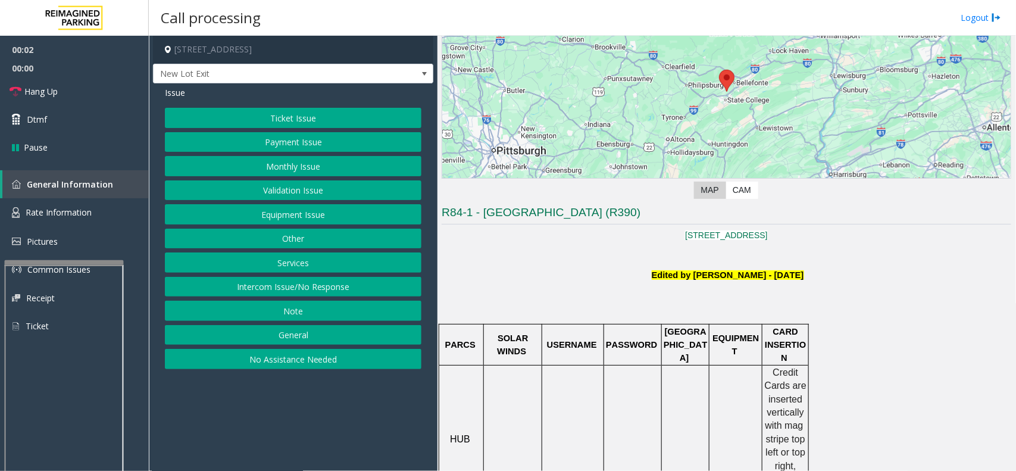
scroll to position [149, 0]
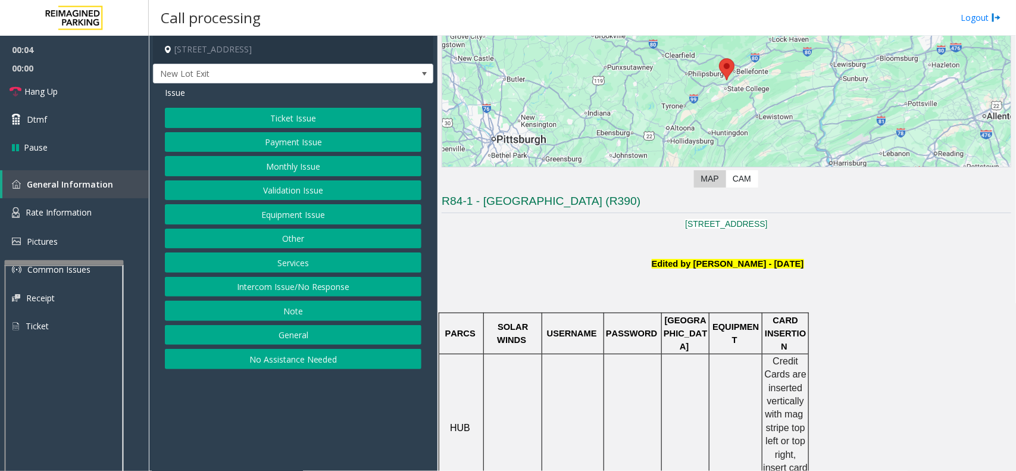
click at [312, 116] on button "Ticket Issue" at bounding box center [293, 118] width 256 height 20
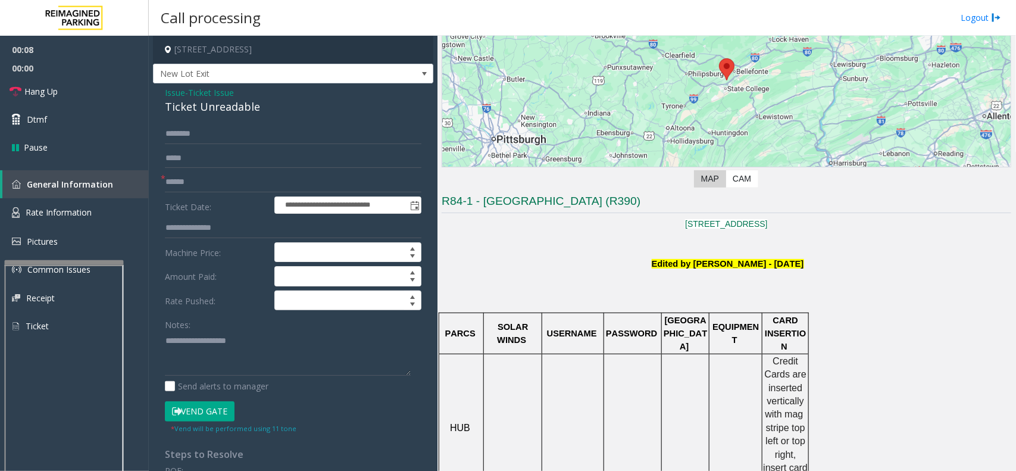
scroll to position [521, 0]
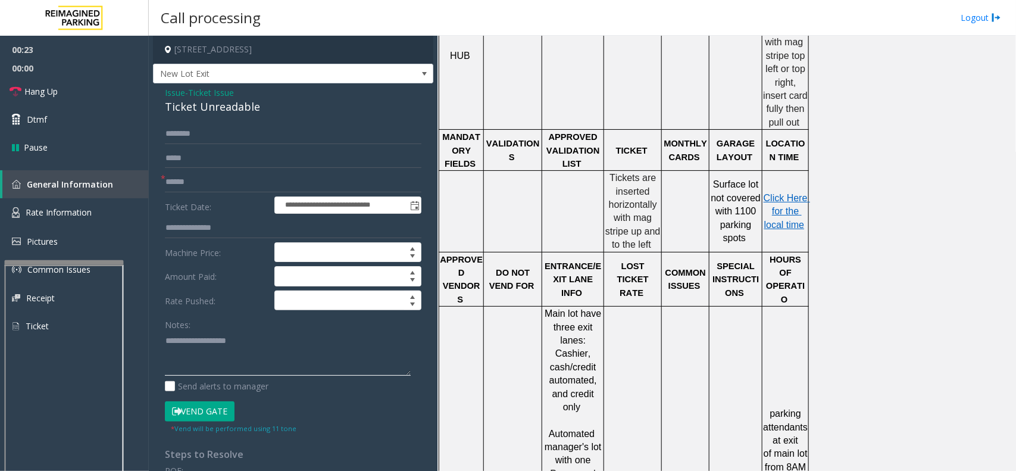
click at [182, 355] on textarea at bounding box center [288, 353] width 246 height 45
paste textarea "**********"
click at [208, 105] on div "Ticket Unreadable" at bounding box center [293, 107] width 256 height 16
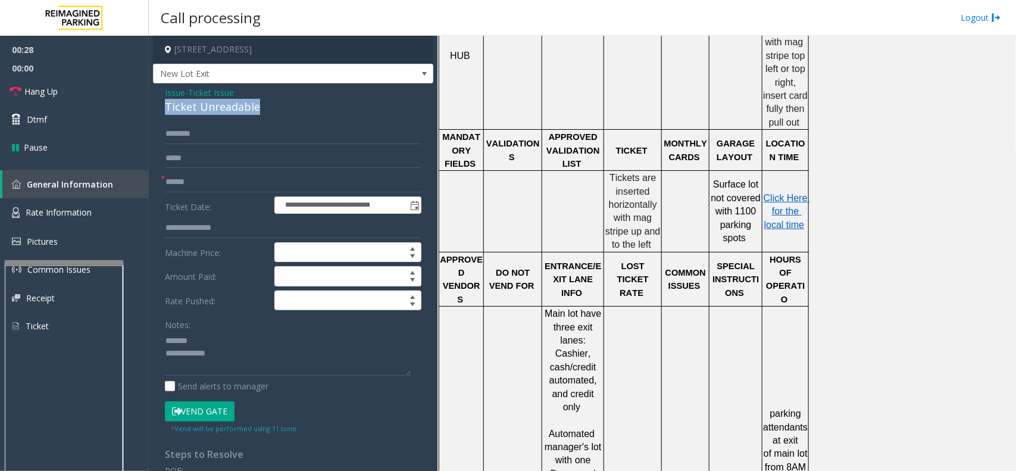
copy div "Ticket Unreadable"
click at [215, 335] on textarea at bounding box center [288, 353] width 246 height 45
paste textarea "**********"
click at [234, 352] on textarea at bounding box center [288, 353] width 246 height 45
paste textarea "**********"
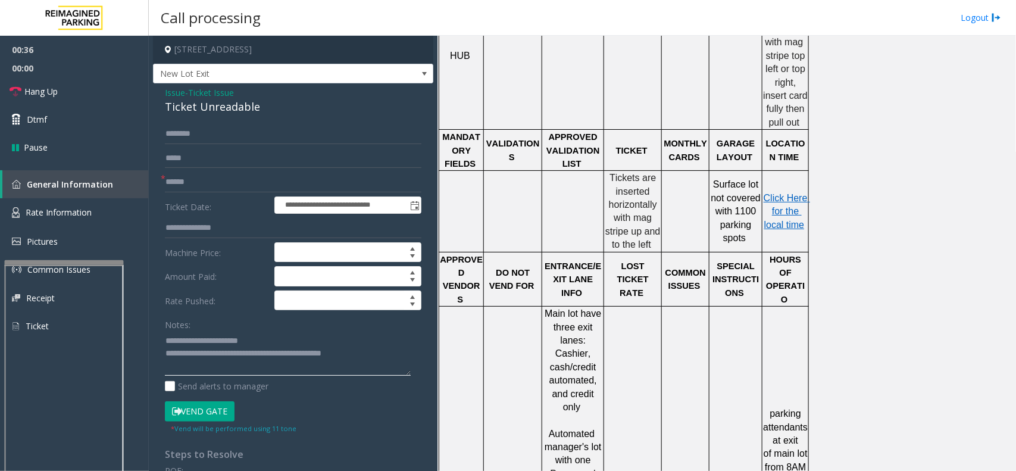
type textarea "**********"
click at [198, 183] on input "text" at bounding box center [293, 182] width 256 height 20
type input "******"
click at [201, 403] on button "Vend Gate" at bounding box center [200, 411] width 70 height 20
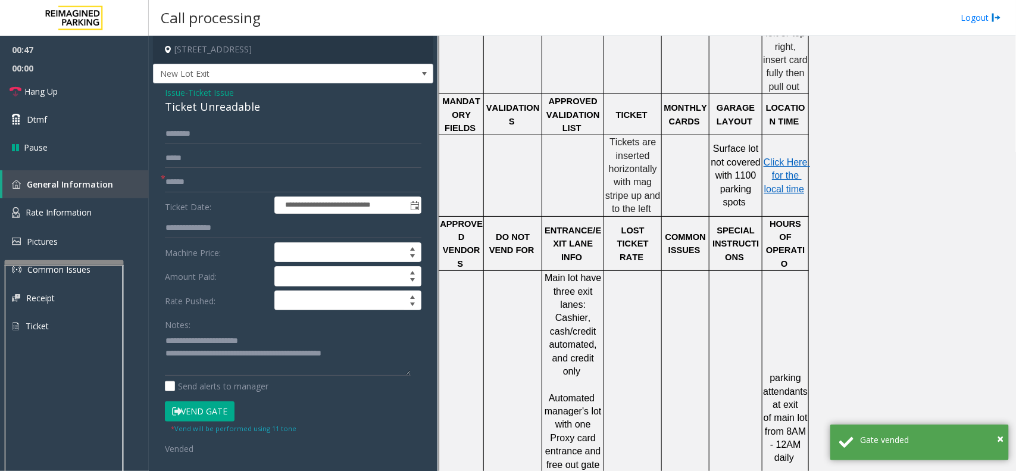
scroll to position [595, 0]
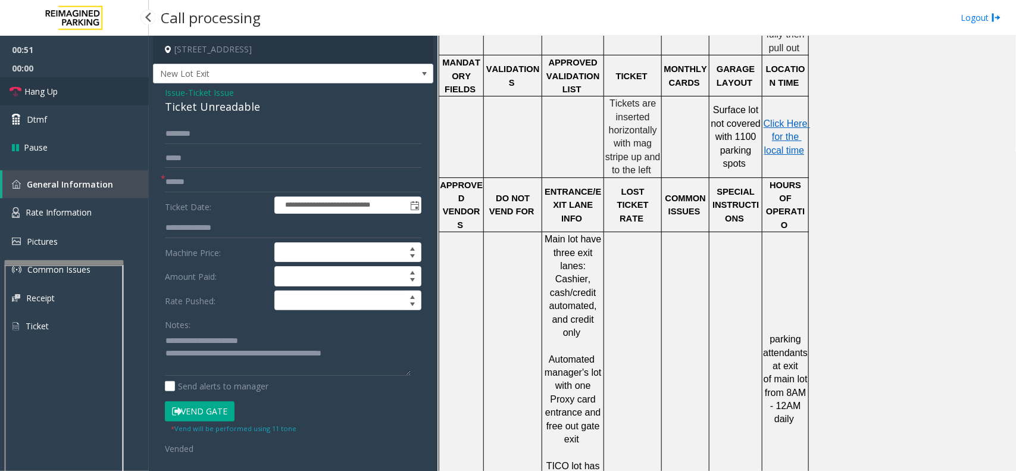
click at [93, 97] on link "Hang Up" at bounding box center [74, 91] width 149 height 28
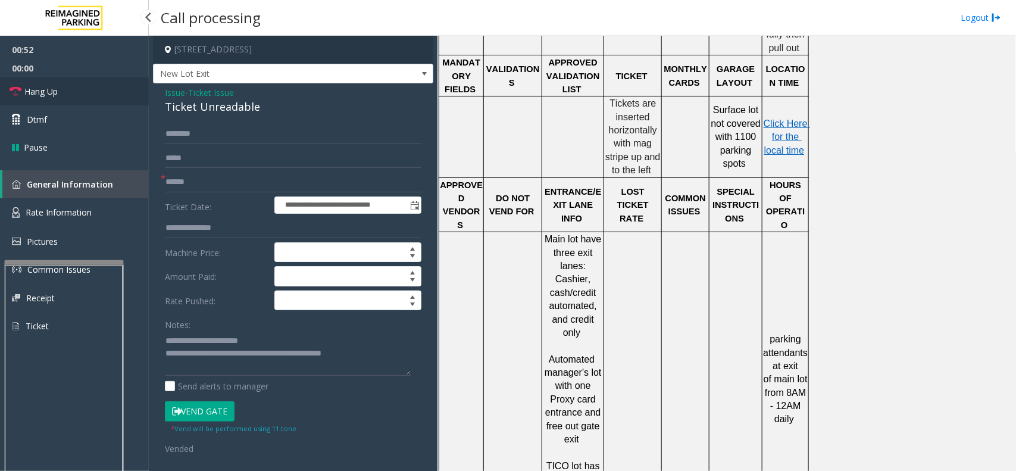
click at [93, 97] on link "Hang Up" at bounding box center [74, 91] width 149 height 28
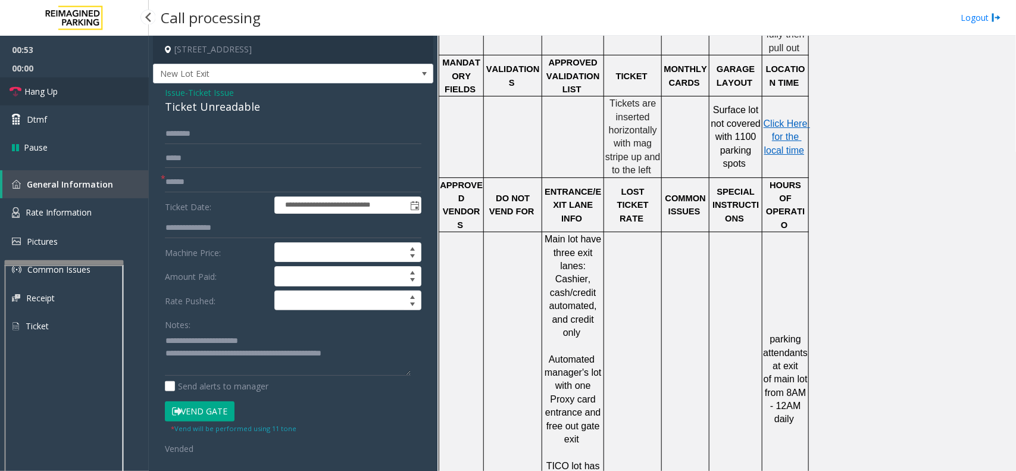
click at [93, 97] on link "Hang Up" at bounding box center [74, 91] width 149 height 28
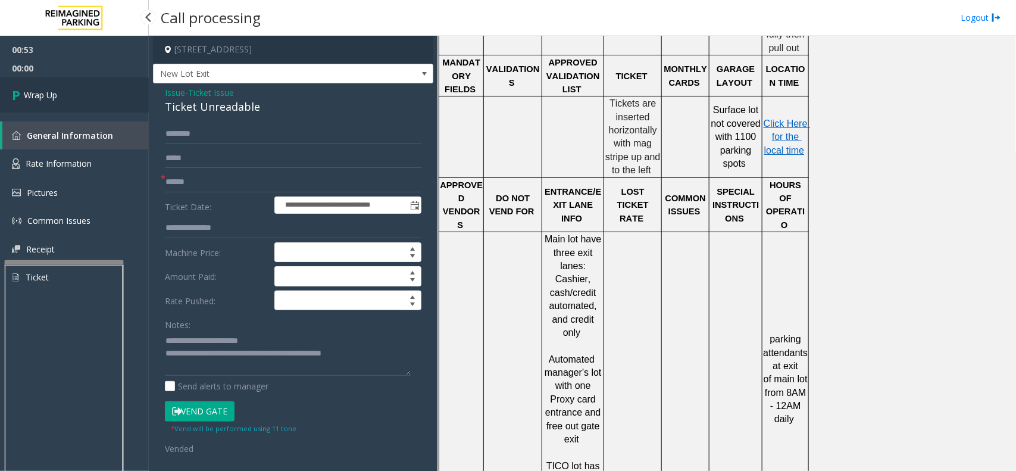
click at [93, 97] on link "Wrap Up" at bounding box center [74, 94] width 149 height 35
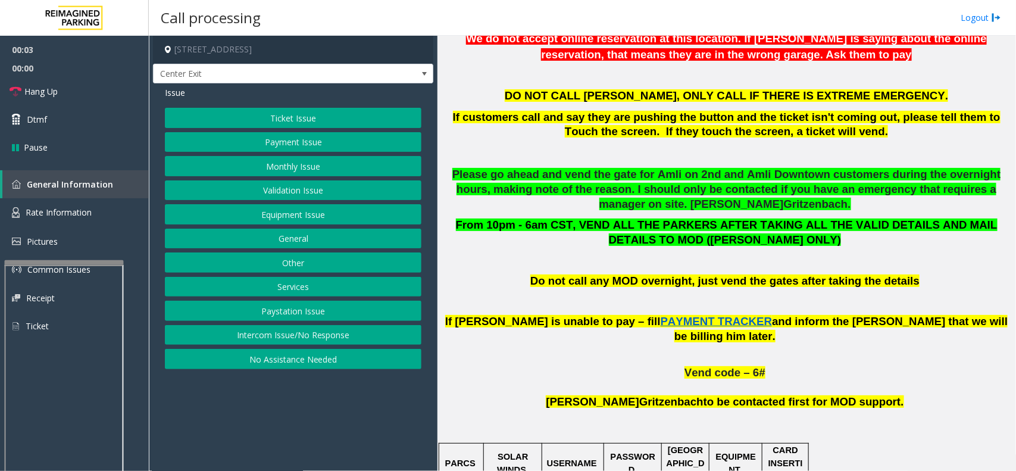
scroll to position [669, 0]
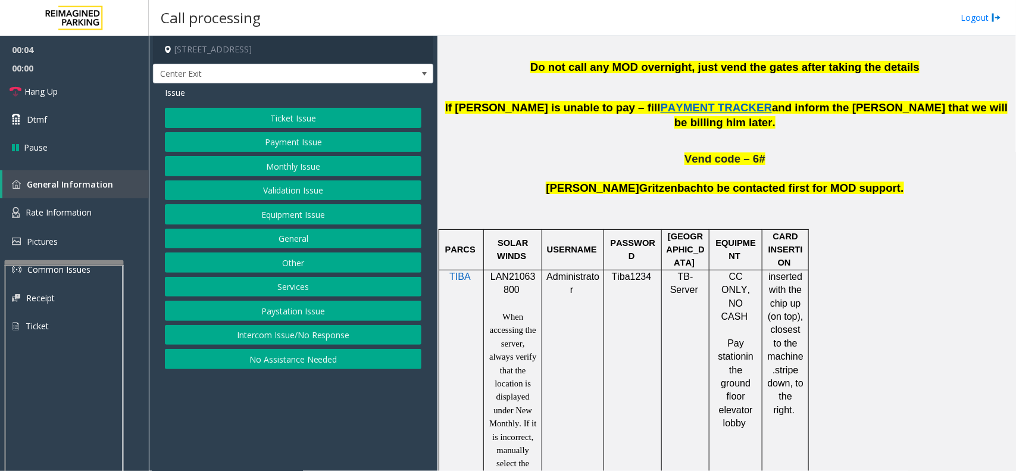
click at [520, 271] on span "LAN21063800" at bounding box center [512, 282] width 45 height 23
click at [519, 271] on span "LAN21063800" at bounding box center [512, 282] width 45 height 23
copy p "LAN21063800"
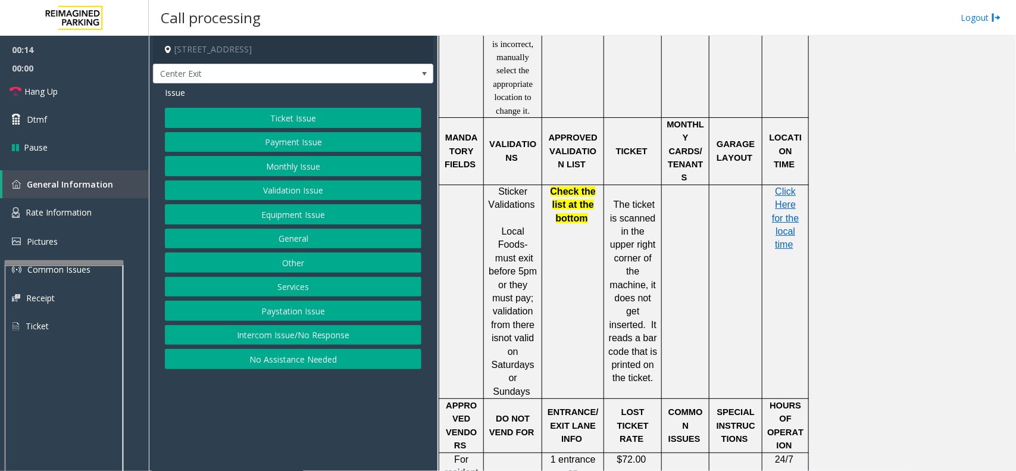
scroll to position [1116, 0]
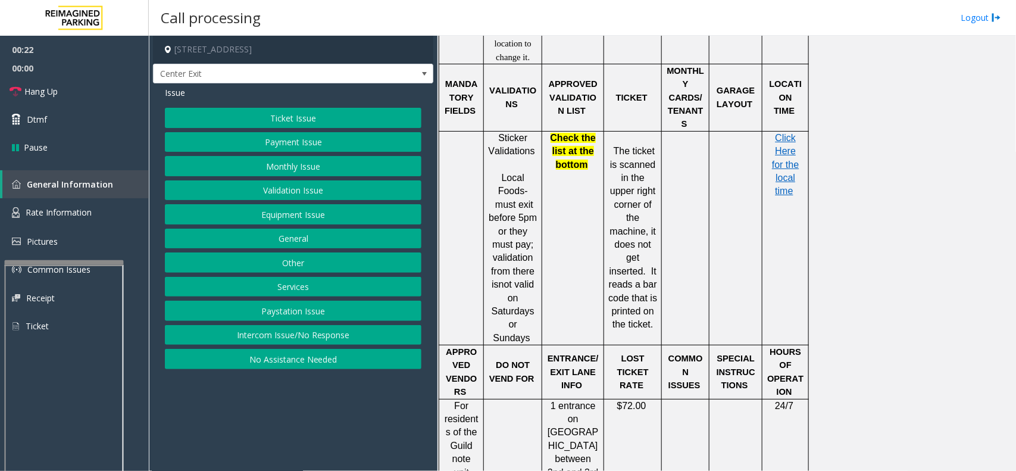
click at [324, 114] on button "Ticket Issue" at bounding box center [293, 118] width 256 height 20
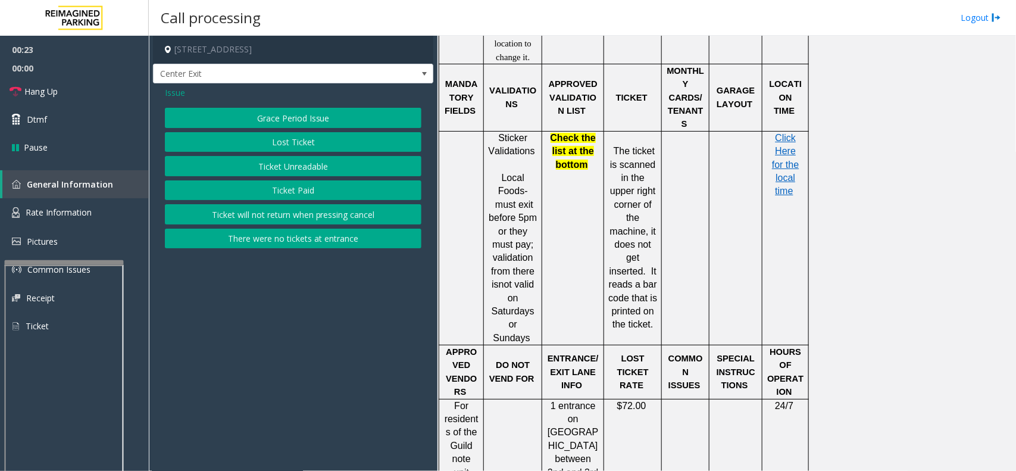
click at [328, 164] on button "Ticket Unreadable" at bounding box center [293, 166] width 256 height 20
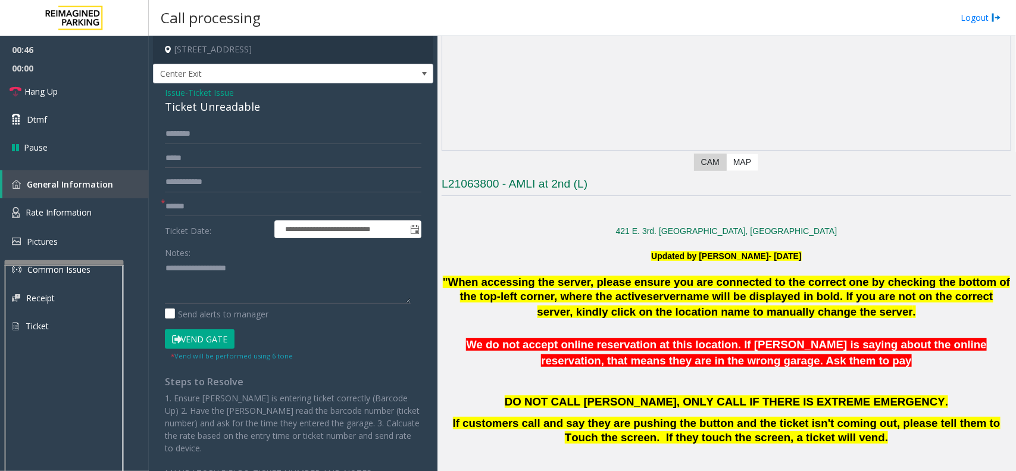
scroll to position [149, 0]
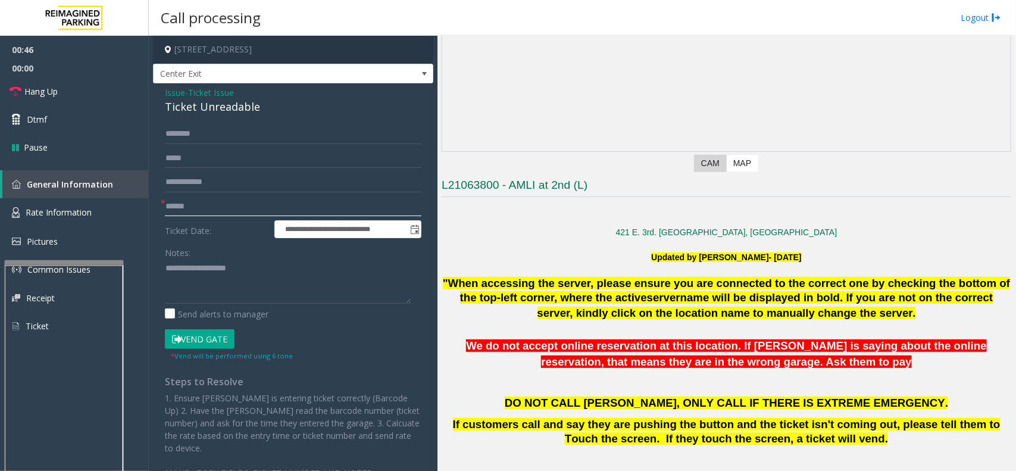
click at [226, 207] on input "text" at bounding box center [293, 206] width 256 height 20
type input "*******"
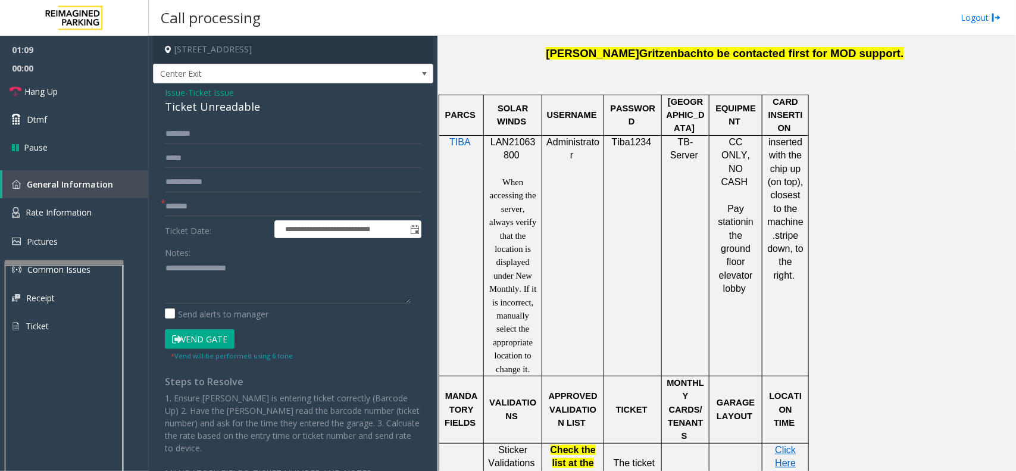
scroll to position [967, 0]
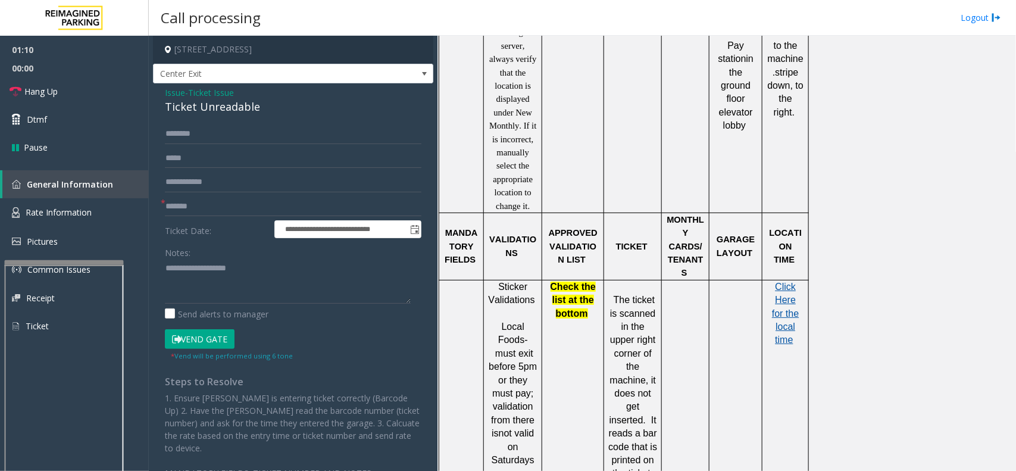
click at [787, 308] on span "Click Here for the local time" at bounding box center [785, 313] width 27 height 64
click at [92, 211] on link "Rate Information" at bounding box center [74, 212] width 149 height 29
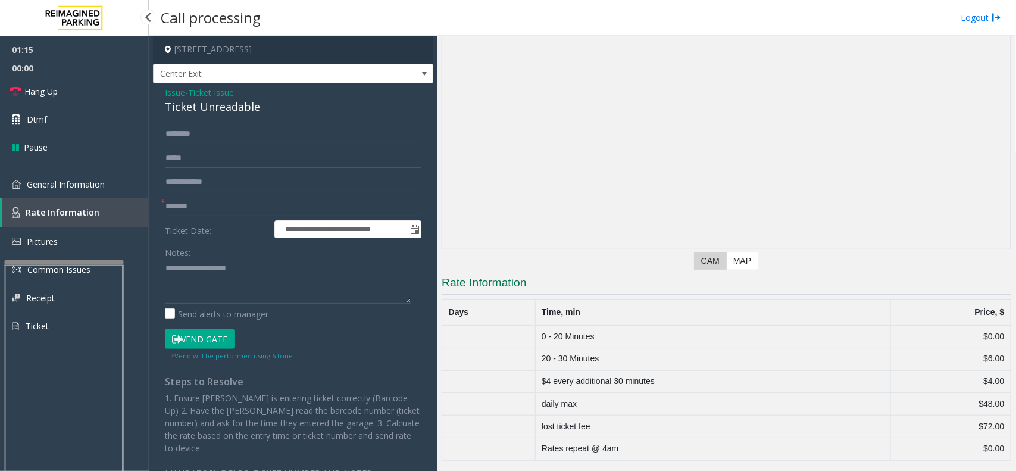
scroll to position [52, 0]
click at [67, 179] on span "General Information" at bounding box center [66, 184] width 78 height 11
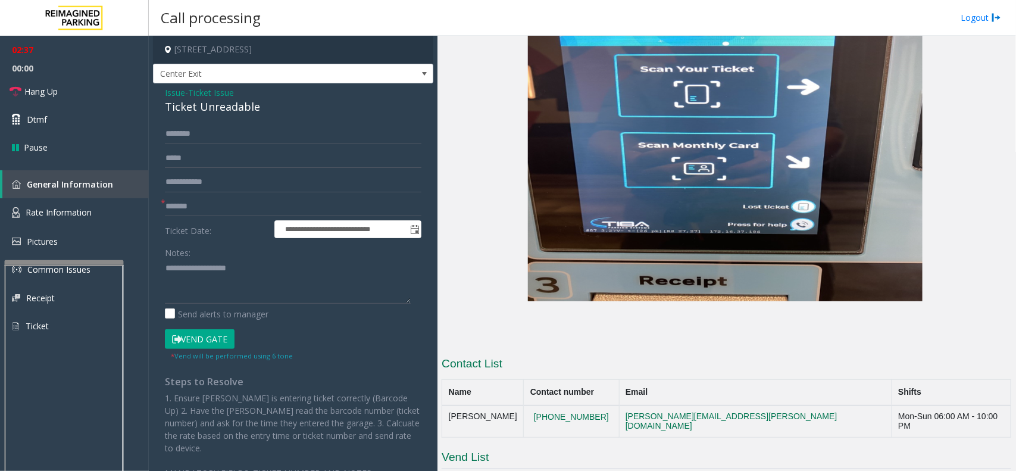
scroll to position [2232, 0]
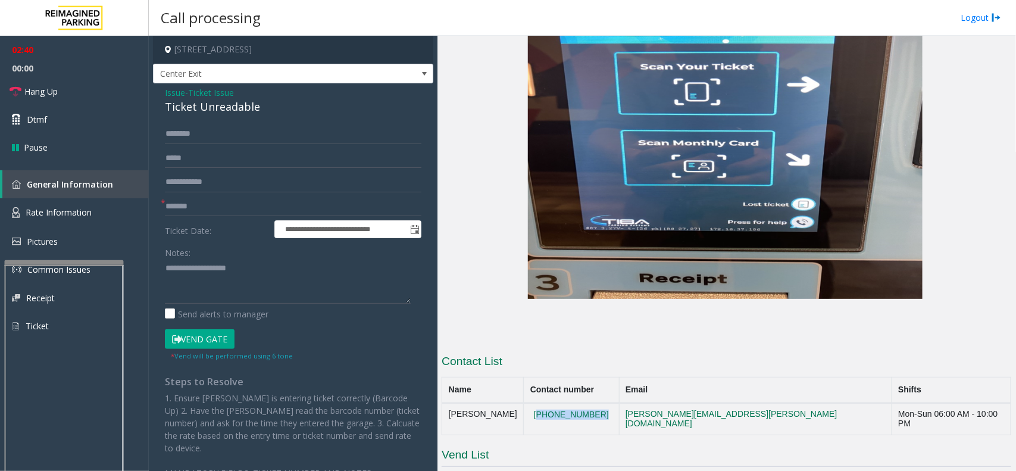
drag, startPoint x: 619, startPoint y: 331, endPoint x: 549, endPoint y: 328, distance: 70.3
click at [549, 403] on td "(512)201-7419" at bounding box center [571, 419] width 95 height 32
copy button "(512)201-7419"
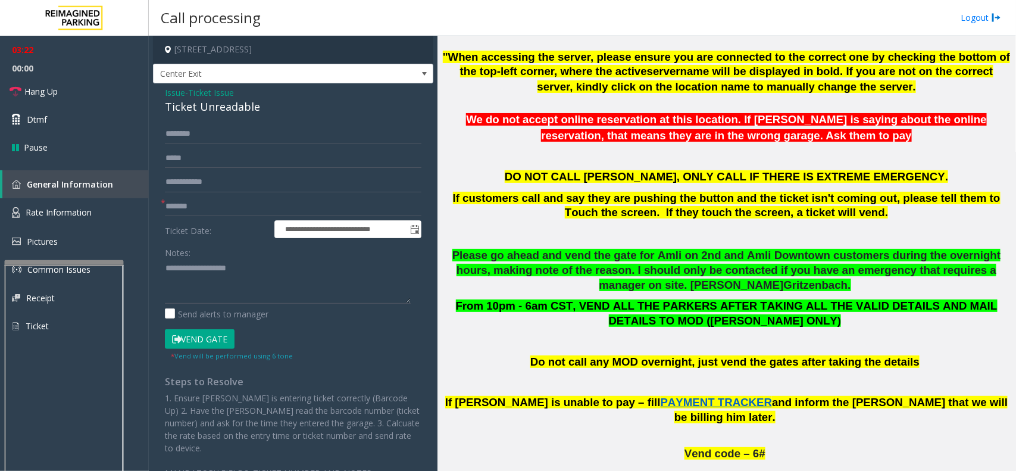
scroll to position [2312, 0]
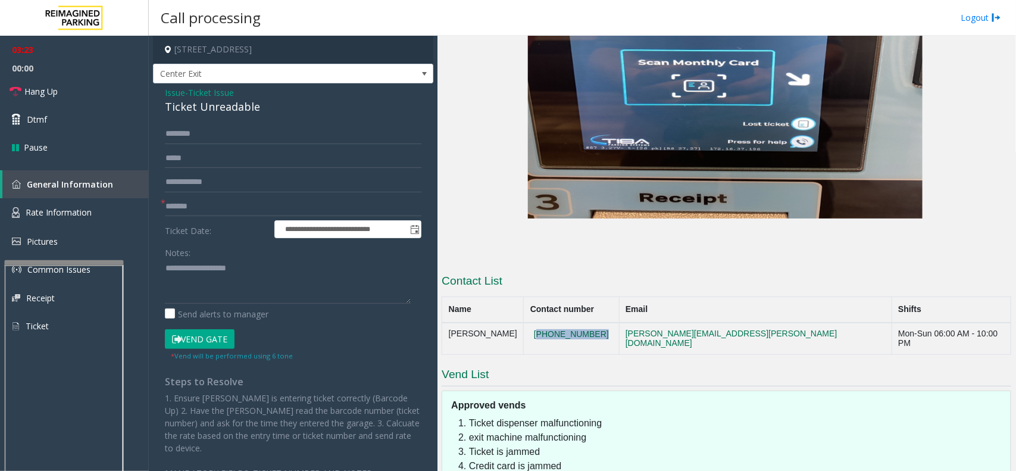
copy button "(512)201-7419"
click at [193, 109] on div "Ticket Unreadable" at bounding box center [293, 107] width 256 height 16
click at [207, 281] on textarea at bounding box center [288, 281] width 246 height 45
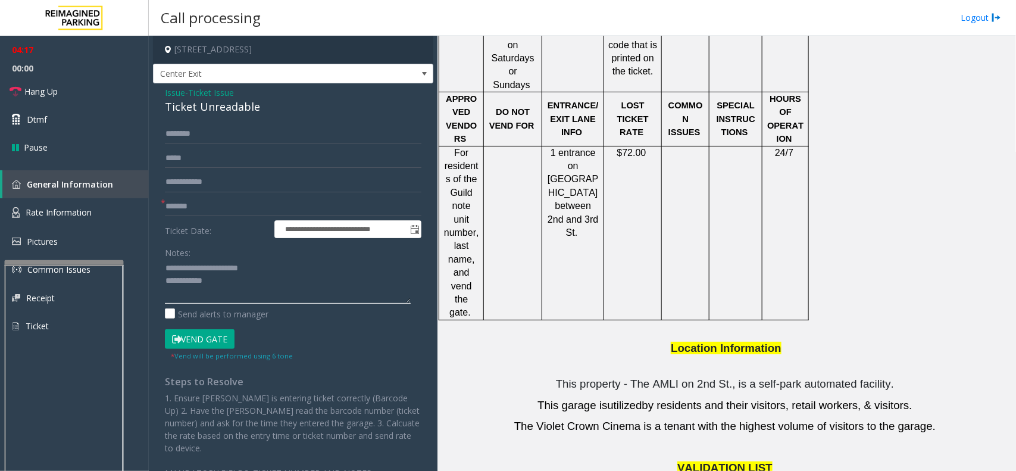
scroll to position [1345, 0]
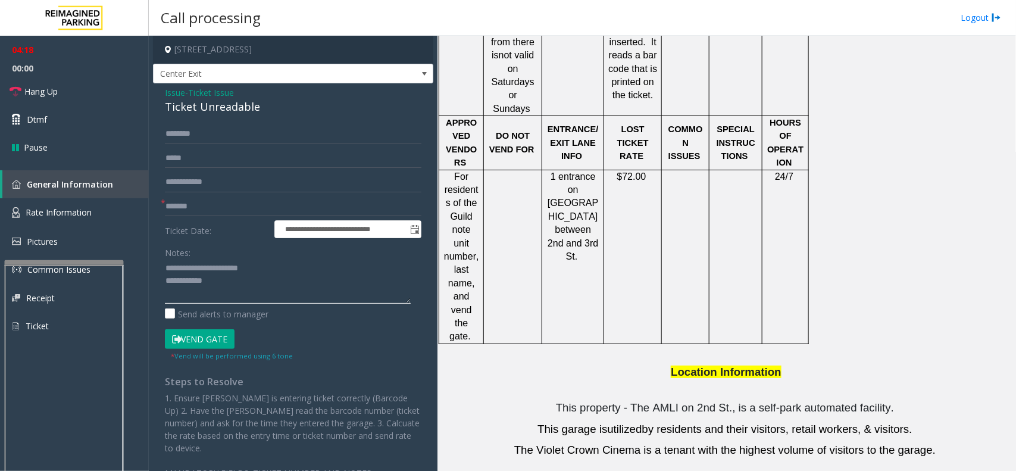
type textarea "**********"
click at [330, 129] on input "text" at bounding box center [293, 134] width 256 height 20
type input "******"
click at [226, 334] on button "Vend Gate" at bounding box center [200, 339] width 70 height 20
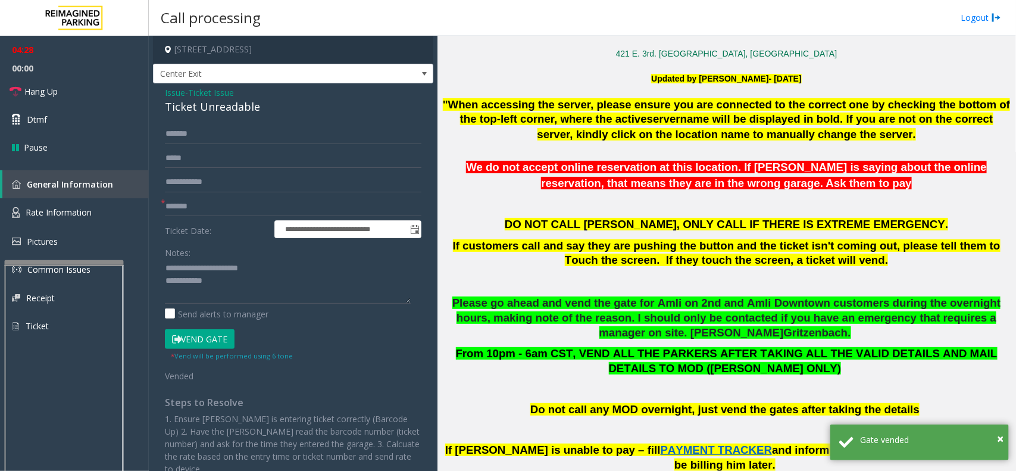
scroll to position [303, 0]
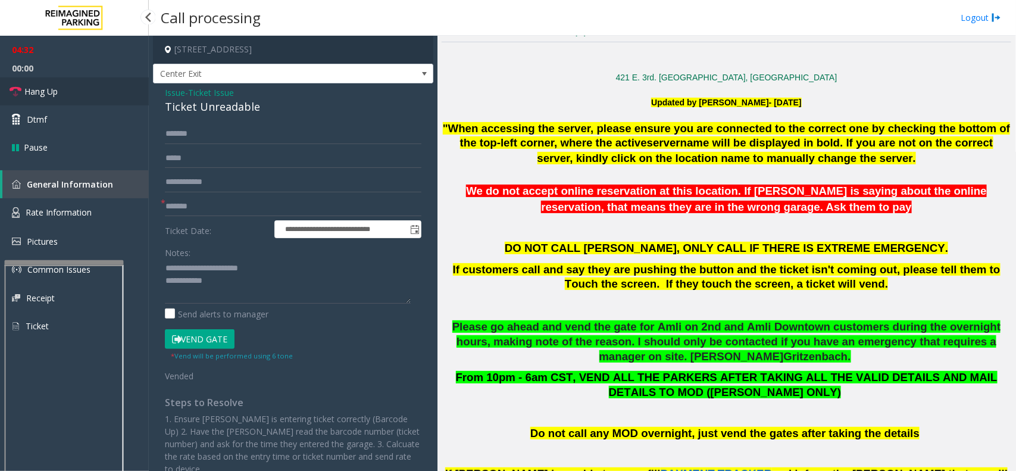
click at [126, 97] on link "Hang Up" at bounding box center [74, 91] width 149 height 28
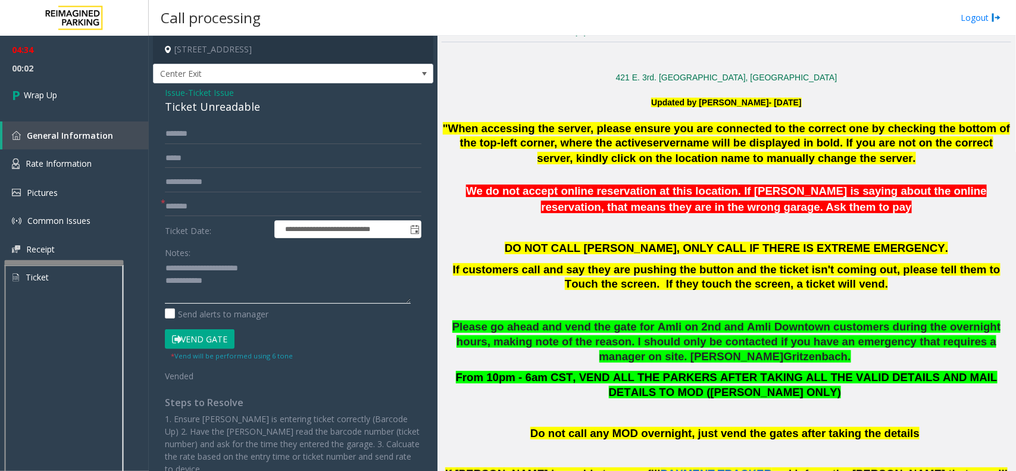
click at [239, 286] on textarea at bounding box center [288, 281] width 246 height 45
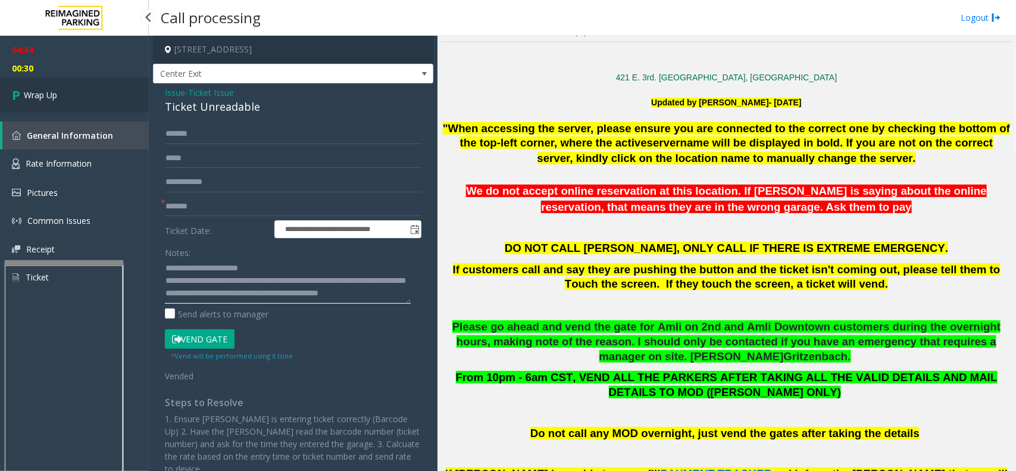
type textarea "**********"
click at [100, 100] on link "Wrap Up" at bounding box center [74, 94] width 149 height 35
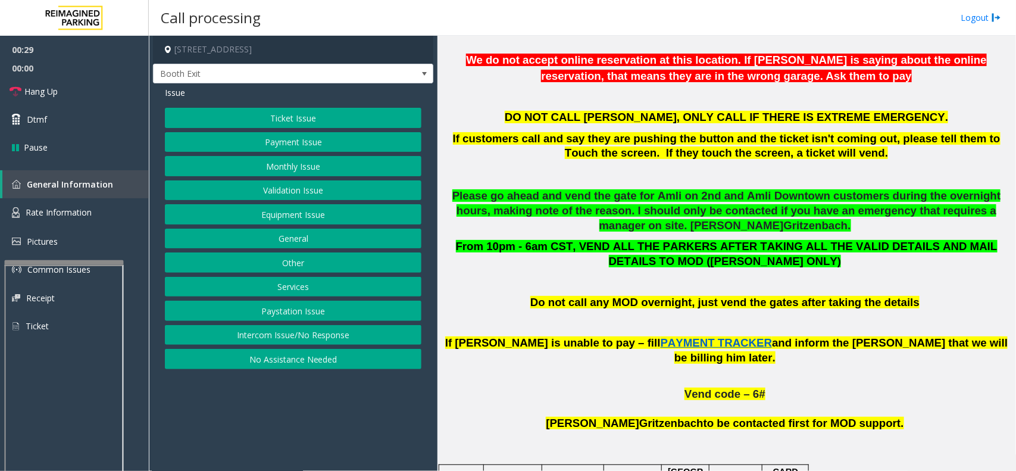
scroll to position [446, 0]
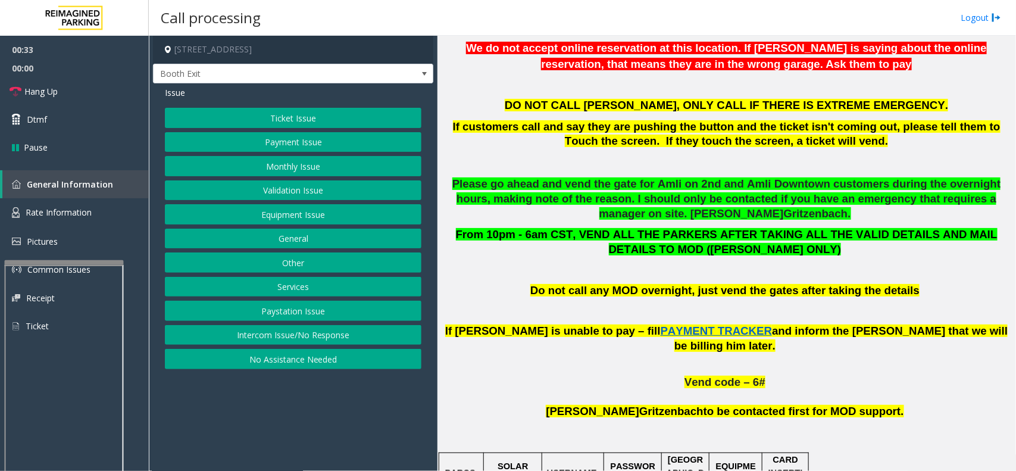
click at [301, 149] on button "Payment Issue" at bounding box center [293, 142] width 256 height 20
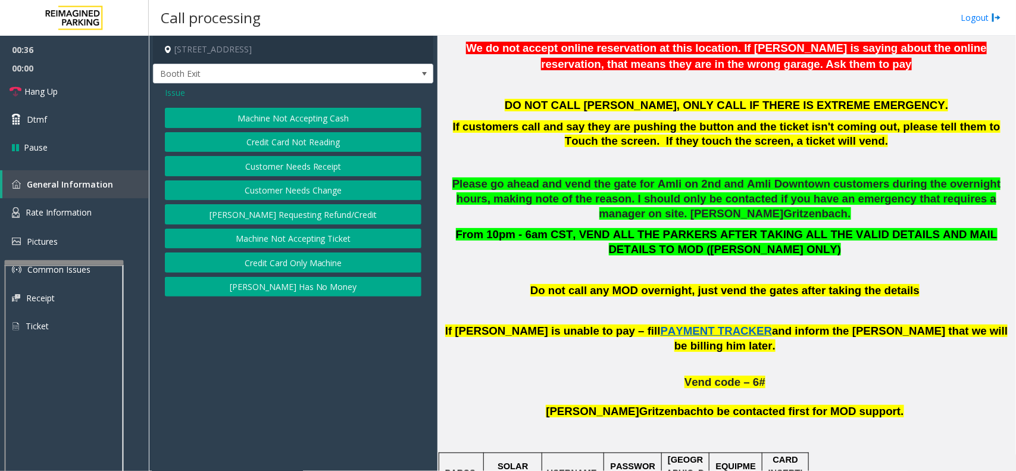
click at [323, 261] on button "Credit Card Only Machine" at bounding box center [293, 262] width 256 height 20
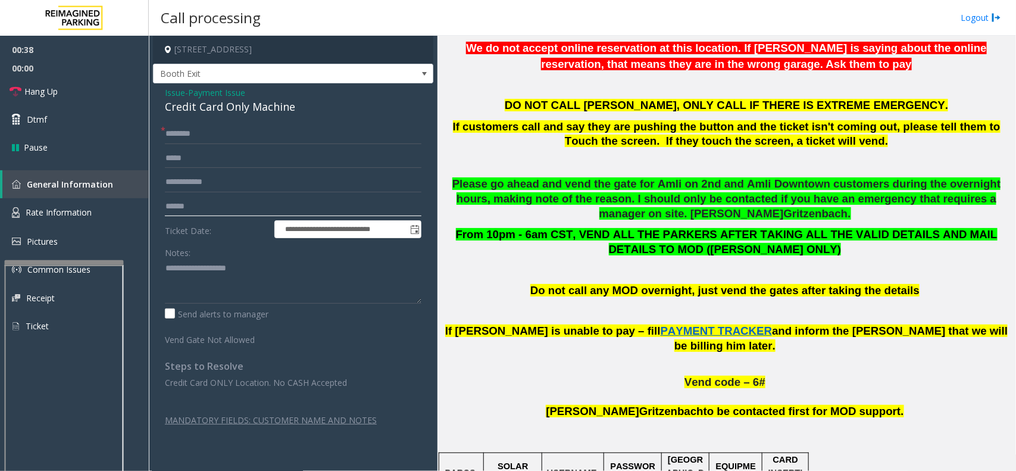
click at [205, 196] on input "text" at bounding box center [293, 206] width 256 height 20
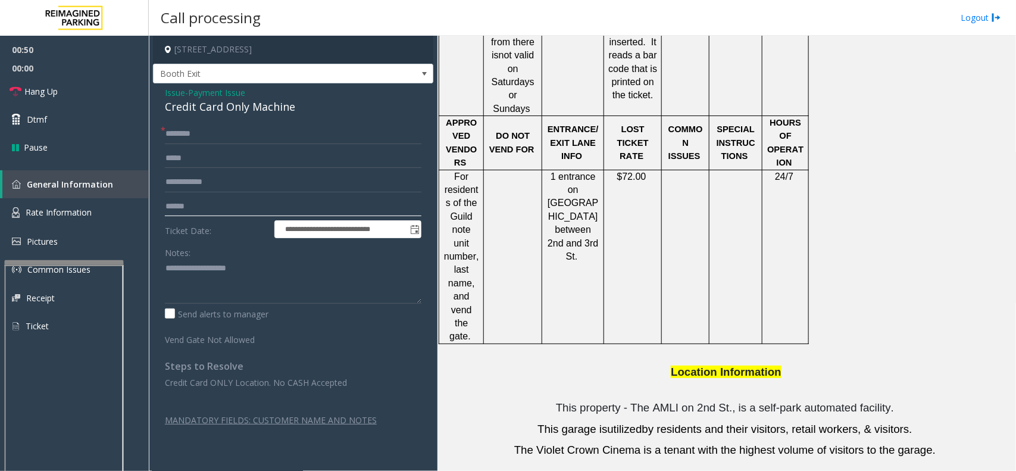
scroll to position [899, 0]
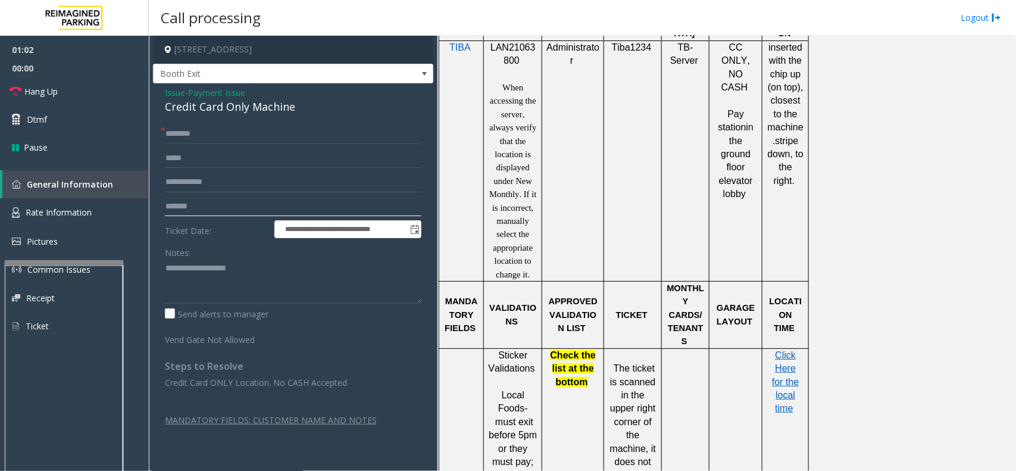
type input "*******"
click at [190, 134] on input "text" at bounding box center [293, 134] width 256 height 20
type input "*******"
click at [195, 93] on span "Payment Issue" at bounding box center [216, 92] width 57 height 12
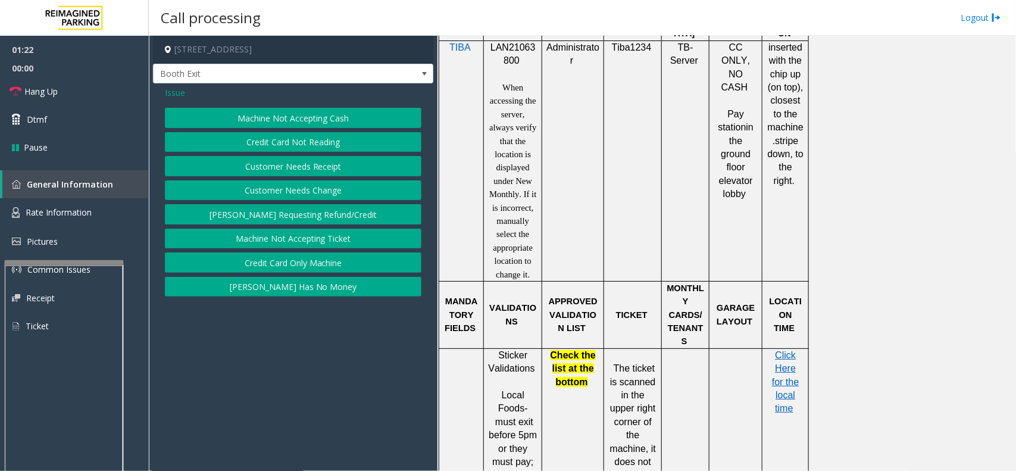
click at [302, 149] on button "Credit Card Not Reading" at bounding box center [293, 142] width 256 height 20
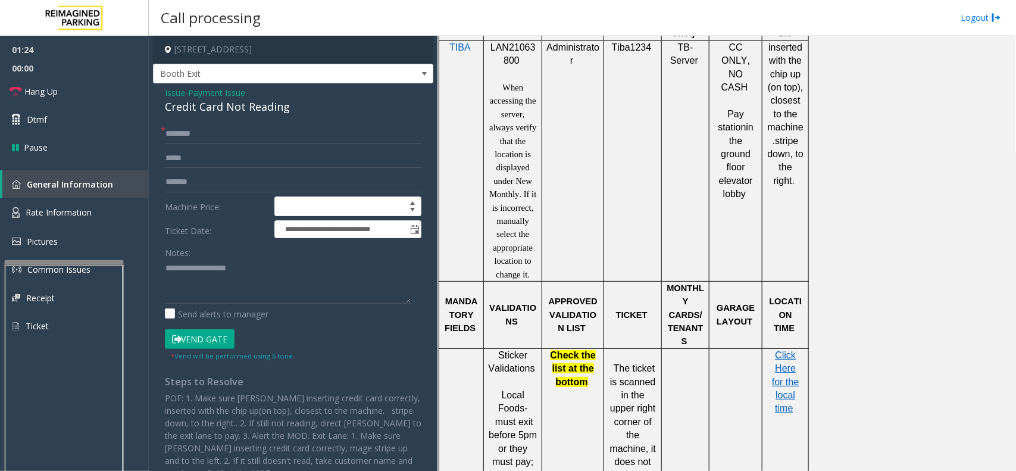
click at [212, 339] on button "Vend Gate" at bounding box center [200, 339] width 70 height 20
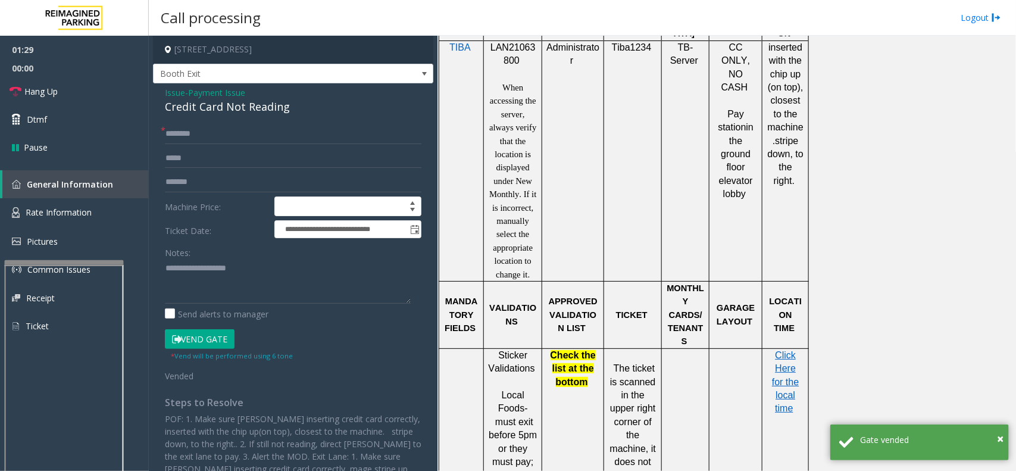
click at [209, 100] on div "Credit Card Not Reading" at bounding box center [293, 107] width 256 height 16
click at [209, 96] on span "Payment Issue" at bounding box center [216, 92] width 57 height 12
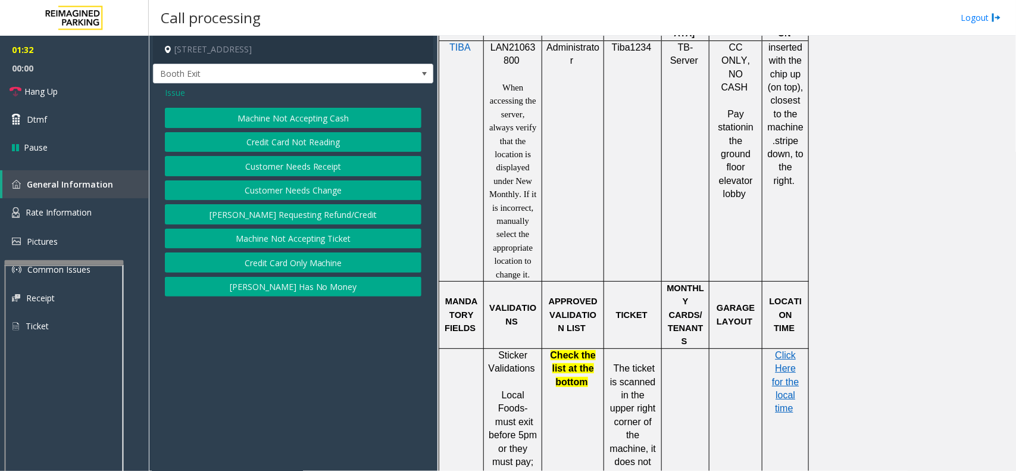
click at [283, 266] on button "Credit Card Only Machine" at bounding box center [293, 262] width 256 height 20
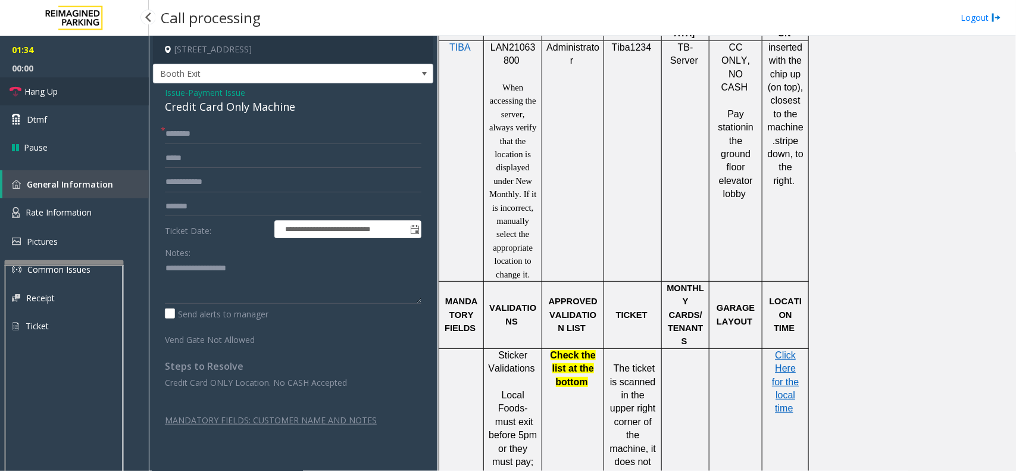
click at [43, 90] on span "Hang Up" at bounding box center [40, 91] width 33 height 12
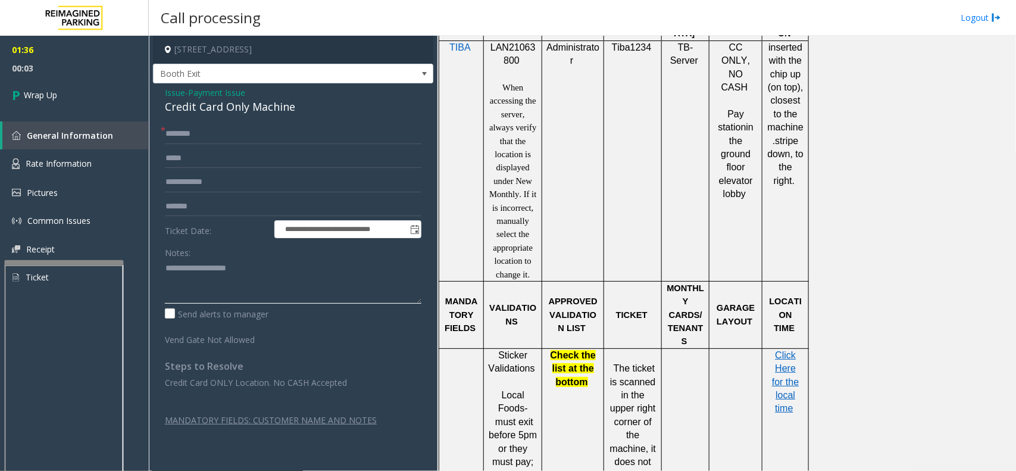
click at [168, 268] on textarea at bounding box center [293, 281] width 256 height 45
paste textarea "**********"
click at [212, 269] on textarea at bounding box center [293, 281] width 256 height 45
click at [267, 281] on textarea at bounding box center [293, 281] width 256 height 45
click at [238, 284] on textarea at bounding box center [293, 281] width 256 height 45
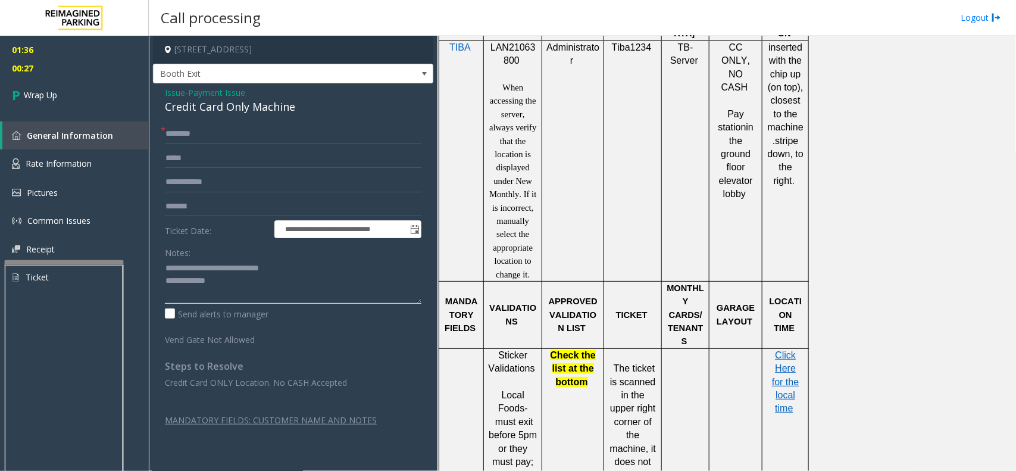
paste textarea "**********"
type textarea "**********"
click at [64, 93] on link "Wrap Up" at bounding box center [74, 94] width 149 height 35
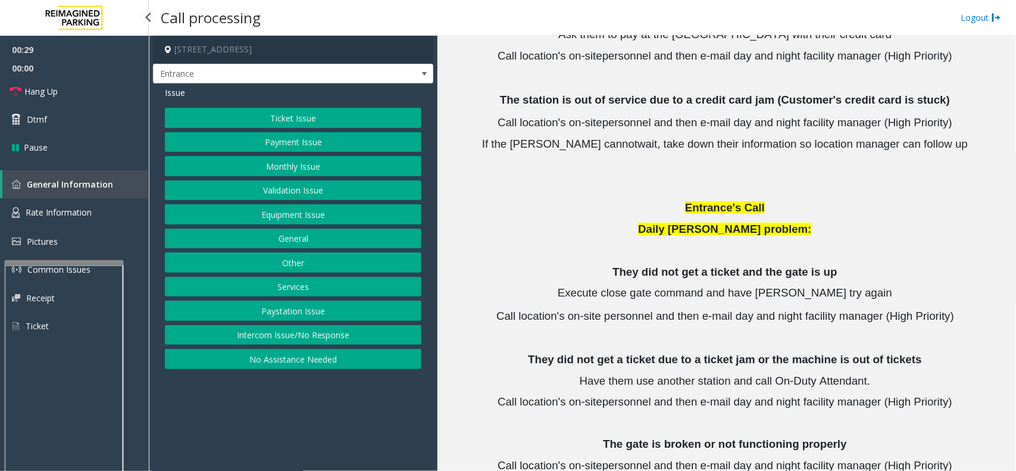
scroll to position [1413, 0]
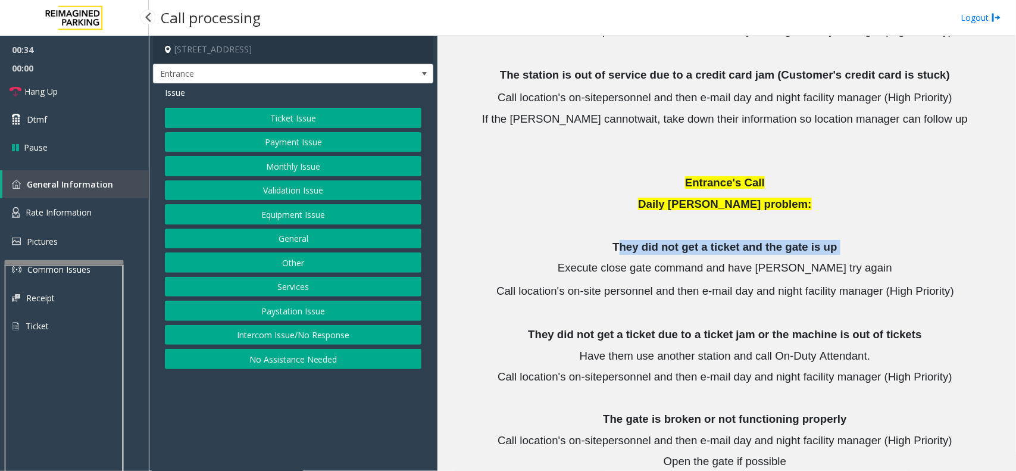
drag, startPoint x: 625, startPoint y: 190, endPoint x: 869, endPoint y: 197, distance: 243.5
click at [869, 240] on p "They did not get a ticket and the gate is up" at bounding box center [727, 247] width 570 height 15
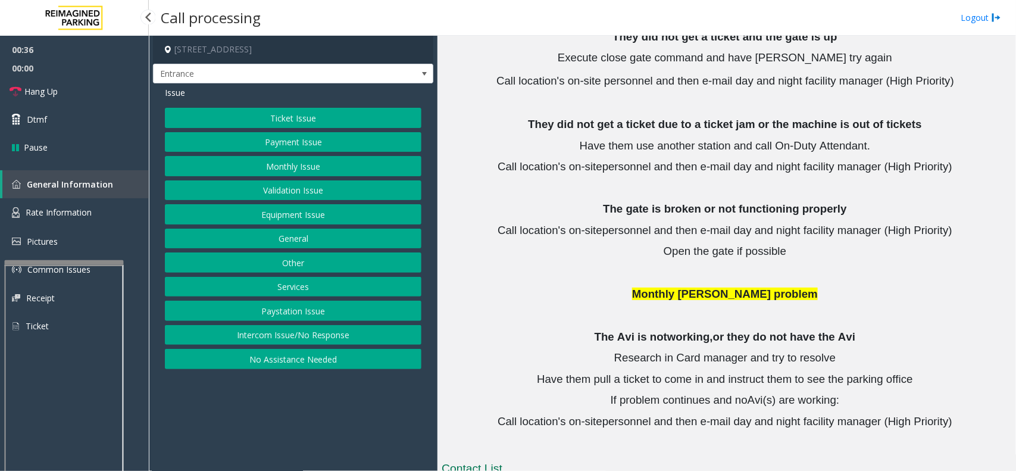
scroll to position [1637, 0]
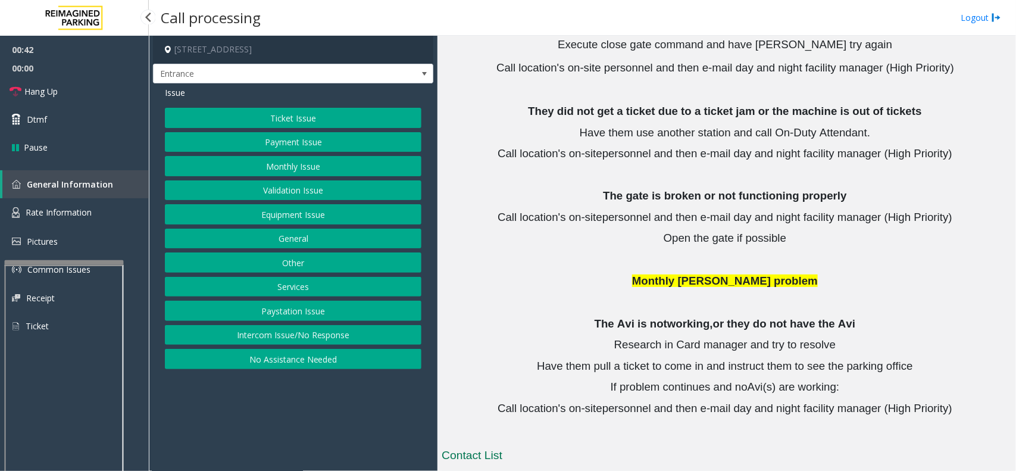
click at [336, 334] on button "Intercom Issue/No Response" at bounding box center [293, 335] width 256 height 20
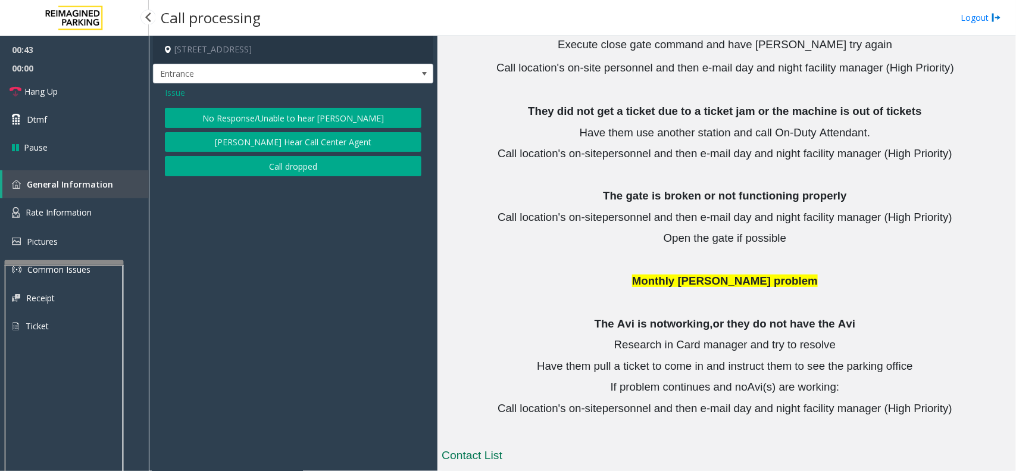
click at [359, 119] on button "No Response/Unable to hear [PERSON_NAME]" at bounding box center [293, 118] width 256 height 20
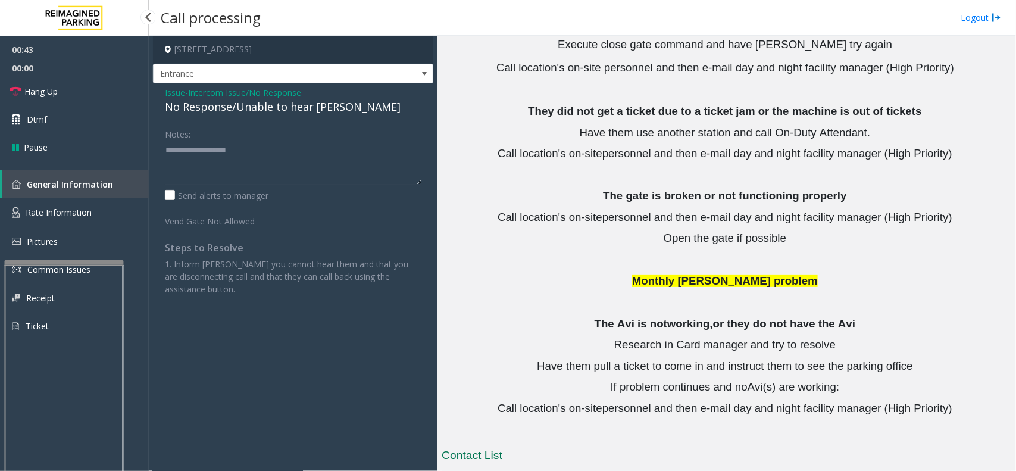
click at [260, 106] on div "No Response/Unable to hear [PERSON_NAME]" at bounding box center [293, 107] width 256 height 16
type textarea "**********"
click at [96, 85] on link "Hang Up" at bounding box center [74, 91] width 149 height 28
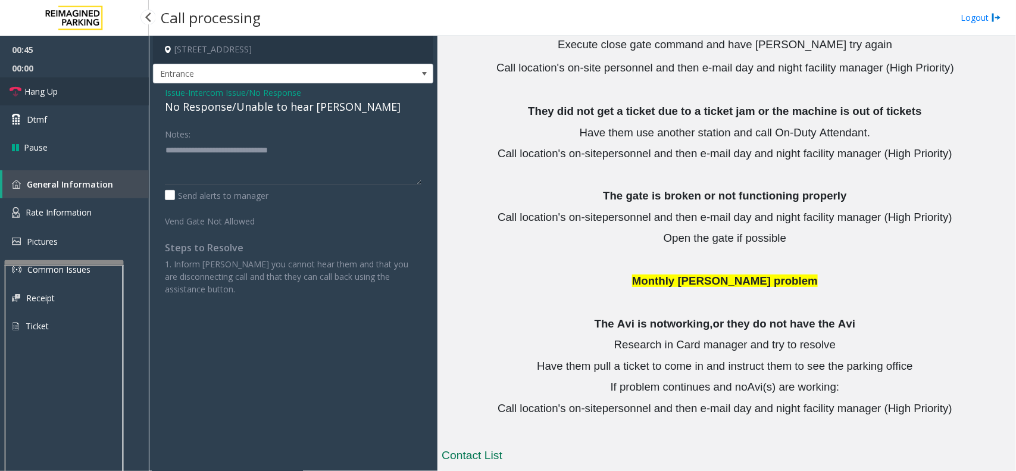
click at [96, 85] on link "Hang Up" at bounding box center [74, 91] width 149 height 28
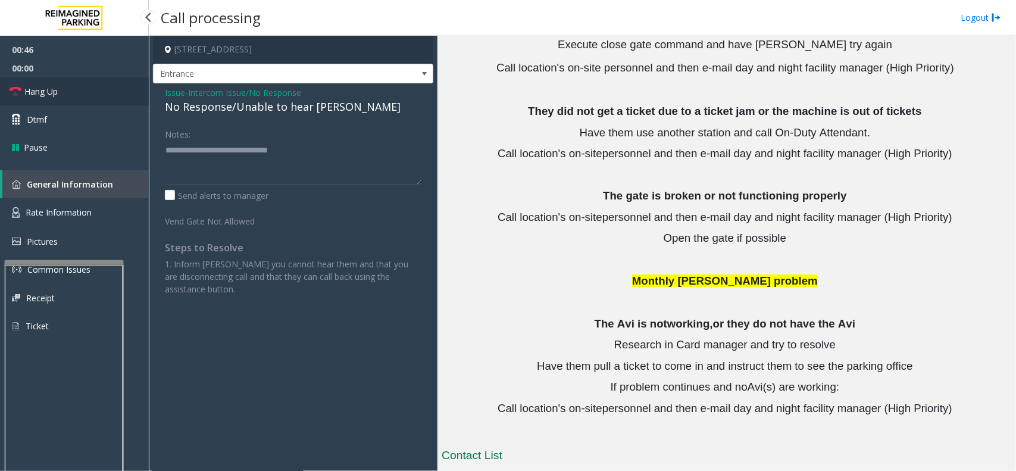
click at [96, 85] on link "Hang Up" at bounding box center [74, 91] width 149 height 28
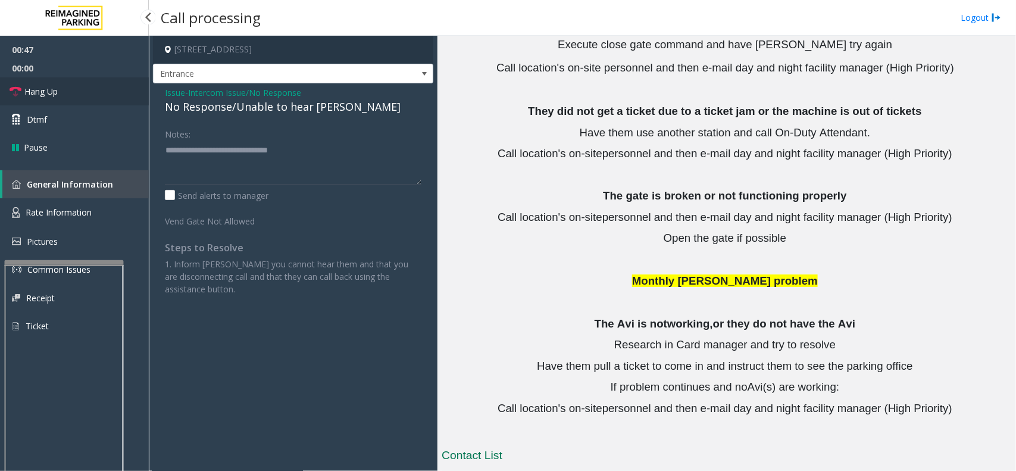
click at [96, 85] on link "Hang Up" at bounding box center [74, 91] width 149 height 28
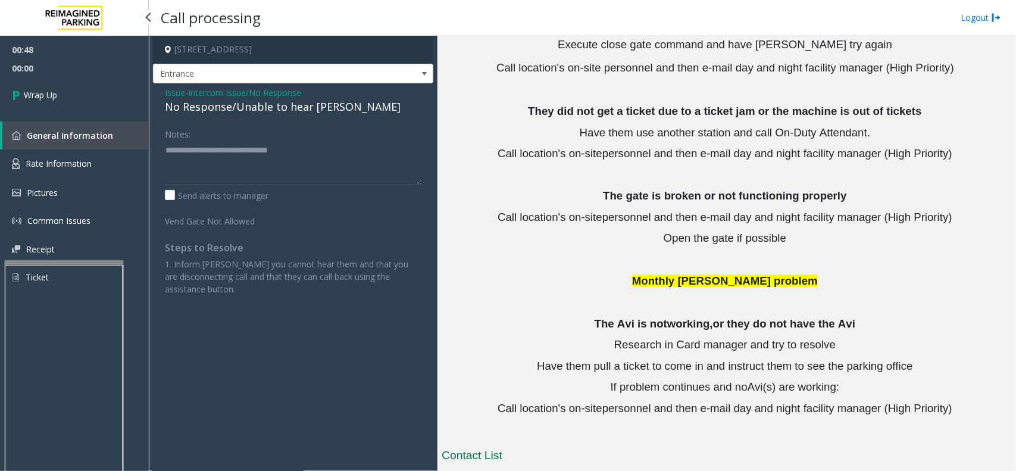
click at [96, 85] on link "Wrap Up" at bounding box center [74, 94] width 149 height 35
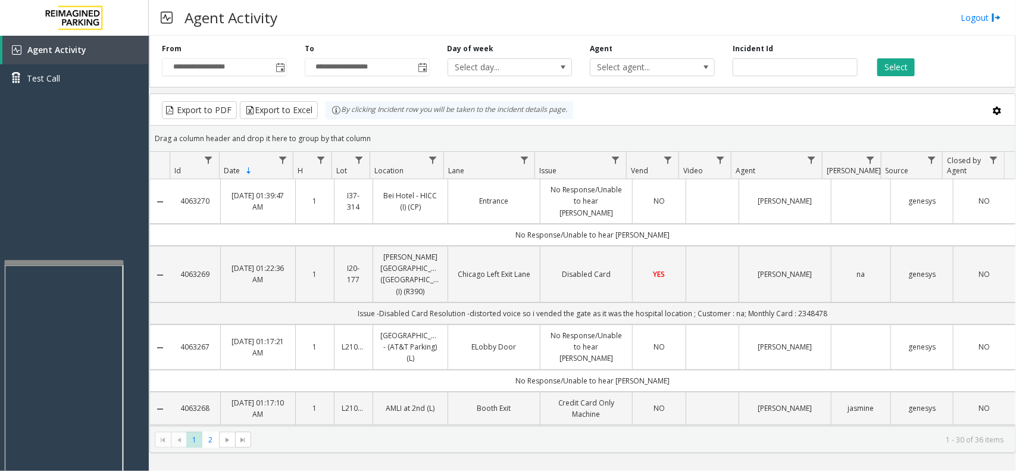
click at [462, 19] on div "Agent Activity Logout" at bounding box center [582, 18] width 867 height 36
